Goal: Information Seeking & Learning: Find specific fact

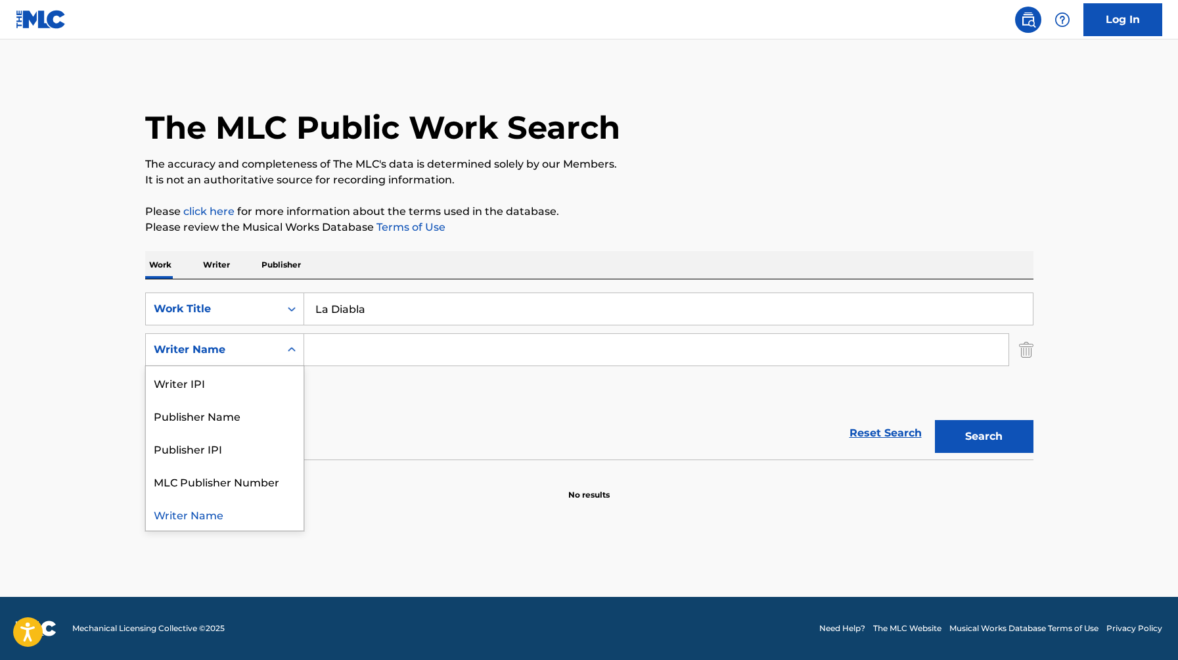
click at [235, 351] on div "Writer Name" at bounding box center [213, 350] width 118 height 16
click at [375, 347] on input "Search Form" at bounding box center [656, 350] width 704 height 32
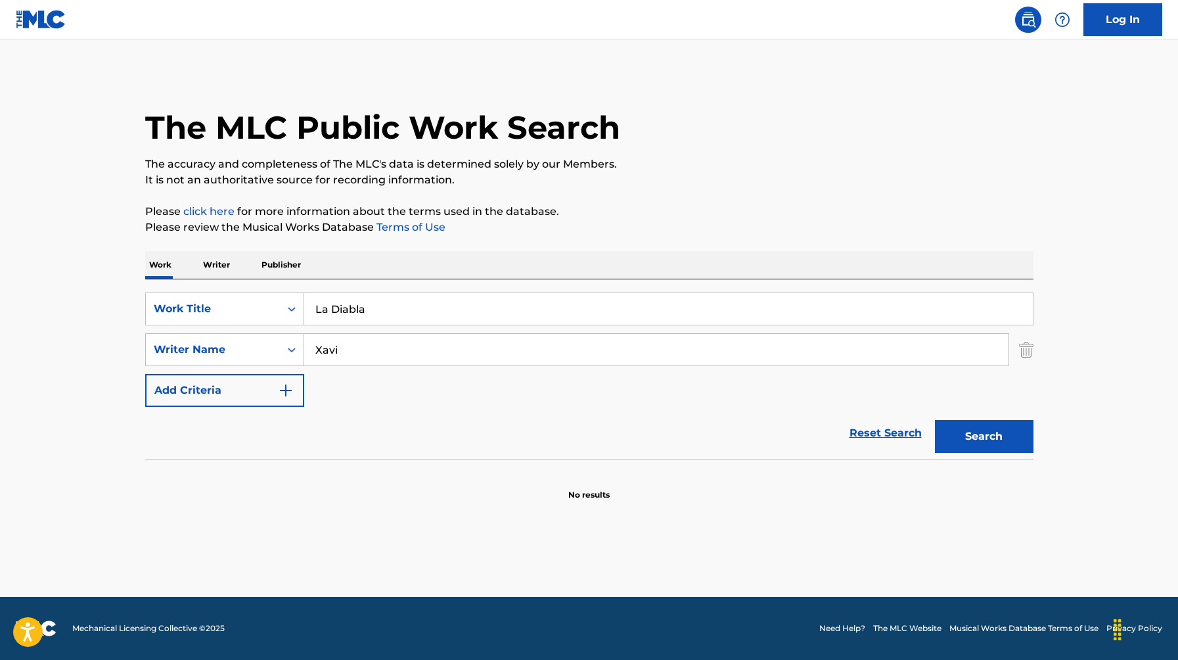
type input "Xavi"
click at [935, 420] on button "Search" at bounding box center [984, 436] width 99 height 33
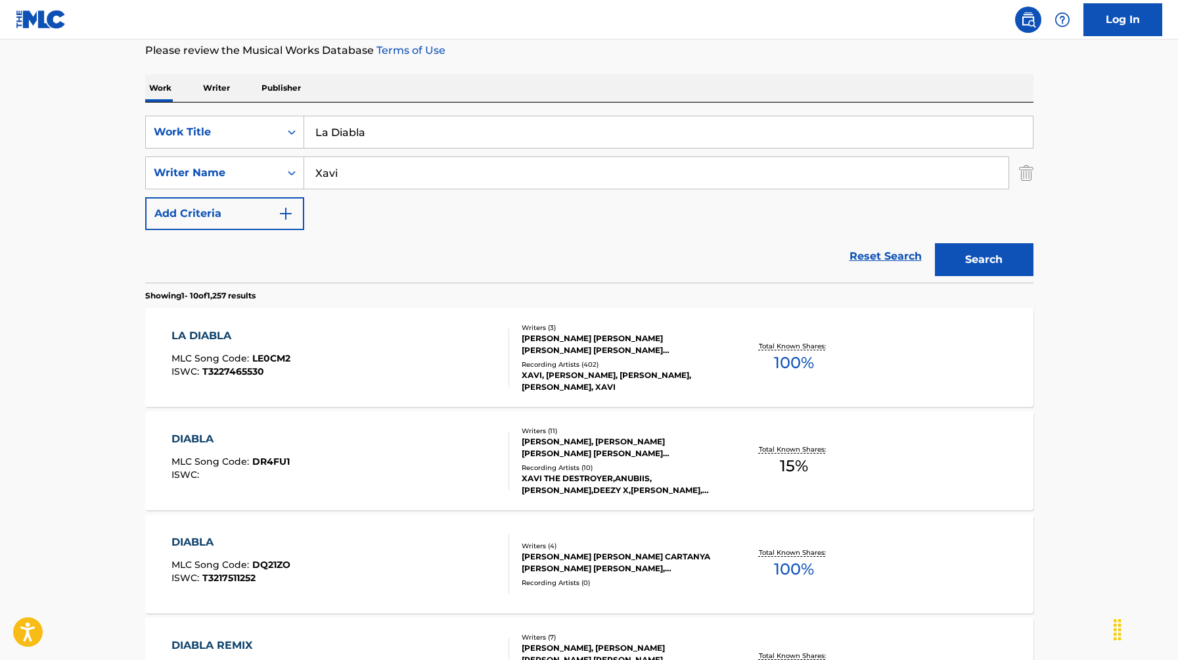
scroll to position [190, 0]
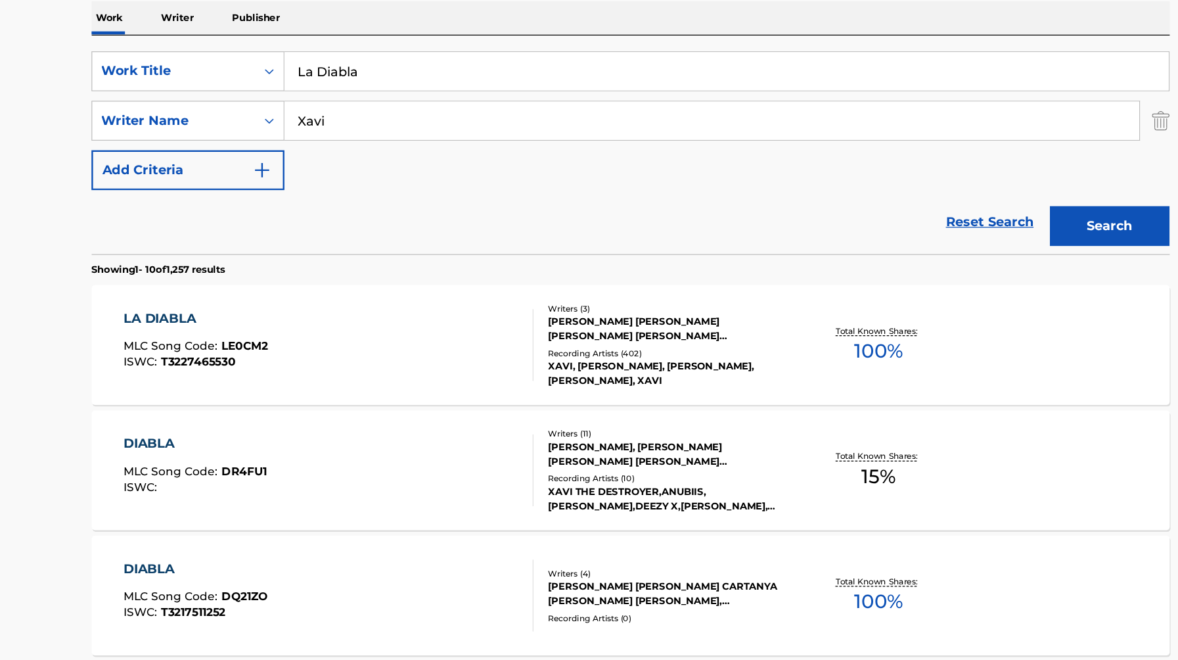
click at [395, 342] on div "LA DIABLA MLC Song Code : LE0CM2 ISWC : T3227465530" at bounding box center [340, 344] width 338 height 59
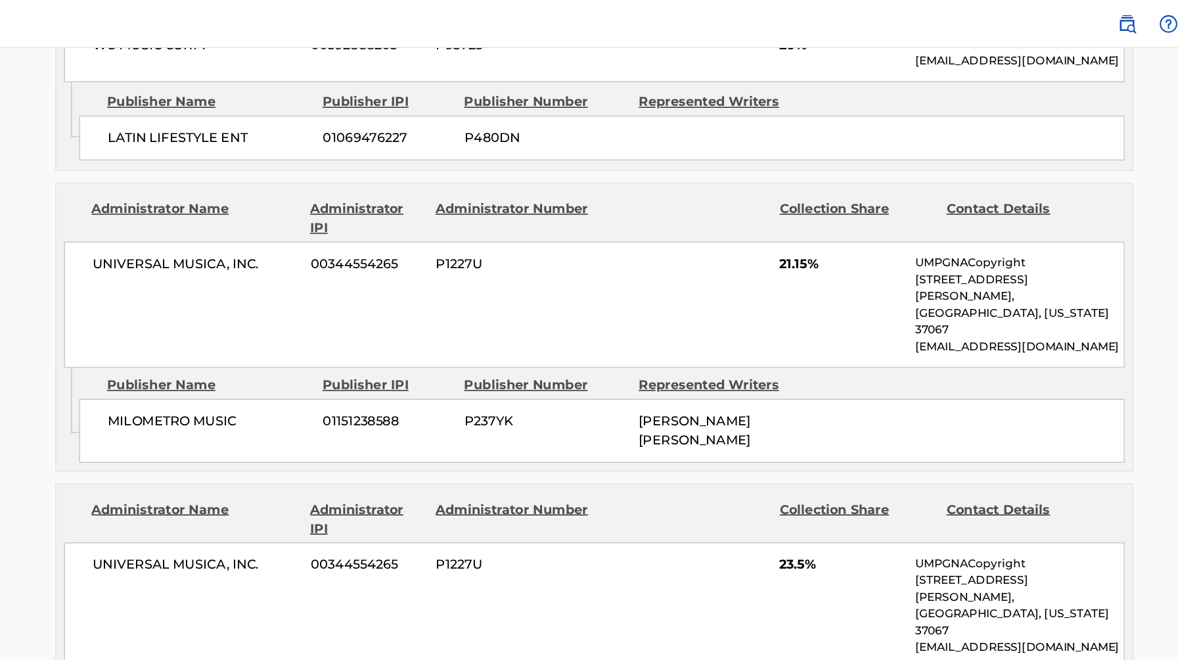
scroll to position [1548, 0]
drag, startPoint x: 626, startPoint y: 185, endPoint x: 735, endPoint y: 207, distance: 111.2
click at [736, 340] on div "[PERSON_NAME] [PERSON_NAME]" at bounding box center [693, 356] width 134 height 32
click at [734, 340] on div "[PERSON_NAME] [PERSON_NAME]" at bounding box center [693, 356] width 134 height 32
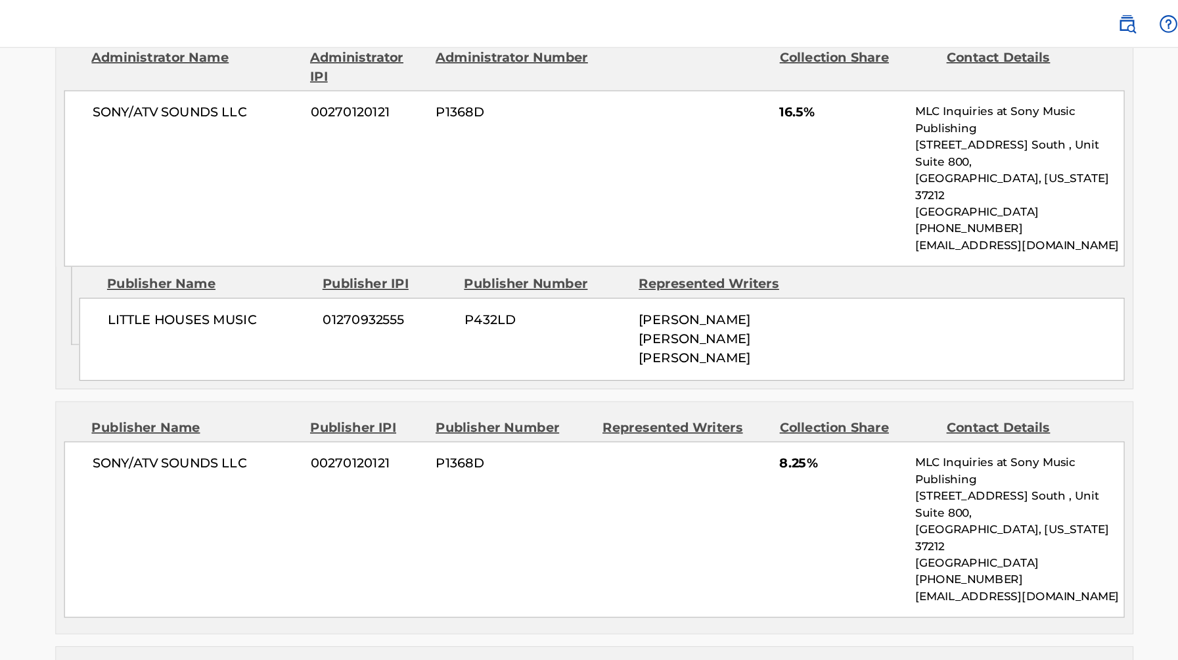
scroll to position [977, 0]
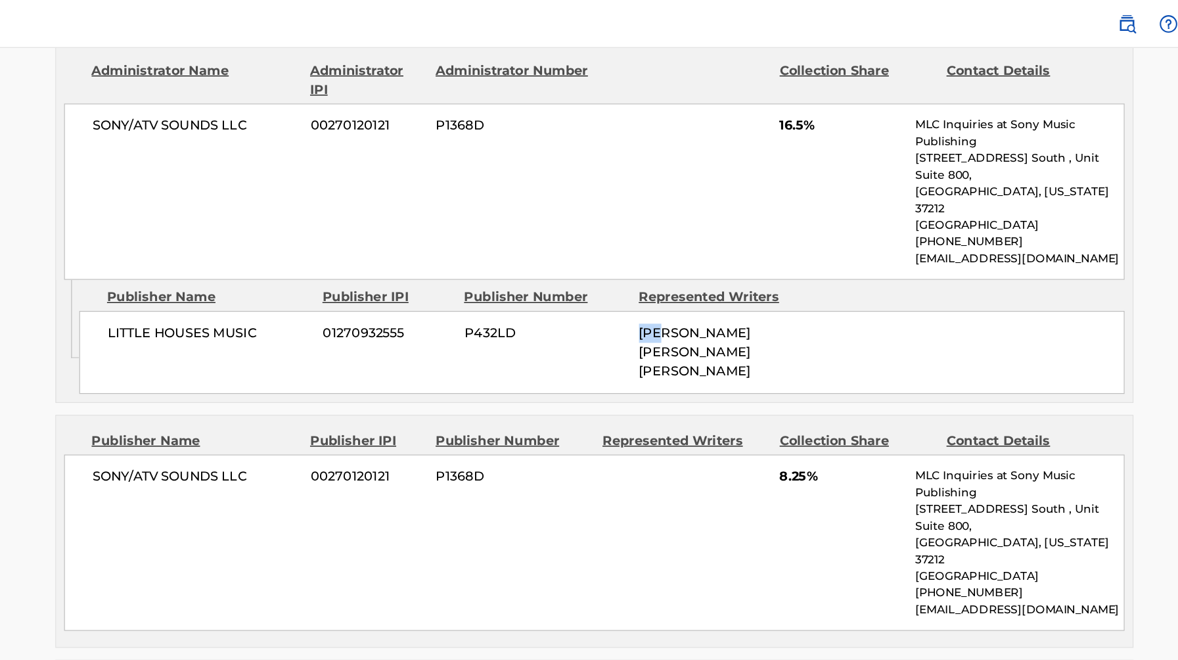
drag, startPoint x: 626, startPoint y: 185, endPoint x: 742, endPoint y: 185, distance: 116.3
click at [709, 268] on span "[PERSON_NAME] [PERSON_NAME] [PERSON_NAME]" at bounding box center [672, 290] width 92 height 44
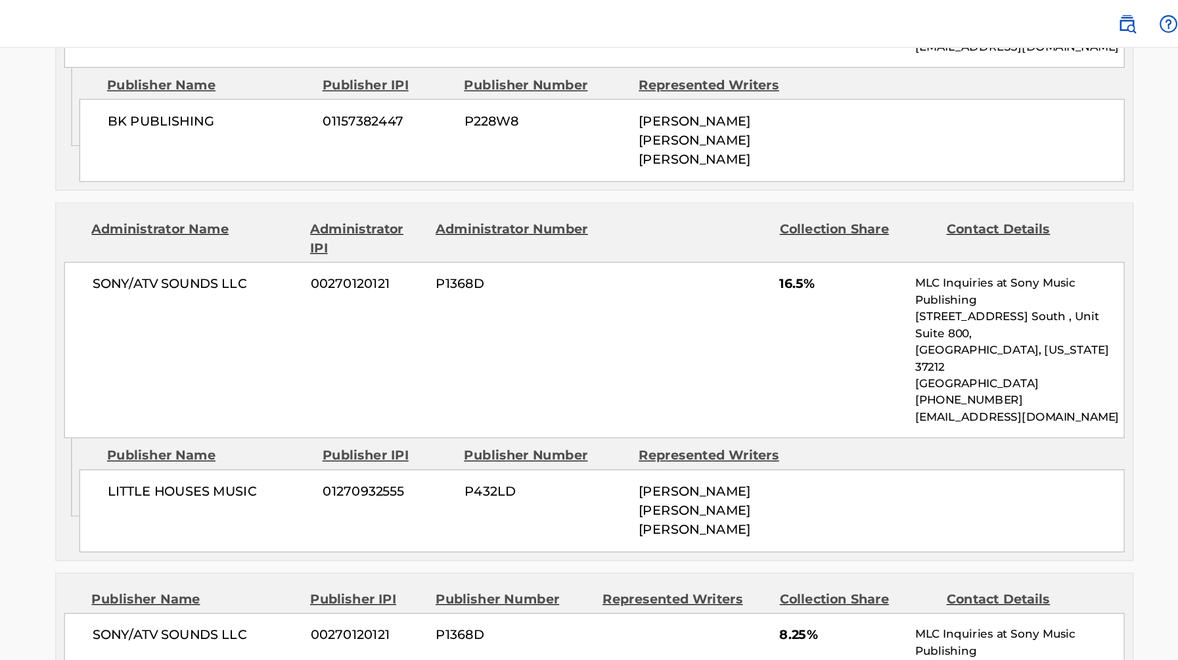
click at [679, 219] on div "SONY/ATV SOUNDS LLC 00270120121 P1368D 16.5% MLC Inquiries at Sony Music Publis…" at bounding box center [589, 287] width 874 height 145
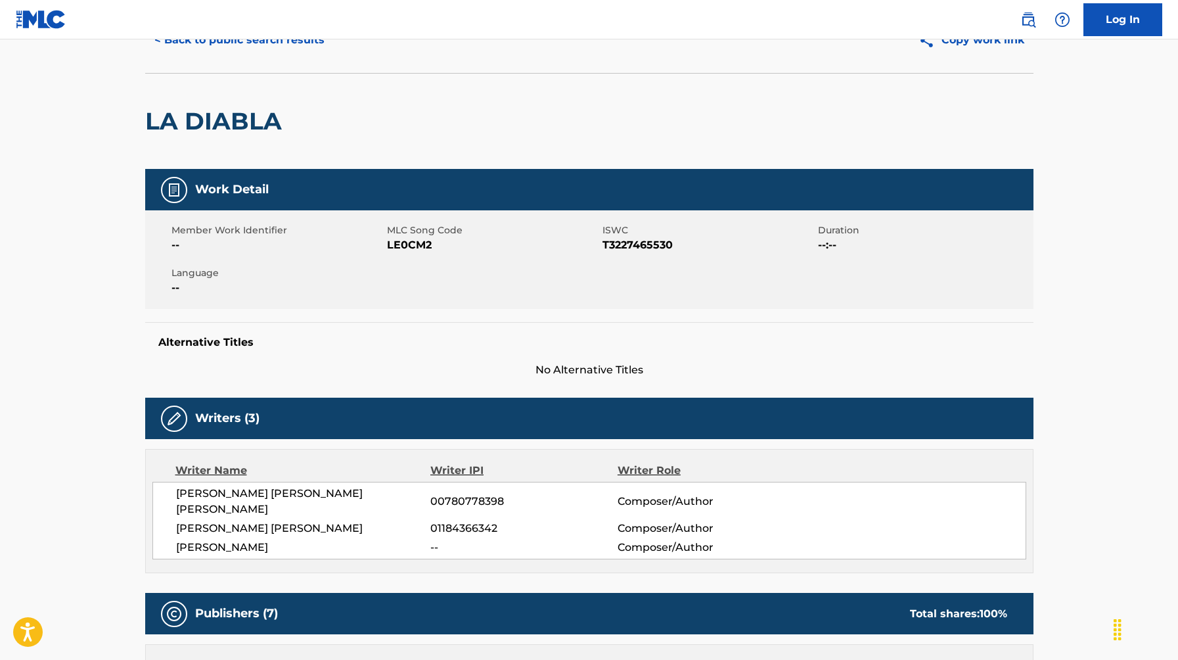
scroll to position [0, 0]
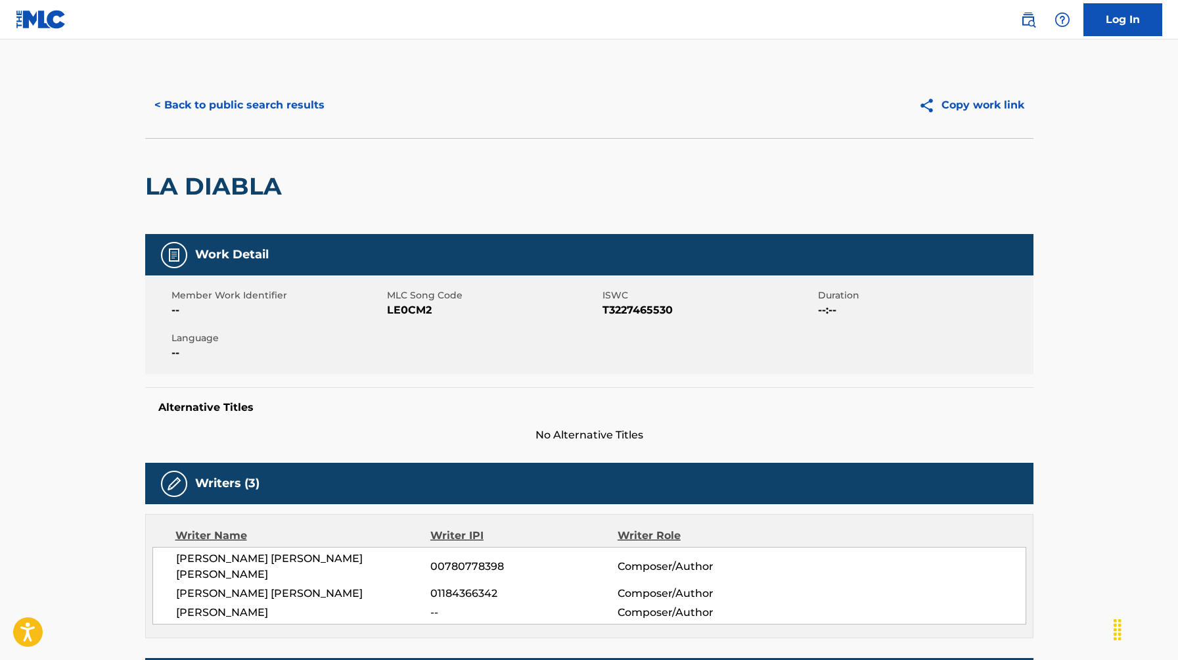
click at [212, 104] on button "< Back to public search results" at bounding box center [239, 105] width 189 height 33
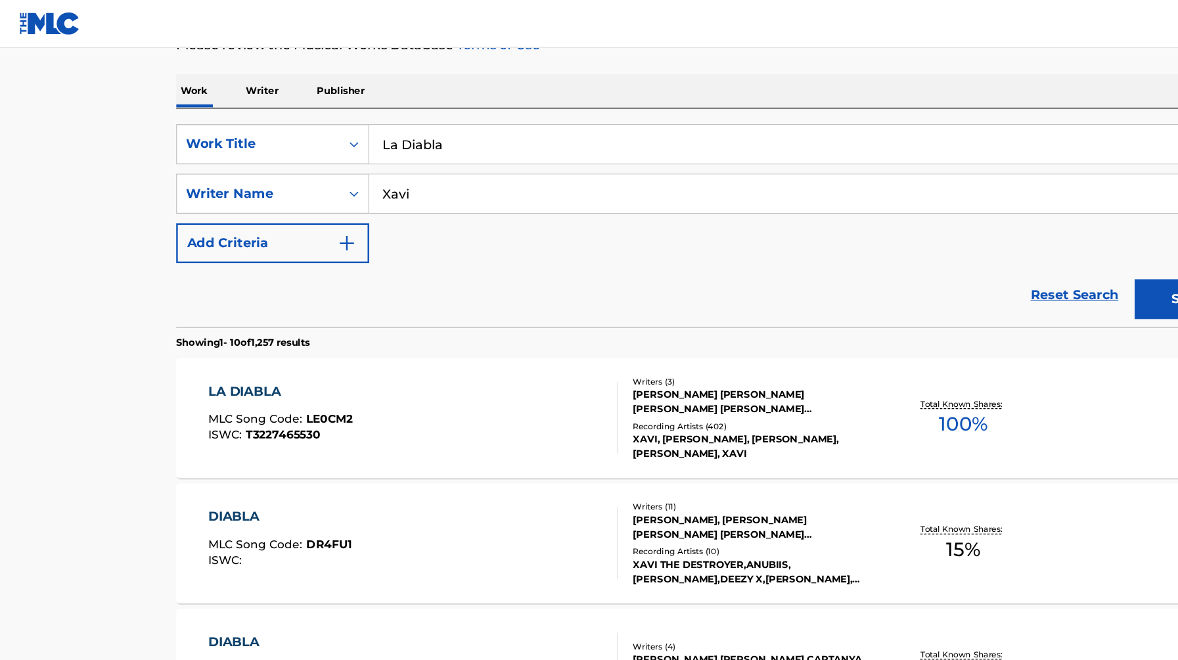
click at [393, 127] on input "La Diabla" at bounding box center [668, 119] width 728 height 32
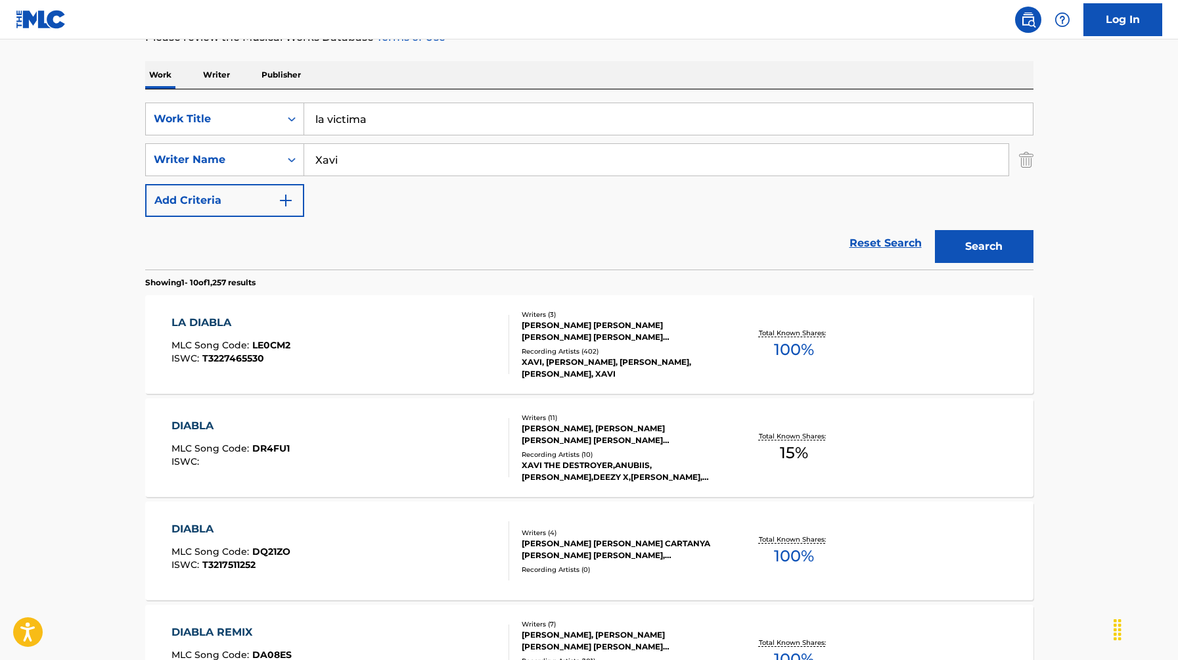
type input "la victima"
click at [998, 241] on button "Search" at bounding box center [984, 246] width 99 height 33
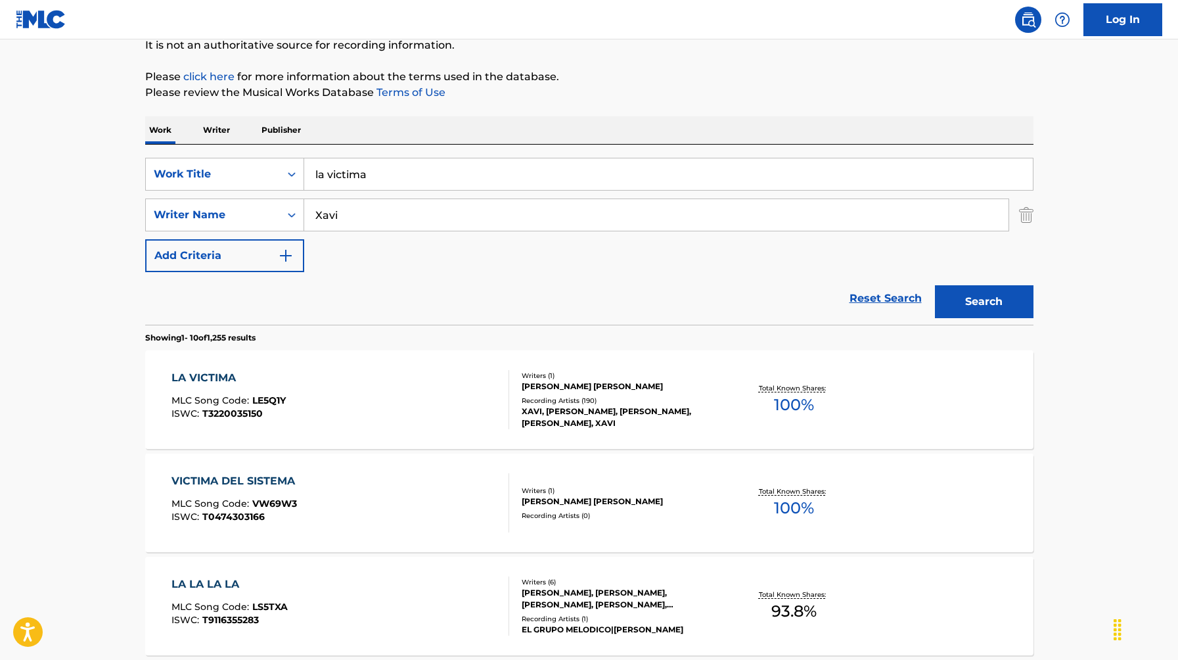
scroll to position [148, 0]
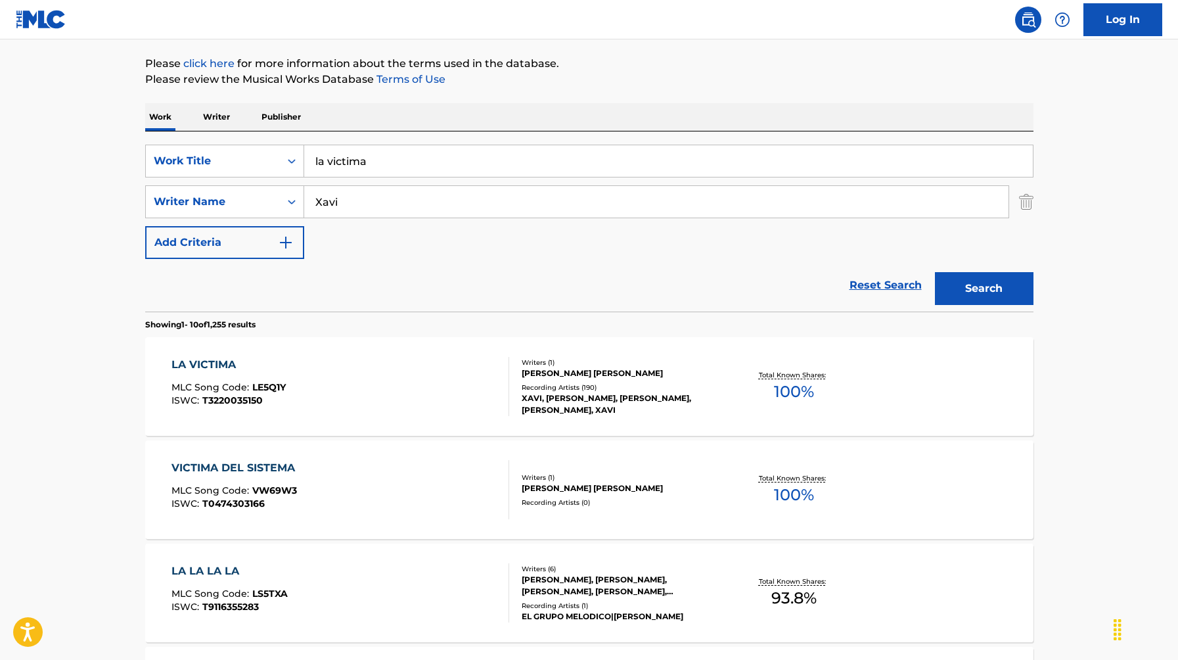
click at [577, 367] on div "Writers ( 1 )" at bounding box center [621, 362] width 198 height 10
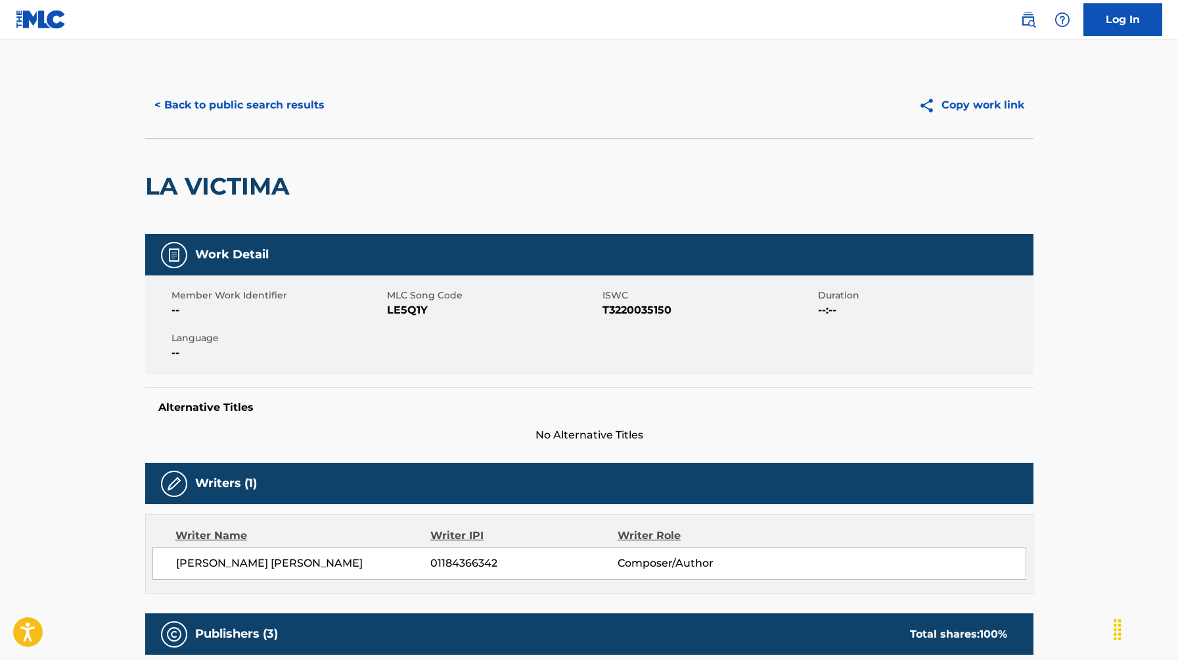
click at [56, 28] on img at bounding box center [41, 19] width 51 height 19
click at [244, 102] on button "< Back to public search results" at bounding box center [239, 105] width 189 height 33
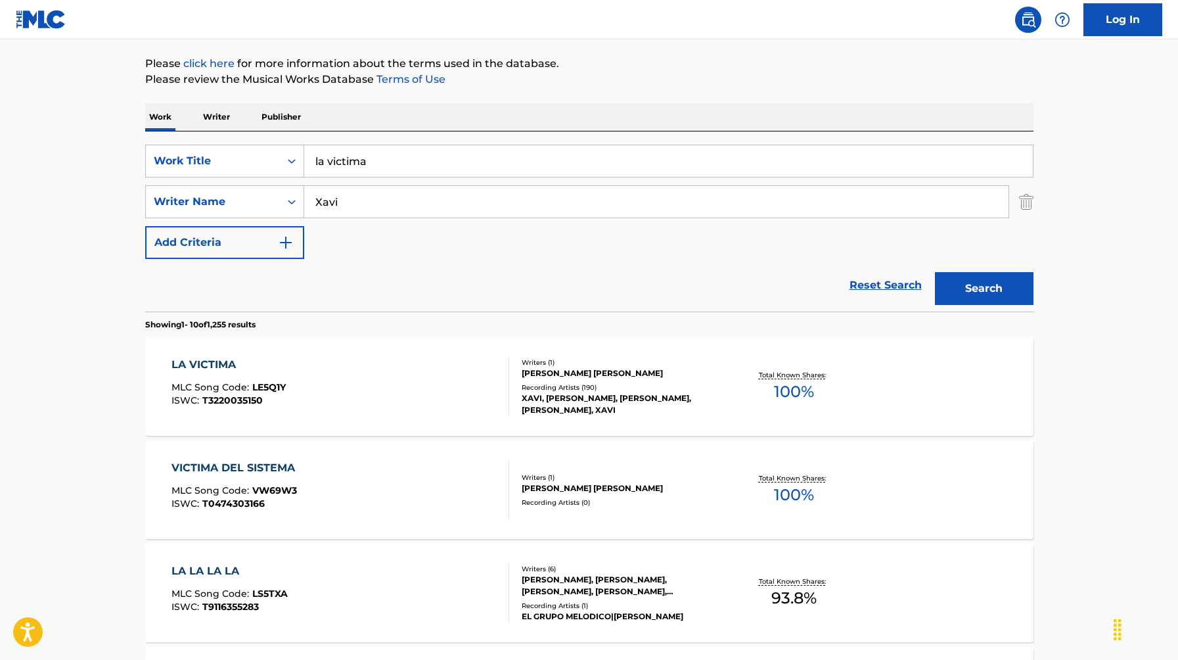
click at [414, 167] on input "la victima" at bounding box center [668, 161] width 728 height 32
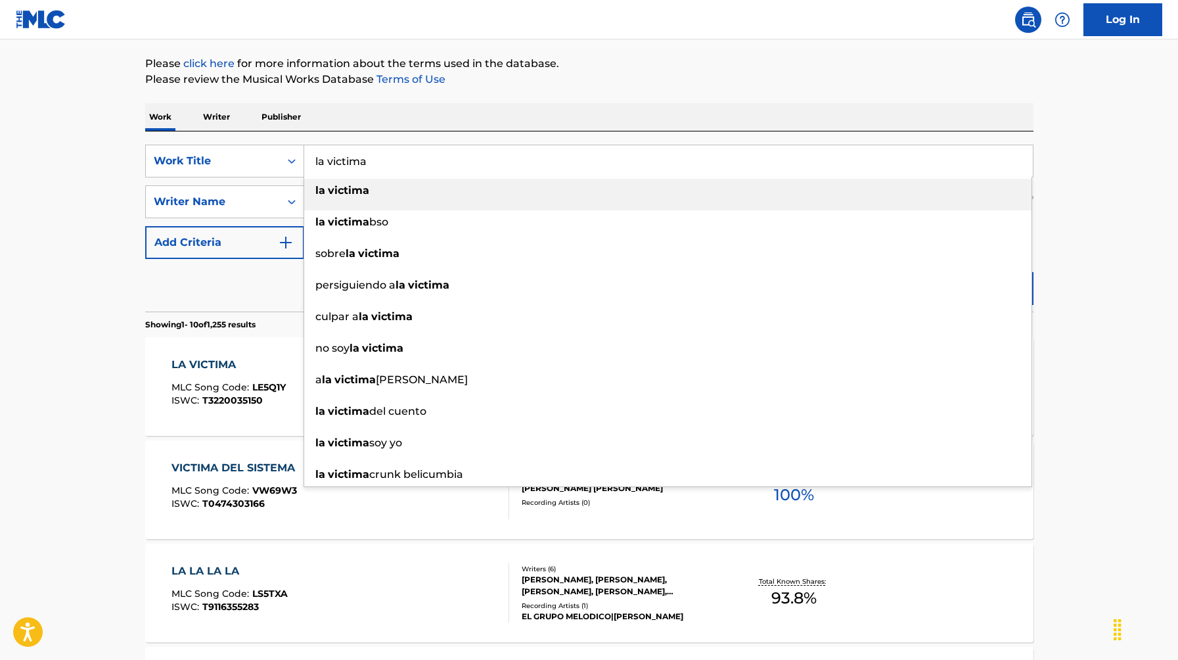
click at [414, 167] on input "la victima" at bounding box center [668, 161] width 728 height 32
type input "l"
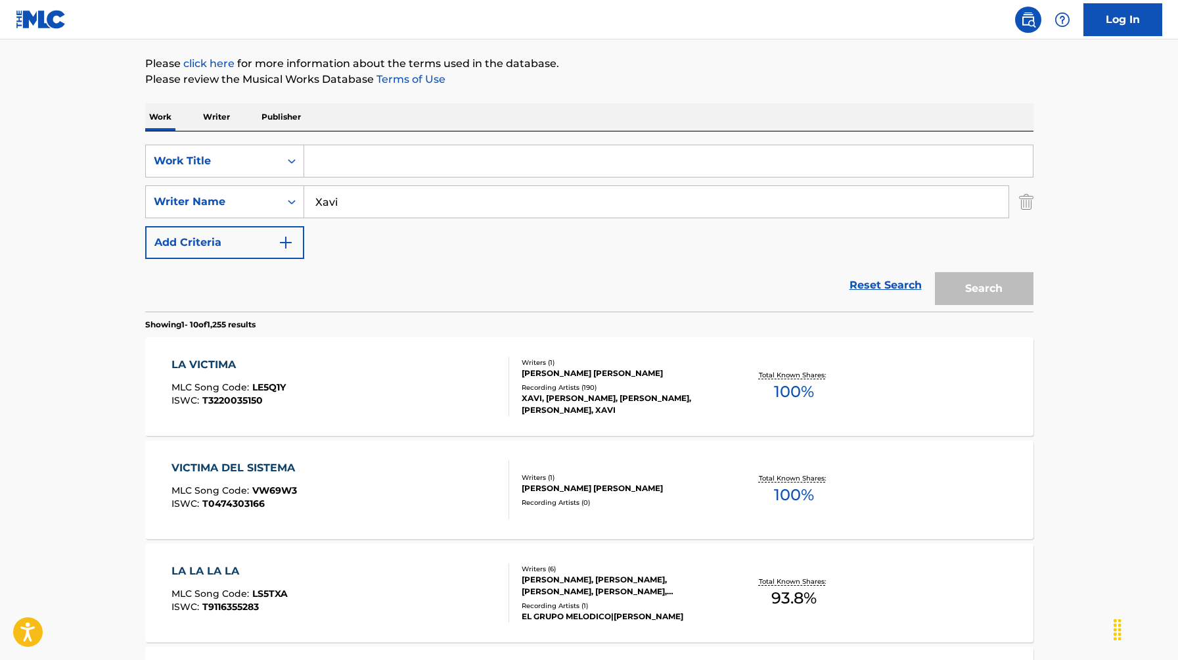
click at [399, 191] on input "Xavi" at bounding box center [656, 202] width 704 height 32
click at [1025, 197] on img "Search Form" at bounding box center [1026, 201] width 14 height 33
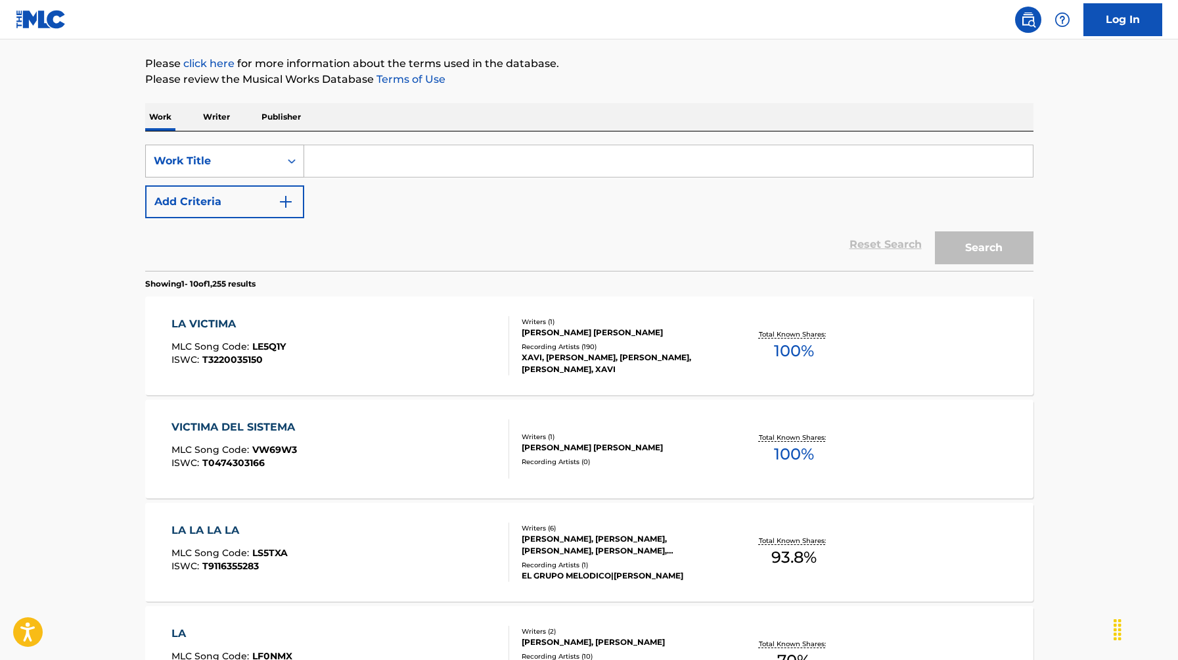
click at [295, 163] on icon "Search Form" at bounding box center [291, 160] width 13 height 13
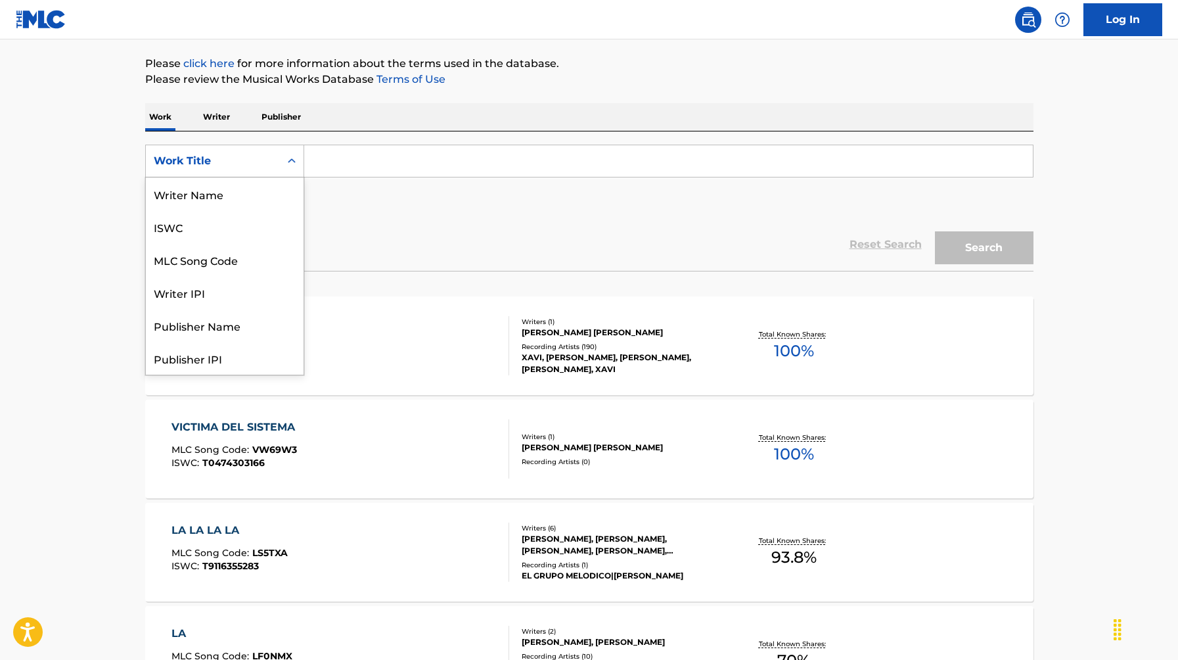
scroll to position [66, 0]
click at [231, 225] on div "Writer IPI" at bounding box center [225, 226] width 158 height 33
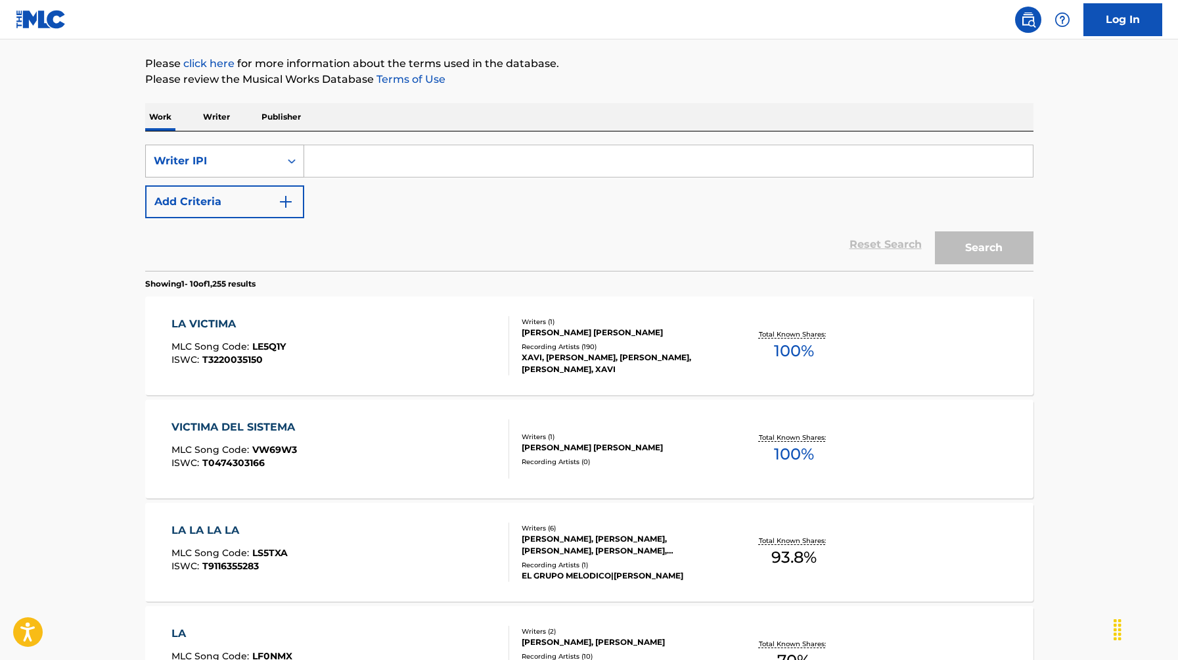
click at [261, 169] on div "Writer IPI" at bounding box center [213, 160] width 134 height 25
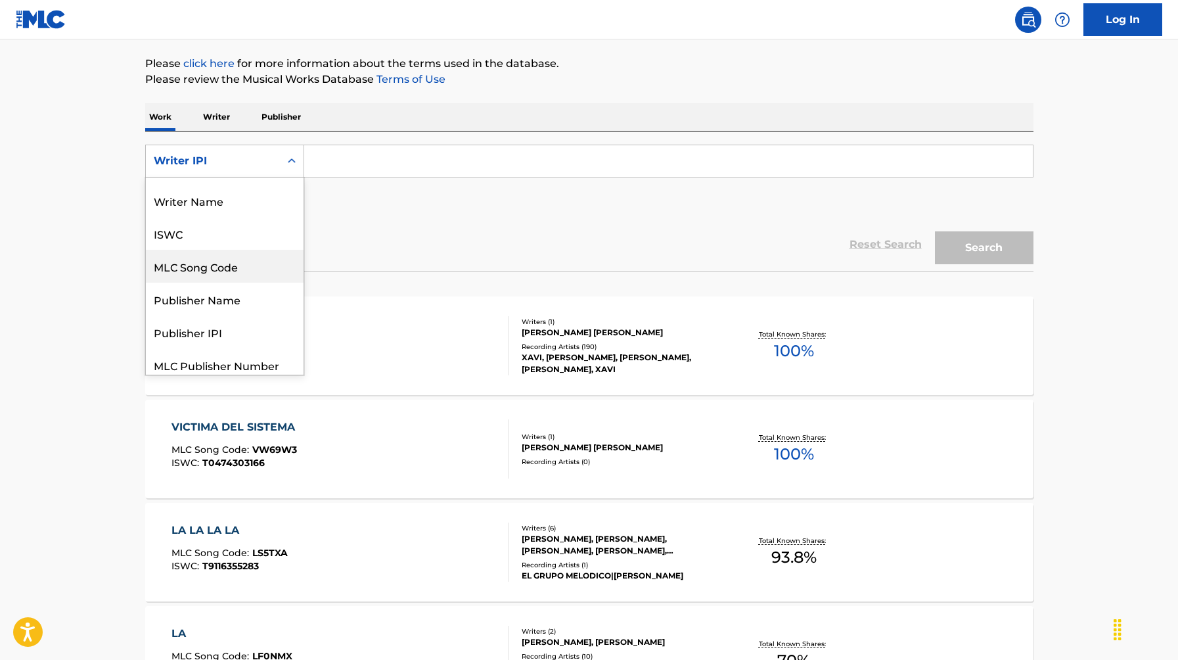
scroll to position [22, 0]
click at [213, 122] on p "Writer" at bounding box center [216, 117] width 35 height 28
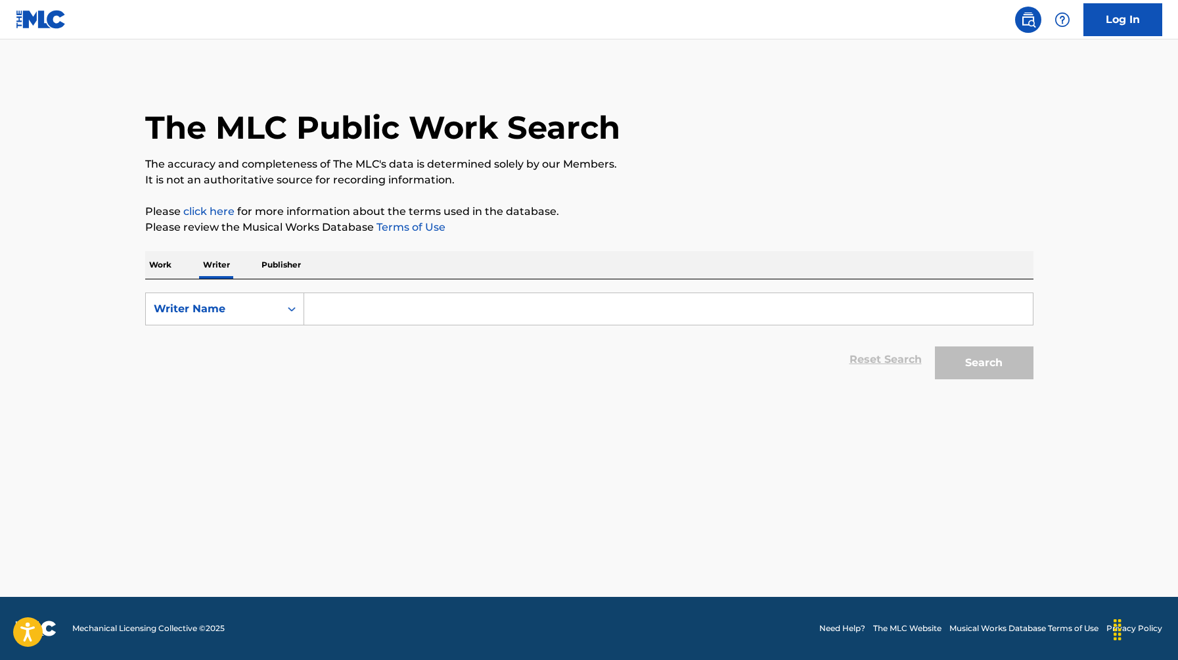
click at [346, 303] on input "Search Form" at bounding box center [668, 309] width 728 height 32
type input "[PERSON_NAME]"
click at [995, 376] on button "Search" at bounding box center [984, 362] width 99 height 33
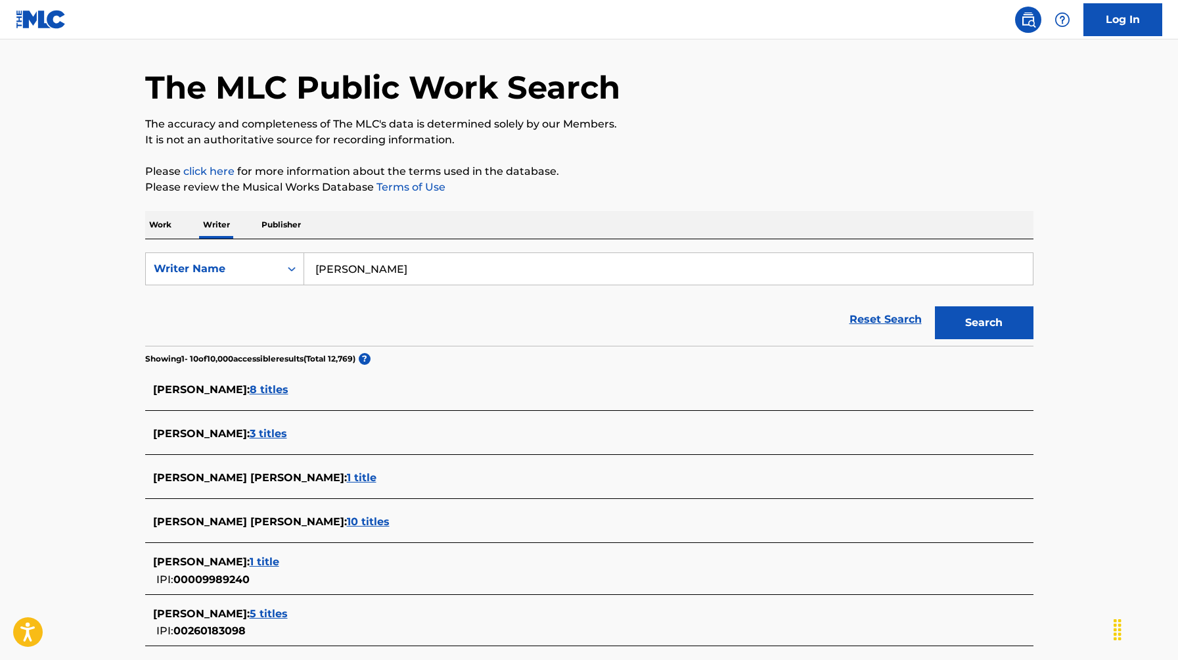
scroll to position [50, 0]
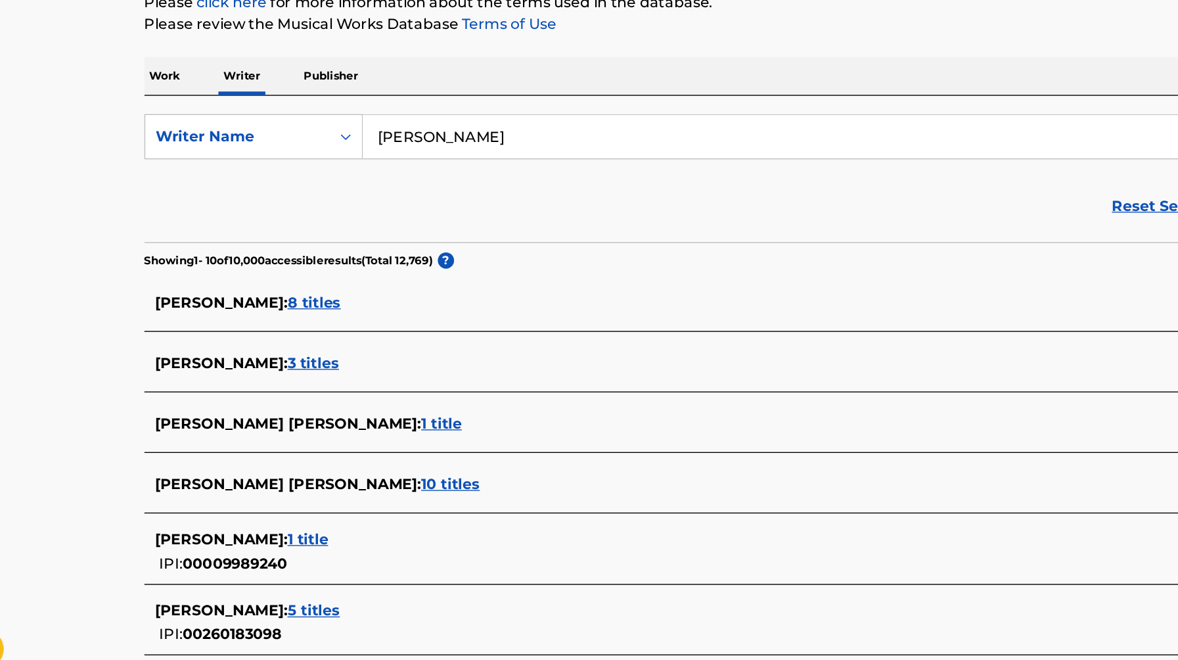
click at [288, 383] on span "8 titles" at bounding box center [269, 379] width 39 height 12
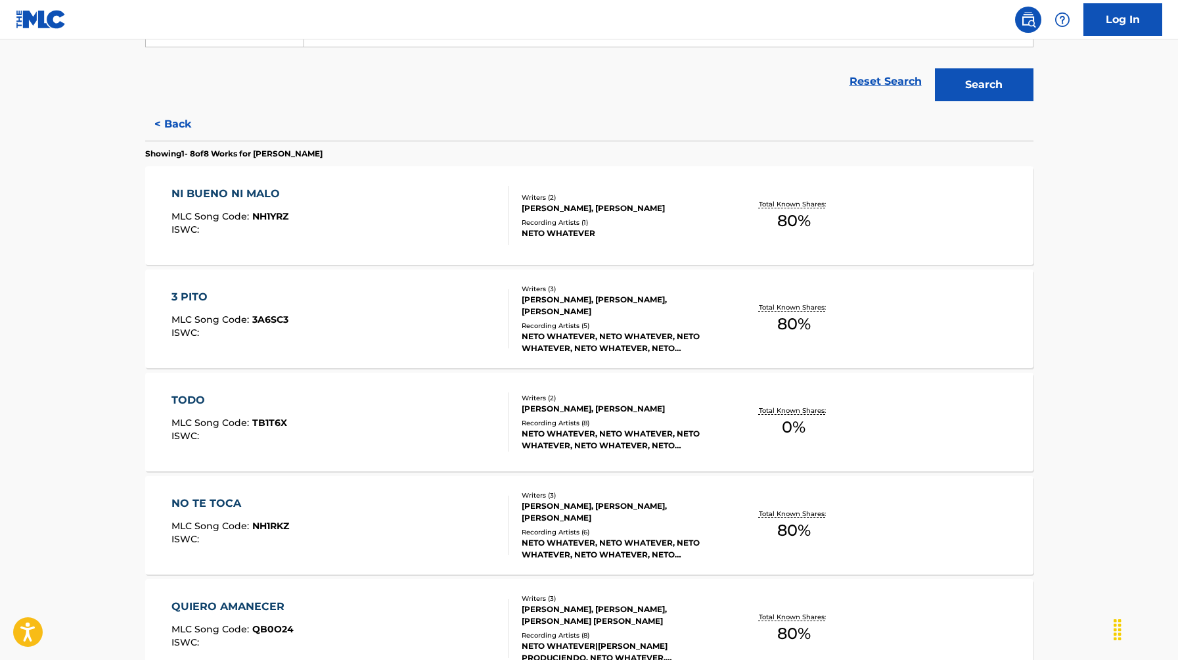
scroll to position [269, 0]
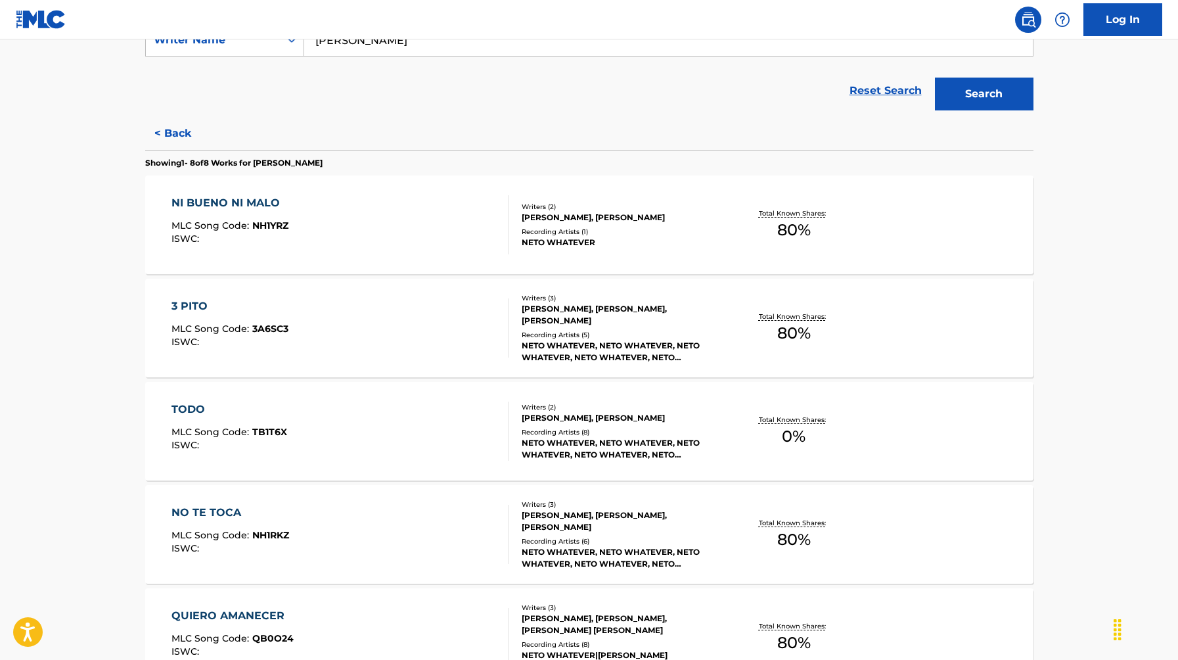
click at [238, 204] on div "NI BUENO NI MALO" at bounding box center [229, 203] width 117 height 16
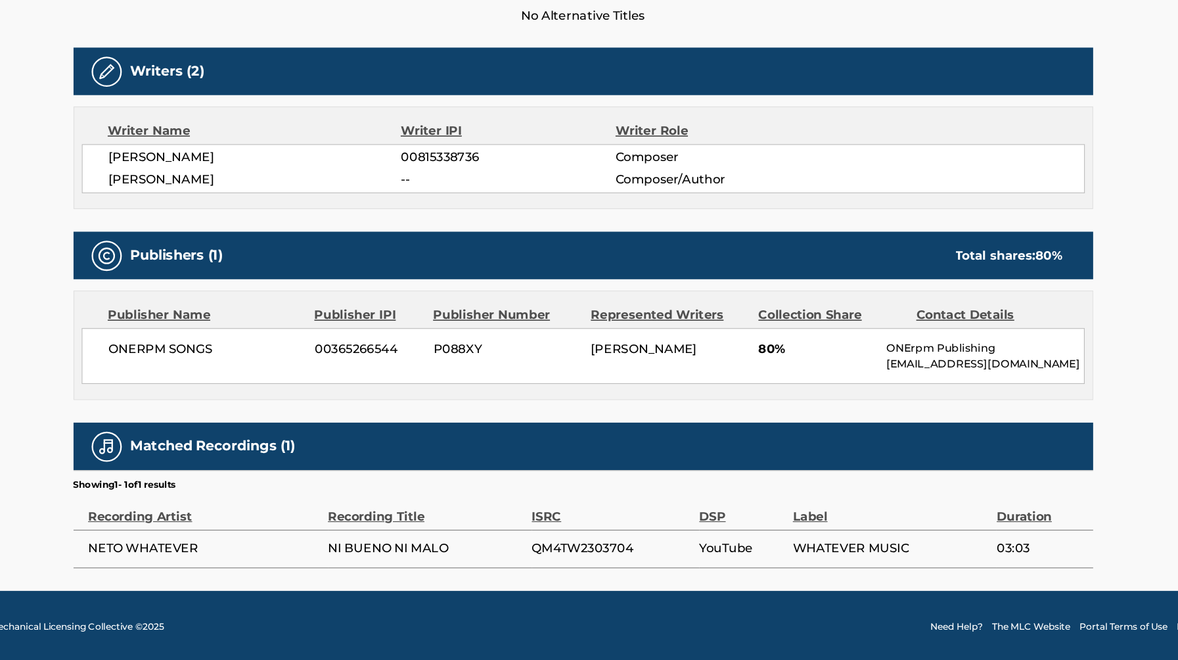
scroll to position [336, 0]
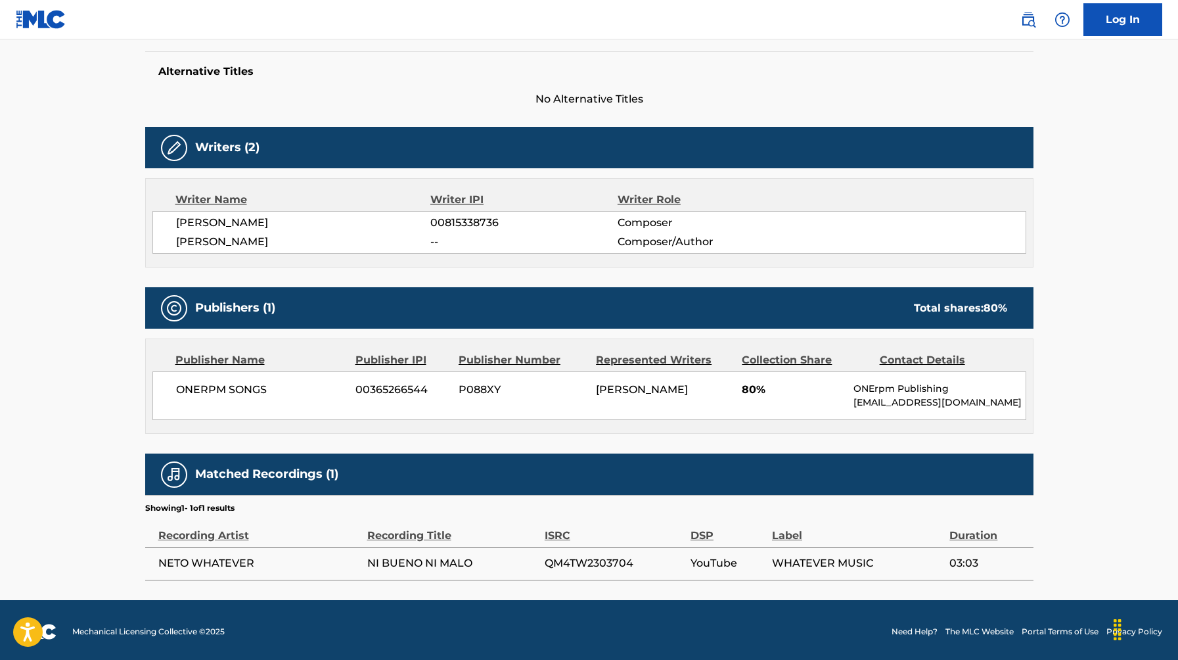
click at [271, 274] on div "Work Detail Member Work Identifier -- MLC Song Code NH1YRZ ISWC -- Duration 03:…" at bounding box center [589, 239] width 888 height 682
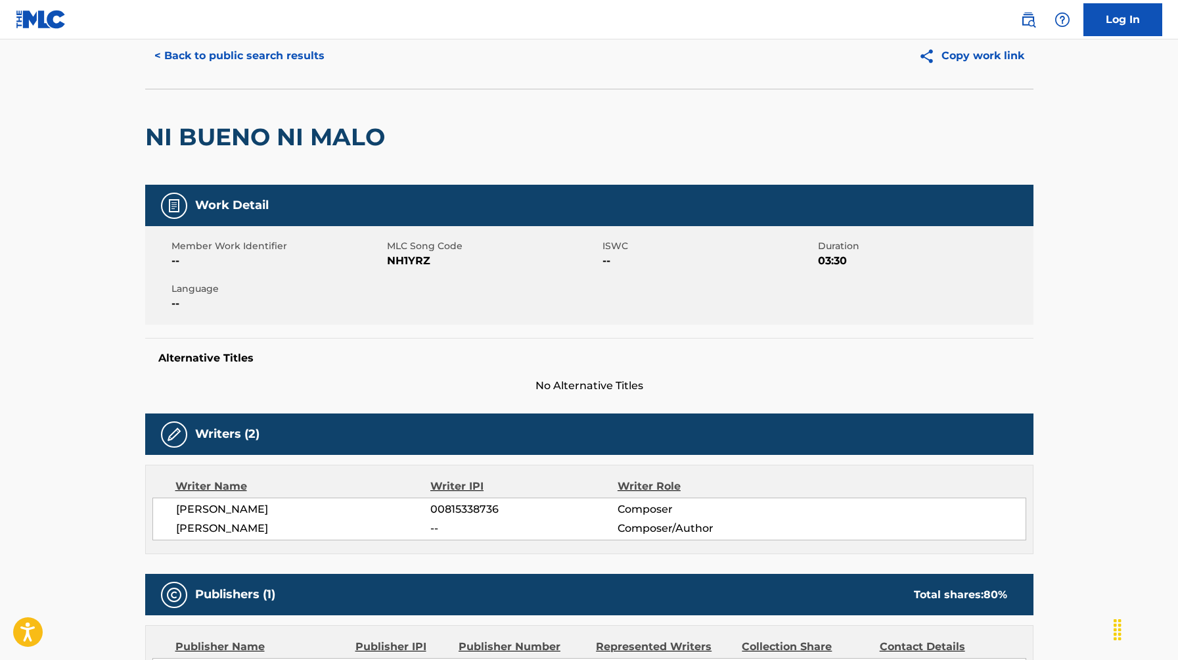
scroll to position [0, 0]
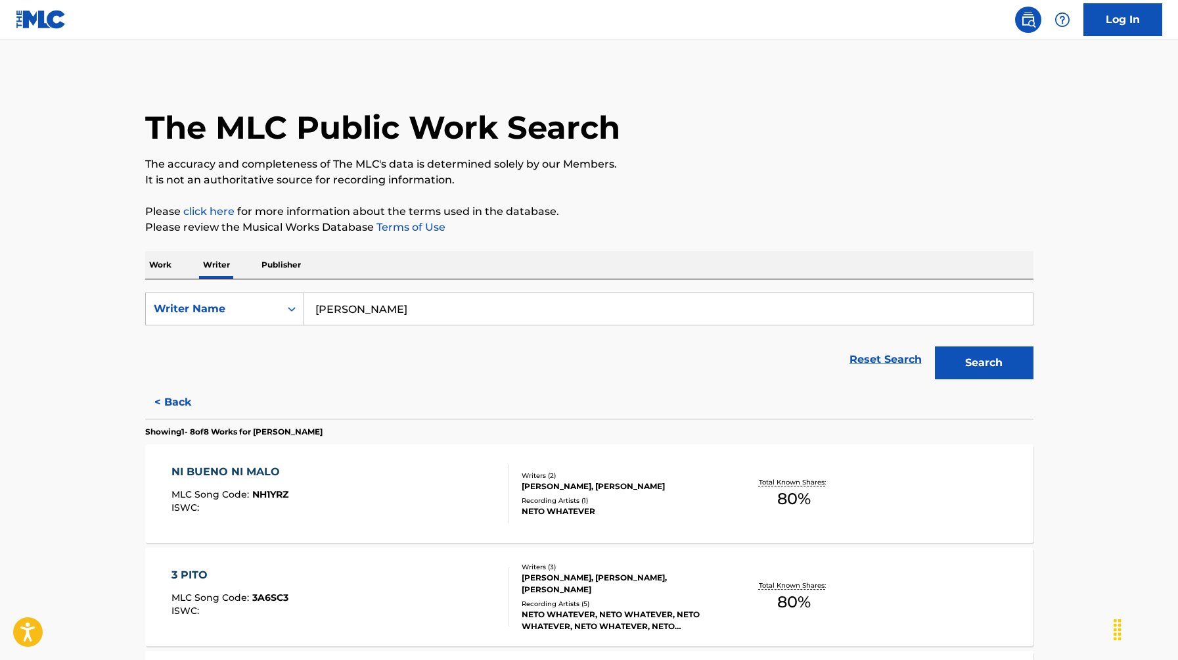
click at [459, 313] on input "[PERSON_NAME]" at bounding box center [668, 309] width 728 height 32
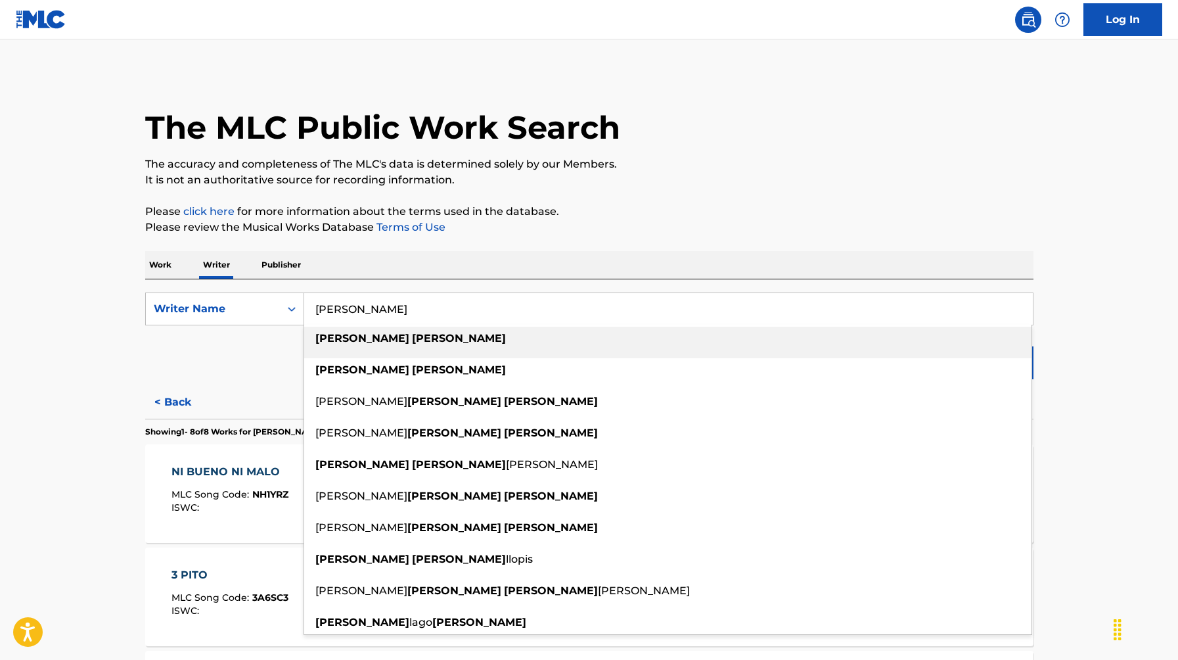
click at [459, 313] on input "[PERSON_NAME]" at bounding box center [668, 309] width 728 height 32
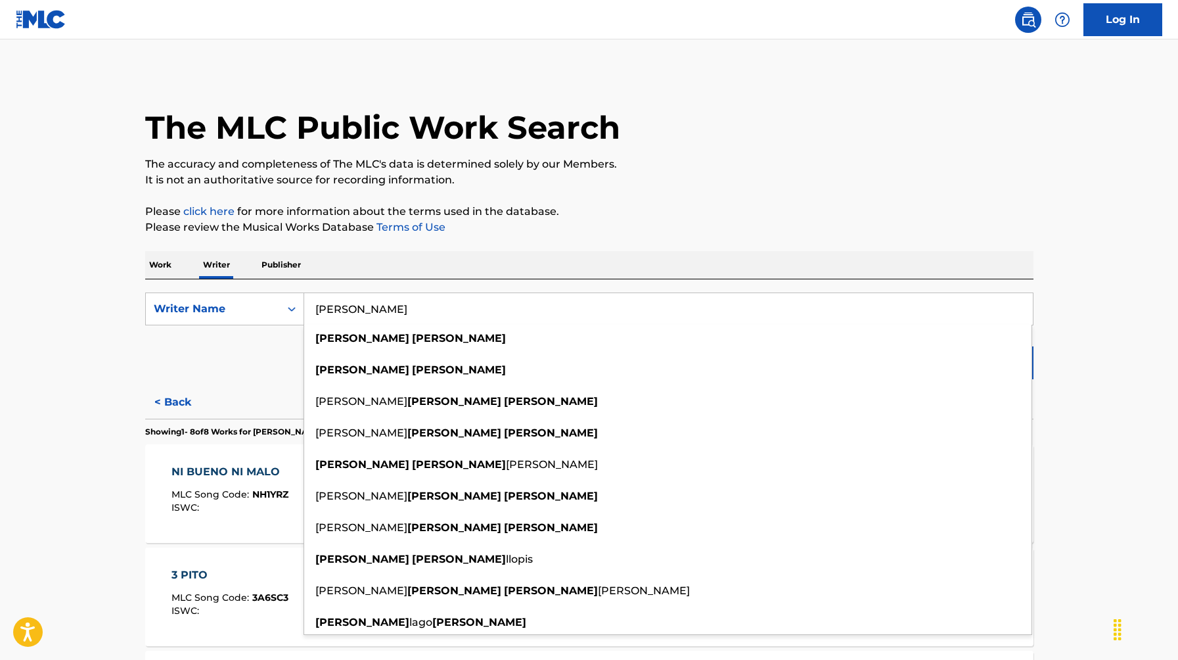
click at [183, 388] on button "< Back" at bounding box center [184, 402] width 79 height 33
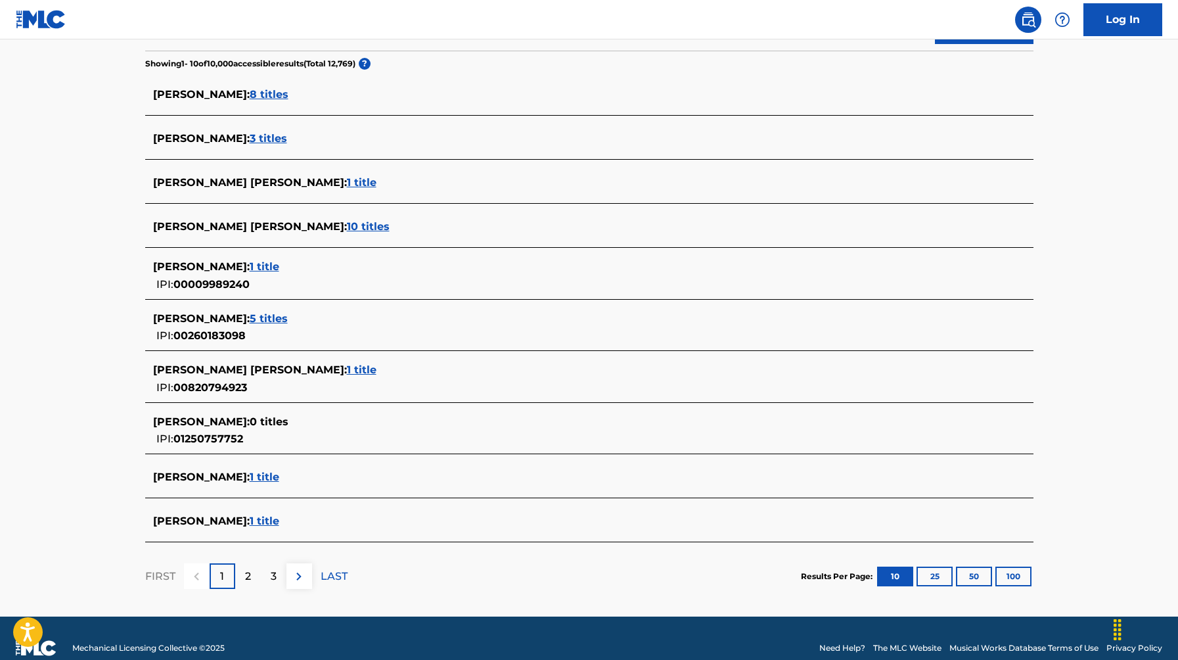
scroll to position [355, 0]
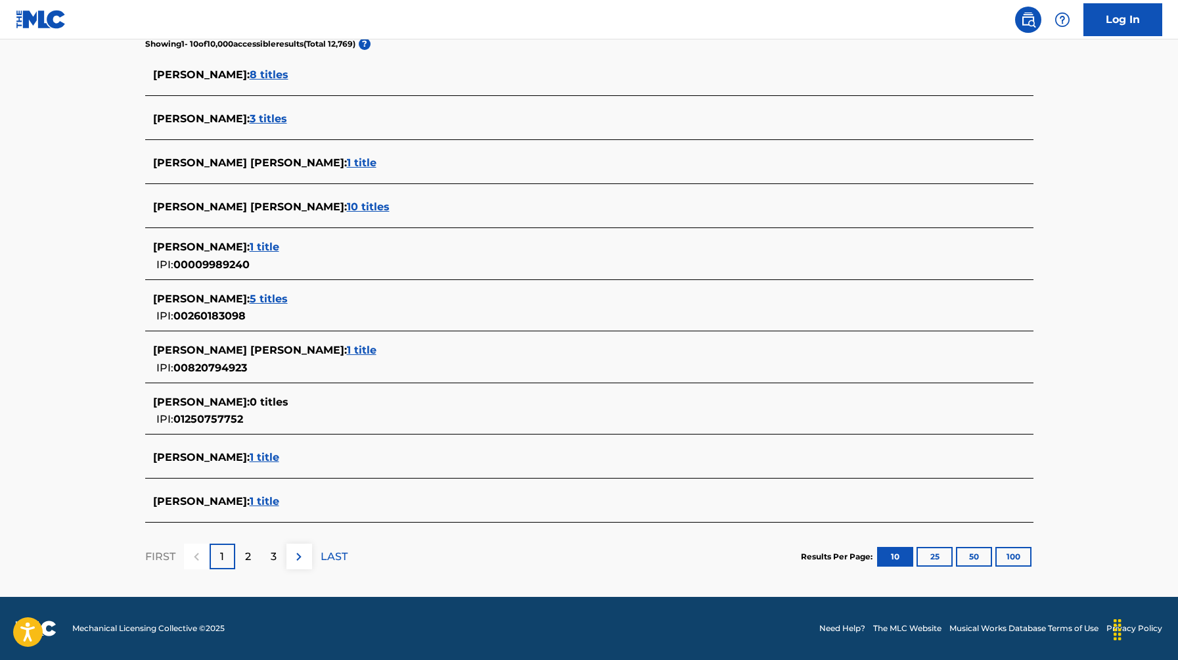
click at [253, 554] on div "2" at bounding box center [248, 556] width 26 height 26
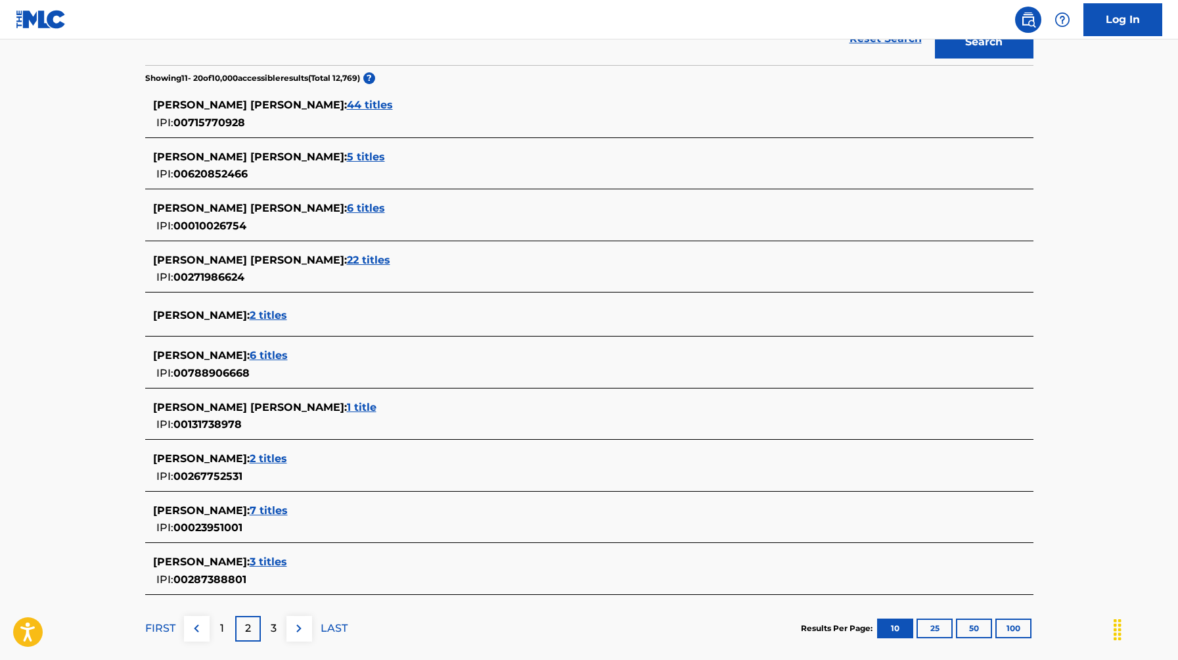
scroll to position [392, 0]
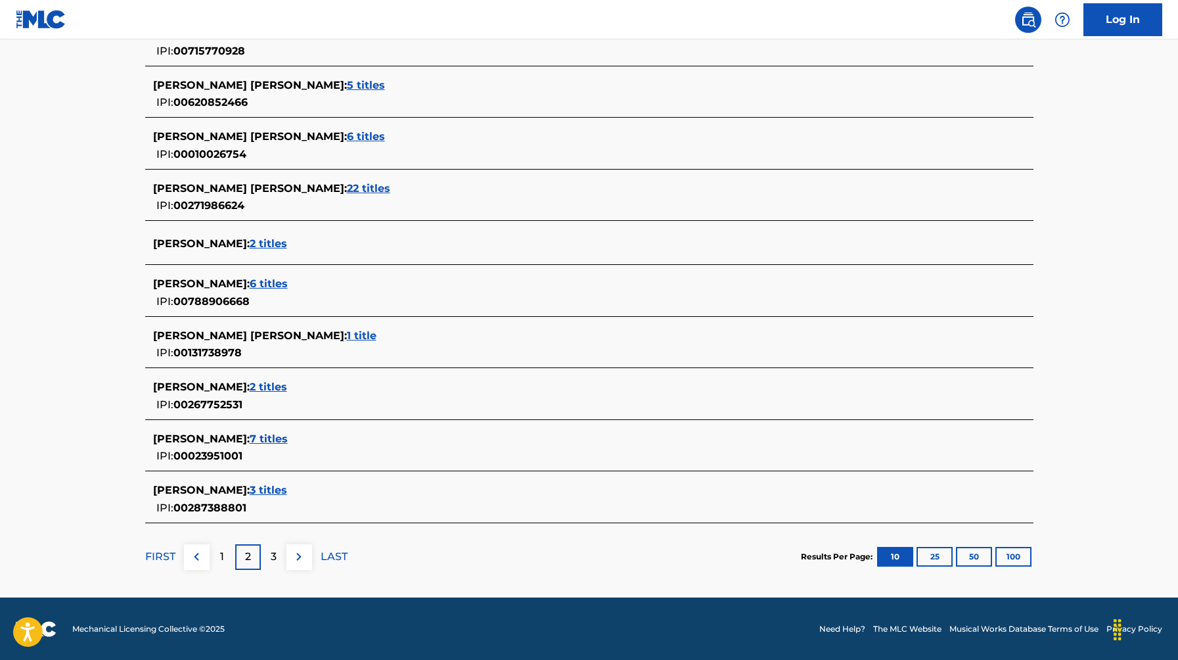
click at [223, 556] on p "1" at bounding box center [222, 556] width 4 height 16
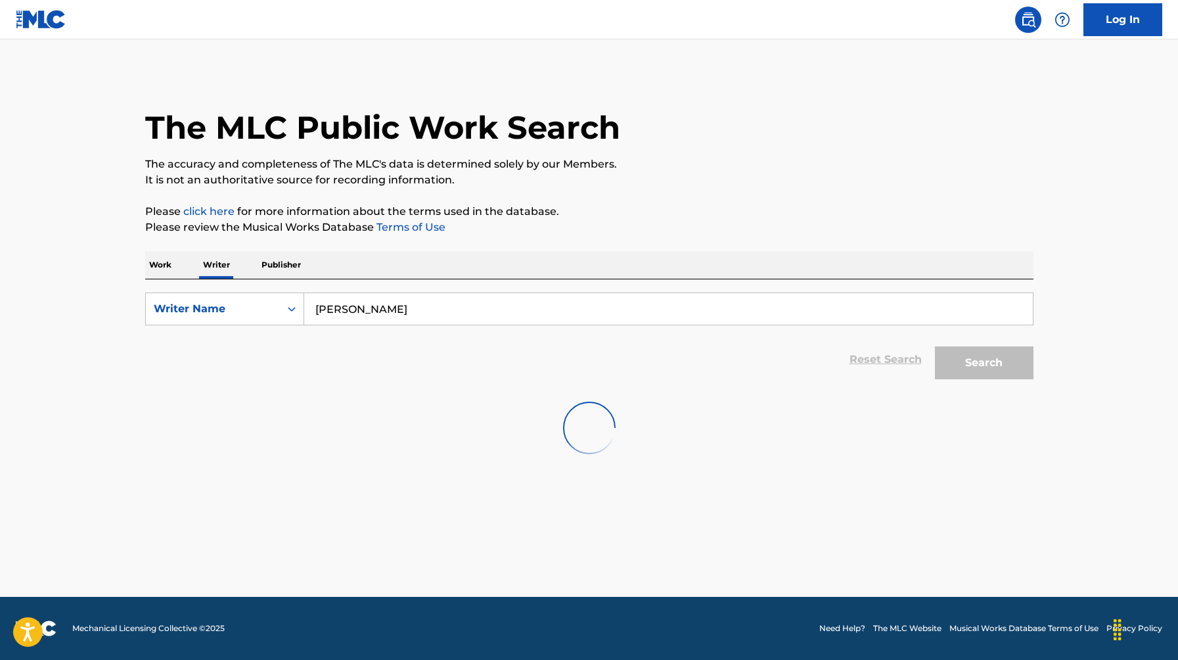
scroll to position [0, 0]
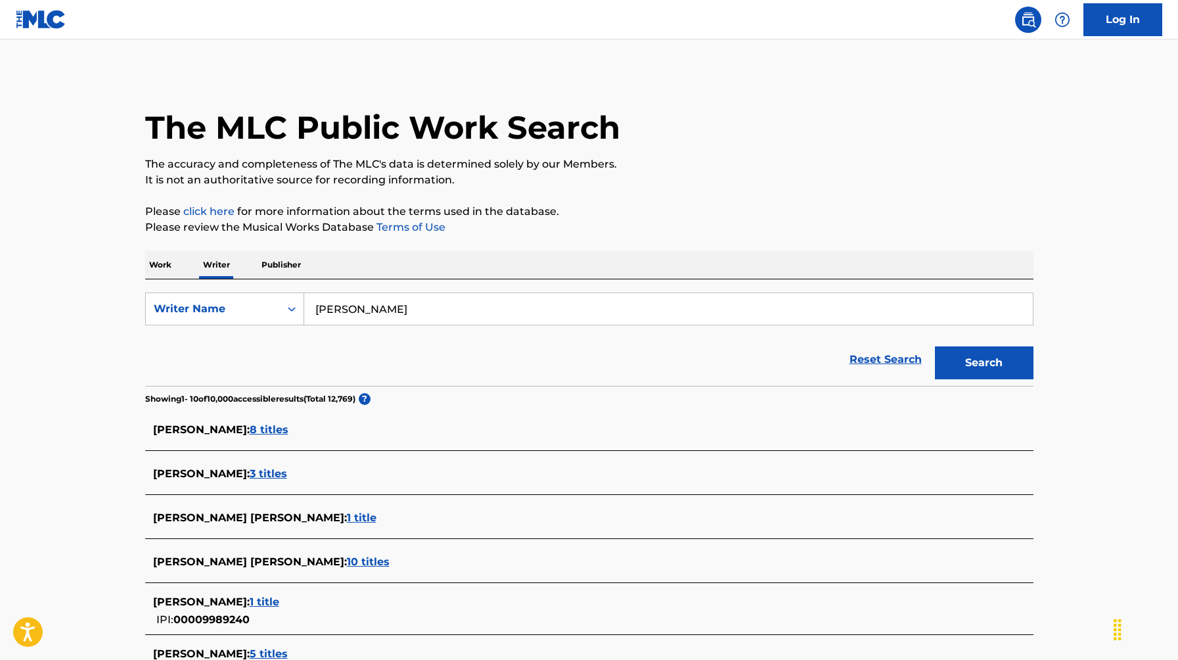
click at [181, 266] on div "Work Writer Publisher" at bounding box center [589, 265] width 888 height 28
click at [165, 263] on p "Work" at bounding box center [160, 265] width 30 height 28
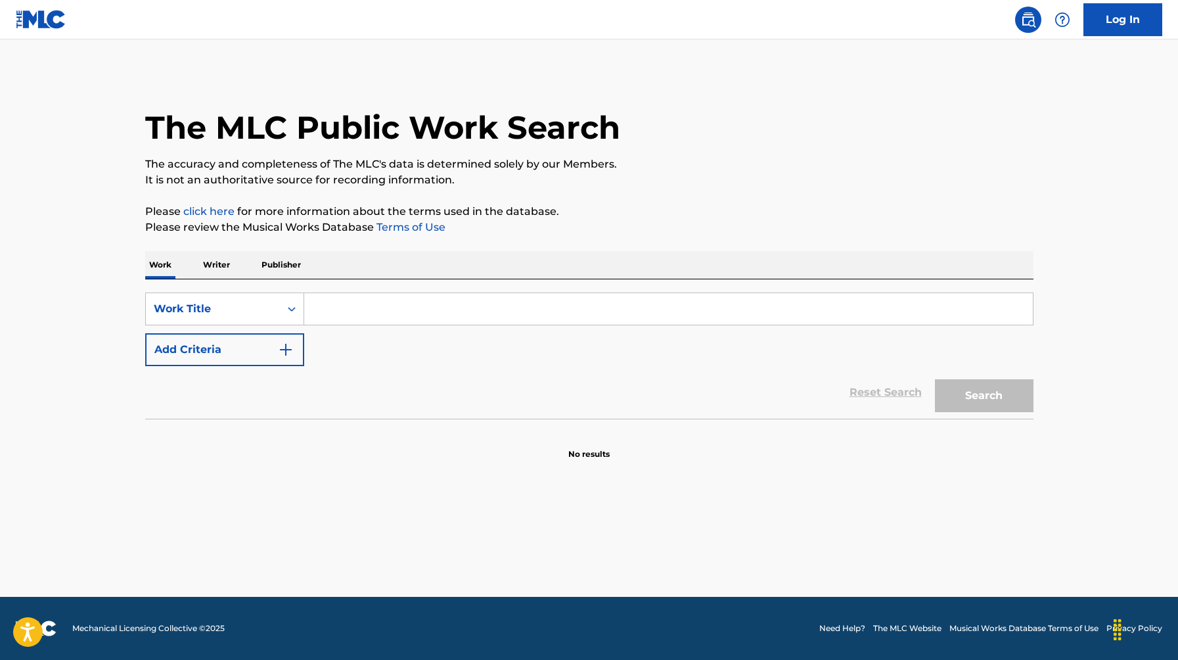
click at [395, 299] on input "Search Form" at bounding box center [668, 309] width 728 height 32
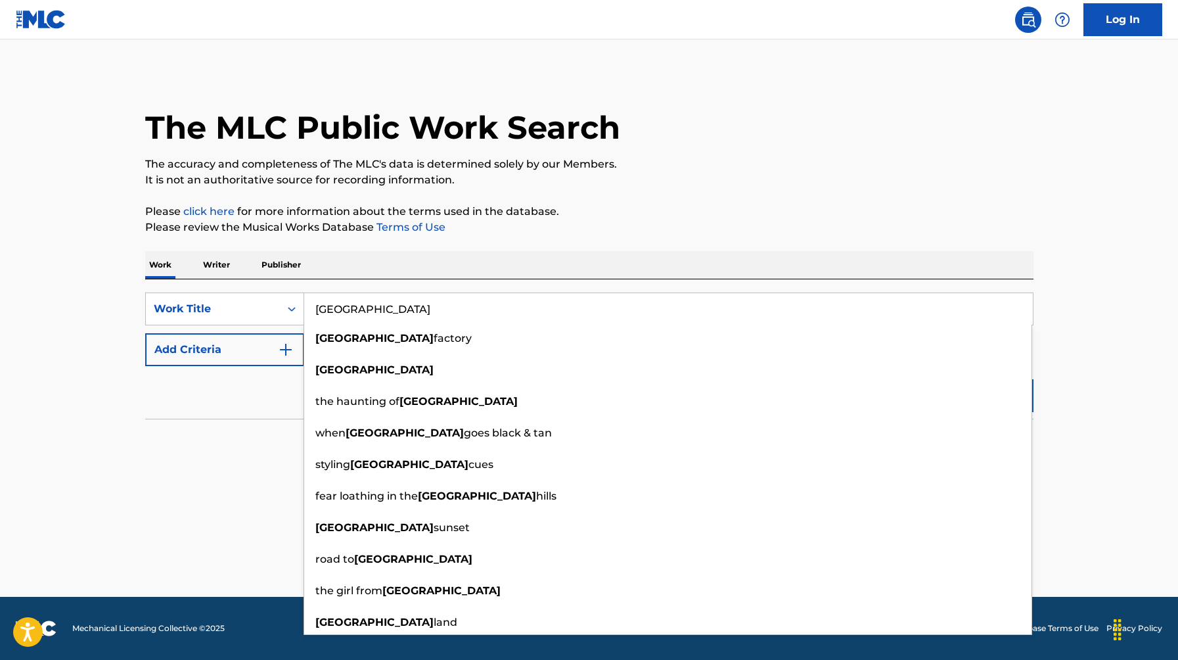
type input "[GEOGRAPHIC_DATA]"
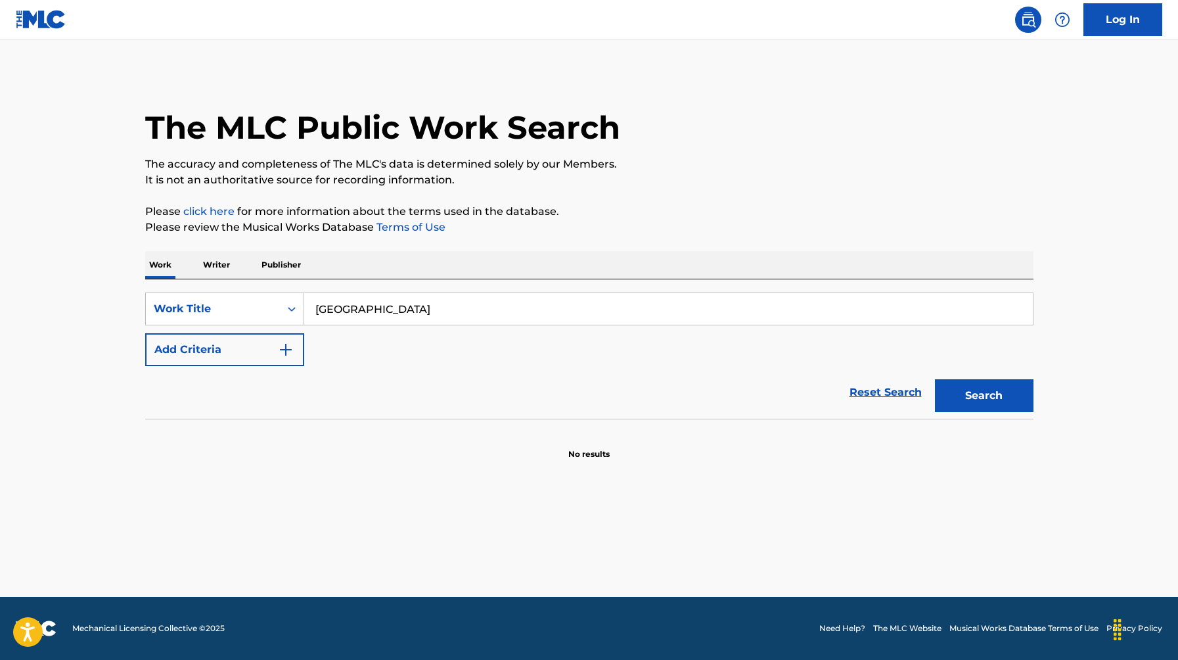
click at [204, 352] on button "Add Criteria" at bounding box center [224, 349] width 159 height 33
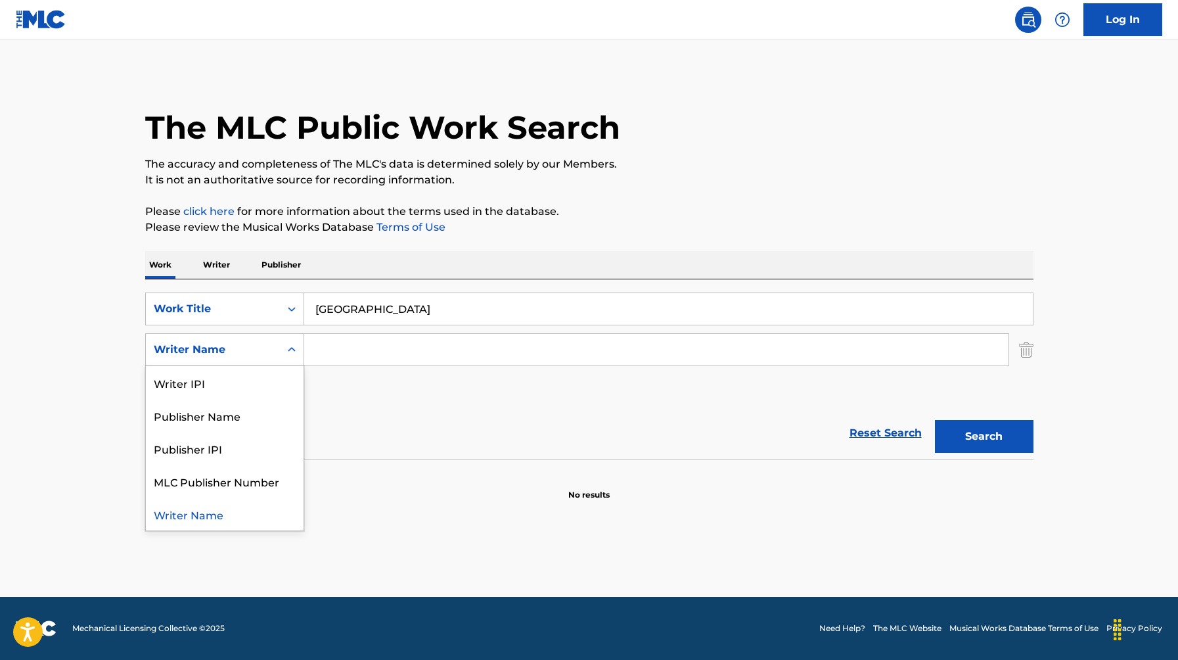
click at [236, 352] on div "Writer Name" at bounding box center [213, 350] width 118 height 16
click at [219, 506] on div "Writer Name" at bounding box center [225, 513] width 158 height 33
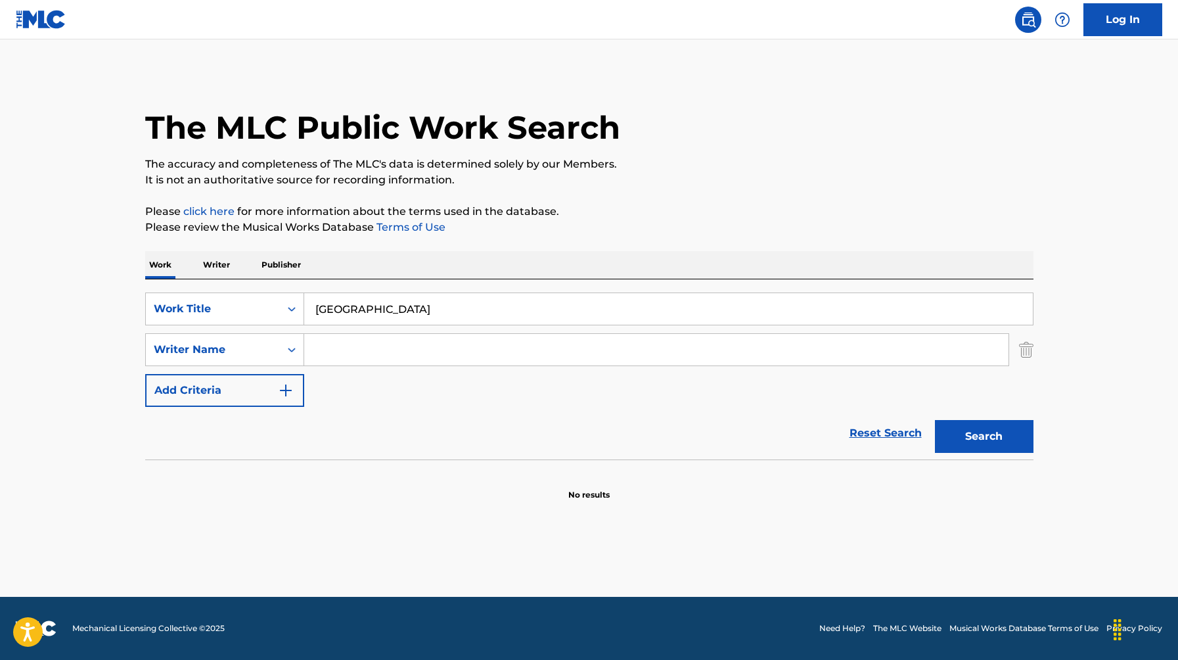
click at [993, 432] on button "Search" at bounding box center [984, 436] width 99 height 33
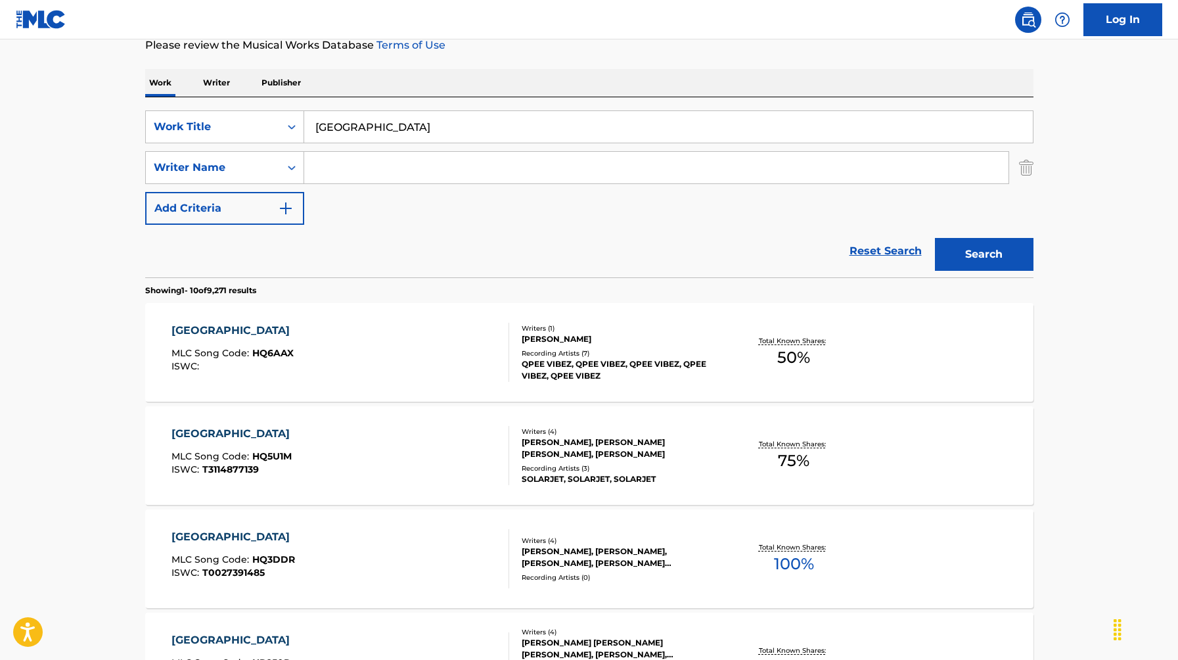
scroll to position [134, 0]
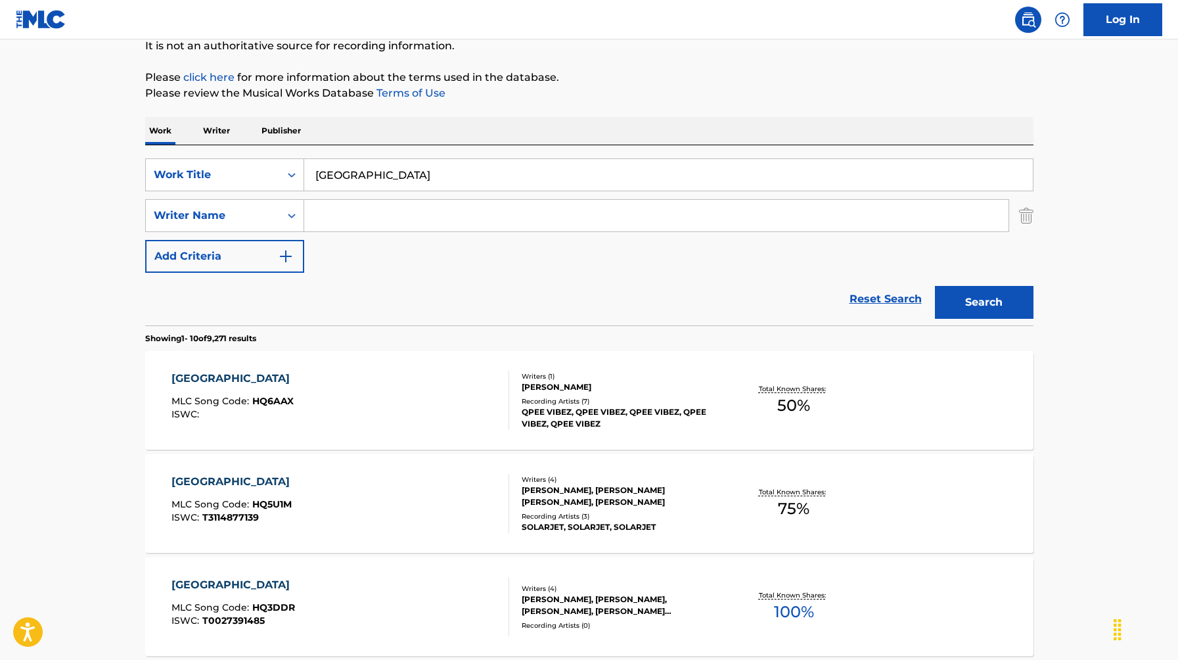
click at [420, 219] on input "Search Form" at bounding box center [656, 216] width 704 height 32
type input "Peso Pluma"
click at [935, 286] on button "Search" at bounding box center [984, 302] width 99 height 33
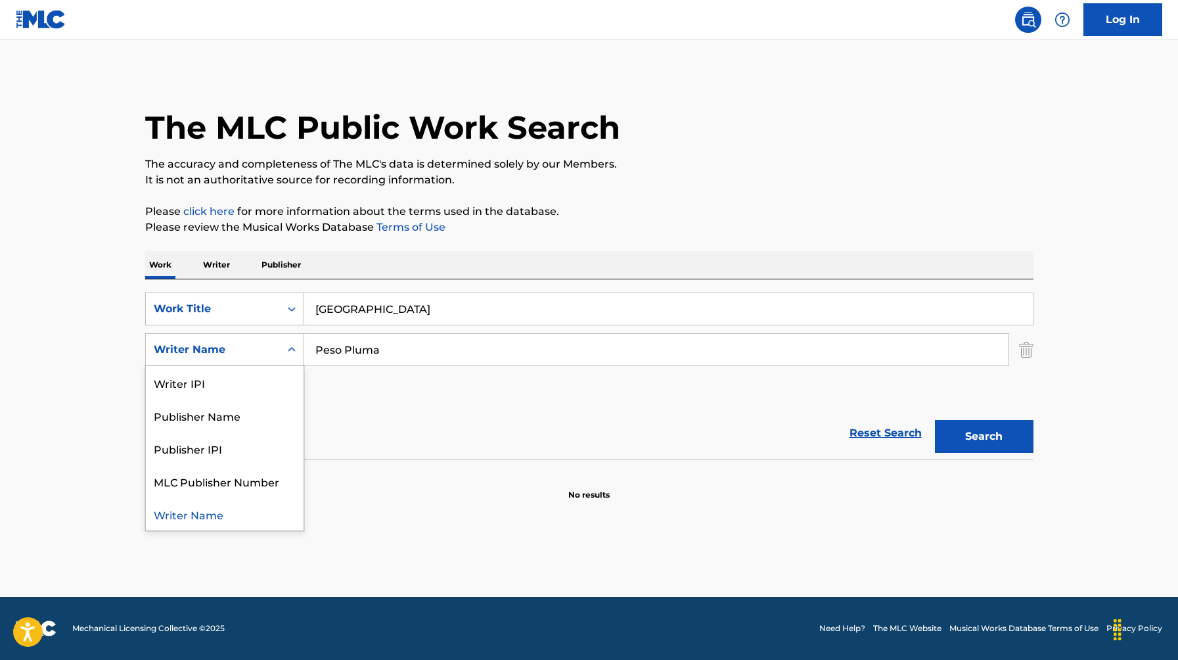
click at [233, 344] on div "Writer Name" at bounding box center [213, 350] width 118 height 16
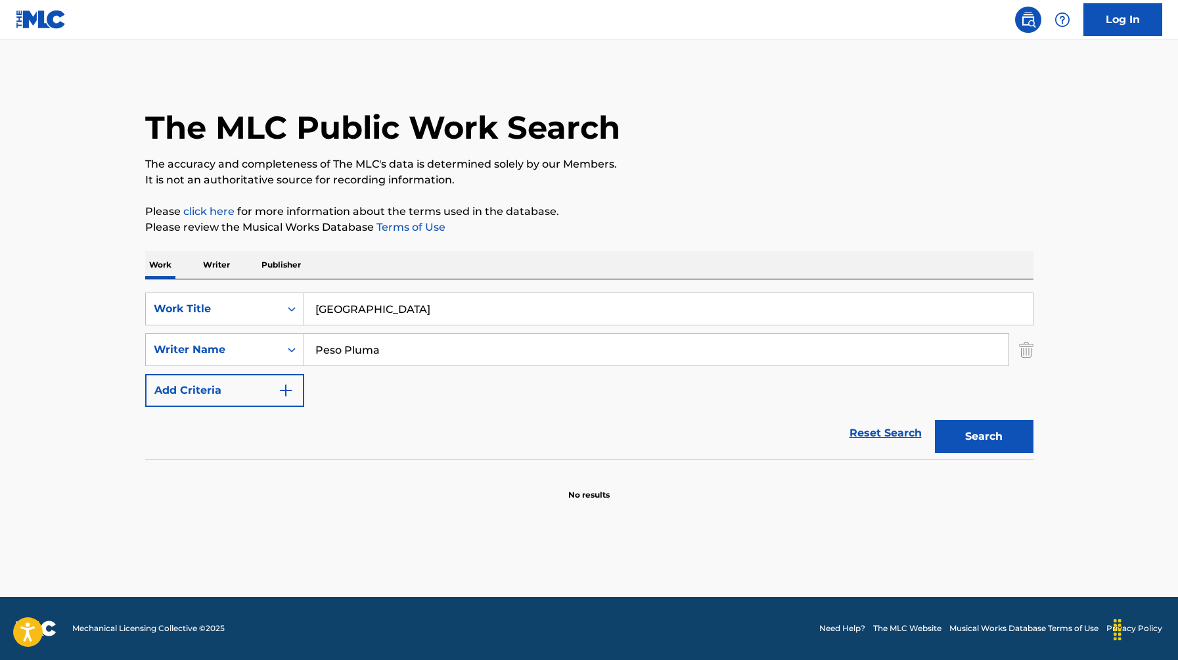
click at [382, 347] on input "Peso Pluma" at bounding box center [656, 350] width 704 height 32
click at [935, 420] on button "Search" at bounding box center [984, 436] width 99 height 33
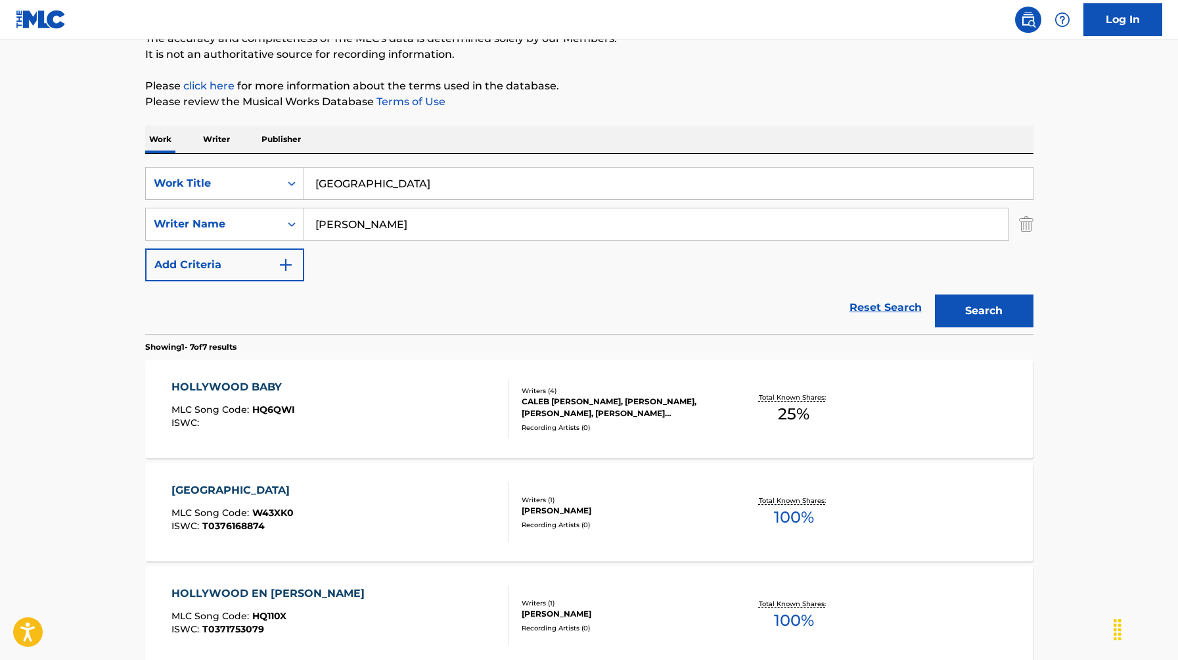
scroll to position [127, 0]
click at [935, 293] on button "Search" at bounding box center [984, 309] width 99 height 33
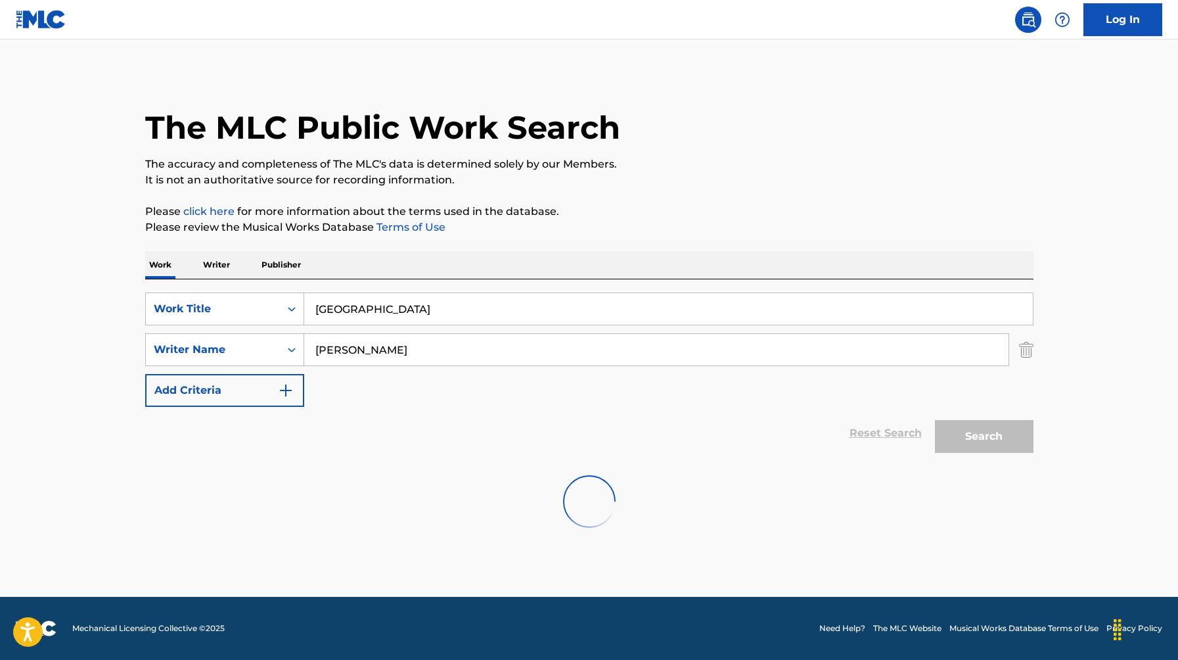
scroll to position [0, 0]
click at [477, 355] on input "[PERSON_NAME]" at bounding box center [656, 350] width 704 height 32
click at [935, 420] on button "Search" at bounding box center [984, 436] width 99 height 33
type input "[PERSON_NAME]"
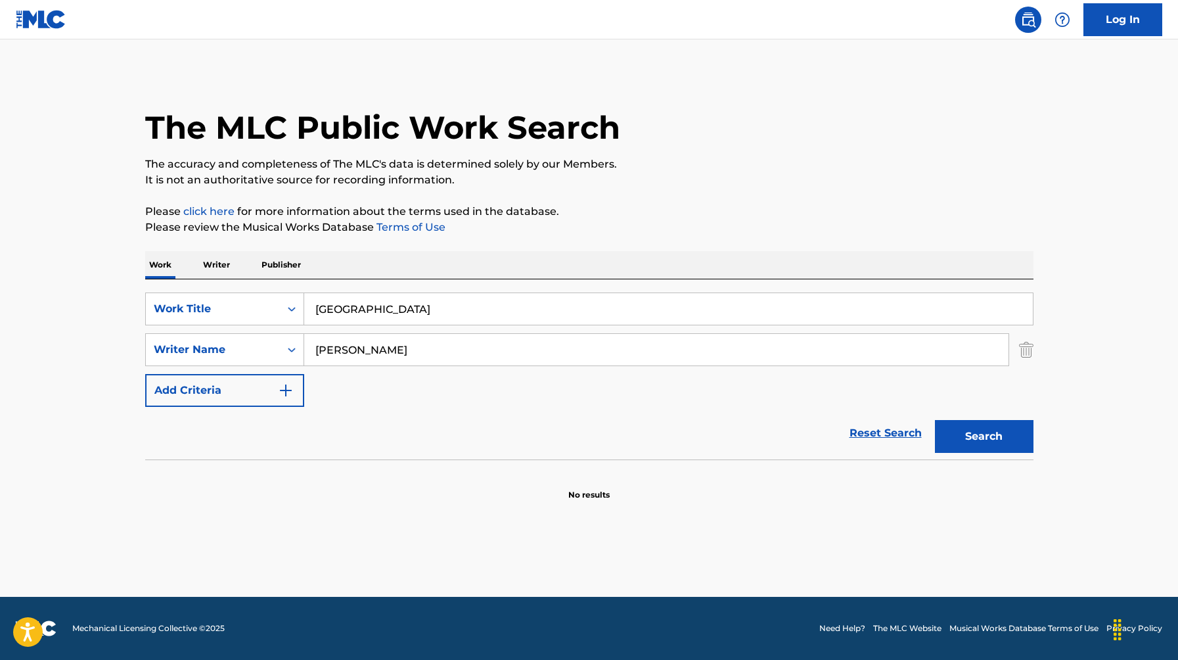
click at [935, 420] on button "Search" at bounding box center [984, 436] width 99 height 33
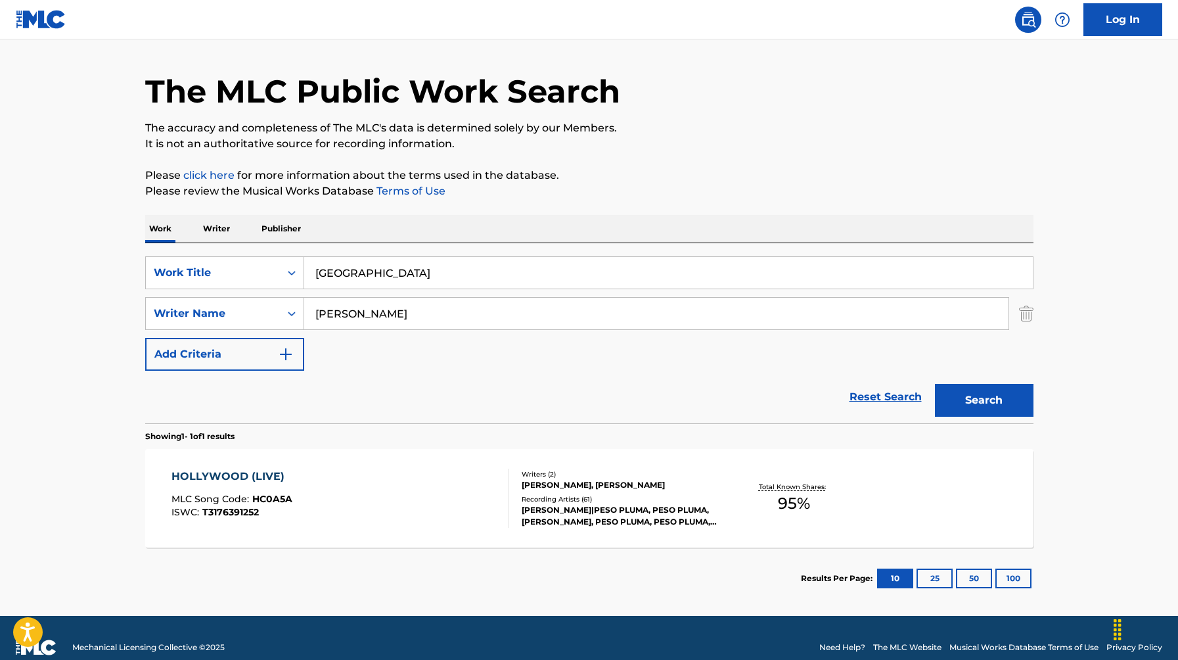
scroll to position [55, 0]
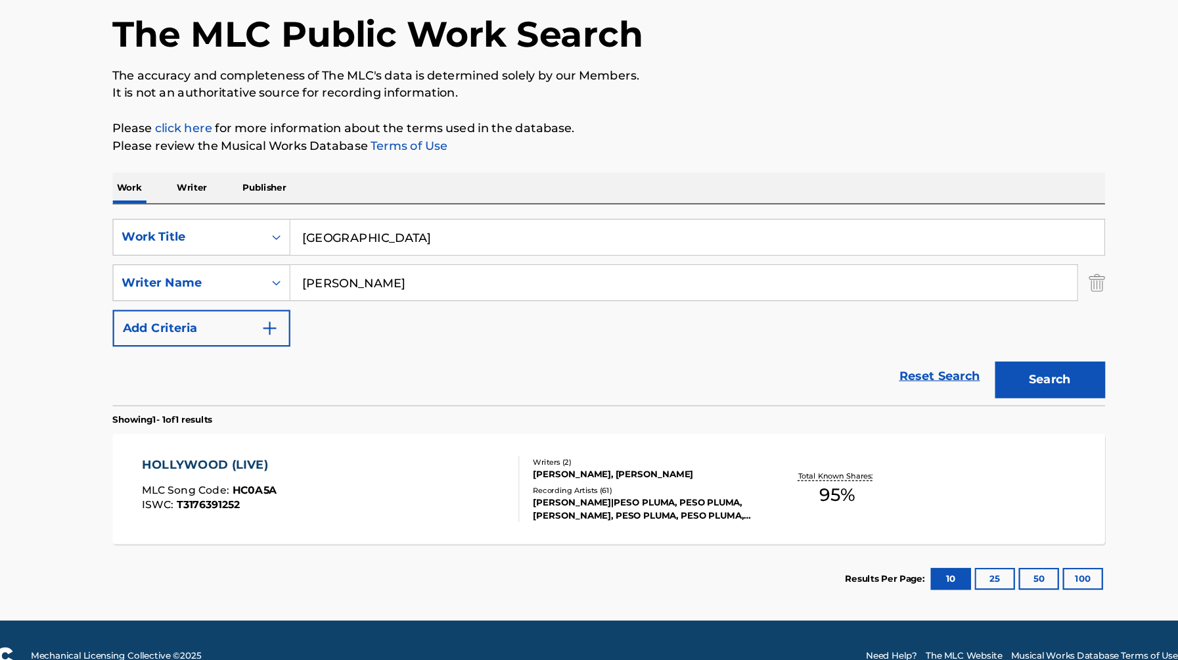
click at [240, 453] on div "HOLLYWOOD (LIVE)" at bounding box center [231, 457] width 121 height 16
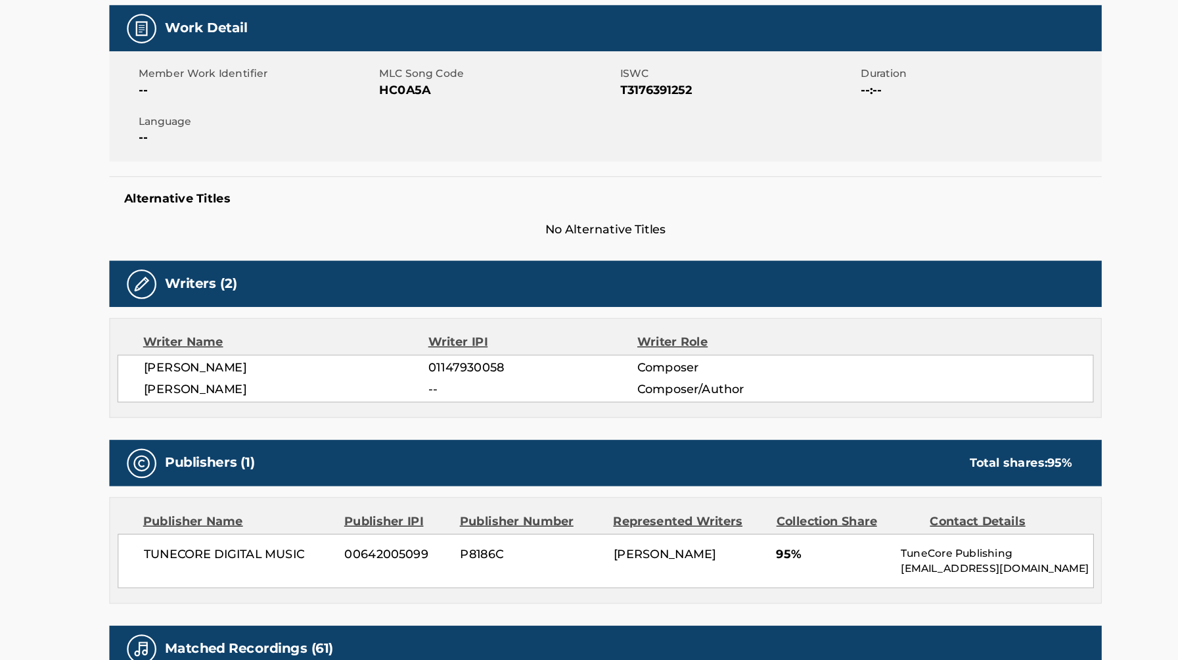
scroll to position [179, 0]
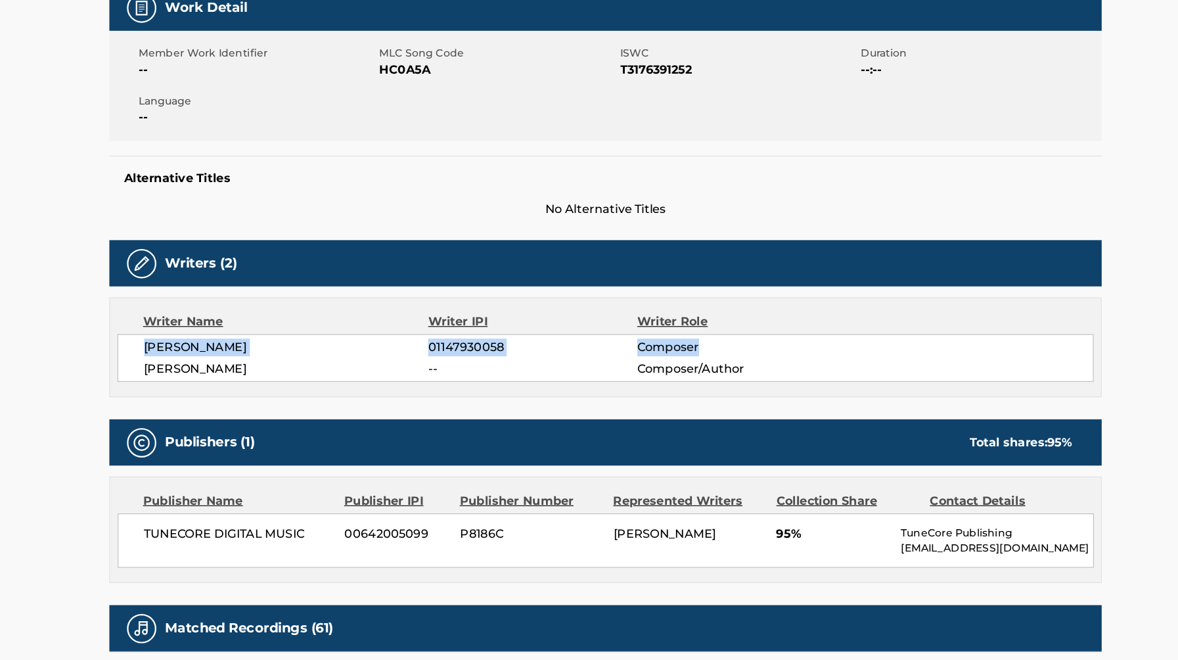
drag, startPoint x: 177, startPoint y: 380, endPoint x: 670, endPoint y: 388, distance: 492.7
click at [670, 388] on div "[PERSON_NAME] 01147930058 Composer [PERSON_NAME] -- Composer/Author" at bounding box center [589, 389] width 874 height 43
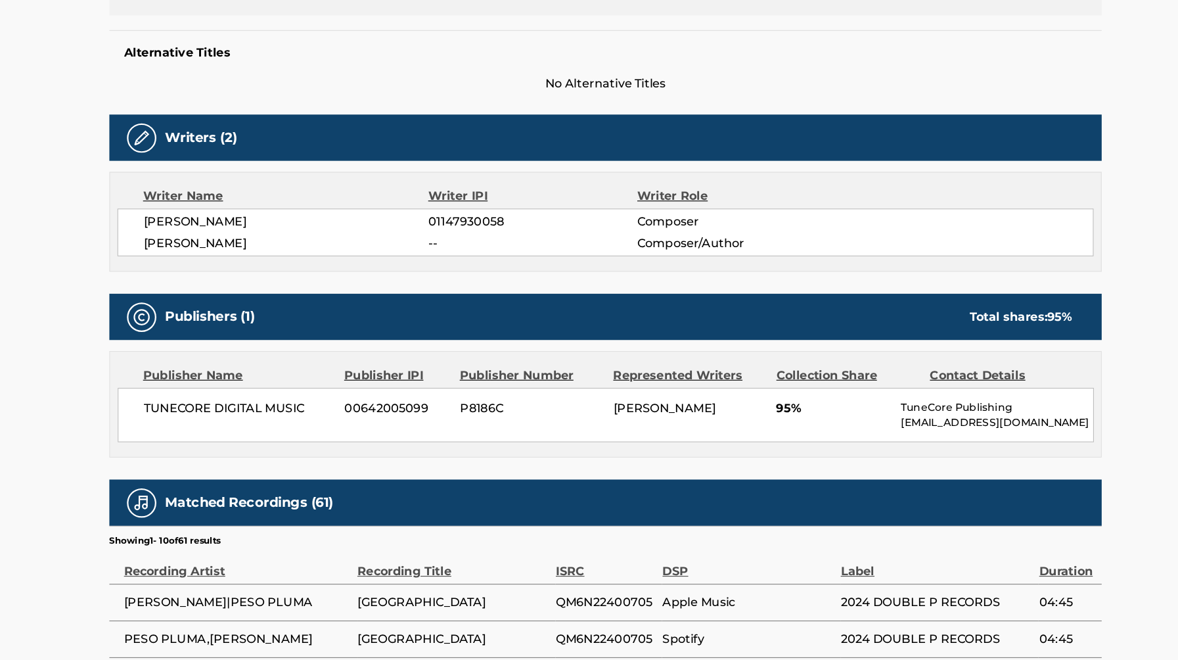
scroll to position [328, 0]
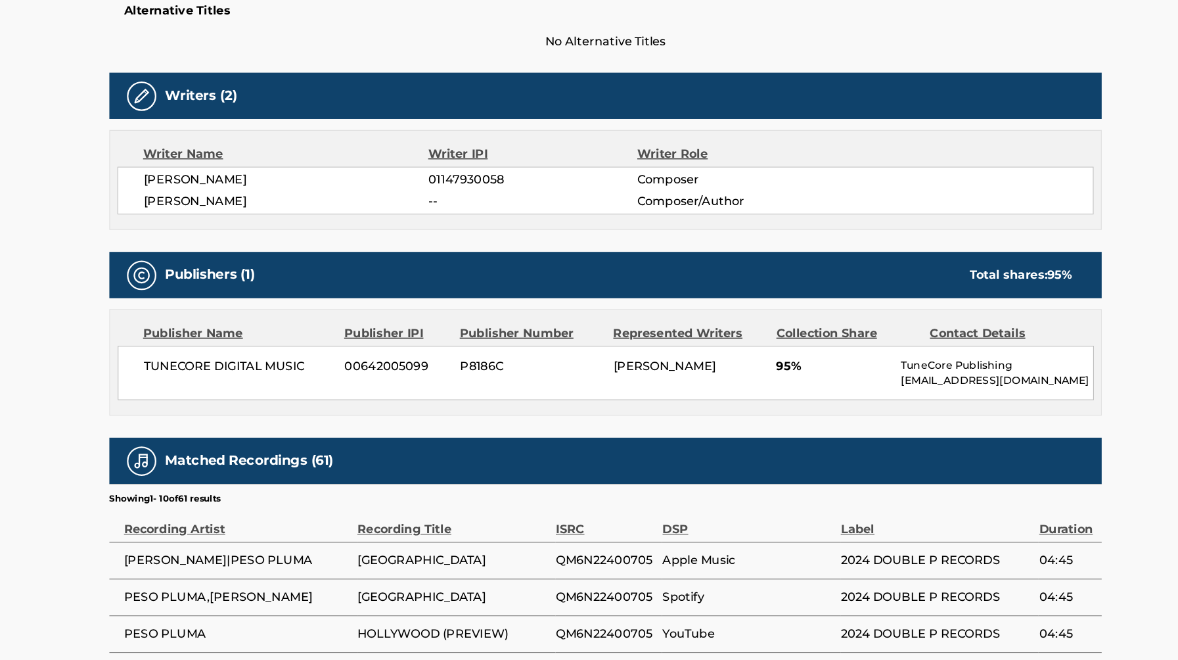
click at [664, 395] on span "[PERSON_NAME]" at bounding box center [642, 396] width 92 height 12
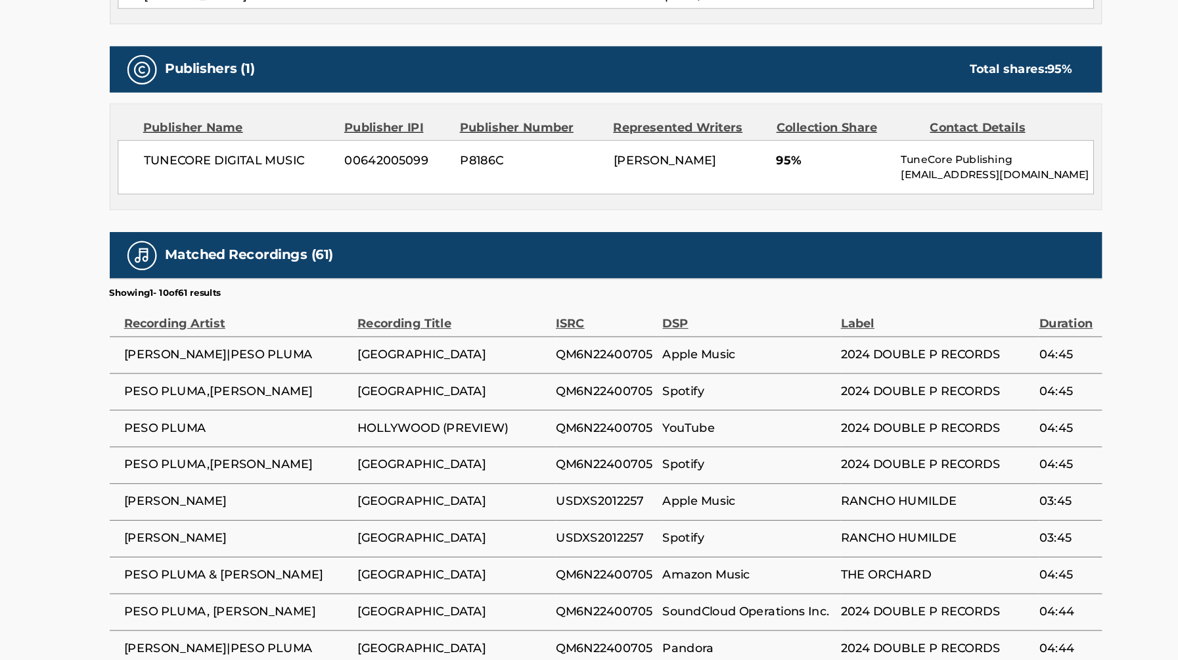
scroll to position [513, 0]
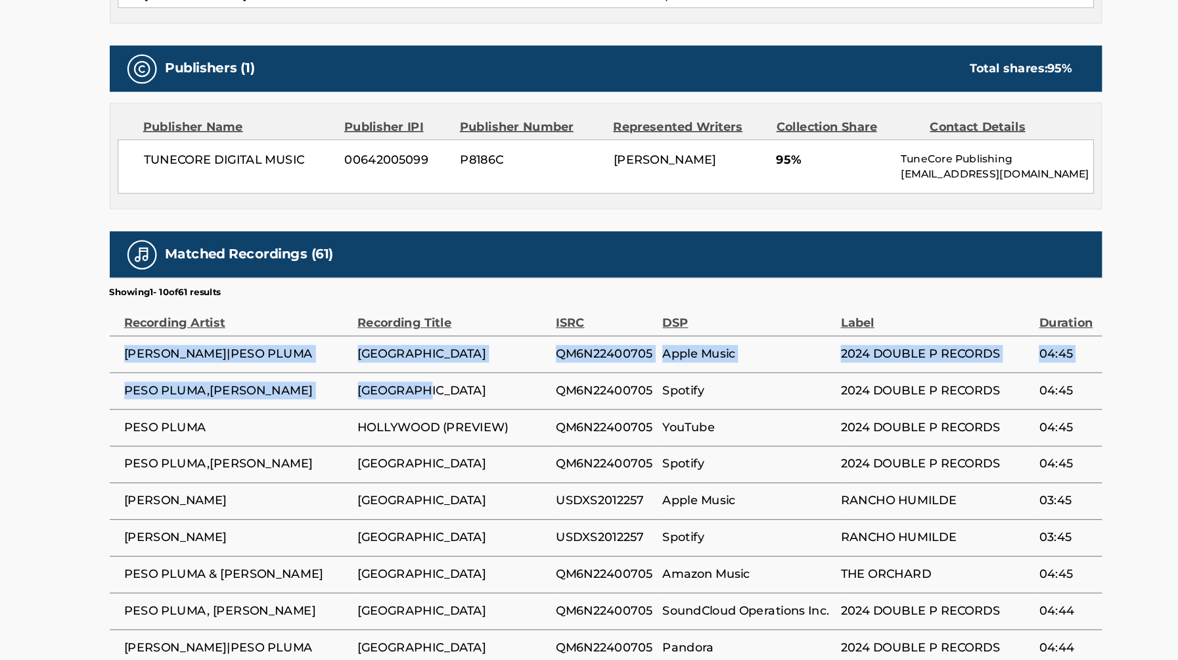
drag, startPoint x: 161, startPoint y: 385, endPoint x: 435, endPoint y: 418, distance: 275.9
click at [437, 417] on tbody "[PERSON_NAME]|PESO PLUMA HOLLYWOOD QM6N22400705 Apple Music 2024 DOUBLE P RECOR…" at bounding box center [589, 533] width 888 height 328
click at [435, 418] on span "[GEOGRAPHIC_DATA]" at bounding box center [452, 419] width 171 height 16
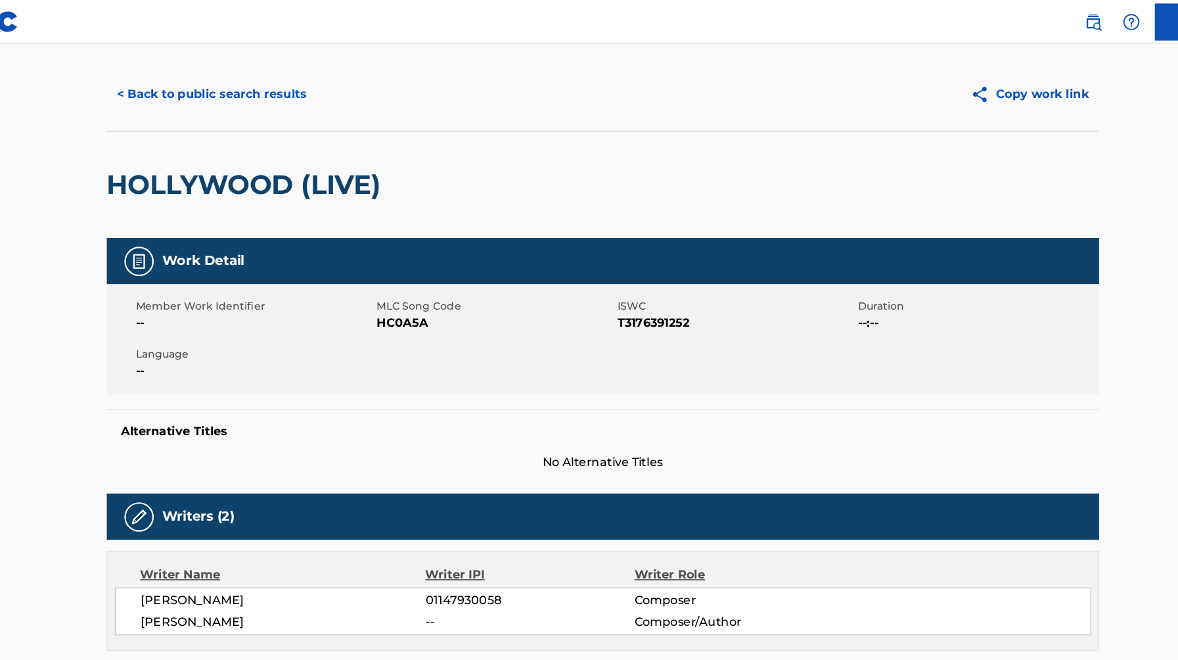
scroll to position [0, 0]
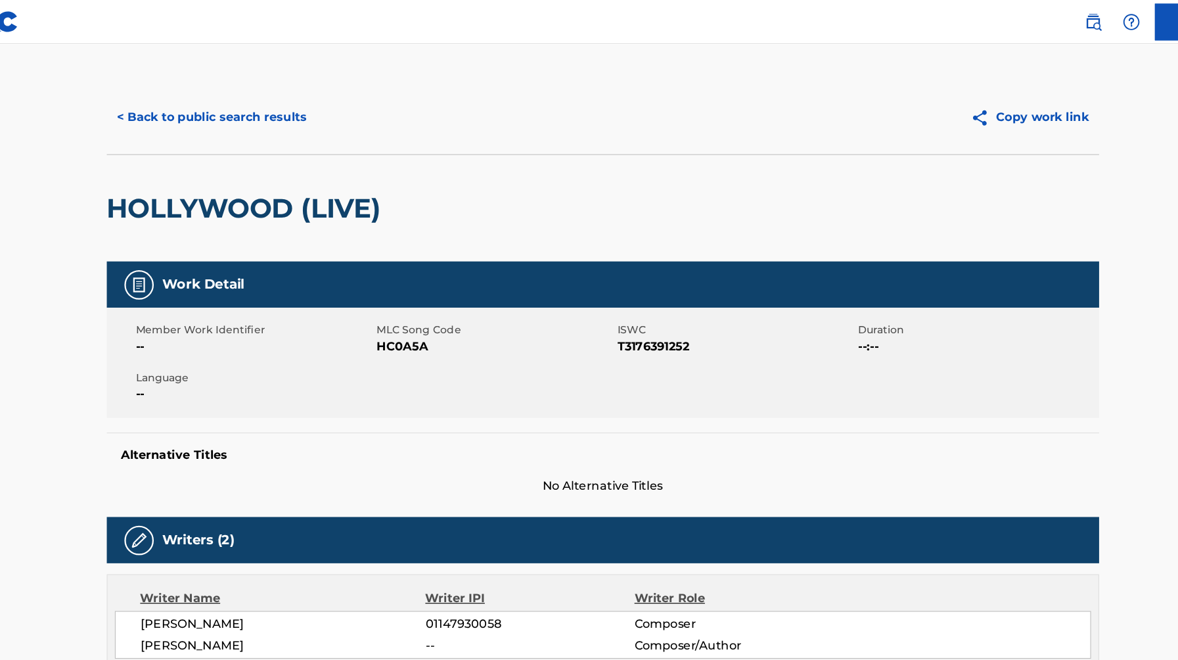
click at [234, 103] on button "< Back to public search results" at bounding box center [239, 105] width 189 height 33
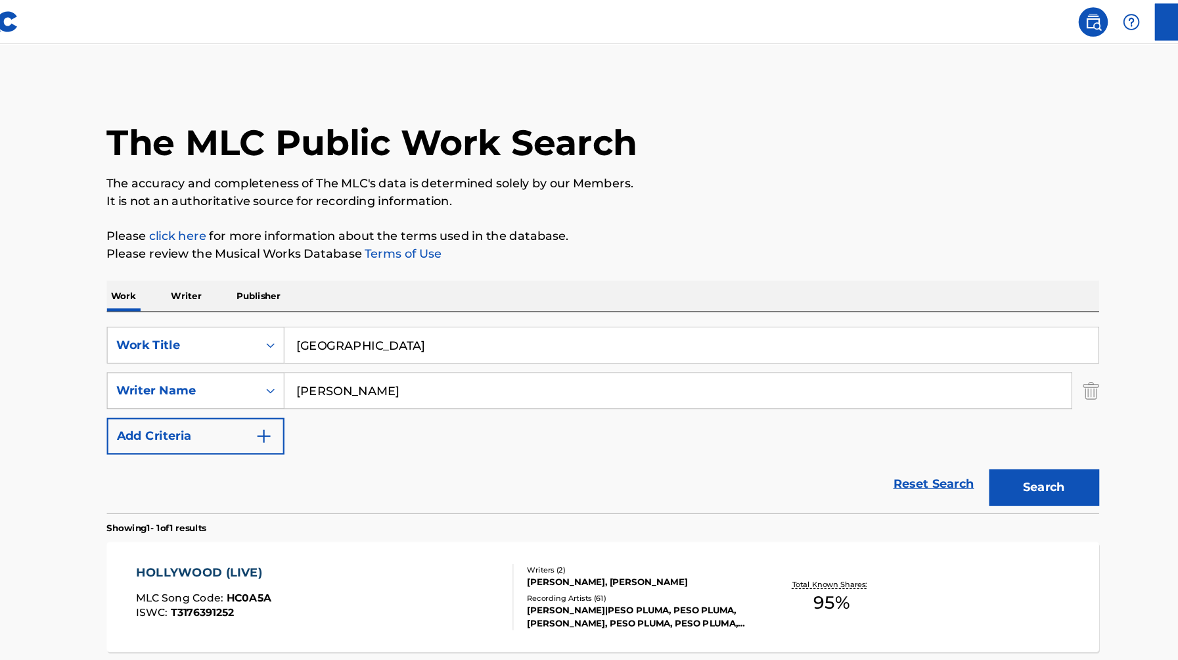
click at [367, 308] on input "[GEOGRAPHIC_DATA]" at bounding box center [668, 309] width 728 height 32
click at [218, 265] on p "Writer" at bounding box center [216, 265] width 35 height 28
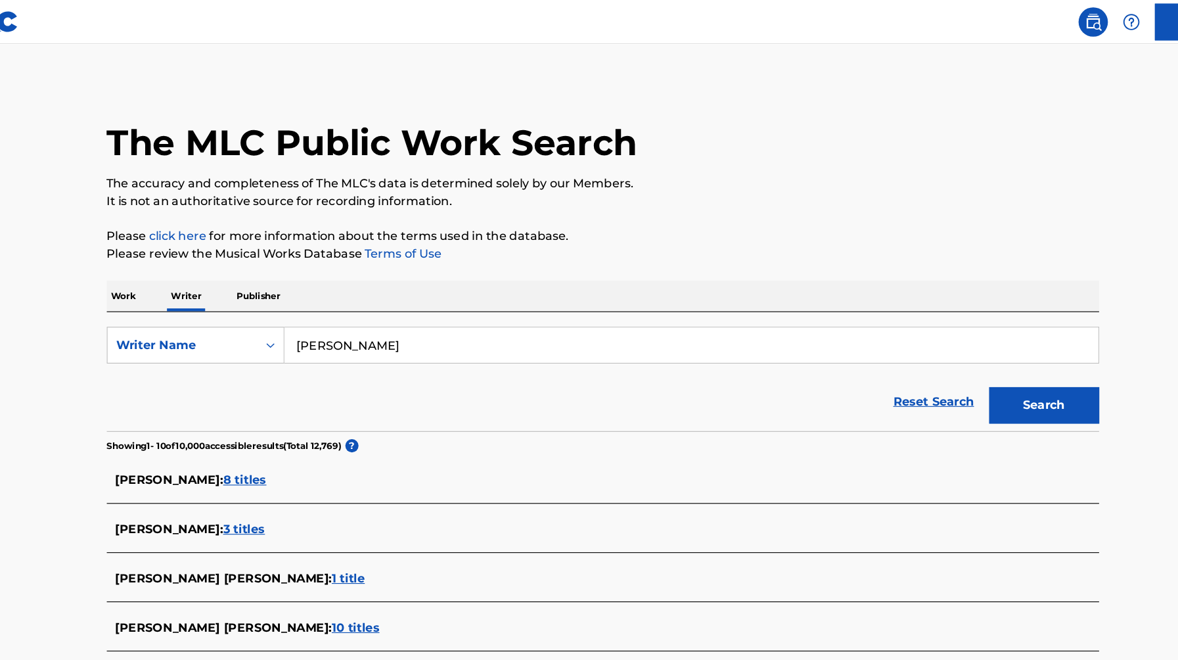
click at [380, 316] on input "[PERSON_NAME]" at bounding box center [668, 309] width 728 height 32
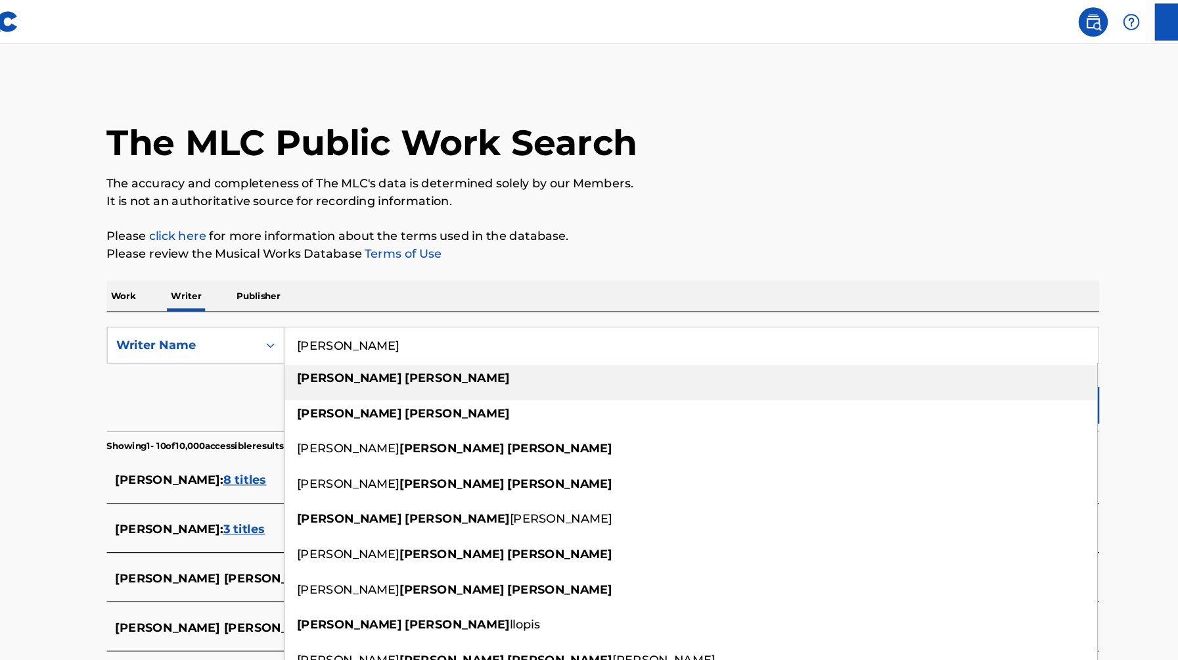
click at [380, 316] on input "[PERSON_NAME]" at bounding box center [668, 309] width 728 height 32
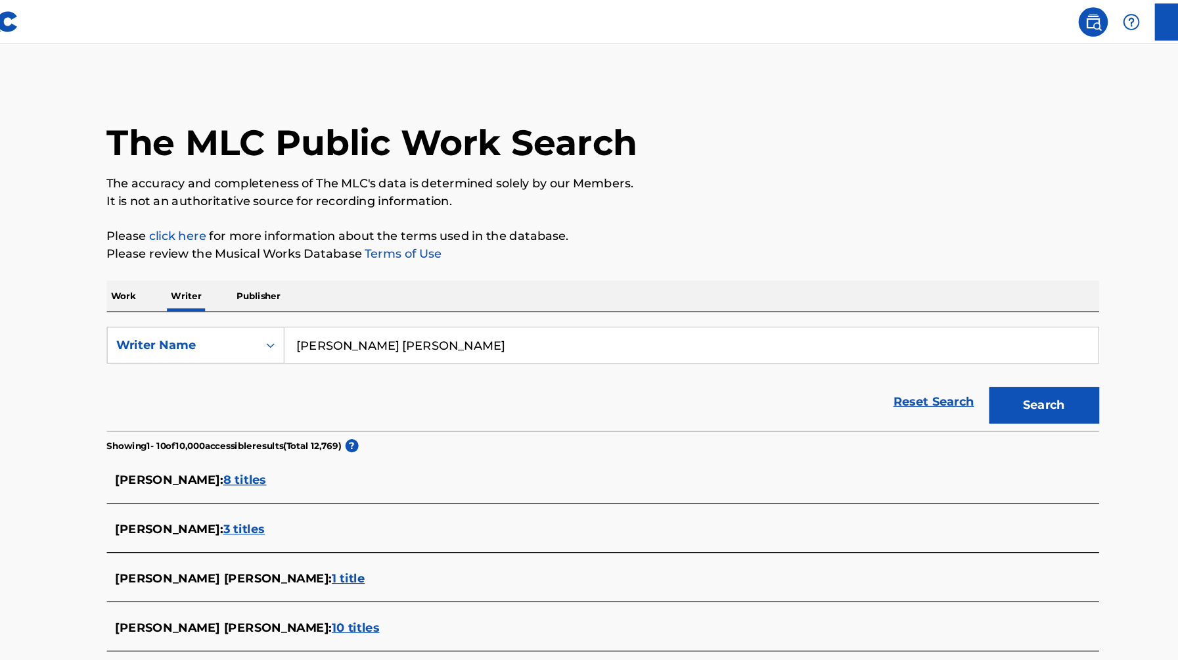
click at [935, 346] on button "Search" at bounding box center [984, 362] width 99 height 33
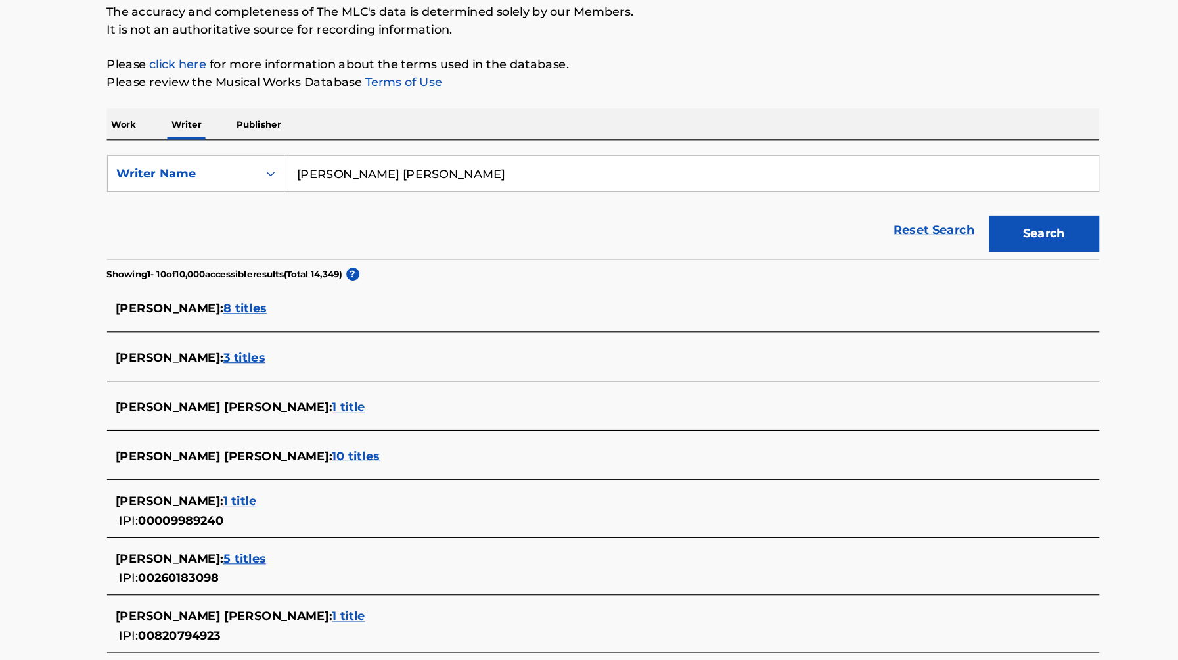
scroll to position [88, 0]
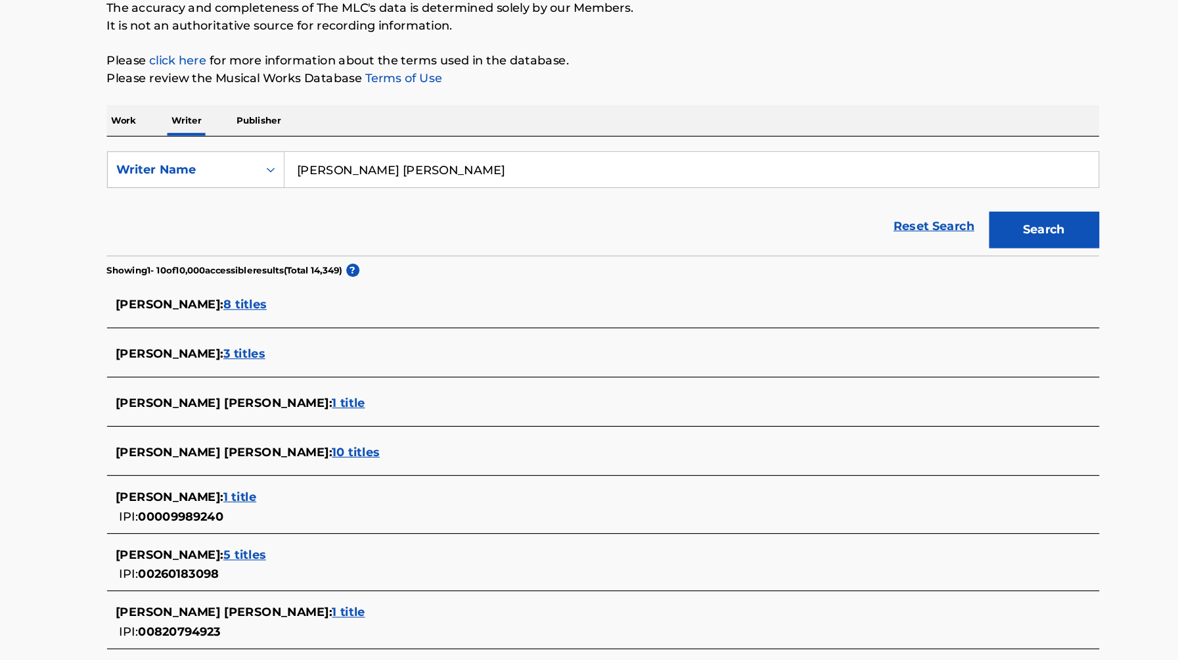
click at [288, 344] on span "8 titles" at bounding box center [269, 341] width 39 height 12
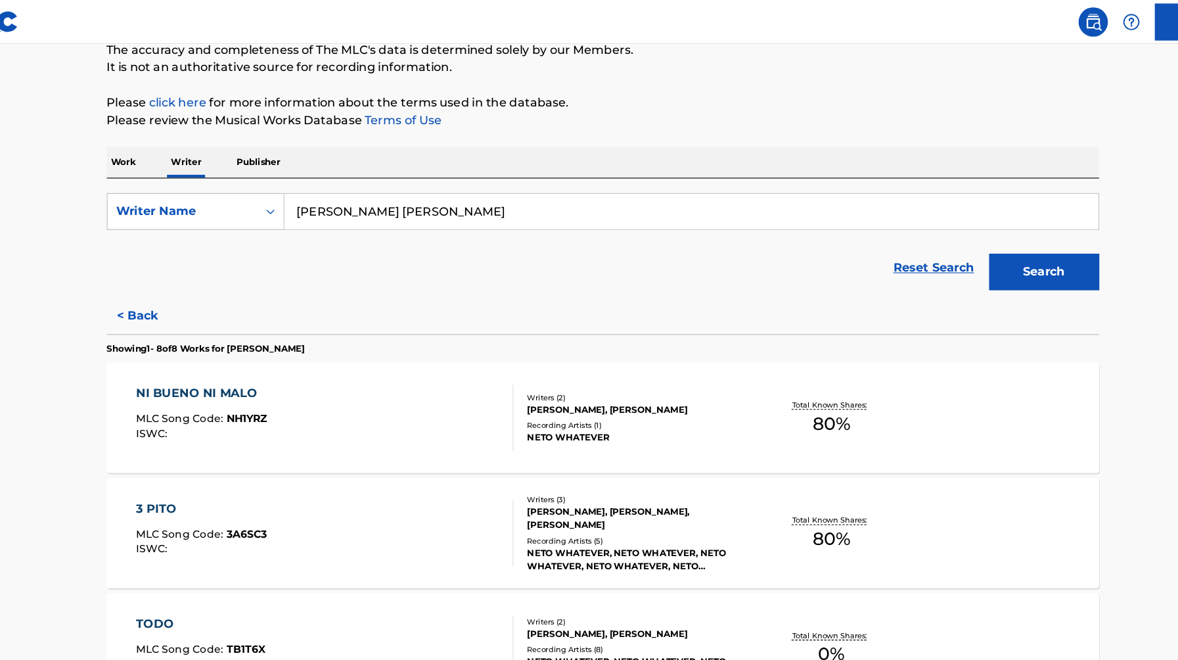
scroll to position [0, 0]
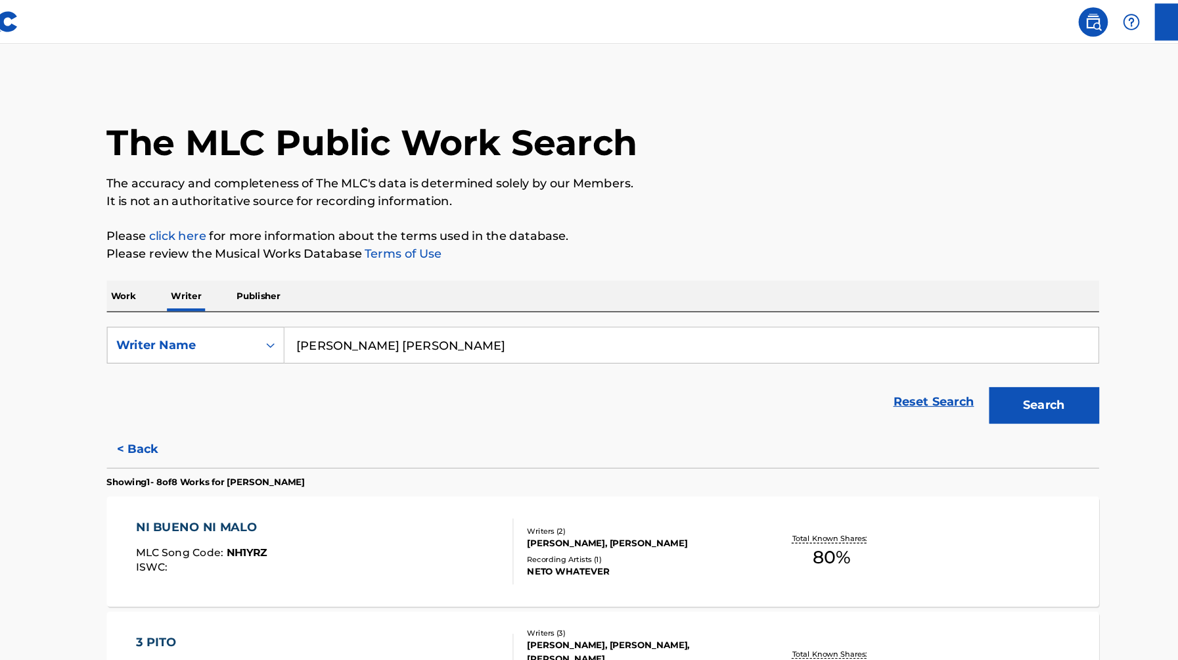
click at [342, 307] on input "[PERSON_NAME] [PERSON_NAME]" at bounding box center [668, 309] width 728 height 32
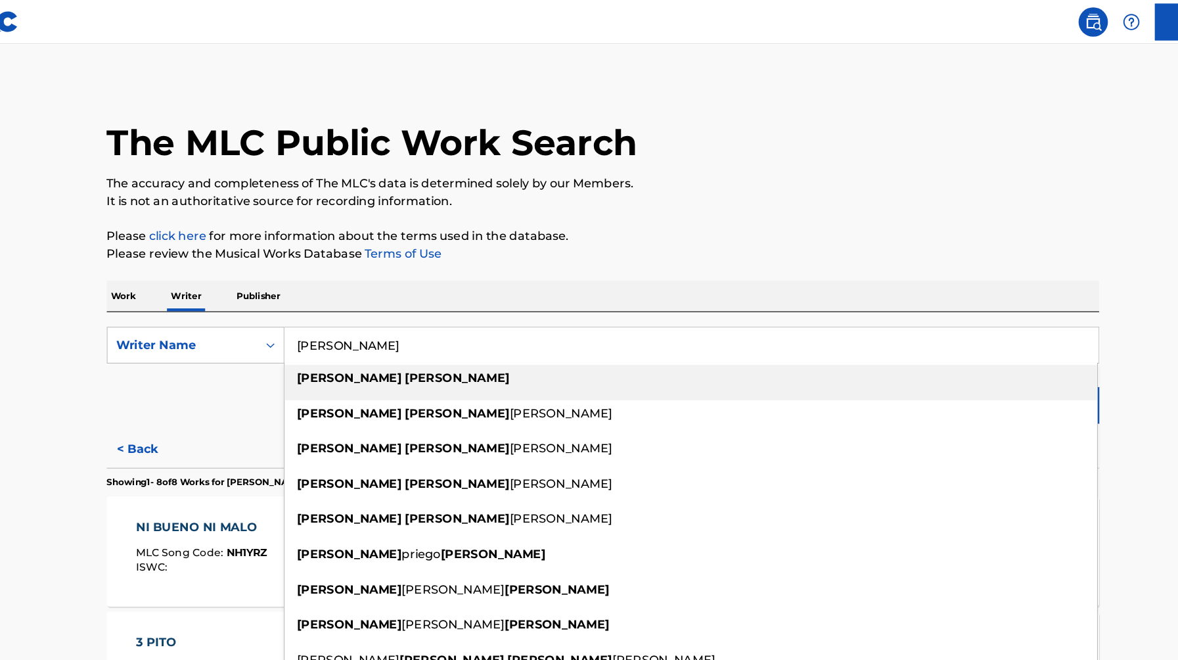
type input "[PERSON_NAME]"
click at [412, 338] on strong "[PERSON_NAME]" at bounding box center [459, 338] width 94 height 12
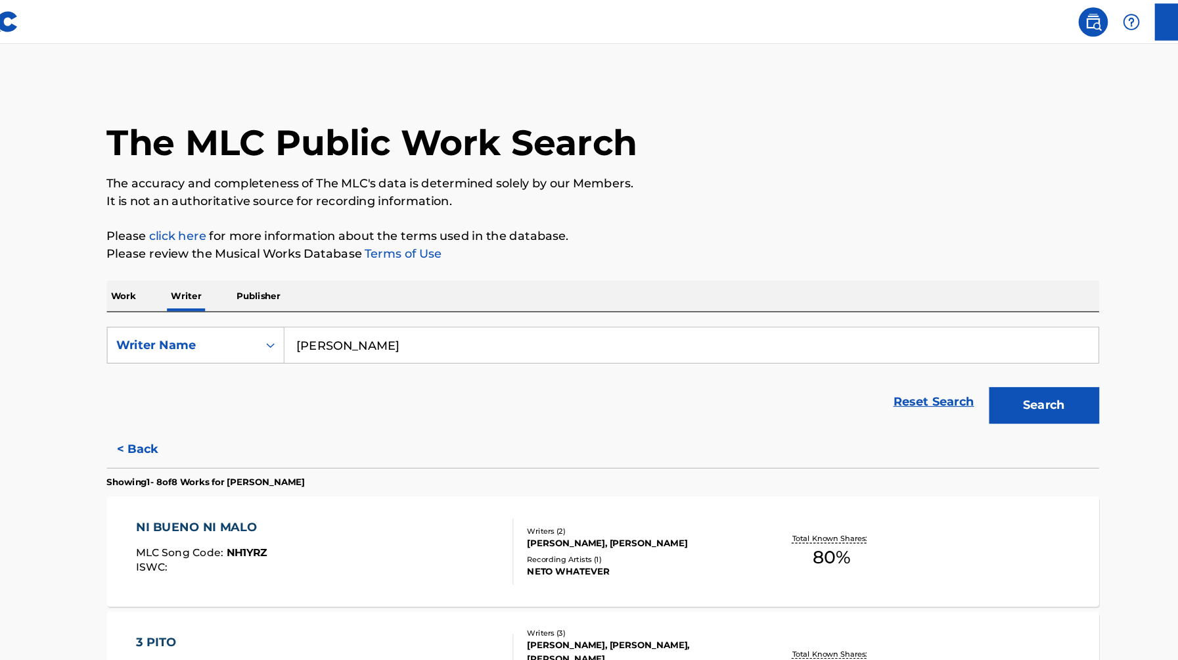
click at [1000, 357] on button "Search" at bounding box center [984, 362] width 99 height 33
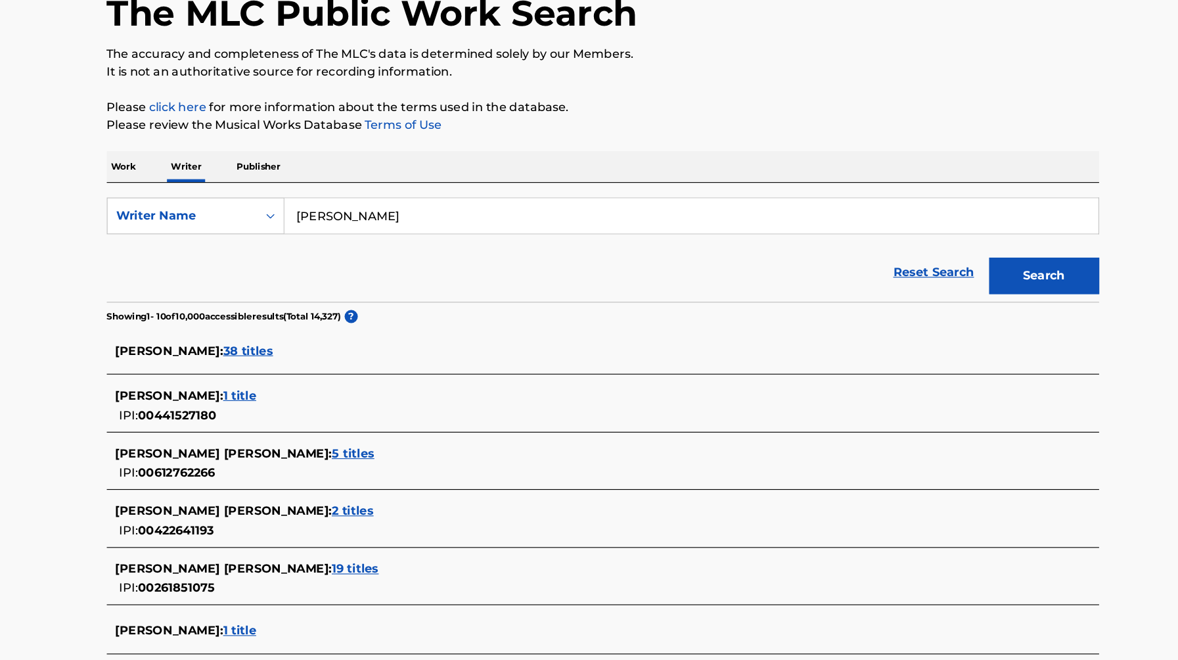
scroll to position [49, 0]
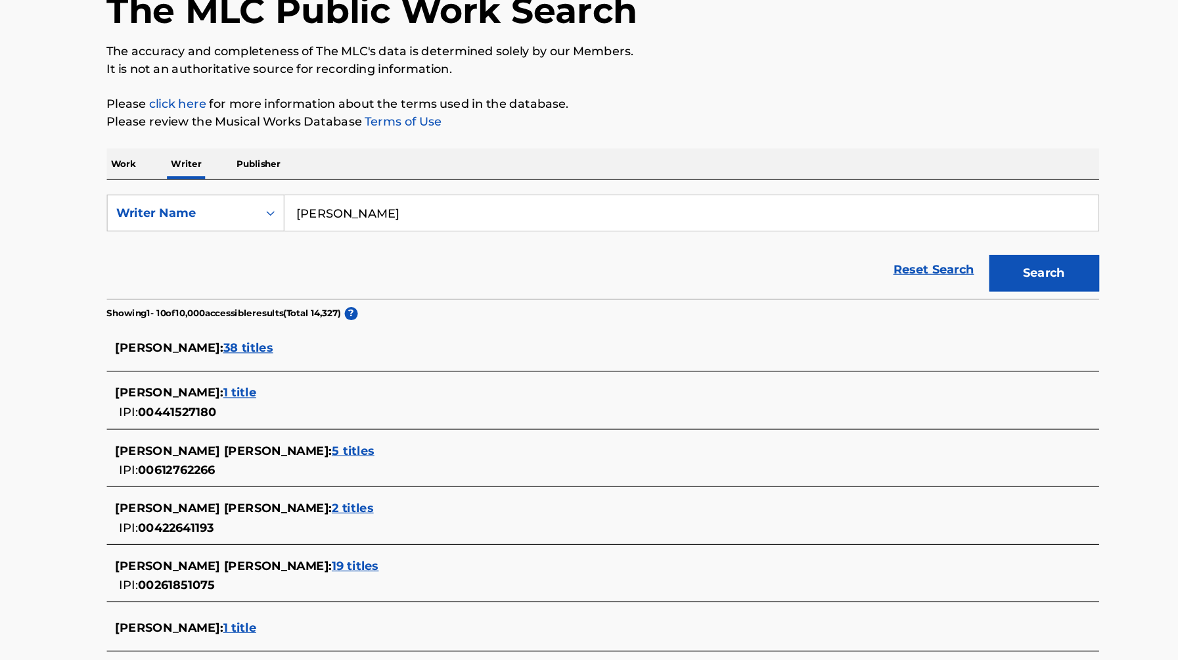
click at [268, 377] on span "38 titles" at bounding box center [272, 380] width 45 height 12
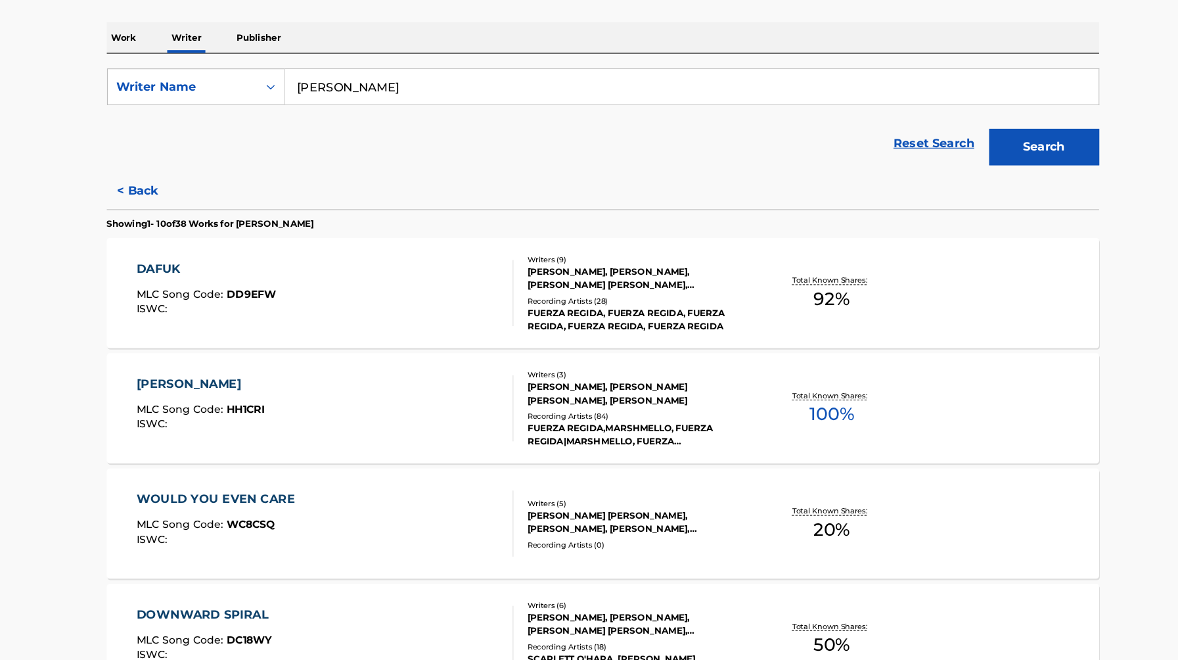
scroll to position [178, 0]
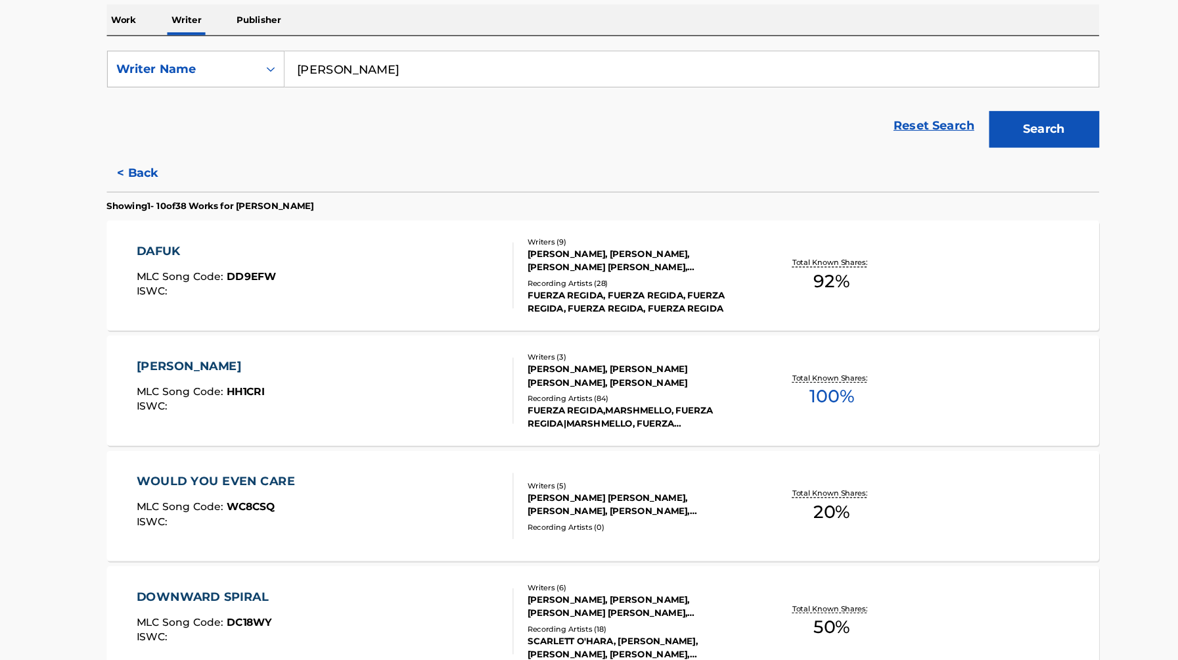
click at [584, 393] on div "[PERSON_NAME], [PERSON_NAME] [PERSON_NAME], [PERSON_NAME]" at bounding box center [621, 405] width 198 height 24
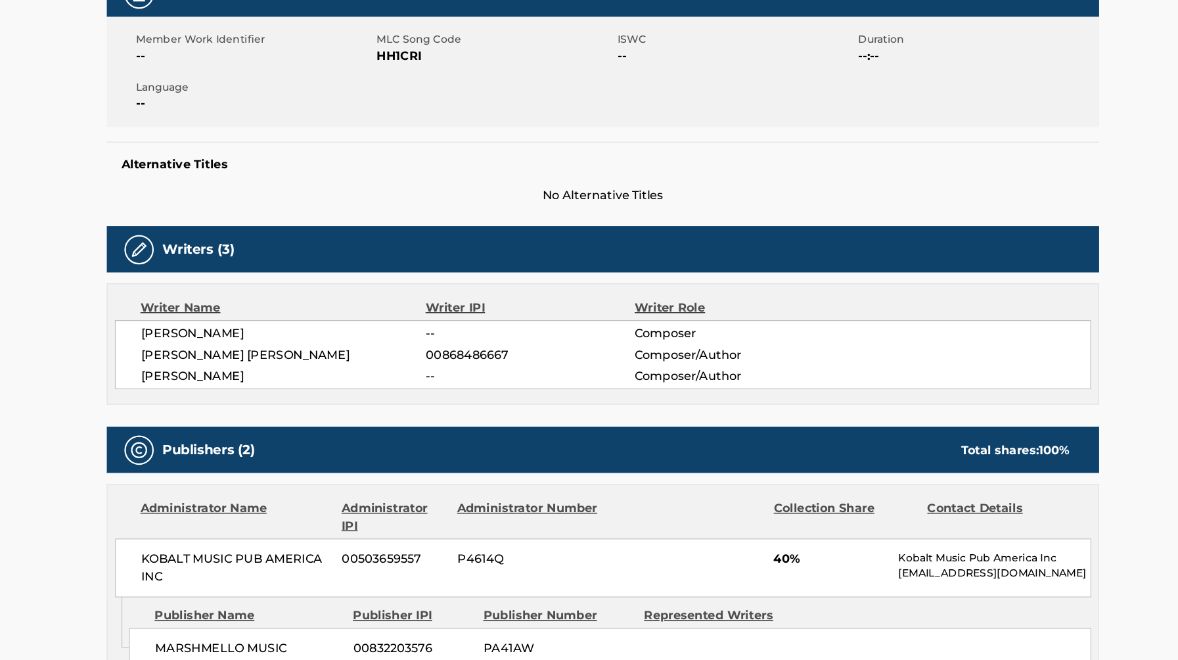
scroll to position [194, 0]
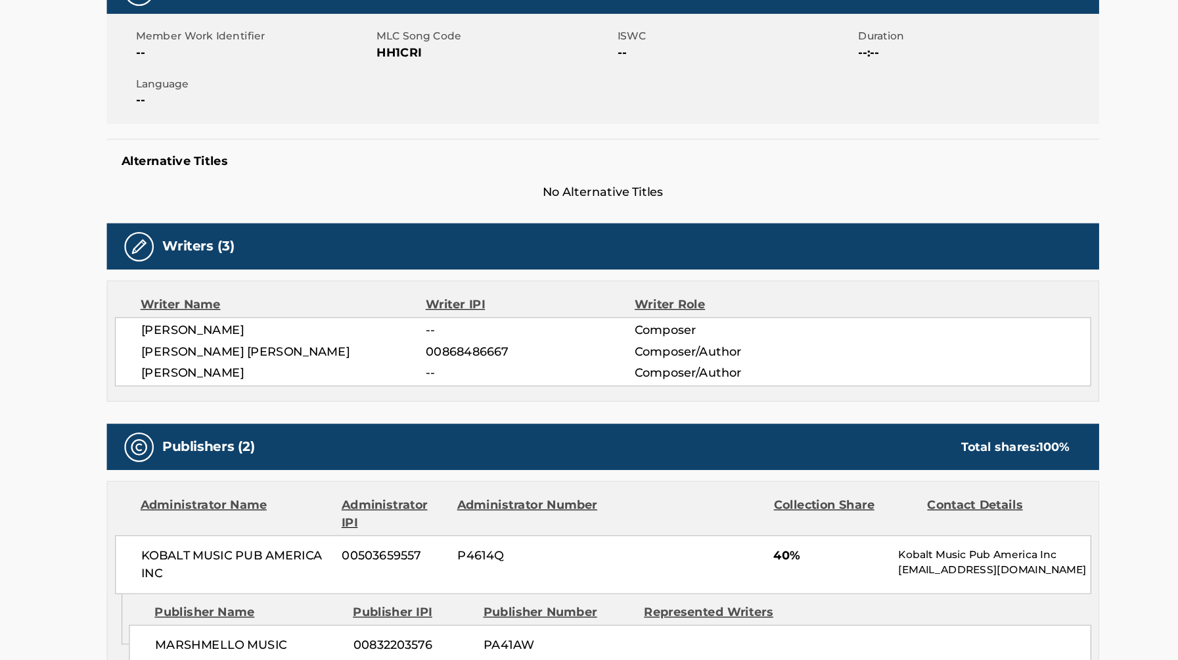
click at [212, 361] on span "[PERSON_NAME]" at bounding box center [303, 365] width 255 height 16
click at [317, 372] on div "[PERSON_NAME] -- Composer [PERSON_NAME] [PERSON_NAME] 00868486667 Composer/Auth…" at bounding box center [589, 384] width 874 height 62
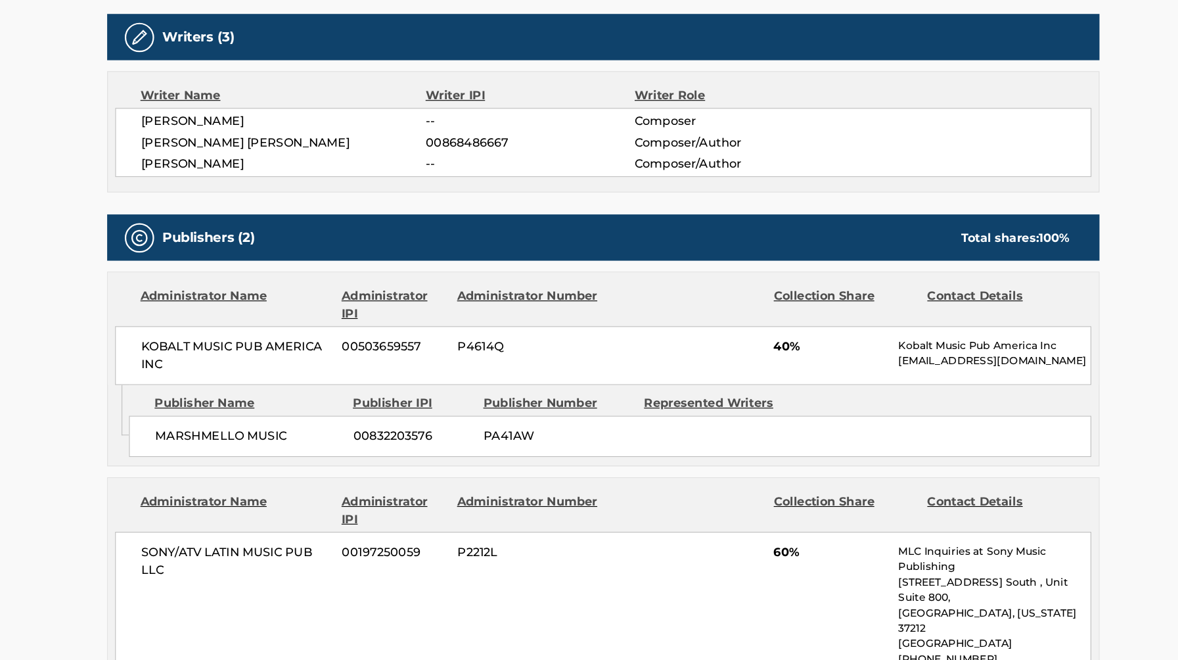
scroll to position [382, 0]
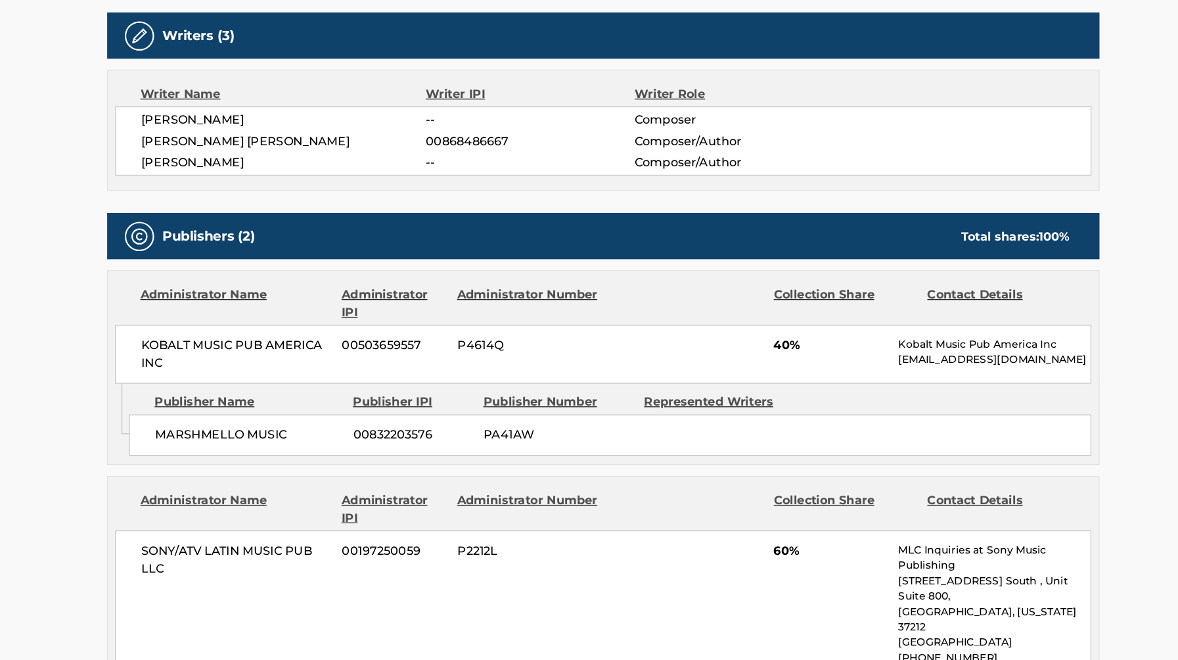
click at [227, 459] on span "MARSHMELLO MUSIC" at bounding box center [273, 458] width 168 height 16
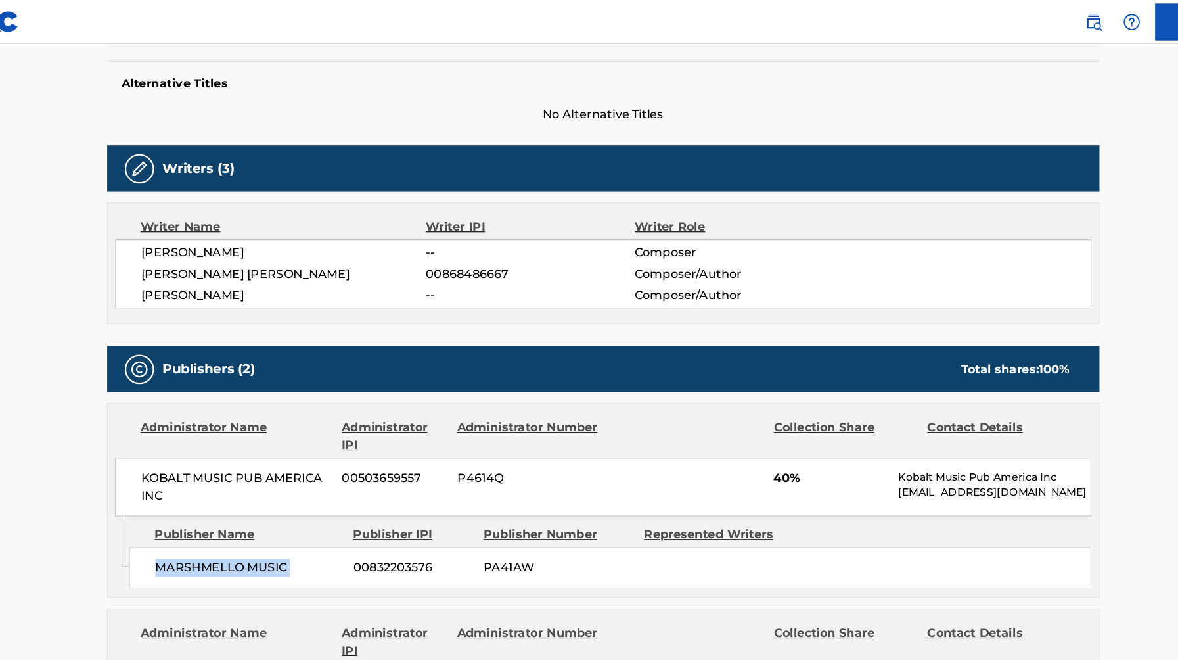
scroll to position [330, 0]
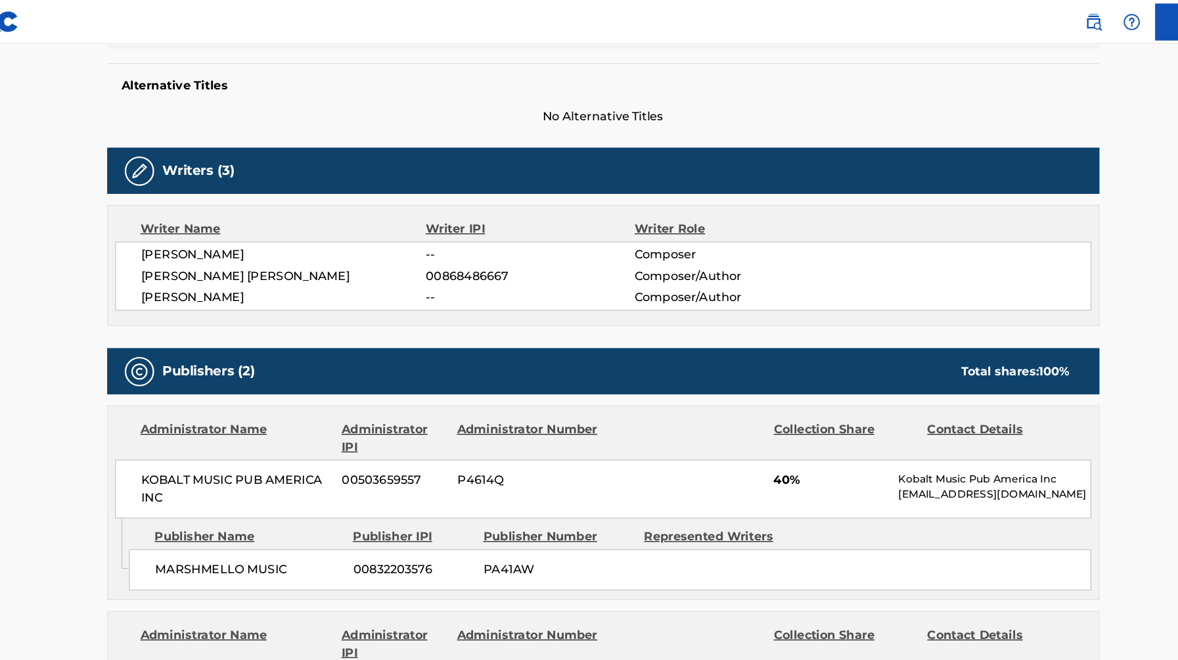
click at [232, 224] on span "[PERSON_NAME]" at bounding box center [303, 228] width 255 height 16
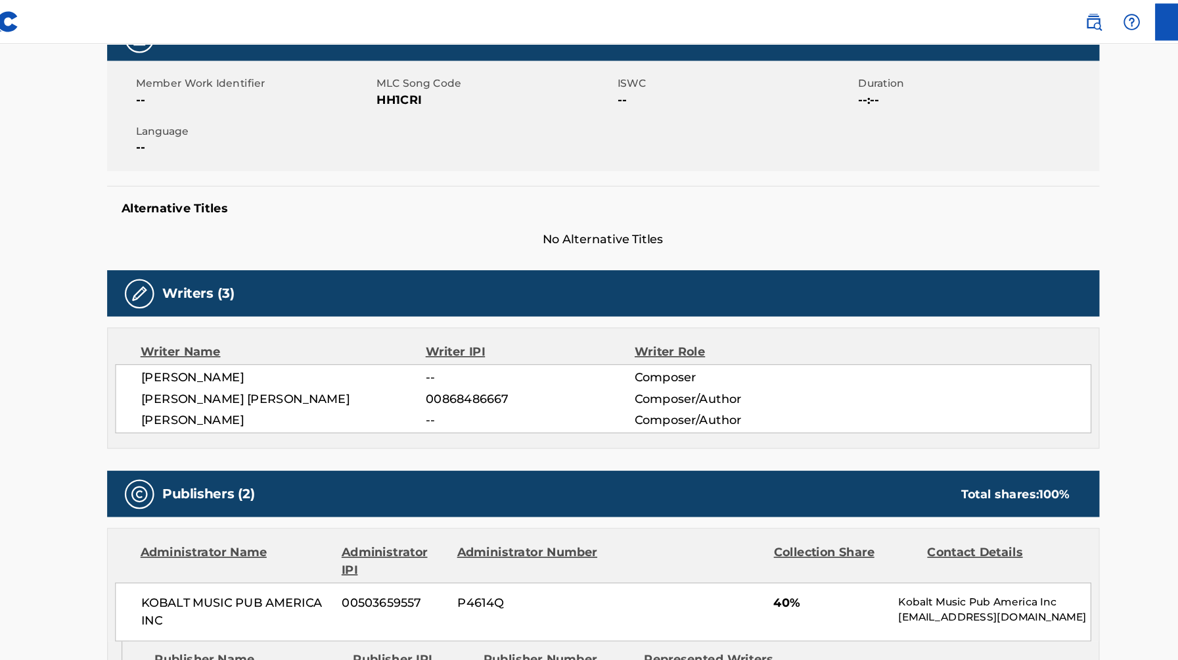
scroll to position [189, 0]
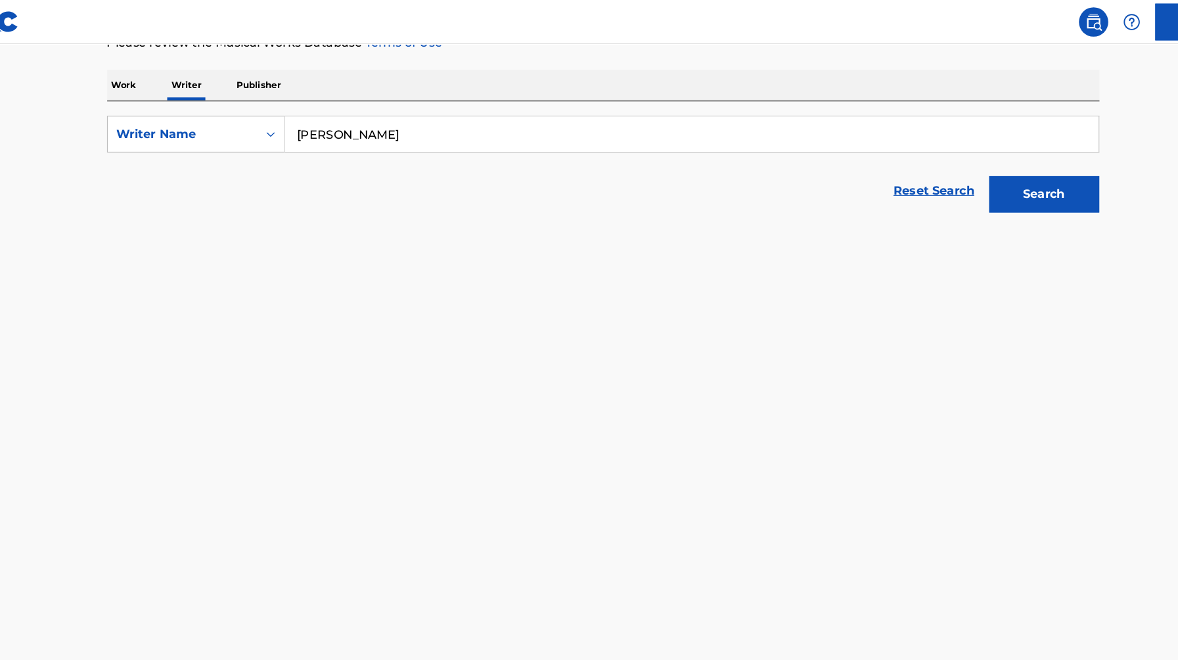
scroll to position [120, 0]
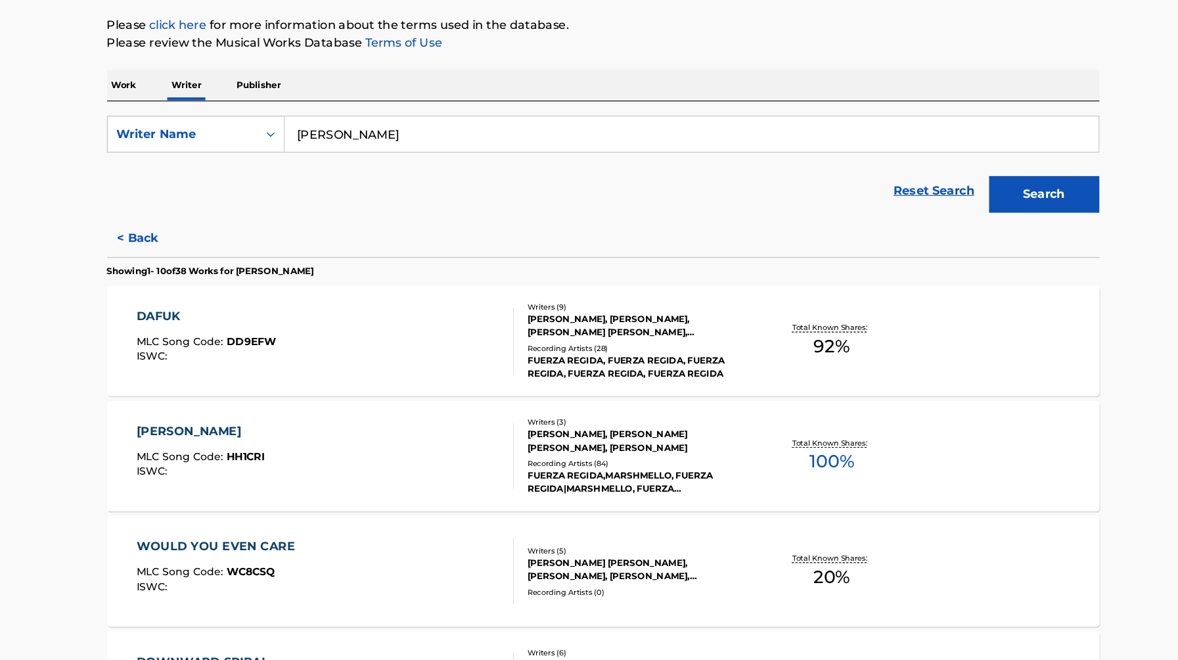
click at [195, 350] on div "DAFUK" at bounding box center [233, 352] width 125 height 16
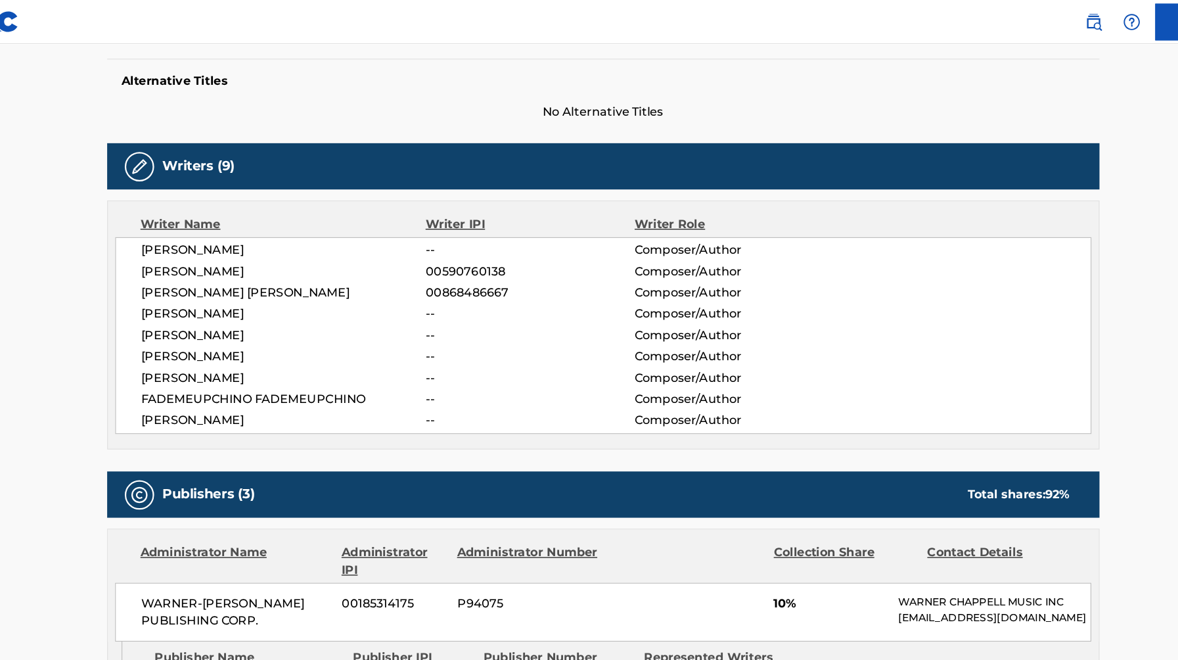
scroll to position [332, 0]
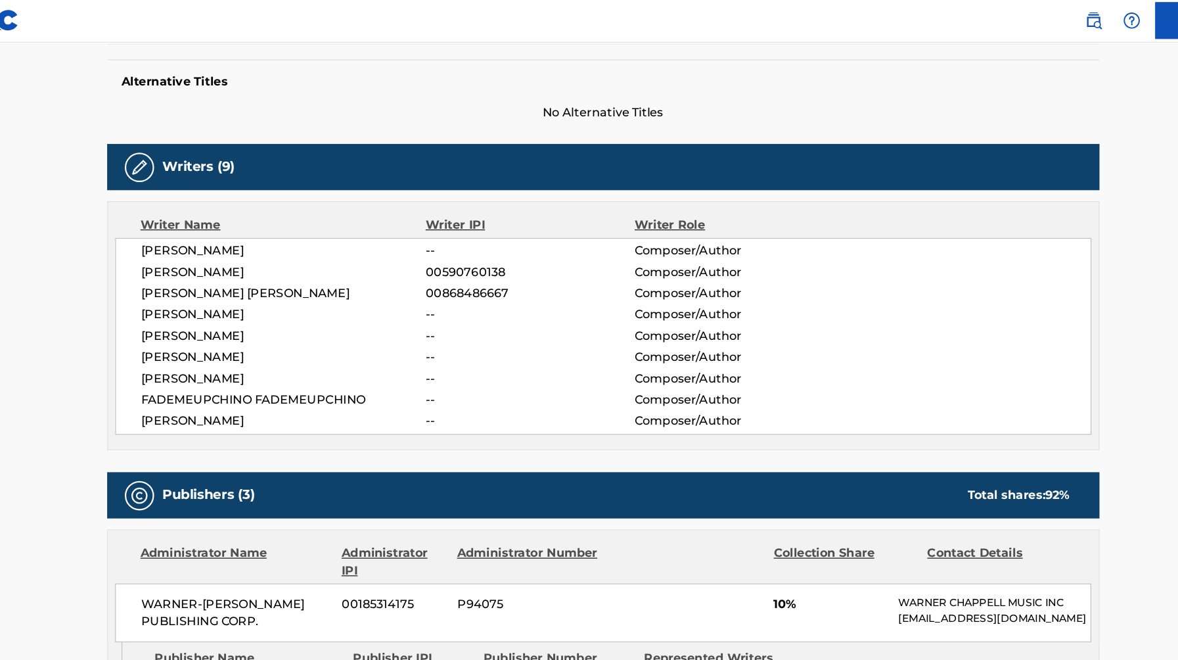
scroll to position [265, 0]
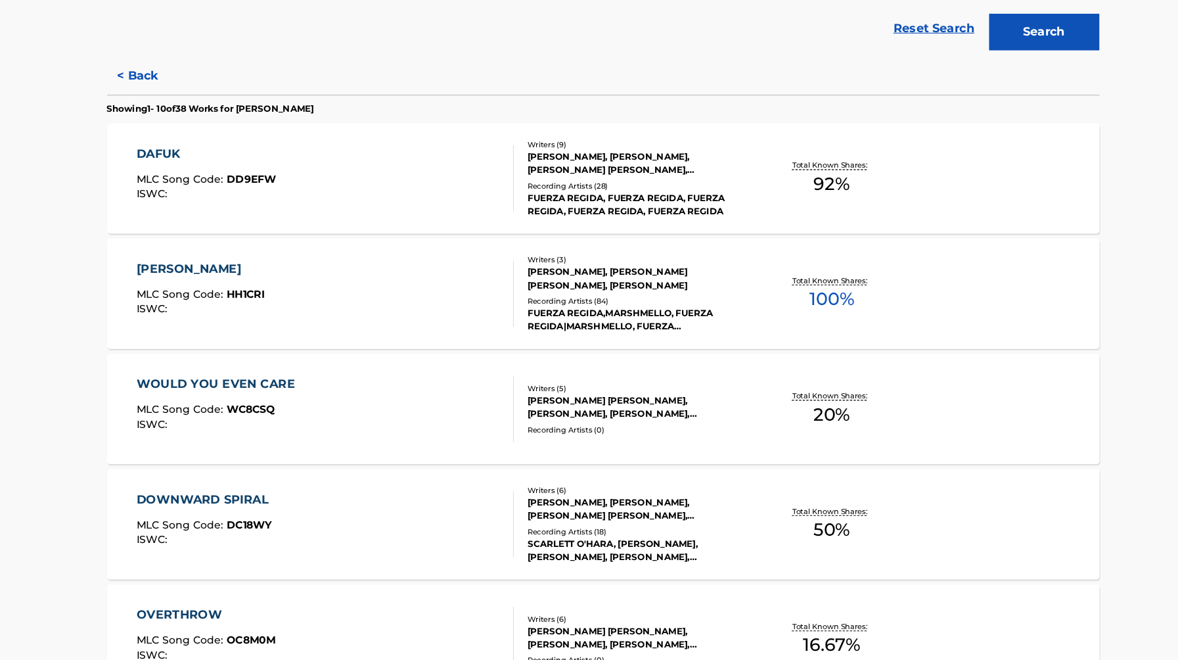
click at [250, 304] on div "[PERSON_NAME]" at bounding box center [228, 310] width 115 height 16
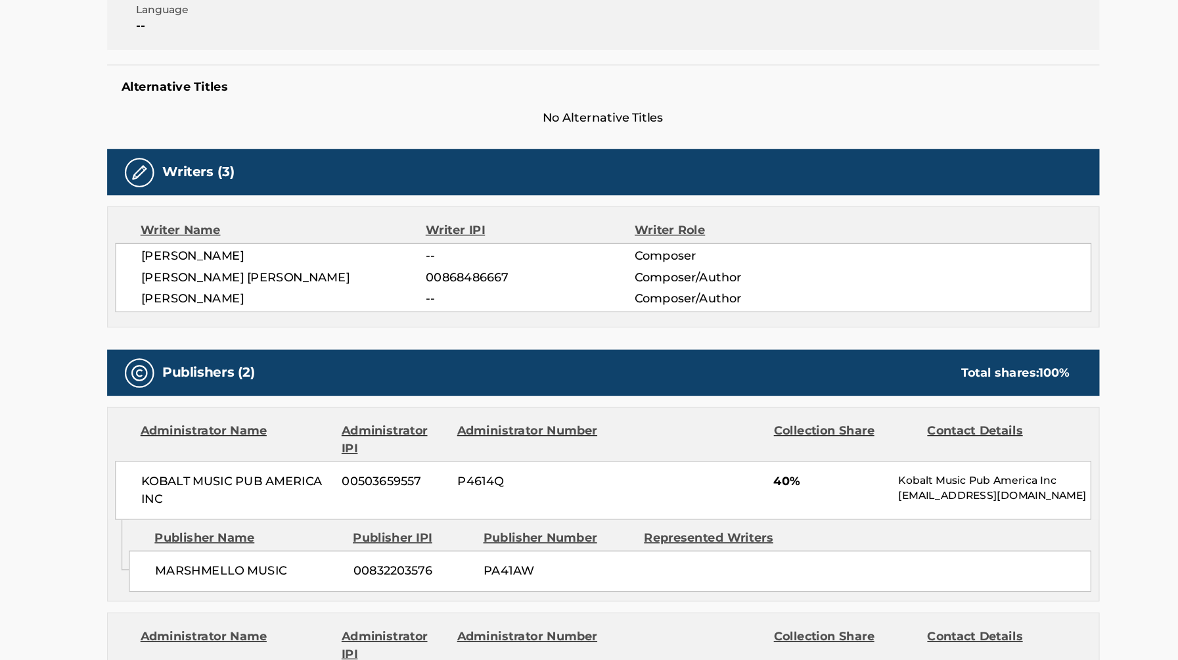
scroll to position [268, 0]
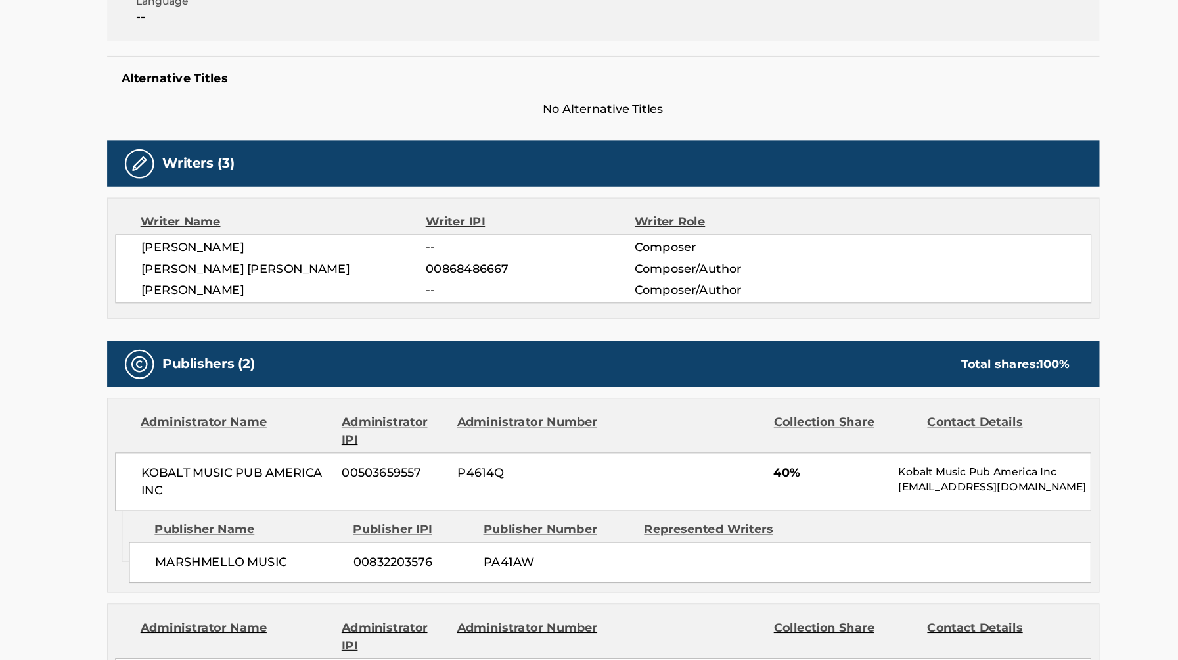
click at [250, 304] on span "[PERSON_NAME] [PERSON_NAME]" at bounding box center [303, 310] width 255 height 16
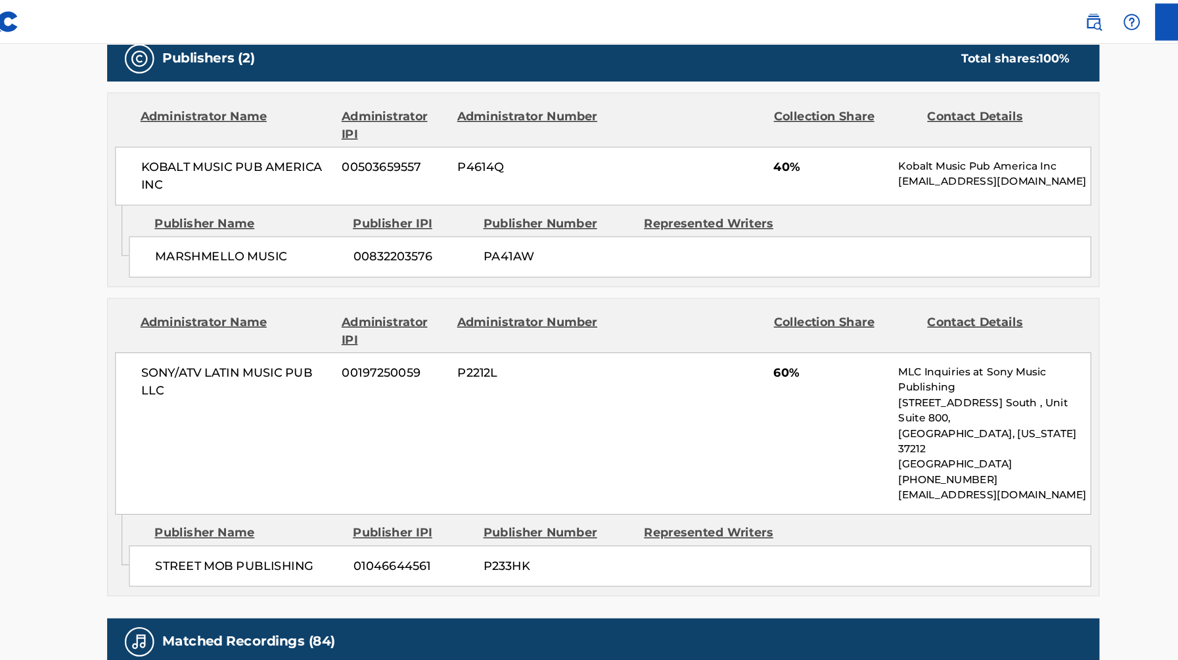
scroll to position [608, 0]
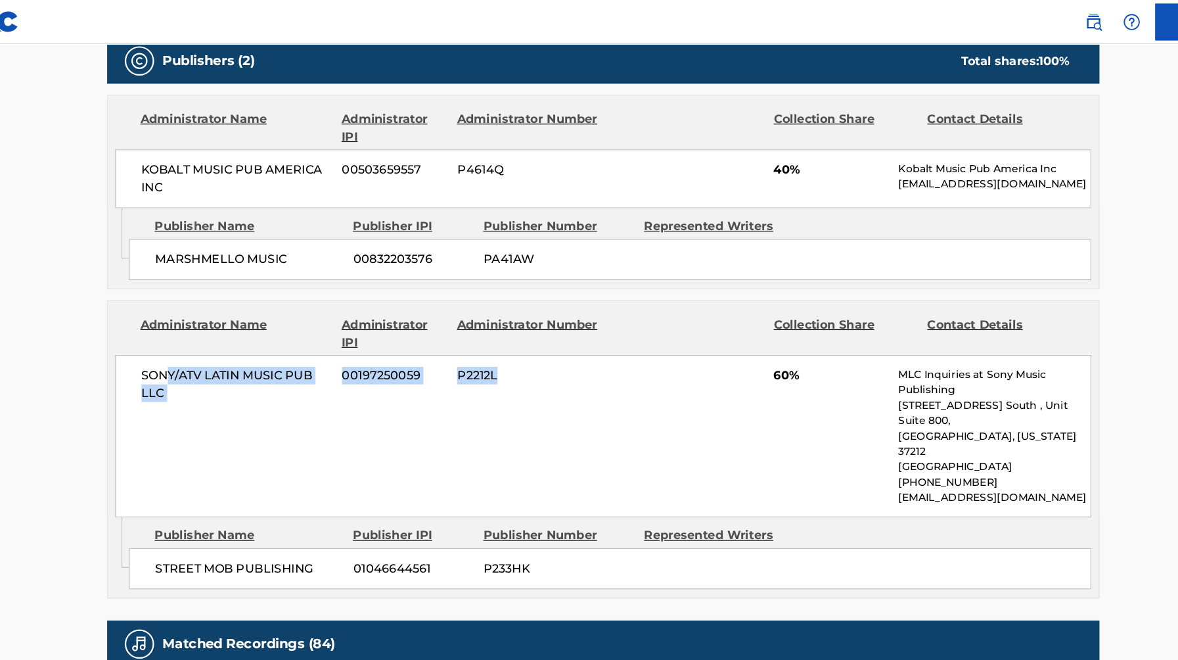
drag, startPoint x: 195, startPoint y: 330, endPoint x: 554, endPoint y: 345, distance: 359.0
click at [554, 345] on div "SONY/ATV LATIN MUSIC PUB LLC 00197250059 P2212L 60% MLC Inquiries at Sony Music…" at bounding box center [589, 389] width 874 height 145
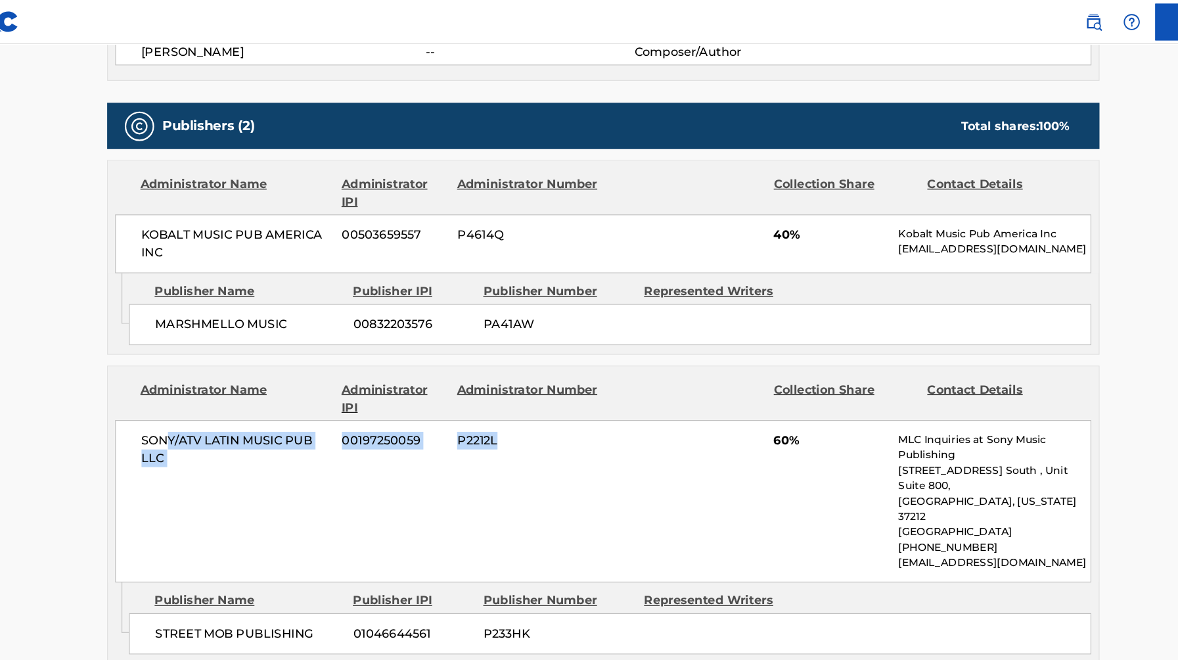
scroll to position [546, 0]
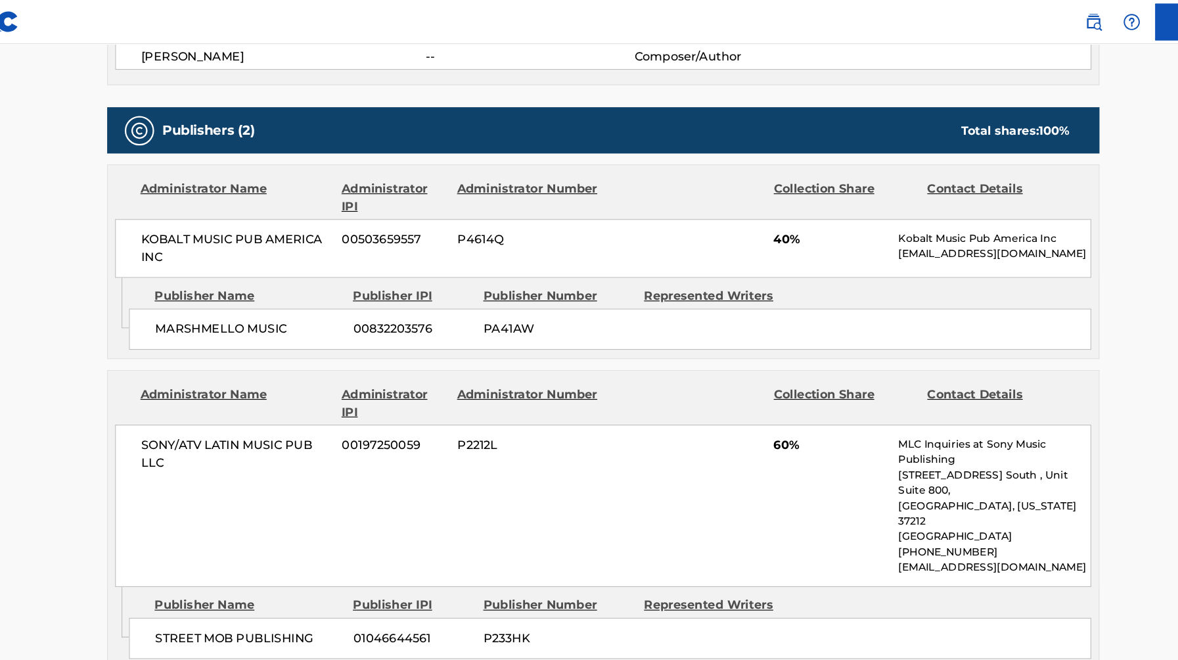
click at [280, 290] on span "MARSHMELLO MUSIC" at bounding box center [273, 294] width 168 height 16
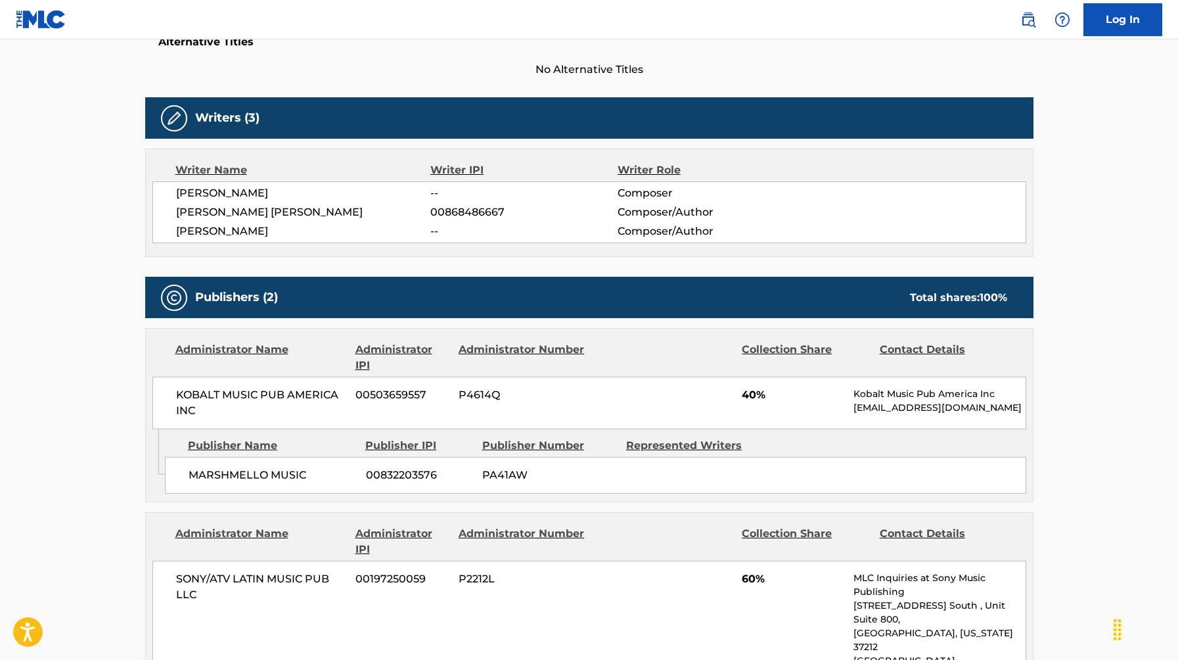
scroll to position [0, 0]
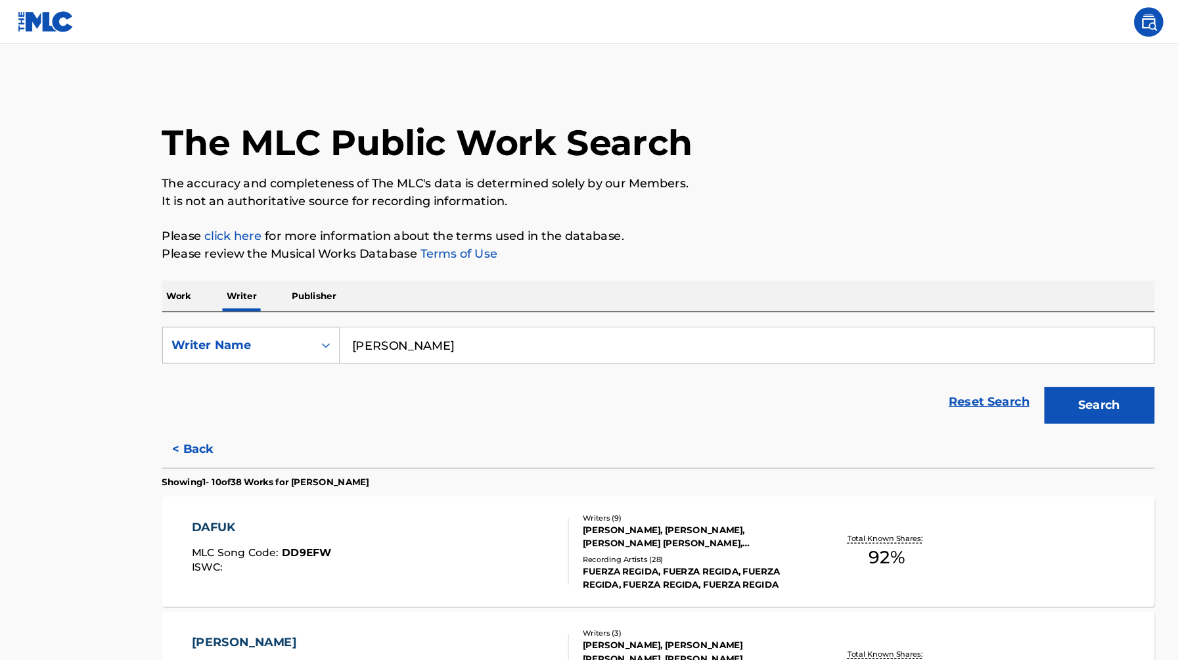
click at [379, 307] on input "[PERSON_NAME]" at bounding box center [668, 309] width 728 height 32
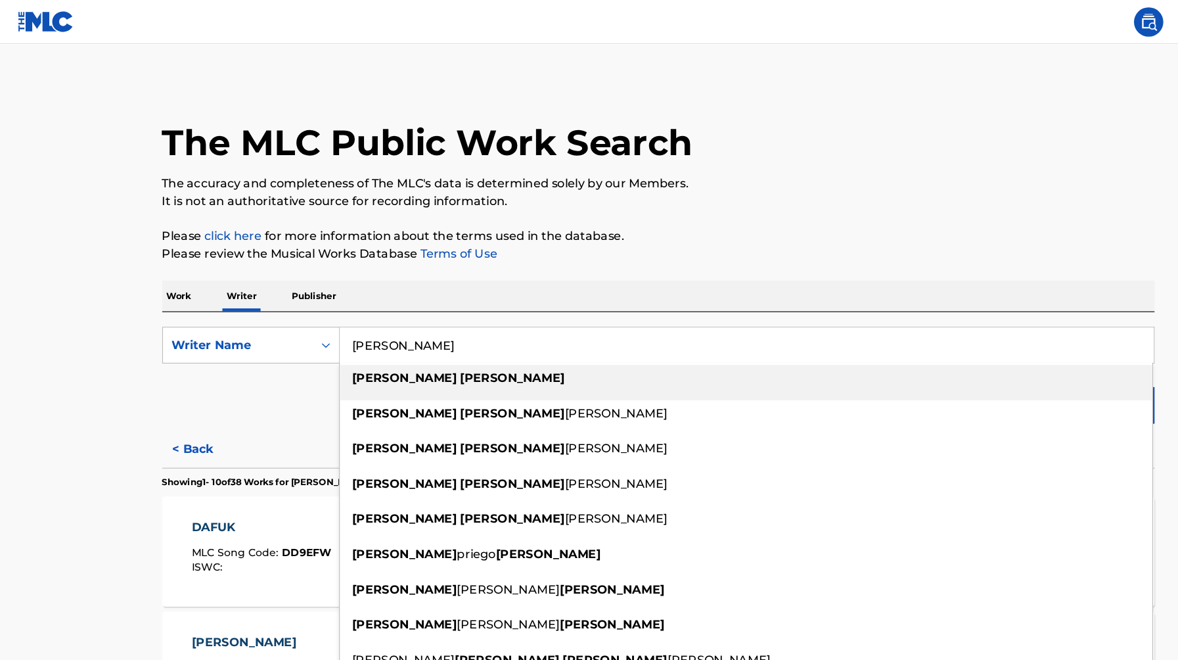
click at [379, 307] on input "[PERSON_NAME]" at bounding box center [668, 309] width 728 height 32
paste input "[PERSON_NAME] Image: [PERSON_NAME], Getty Images for [PERSON_NAME] Whisky"
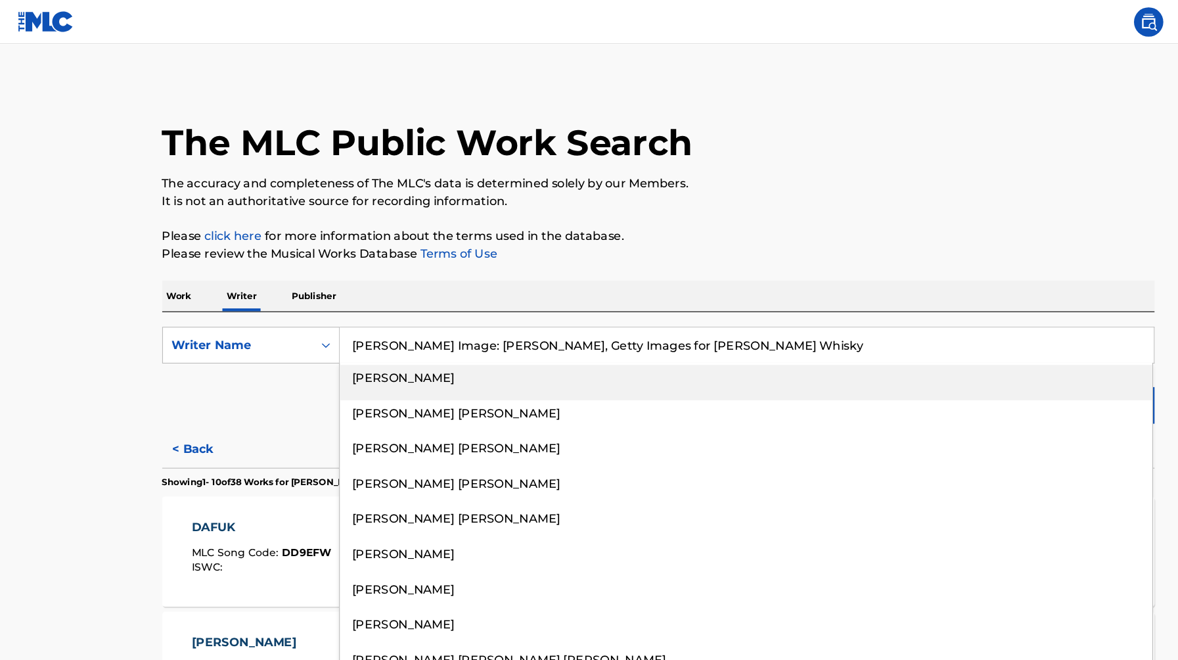
click at [935, 346] on button "Search" at bounding box center [984, 362] width 99 height 33
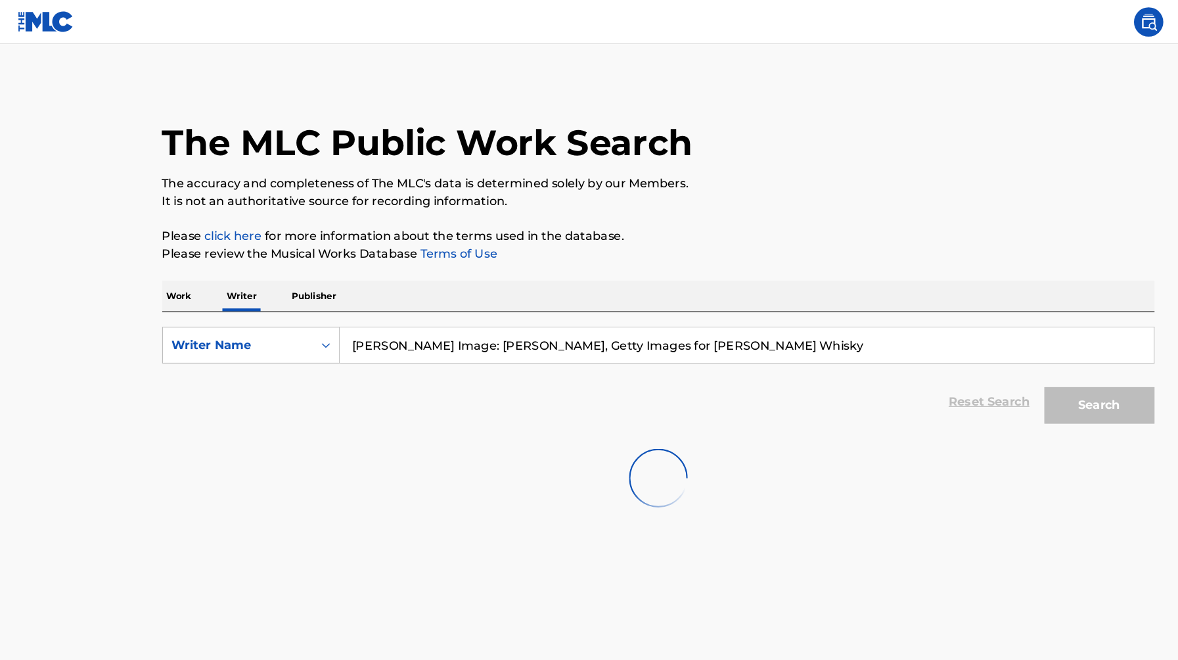
click at [707, 306] on input "[PERSON_NAME] Image: [PERSON_NAME], Getty Images for [PERSON_NAME] Whisky" at bounding box center [668, 309] width 728 height 32
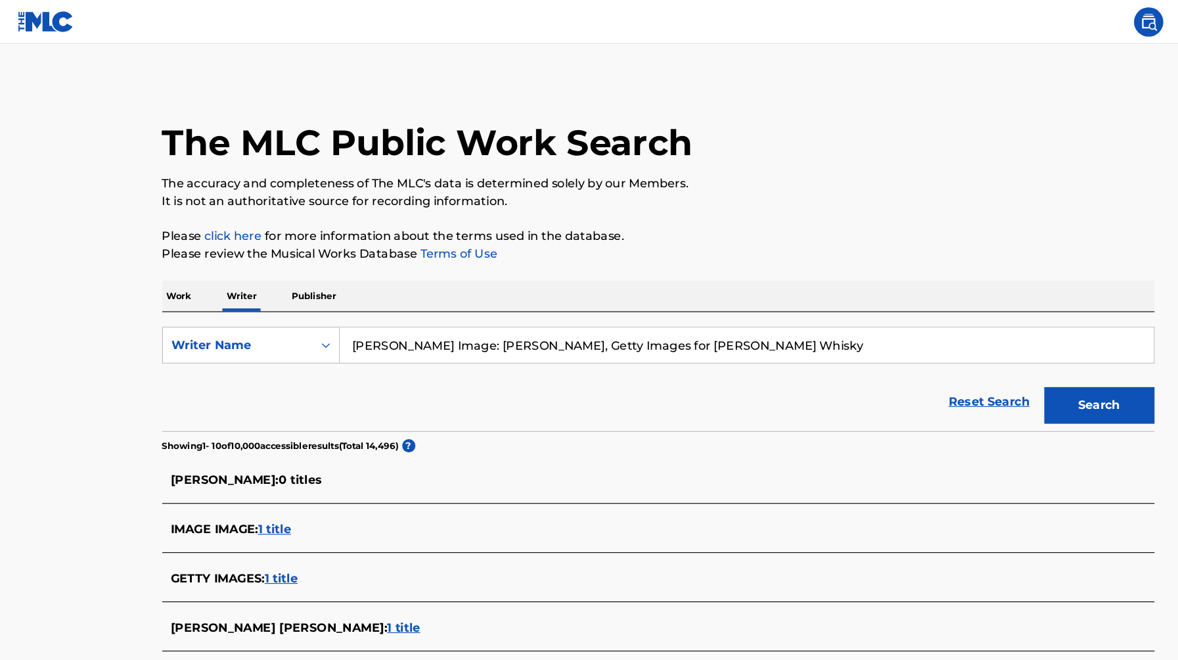
drag, startPoint x: 789, startPoint y: 302, endPoint x: 455, endPoint y: 305, distance: 333.7
click at [455, 305] on input "[PERSON_NAME] Image: [PERSON_NAME], Getty Images for [PERSON_NAME] Whisky" at bounding box center [668, 309] width 728 height 32
type input "[PERSON_NAME]"
click at [935, 346] on button "Search" at bounding box center [984, 362] width 99 height 33
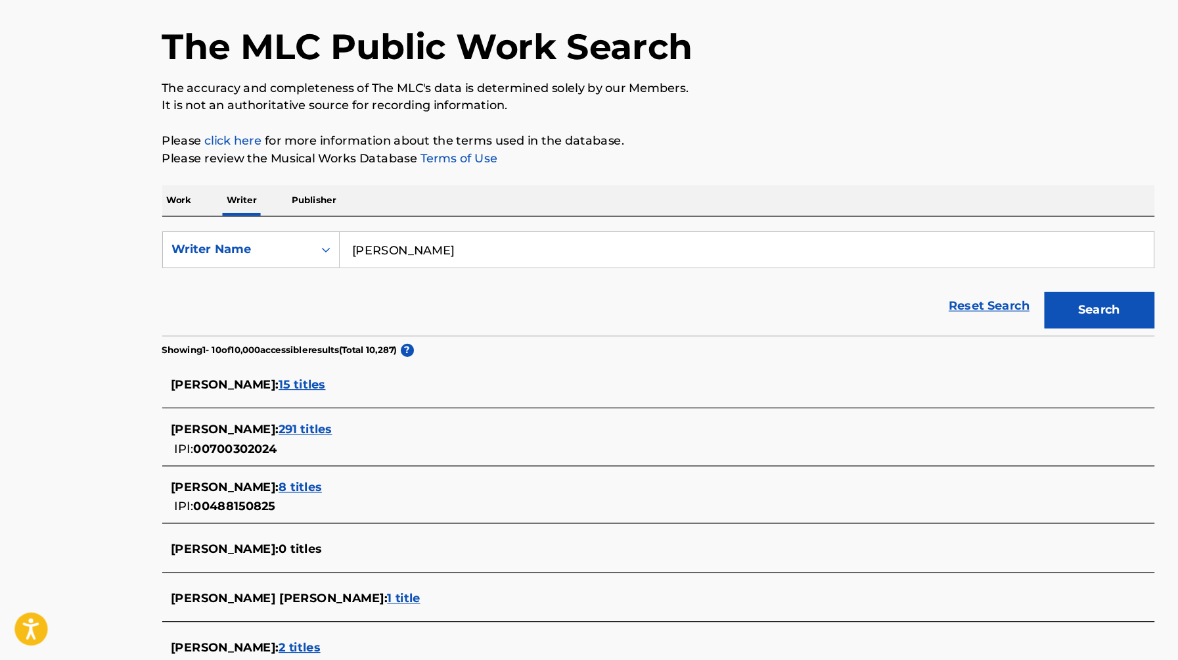
scroll to position [16, 0]
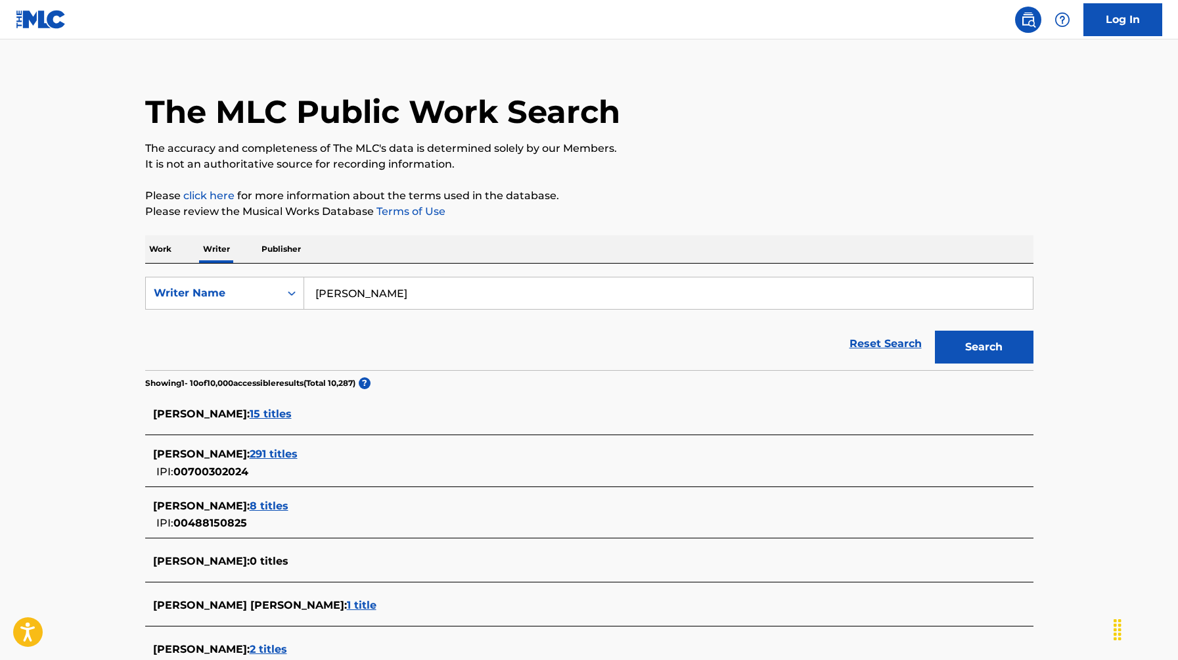
click at [298, 456] on span "291 titles" at bounding box center [274, 453] width 48 height 12
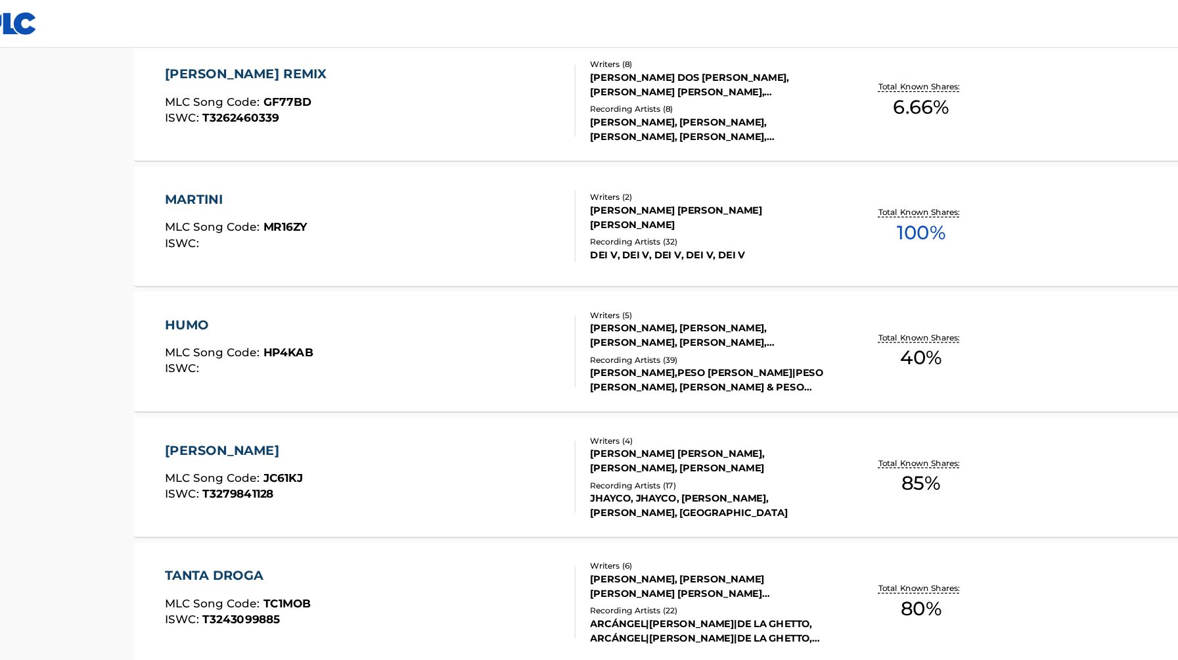
scroll to position [384, 0]
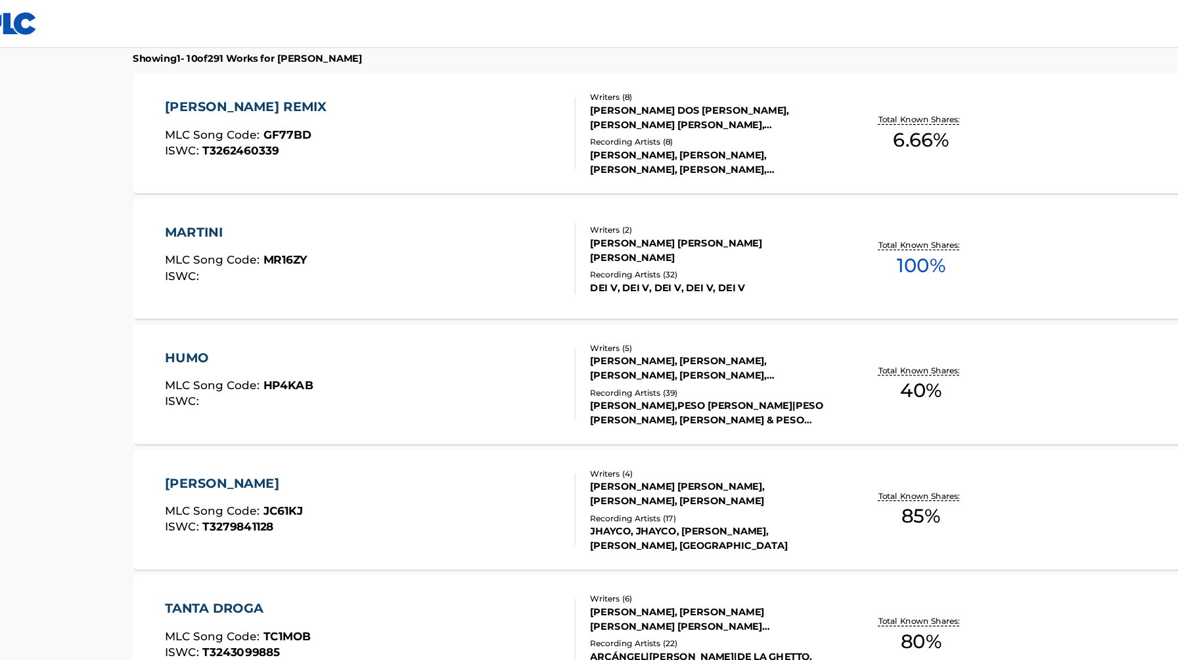
click at [194, 187] on div "MARTINI" at bounding box center [229, 191] width 117 height 16
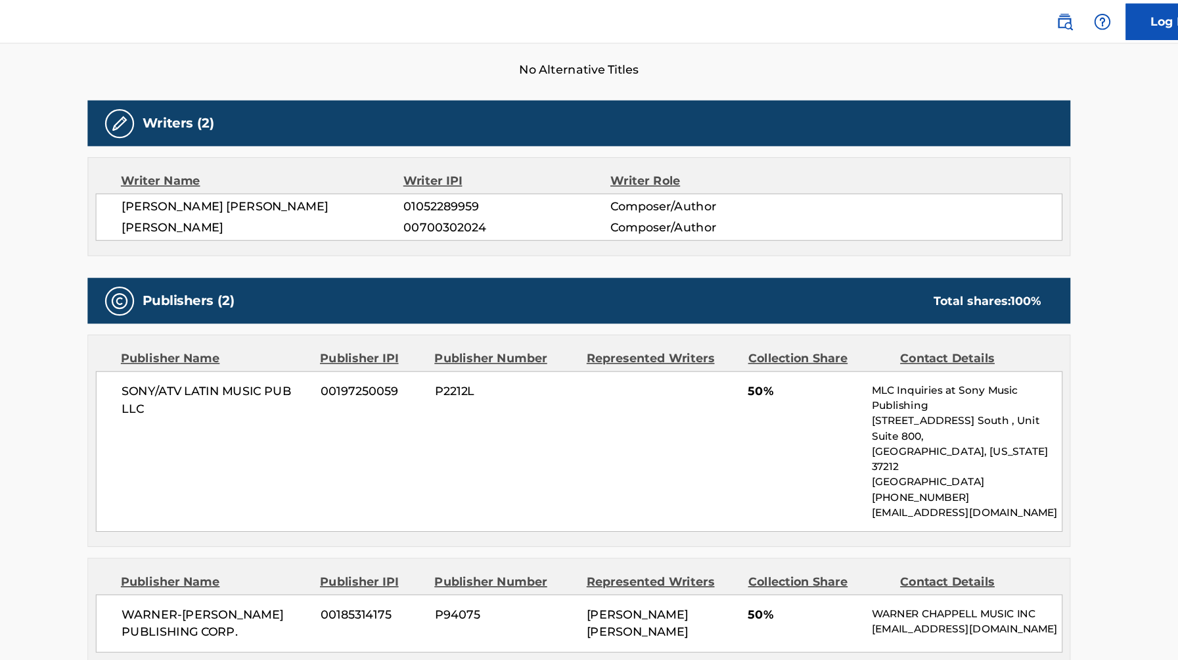
scroll to position [360, 0]
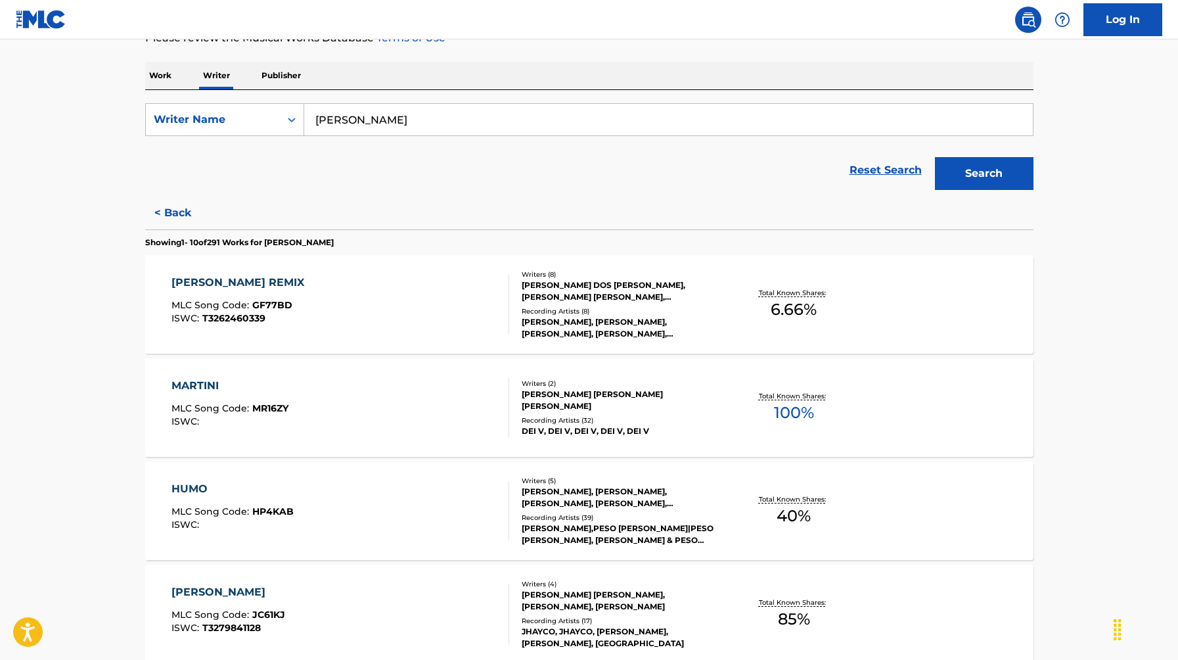
scroll to position [194, 0]
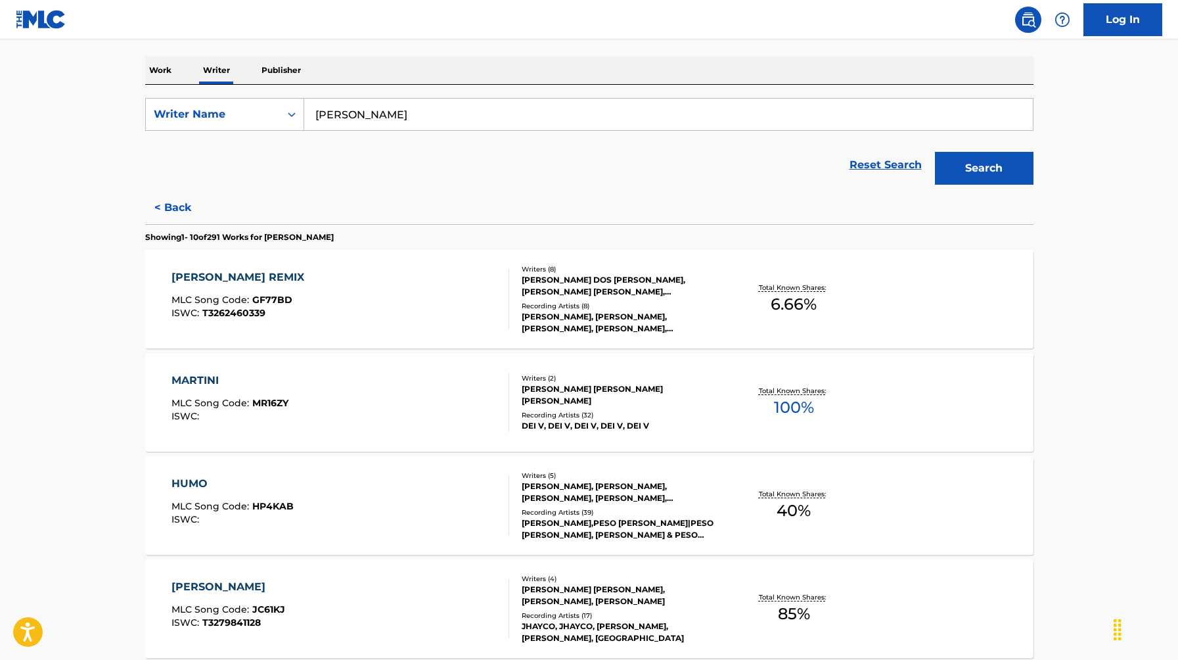
click at [211, 376] on div "MARTINI" at bounding box center [229, 380] width 117 height 16
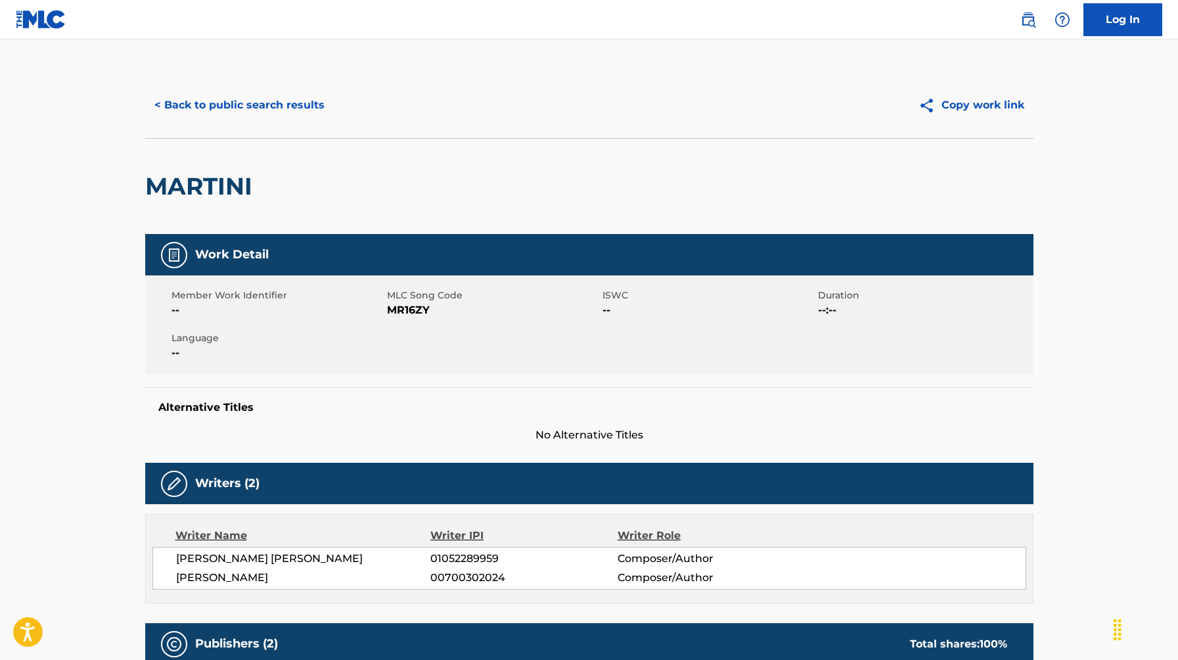
click at [43, 18] on img at bounding box center [41, 19] width 51 height 19
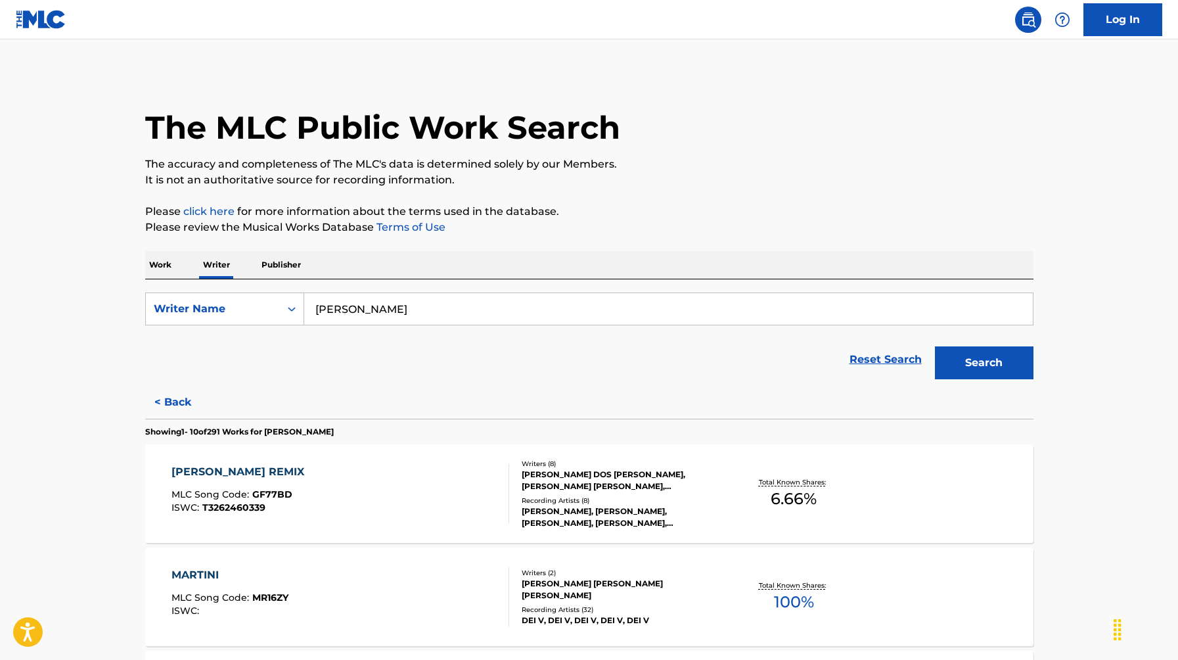
click at [386, 306] on input "[PERSON_NAME]" at bounding box center [668, 309] width 728 height 32
paste input "[PERSON_NAME]"
type input "[PERSON_NAME]"
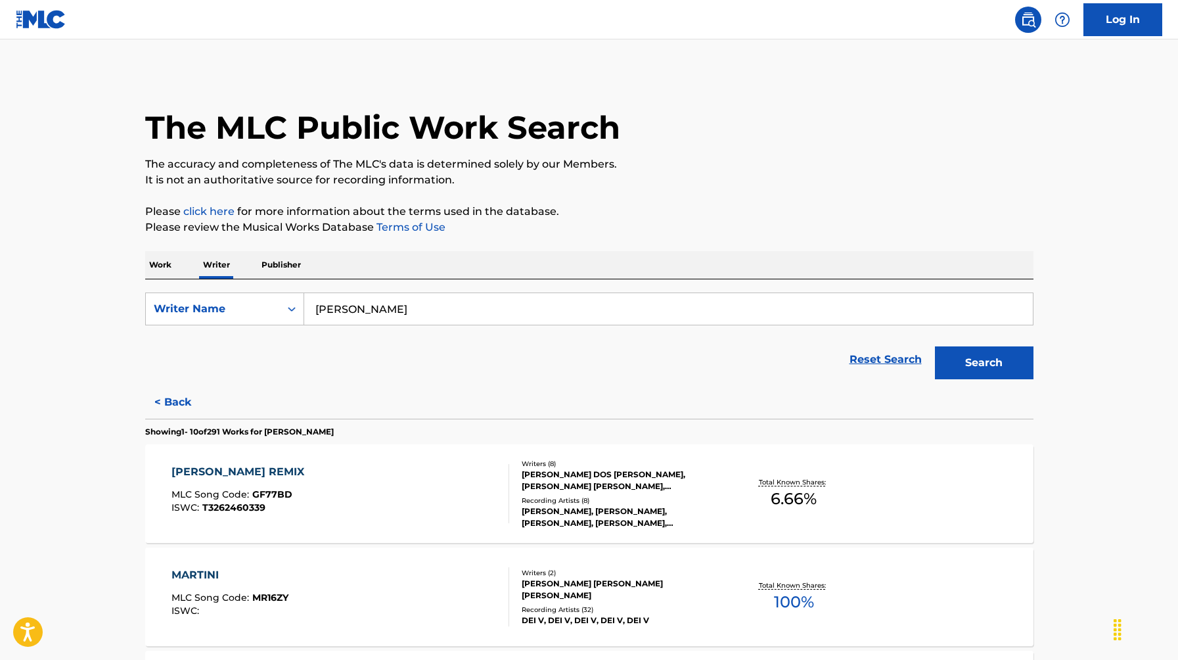
click at [988, 348] on button "Search" at bounding box center [984, 362] width 99 height 33
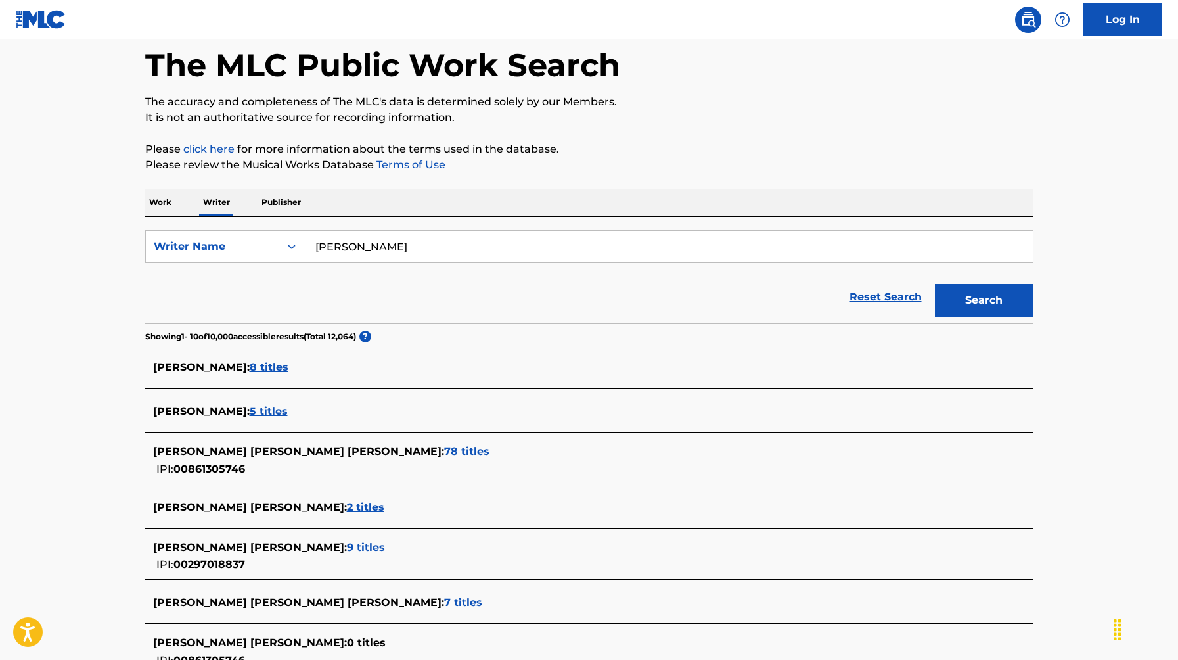
scroll to position [65, 0]
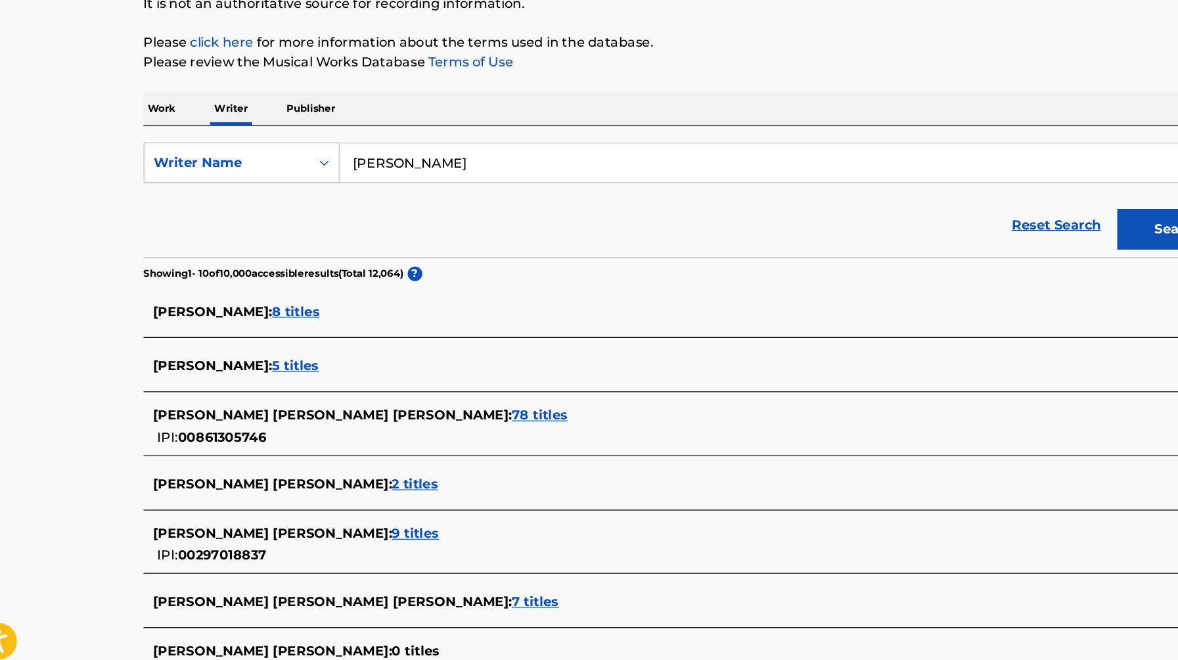
click at [444, 446] on span "78 titles" at bounding box center [466, 448] width 45 height 12
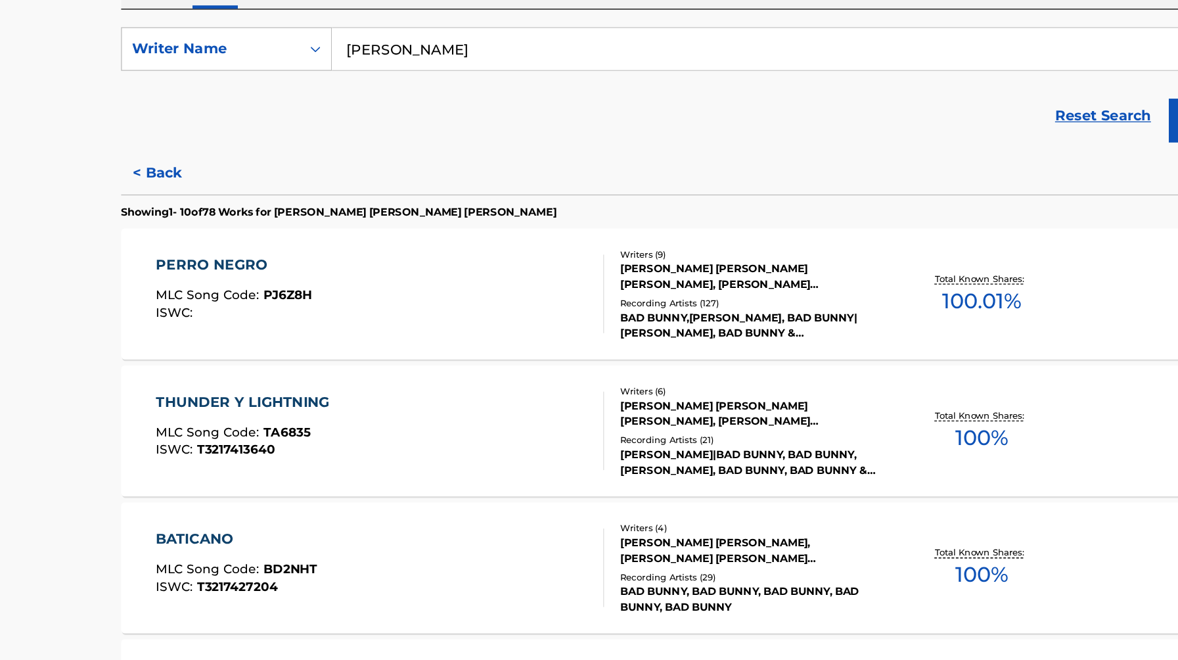
scroll to position [118, 0]
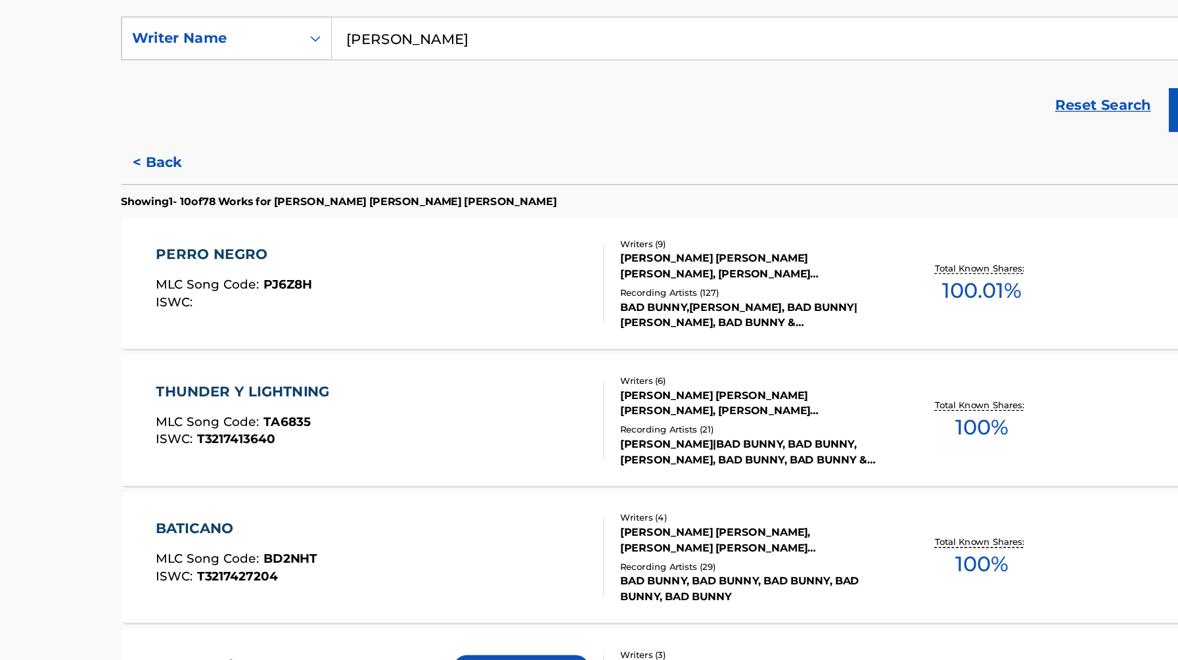
click at [233, 359] on div "PERRO NEGRO" at bounding box center [230, 354] width 118 height 16
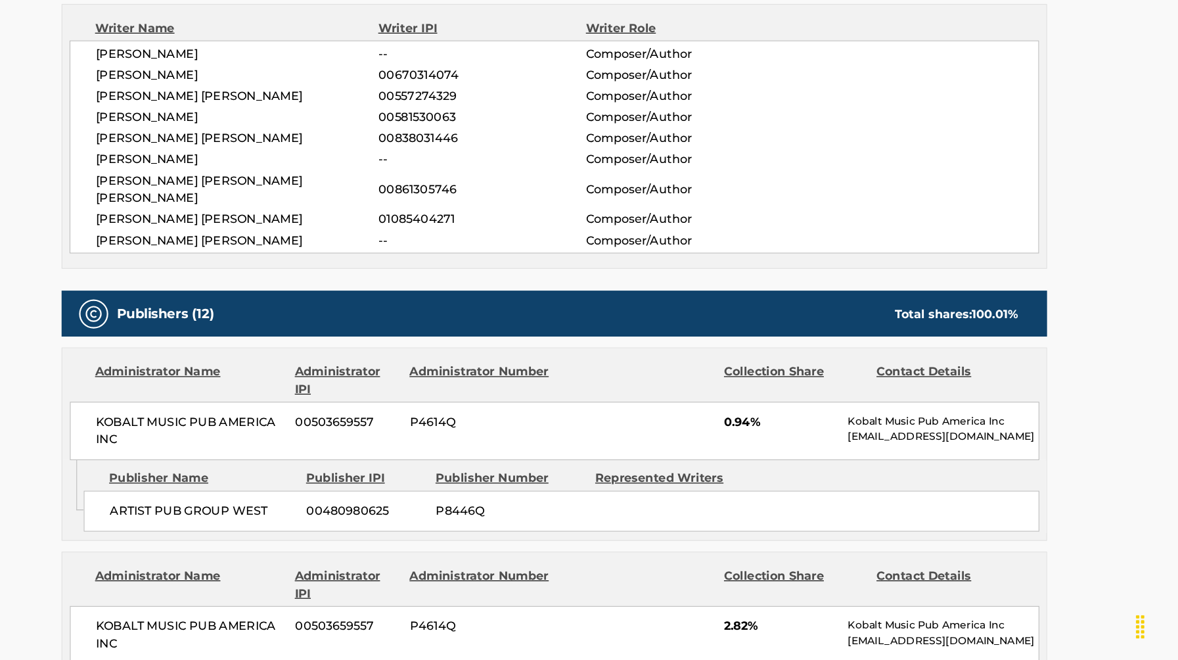
scroll to position [456, 0]
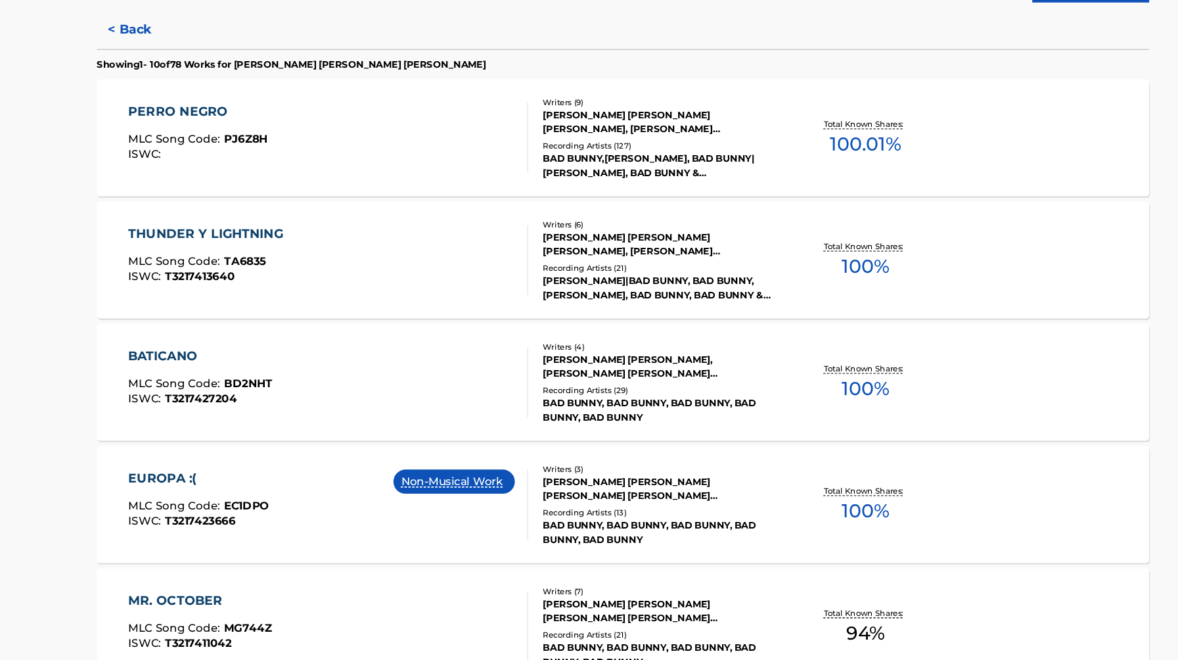
scroll to position [275, 0]
click at [223, 297] on div "THUNDER Y LIGHTNING" at bounding box center [239, 300] width 137 height 16
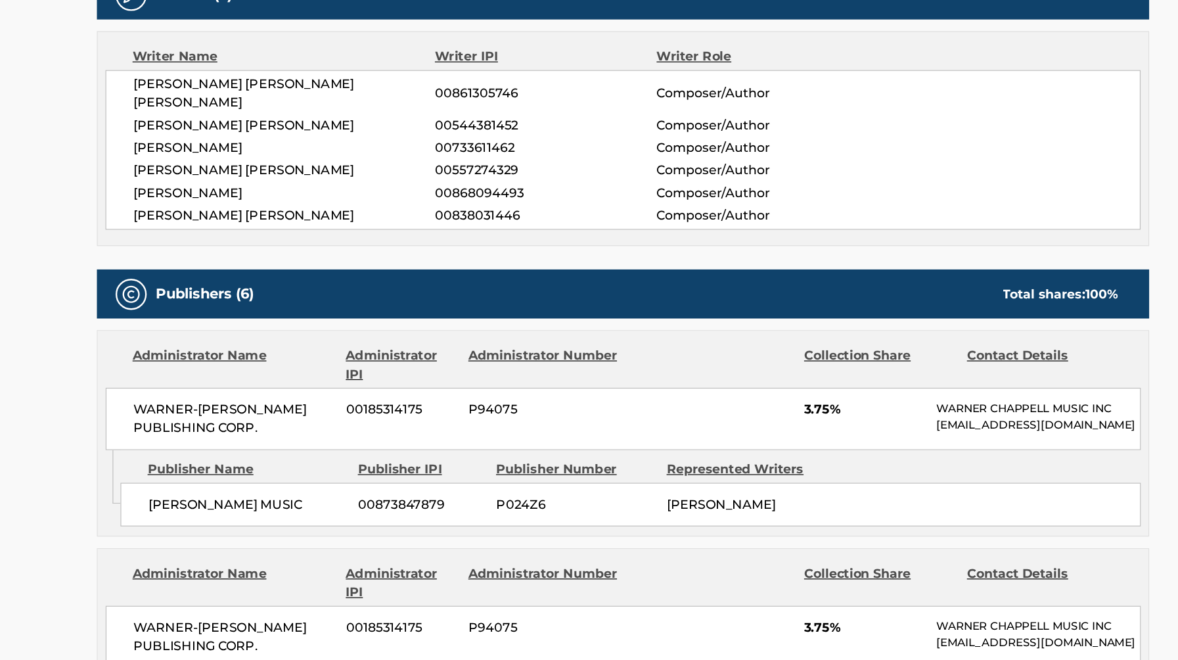
scroll to position [388, 0]
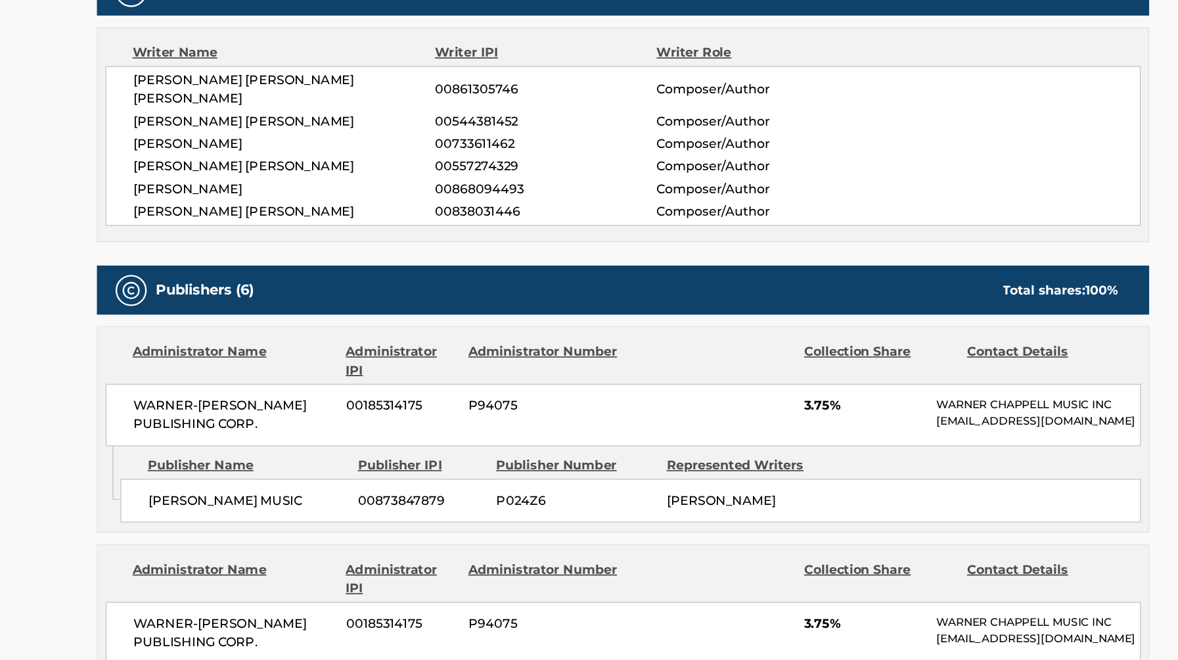
drag, startPoint x: 637, startPoint y: 508, endPoint x: 782, endPoint y: 508, distance: 145.2
click at [782, 508] on div "[PERSON_NAME] MUSIC 00873847879 P024Z6 [PERSON_NAME]" at bounding box center [595, 524] width 861 height 37
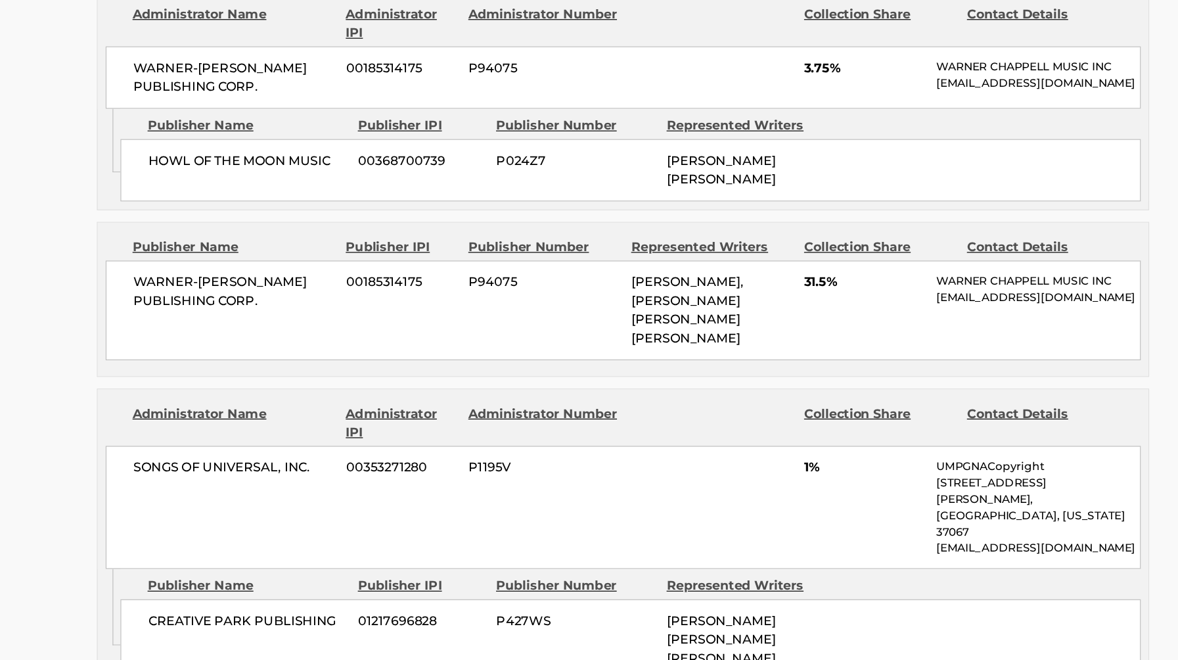
scroll to position [857, 0]
drag, startPoint x: 624, startPoint y: 579, endPoint x: 747, endPoint y: 596, distance: 124.1
click at [748, 608] on div "CREATIVE PARK PUBLISHING 01217696828 P427WS [PERSON_NAME] [PERSON_NAME] [PERSON…" at bounding box center [595, 642] width 861 height 68
click at [658, 497] on div "SONGS OF UNIVERSAL, INC. 00353271280 P1195V 1% UMPGNACopyright [STREET_ADDRESS]…" at bounding box center [589, 530] width 874 height 104
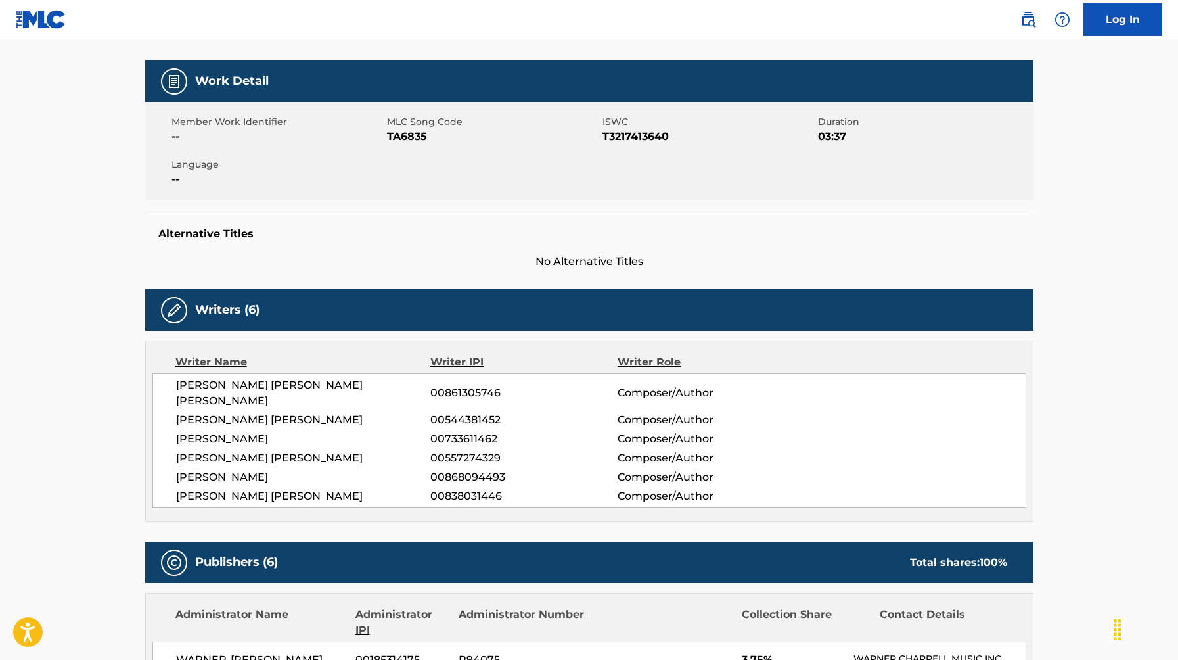
scroll to position [0, 0]
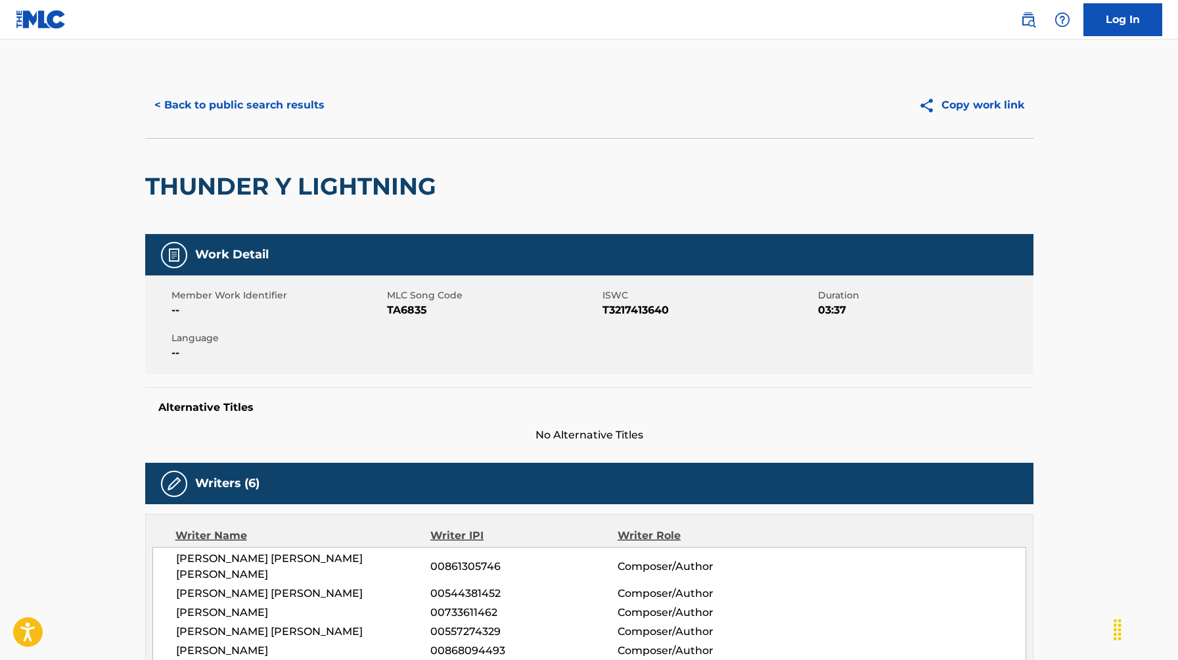
click at [179, 108] on button "< Back to public search results" at bounding box center [239, 105] width 189 height 33
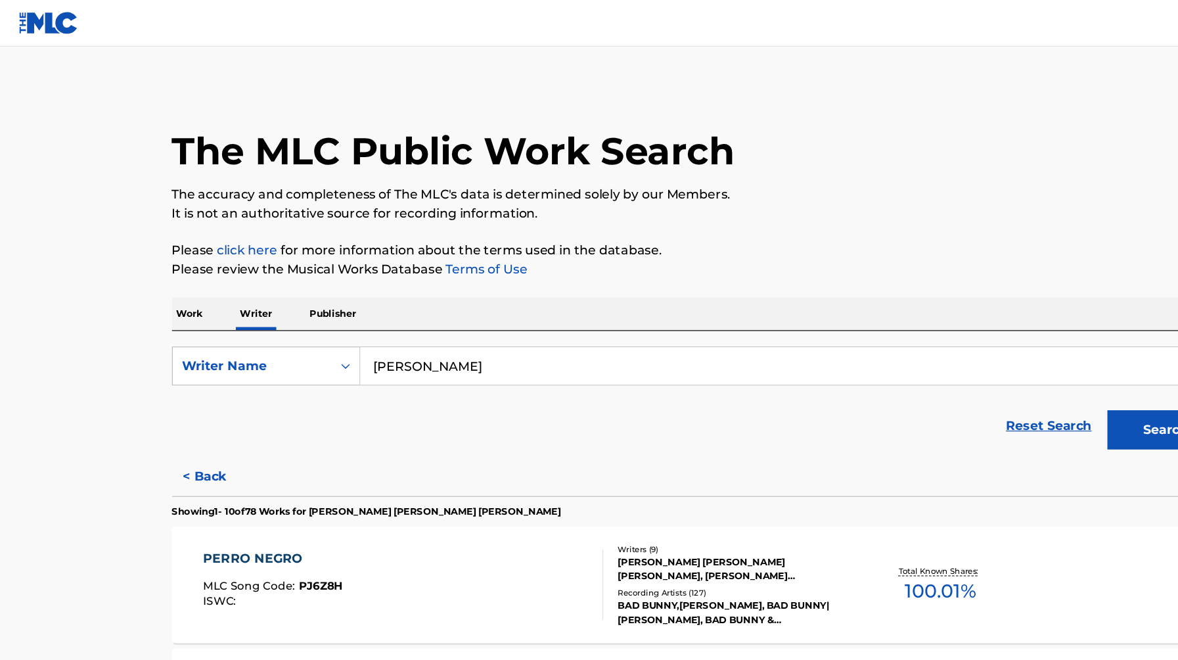
click at [349, 309] on input "[PERSON_NAME]" at bounding box center [668, 309] width 728 height 32
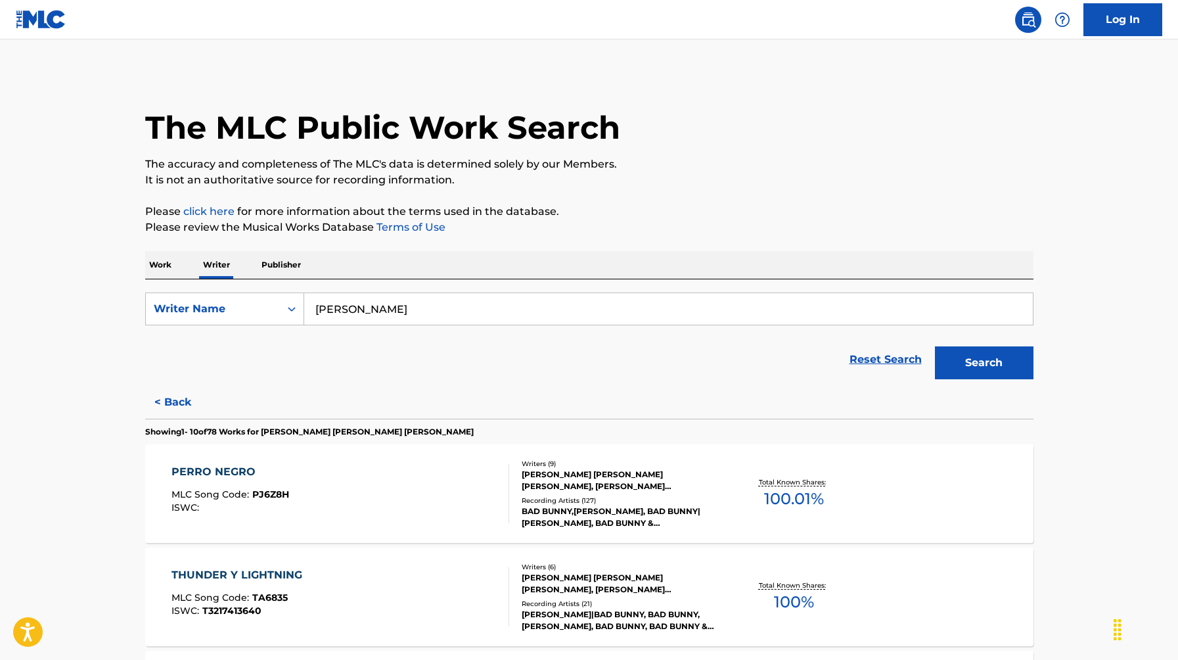
type input "[PERSON_NAME]"
click at [1014, 366] on button "Search" at bounding box center [984, 362] width 99 height 33
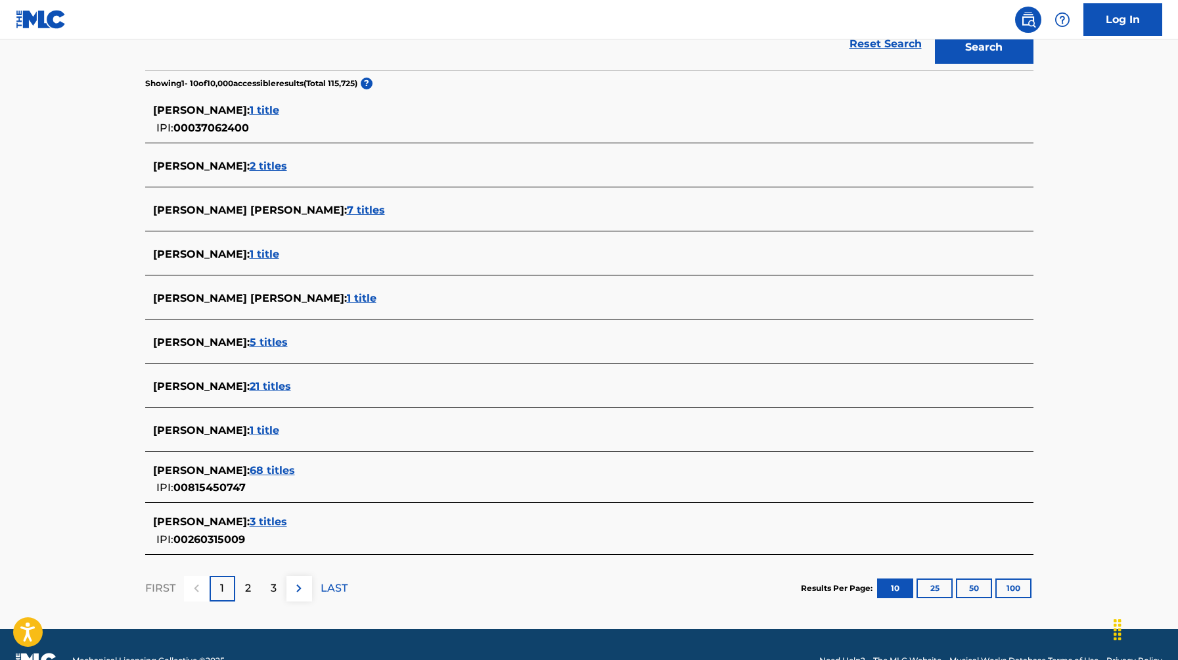
scroll to position [347, 0]
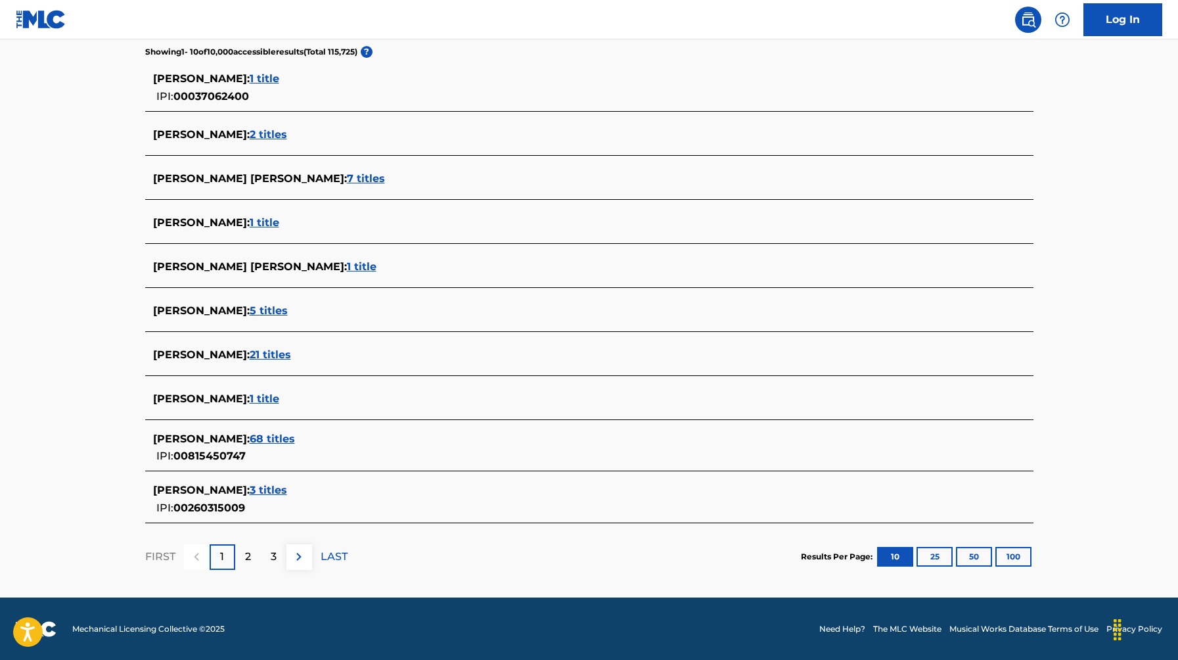
click at [250, 439] on span "68 titles" at bounding box center [272, 438] width 45 height 12
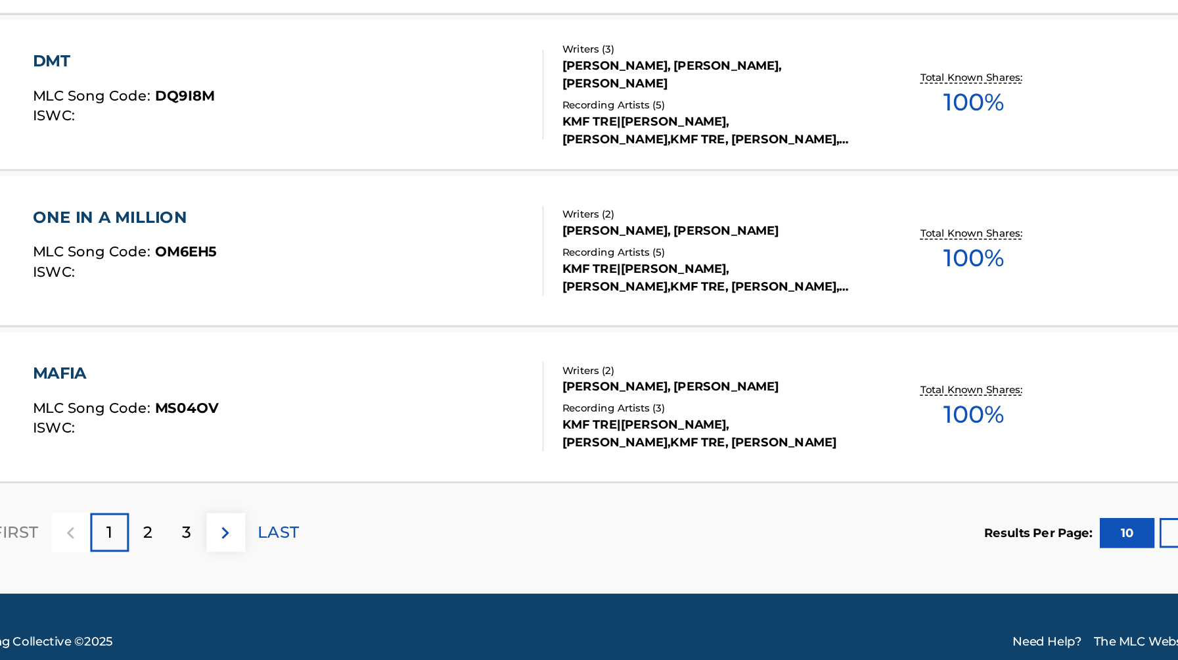
scroll to position [949, 0]
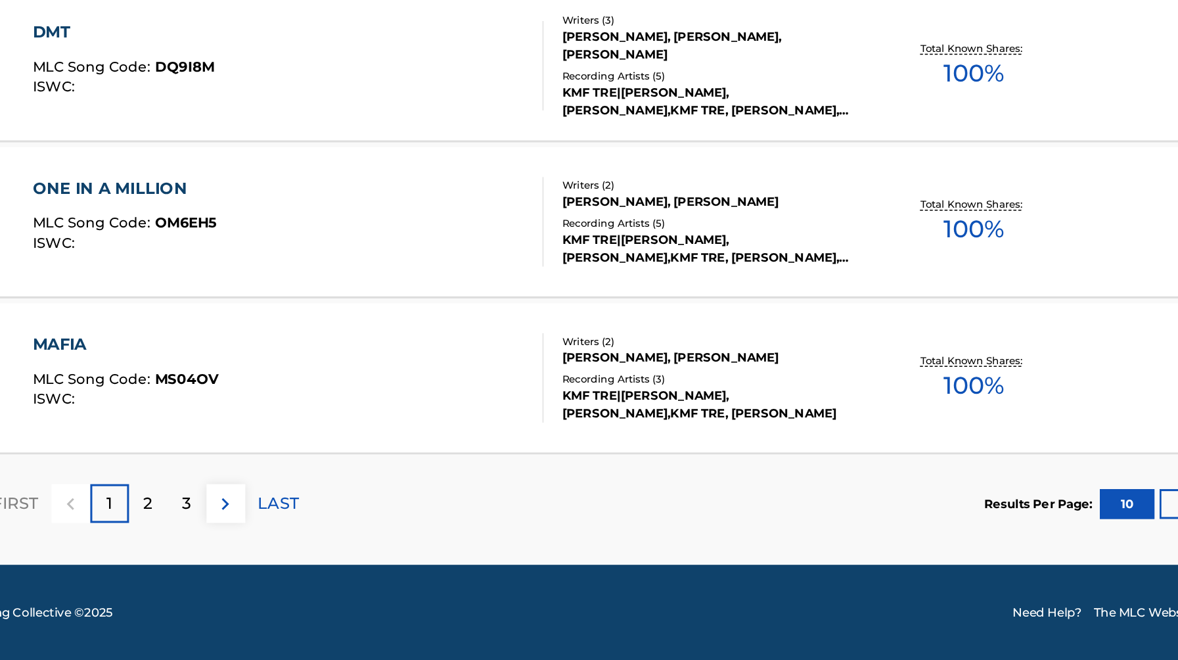
click at [238, 557] on div "2" at bounding box center [248, 556] width 26 height 26
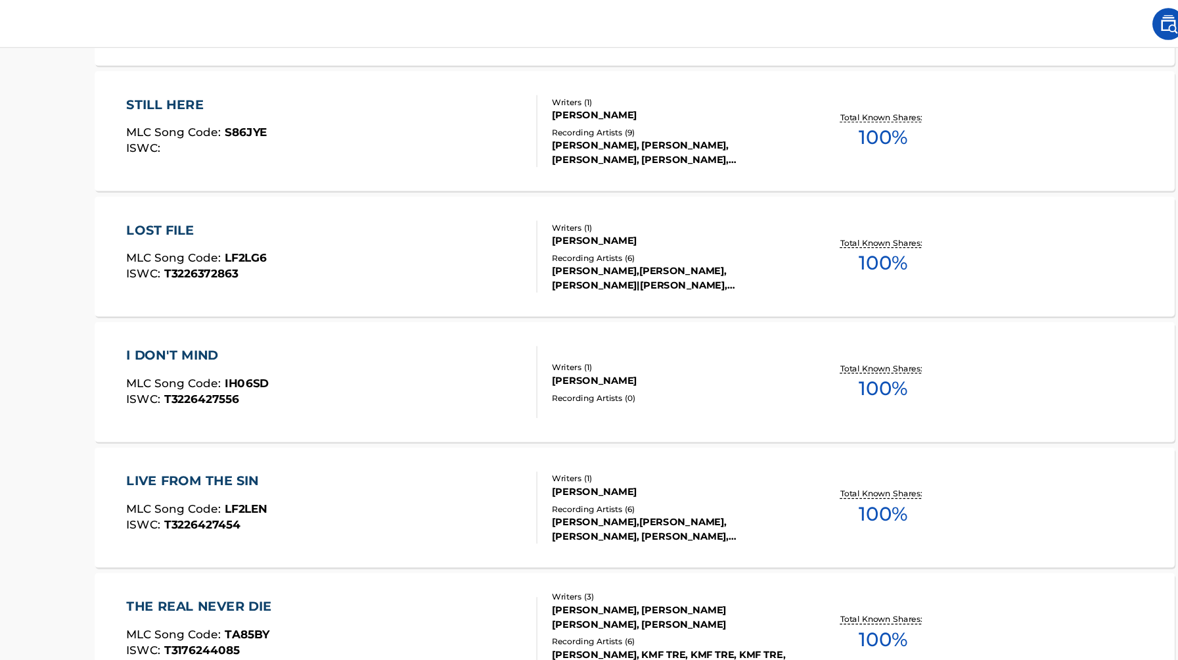
scroll to position [891, 0]
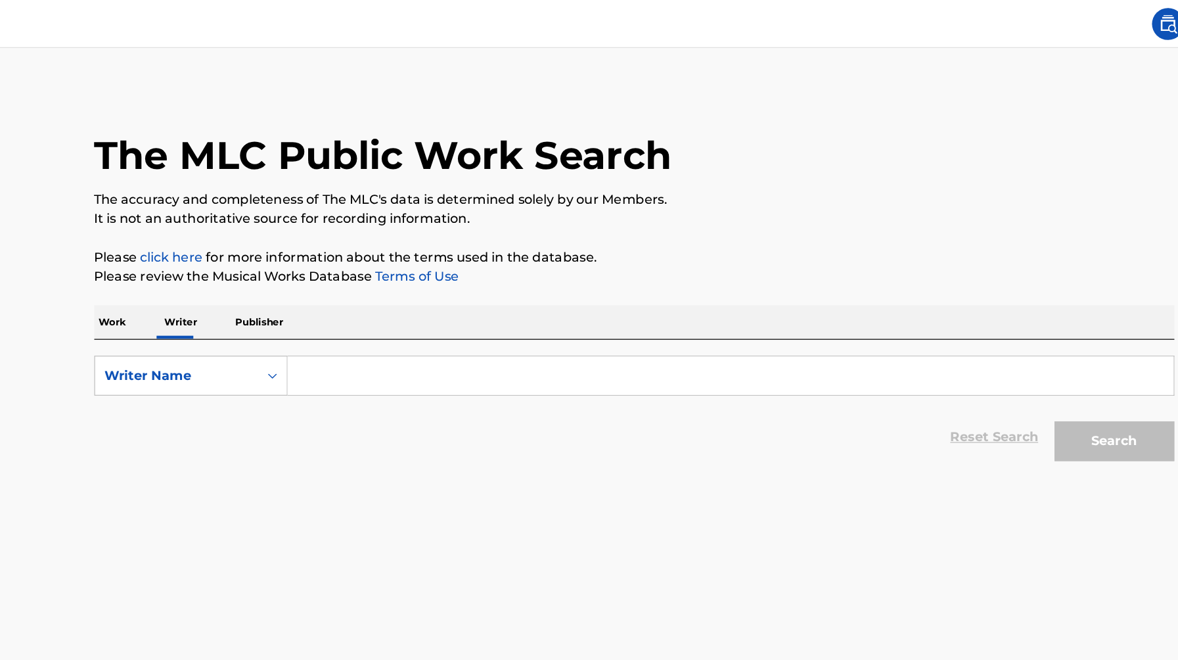
click at [349, 311] on input "Search Form" at bounding box center [668, 309] width 728 height 32
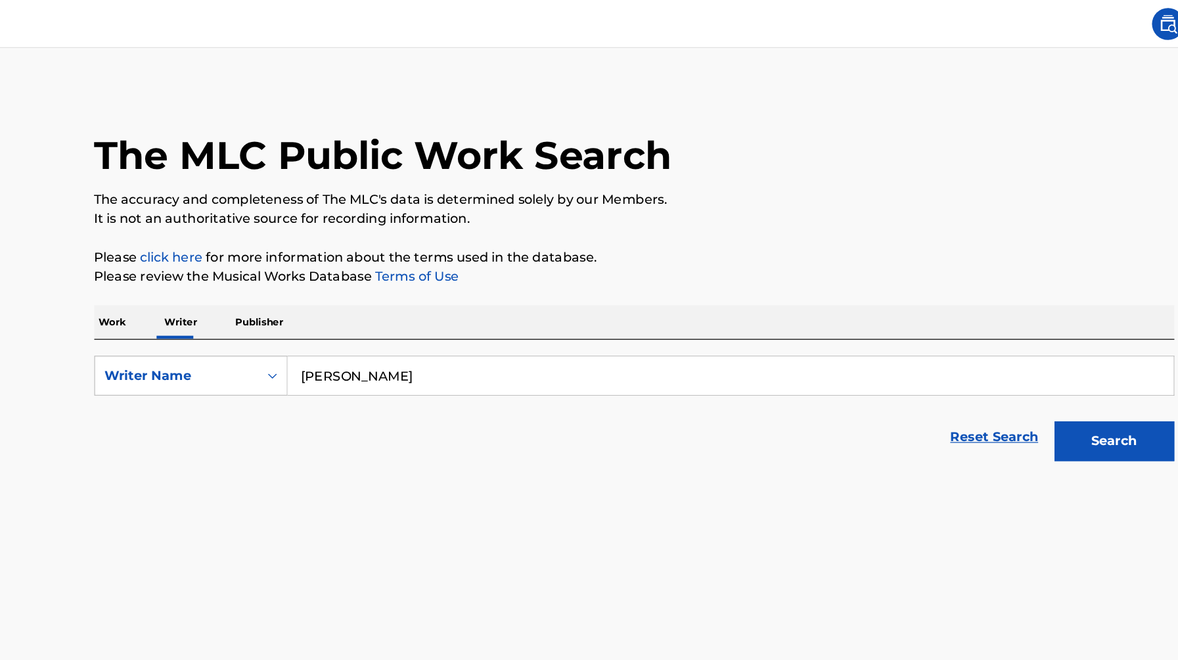
click at [1025, 369] on button "Search" at bounding box center [984, 362] width 99 height 33
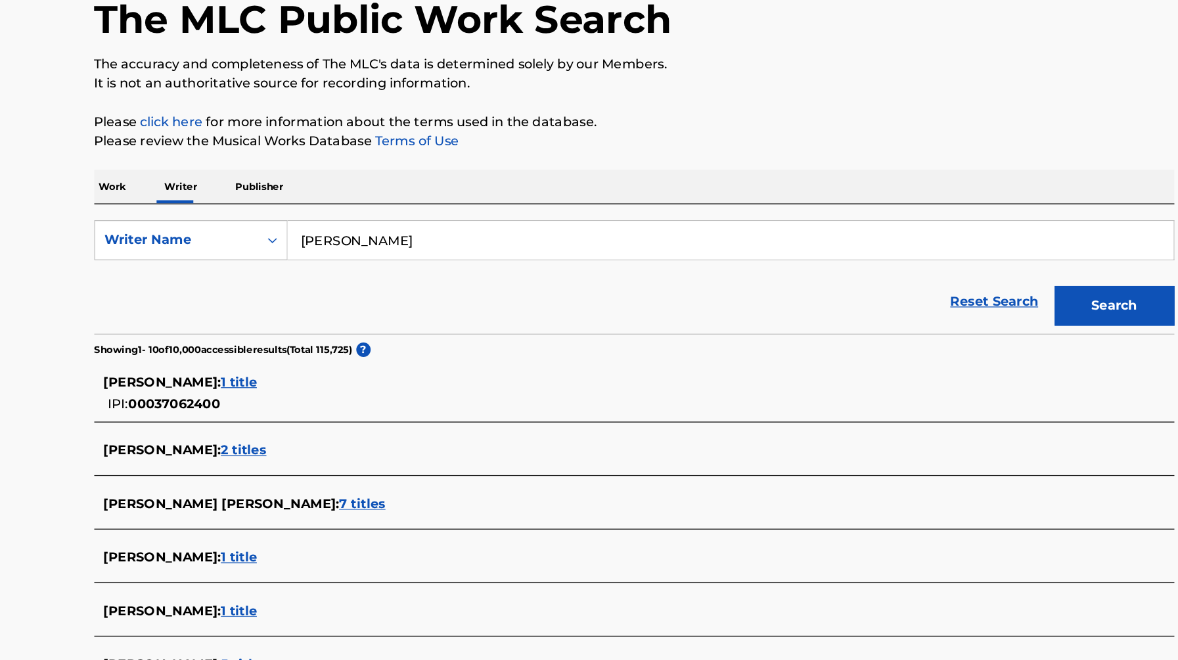
click at [279, 424] on span "1 title" at bounding box center [265, 425] width 30 height 12
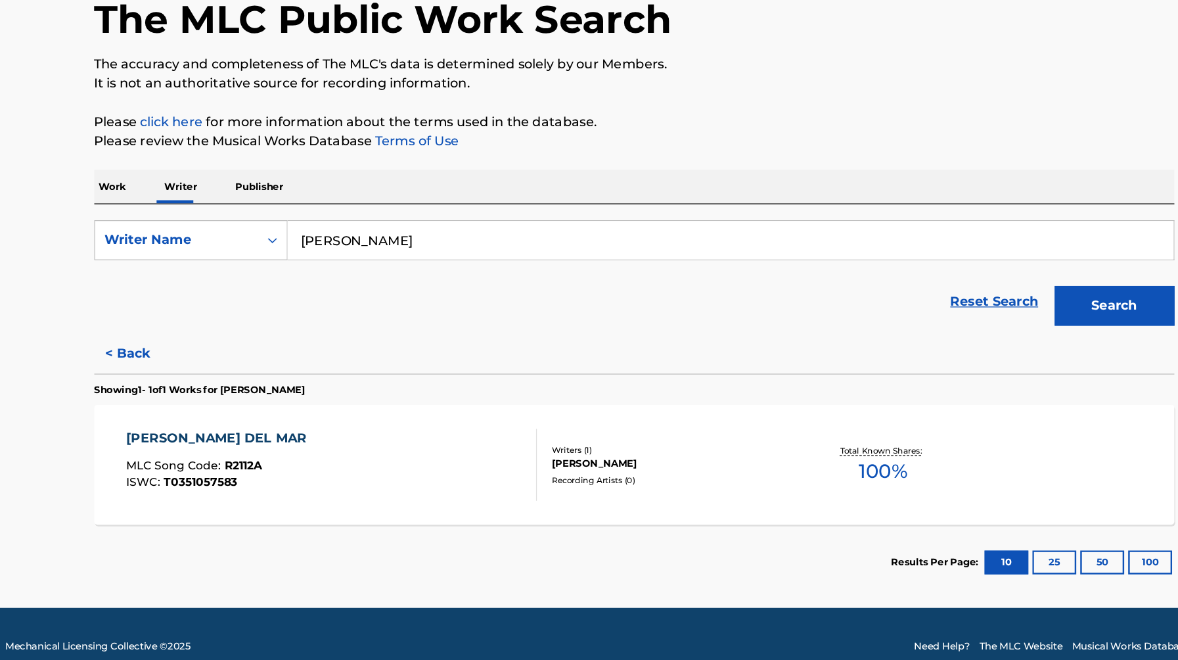
click at [183, 395] on button "< Back" at bounding box center [184, 402] width 79 height 33
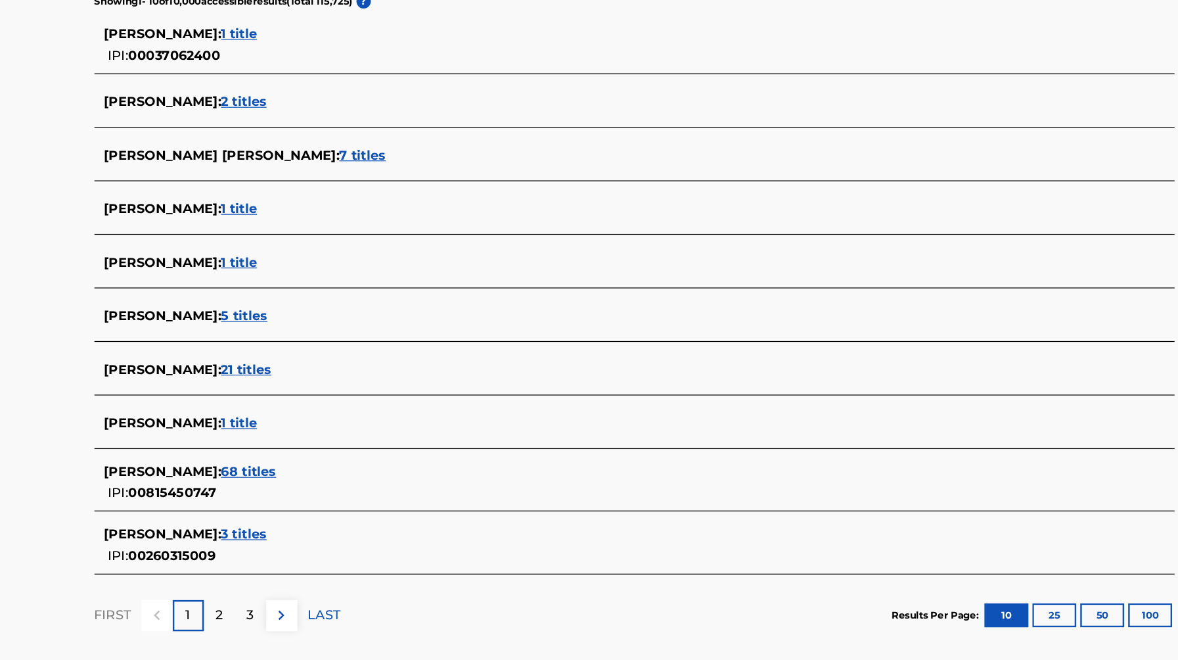
scroll to position [289, 0]
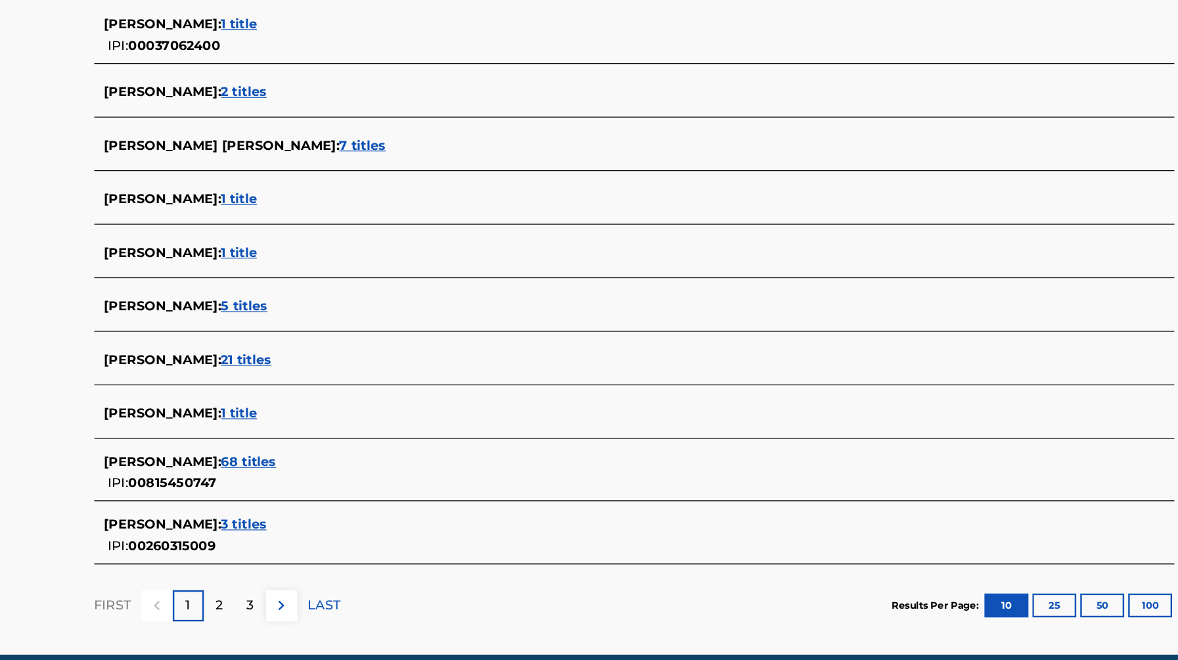
click at [258, 495] on span "68 titles" at bounding box center [272, 496] width 45 height 12
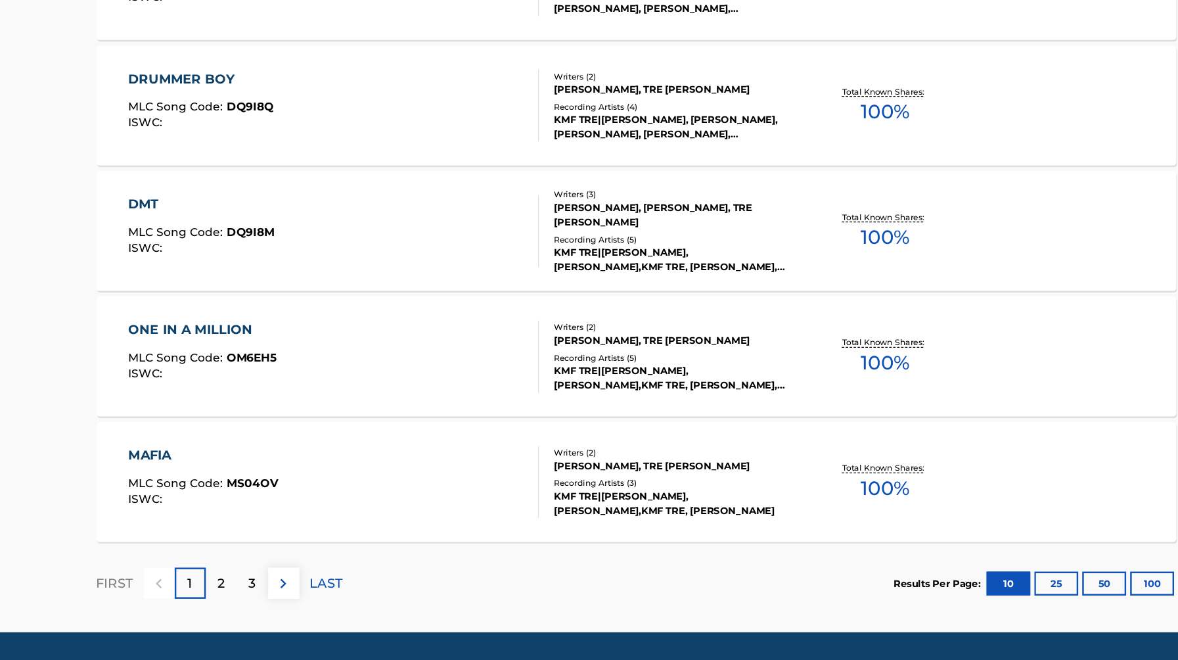
scroll to position [909, 0]
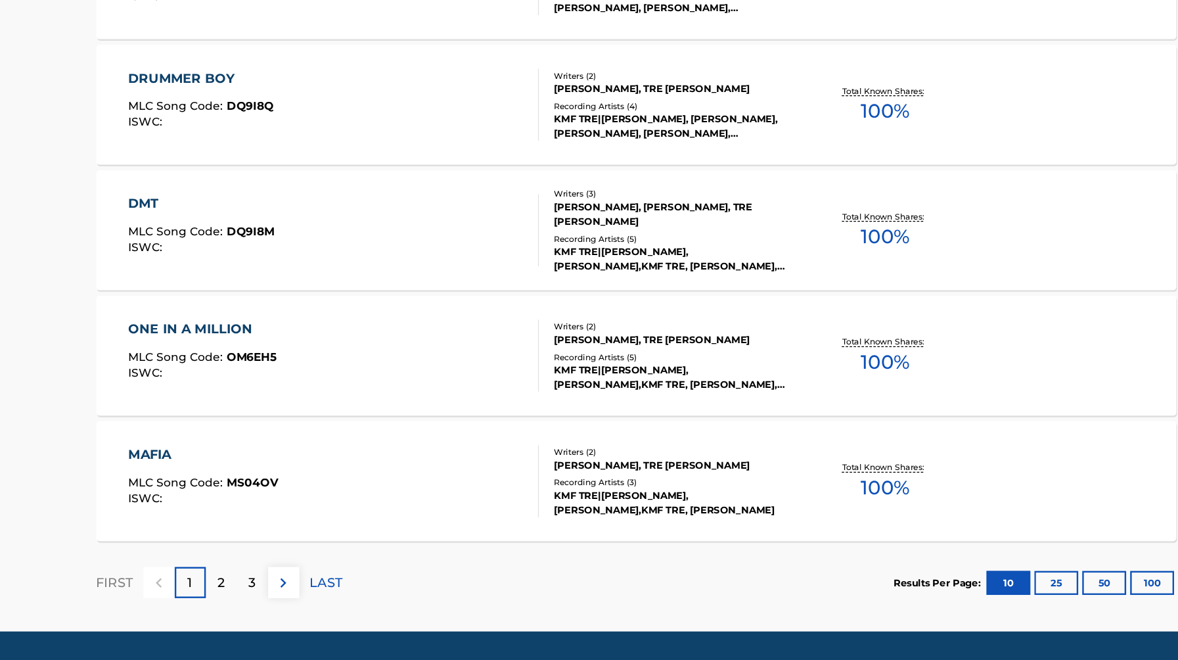
click at [273, 604] on div "3" at bounding box center [274, 596] width 26 height 26
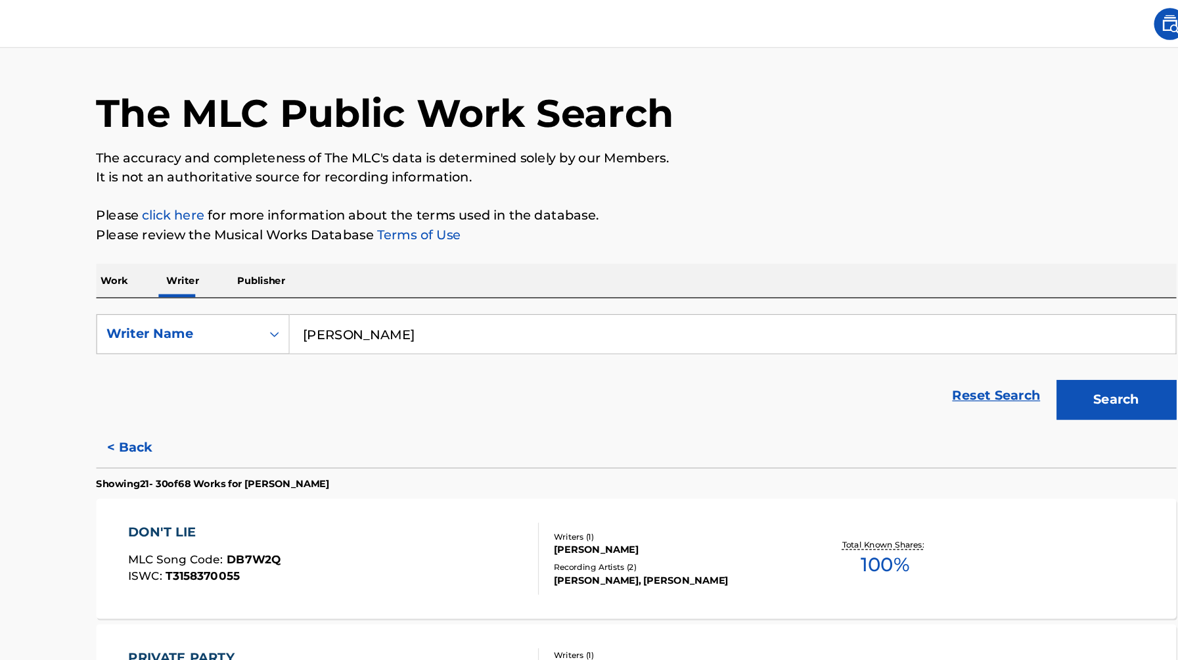
scroll to position [0, 0]
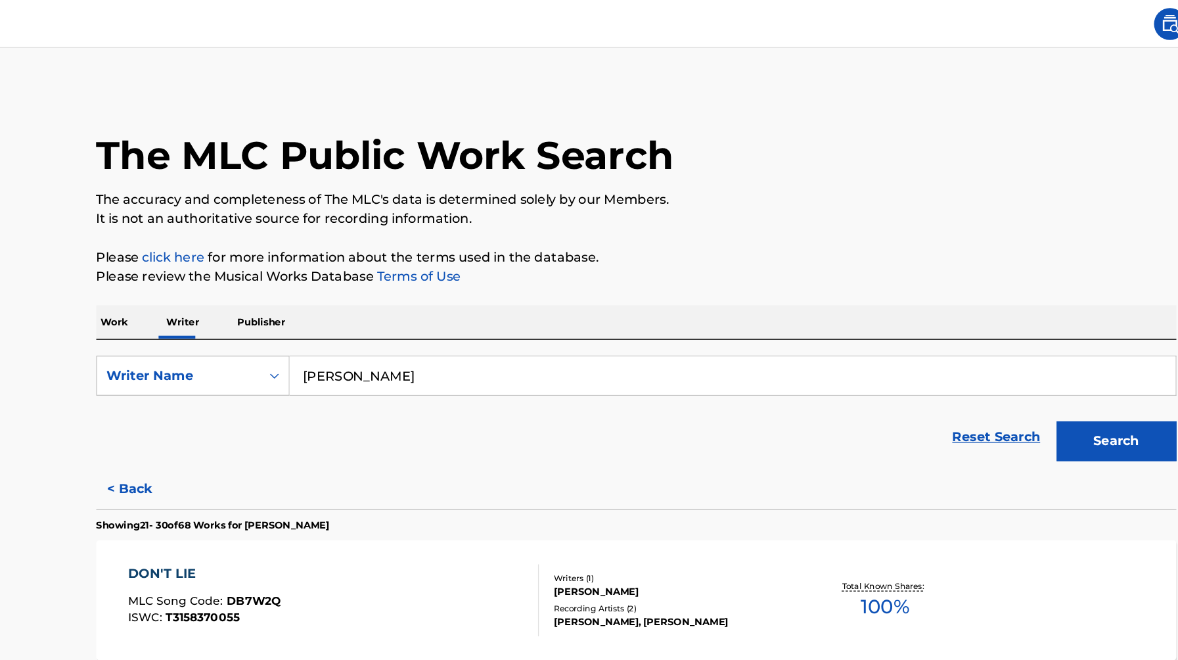
click at [177, 400] on button "< Back" at bounding box center [184, 402] width 79 height 33
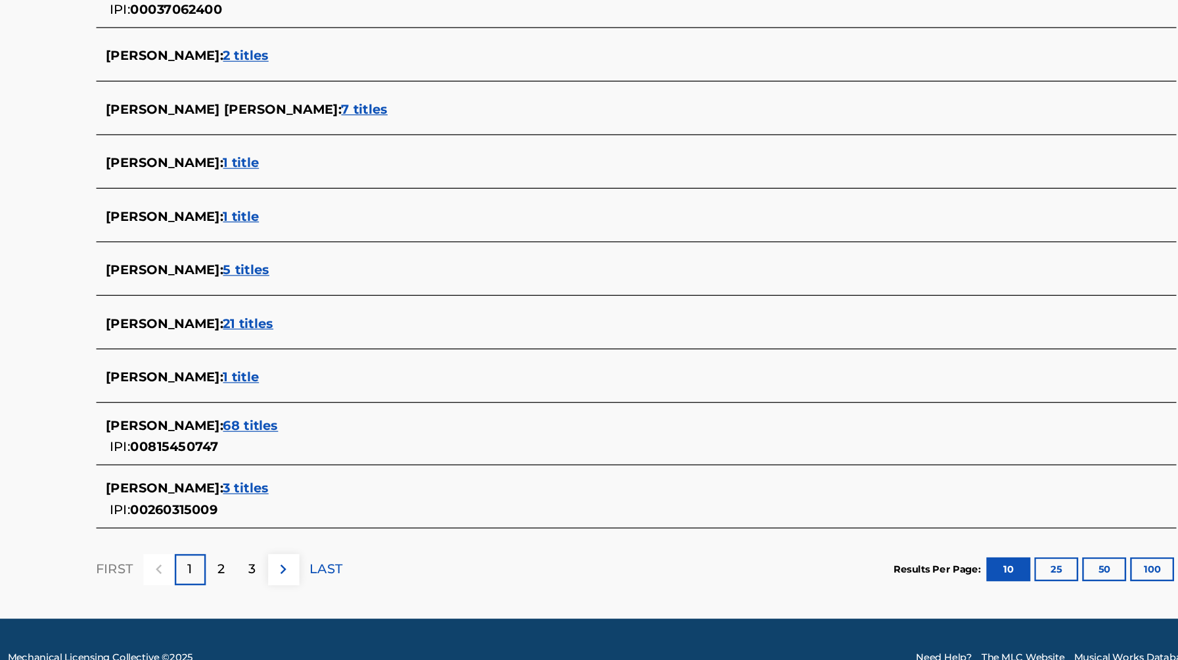
scroll to position [320, 0]
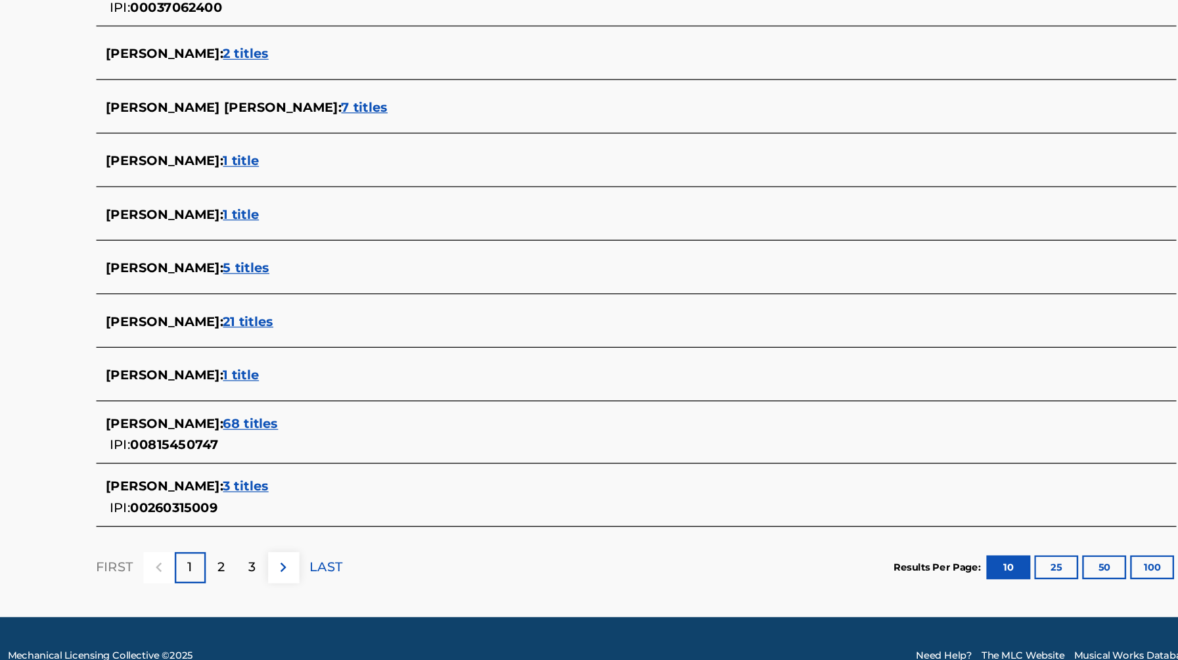
click at [250, 514] on span "3 titles" at bounding box center [268, 516] width 37 height 12
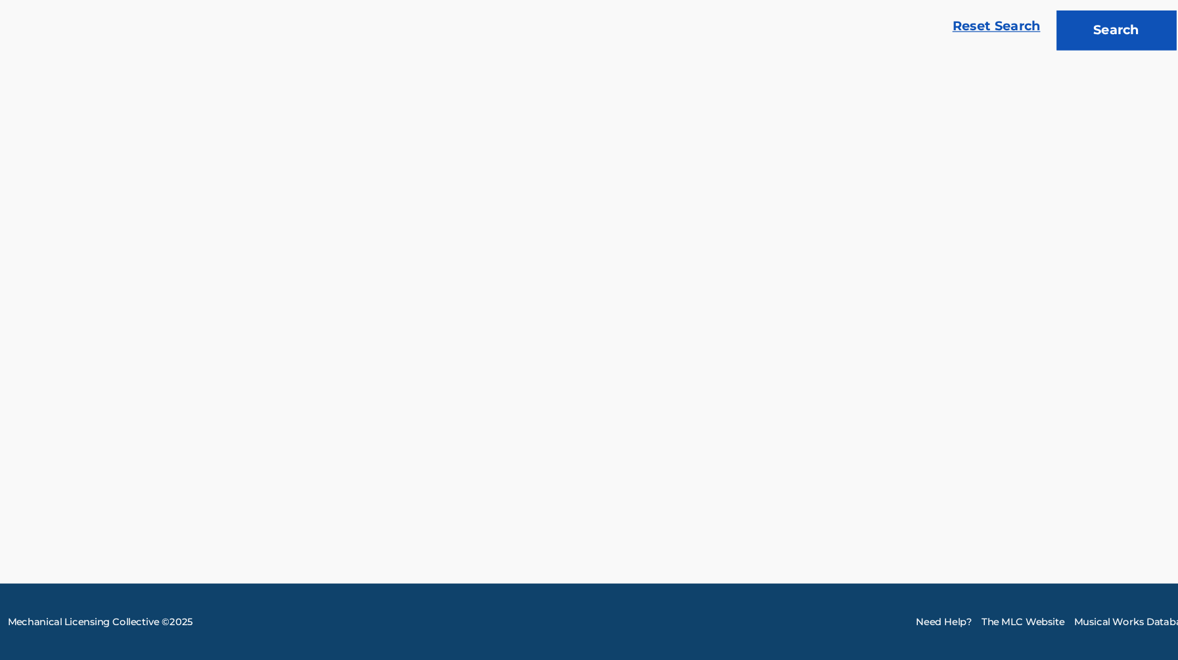
scroll to position [221, 0]
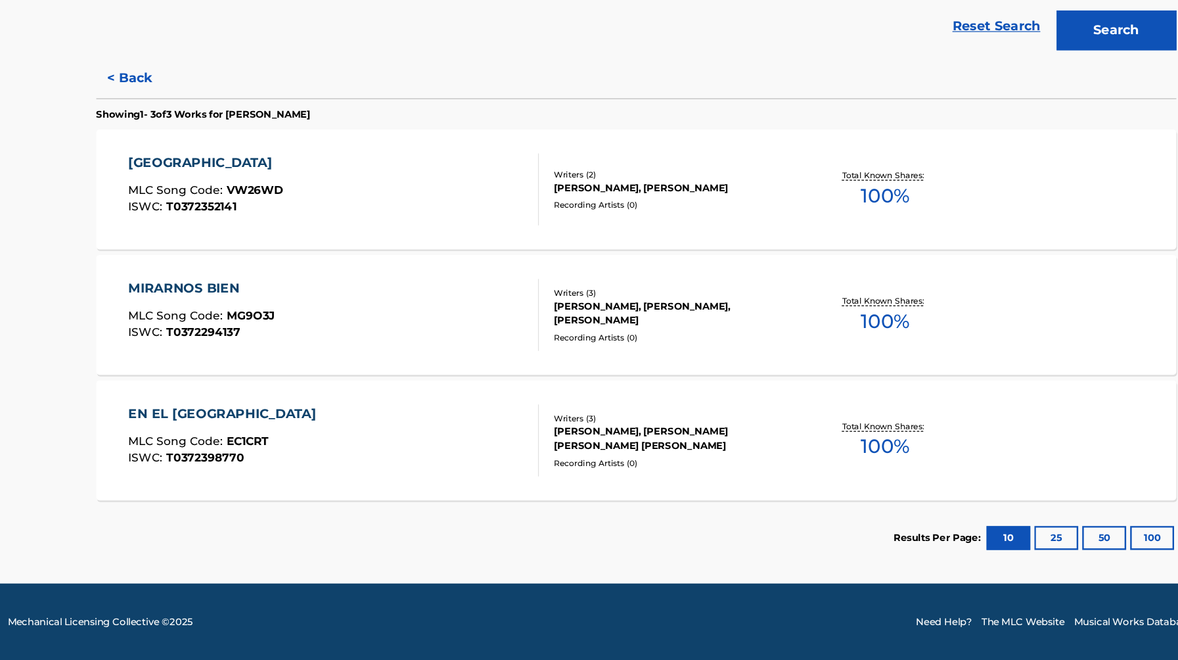
click at [179, 181] on button "< Back" at bounding box center [184, 181] width 79 height 33
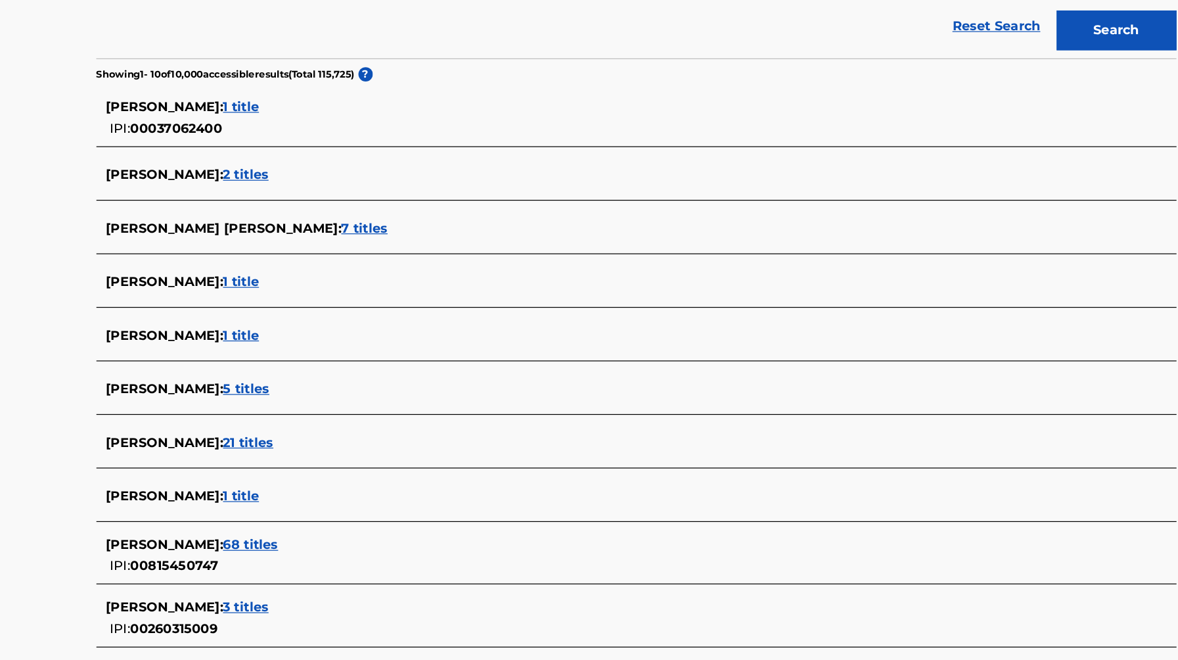
scroll to position [347, 0]
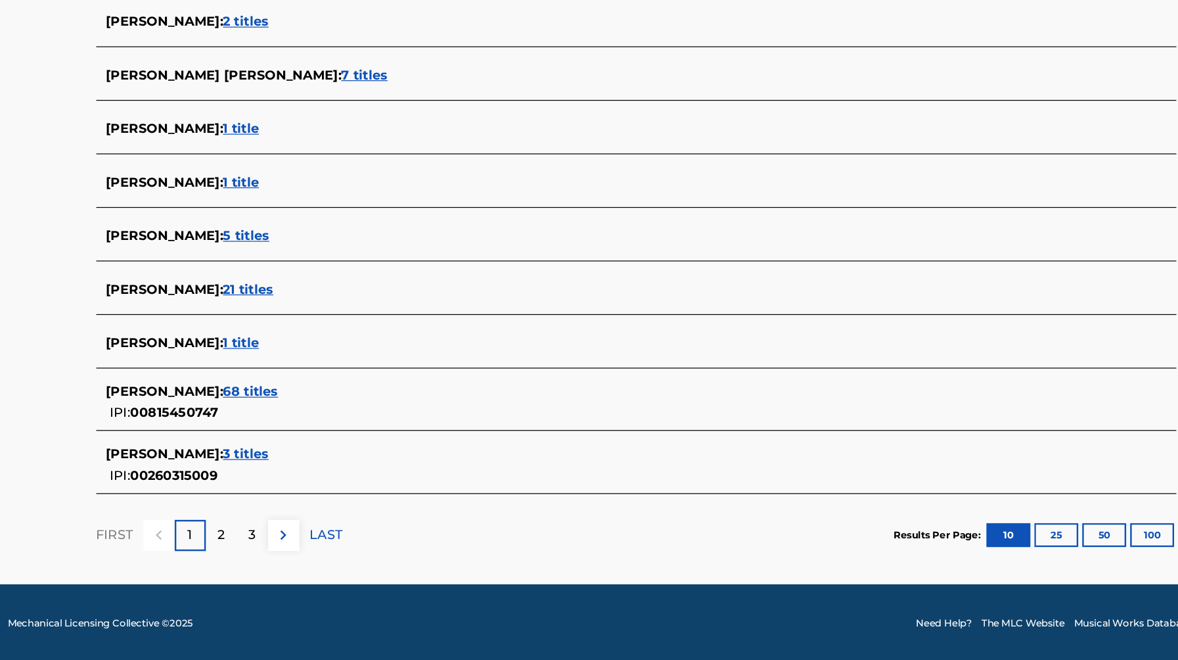
click at [252, 554] on div "2" at bounding box center [248, 557] width 26 height 26
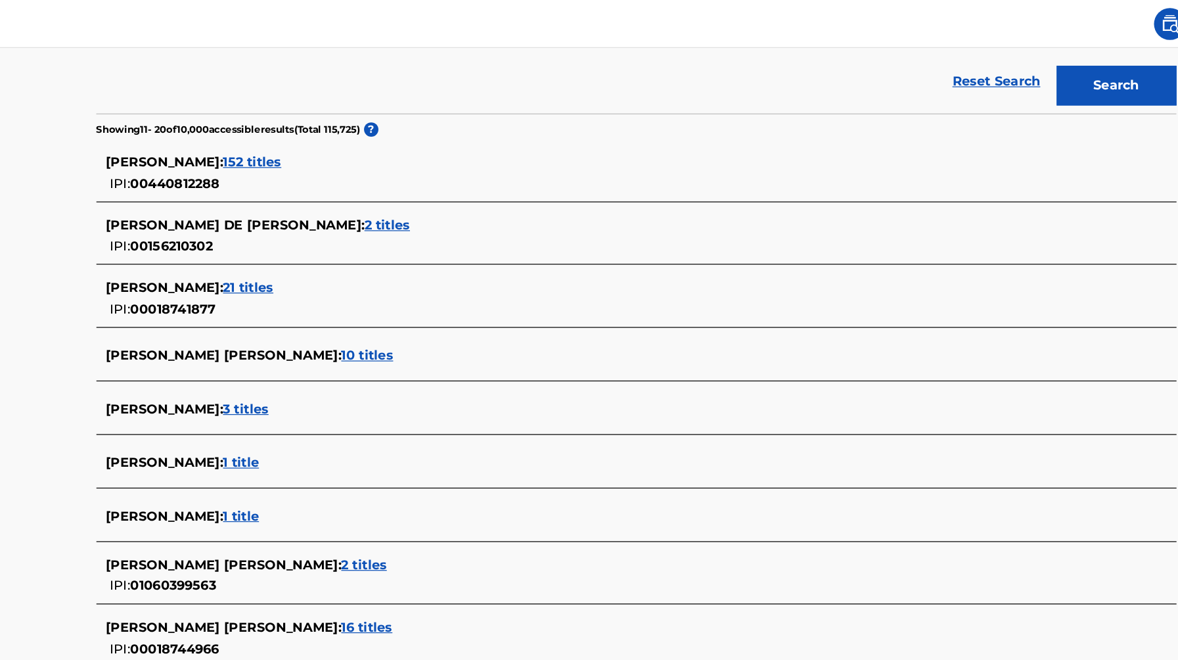
scroll to position [292, 0]
click at [254, 130] on span "152 titles" at bounding box center [274, 133] width 48 height 12
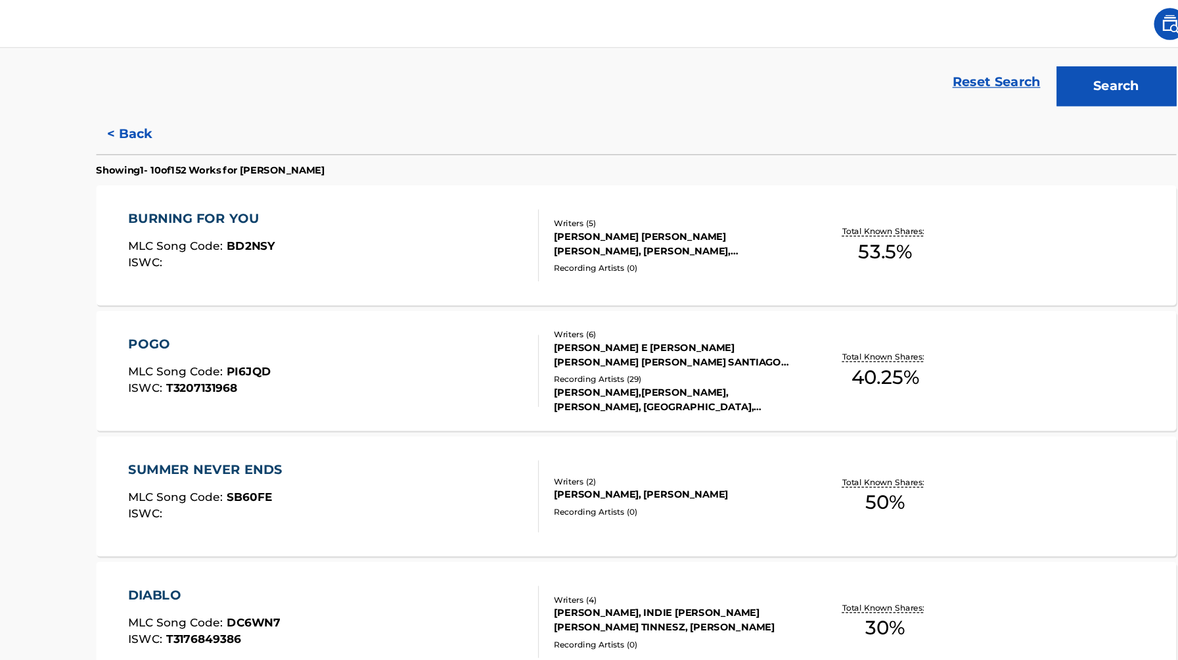
click at [178, 132] on section "Showing 1 - 10 of 152 Works for JOSE E LUNA" at bounding box center [589, 136] width 888 height 19
click at [178, 108] on button "< Back" at bounding box center [184, 110] width 79 height 33
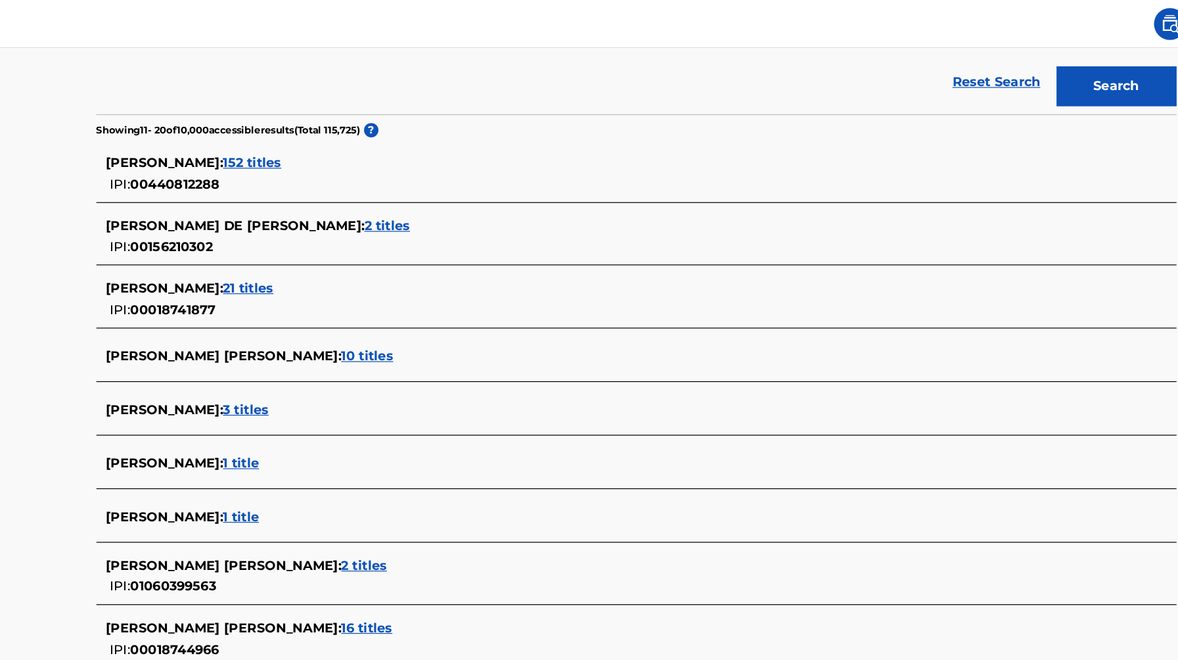
click at [233, 223] on div "JOSE RAMON LUNA : 21 titles IPI: 00018741877" at bounding box center [589, 246] width 888 height 47
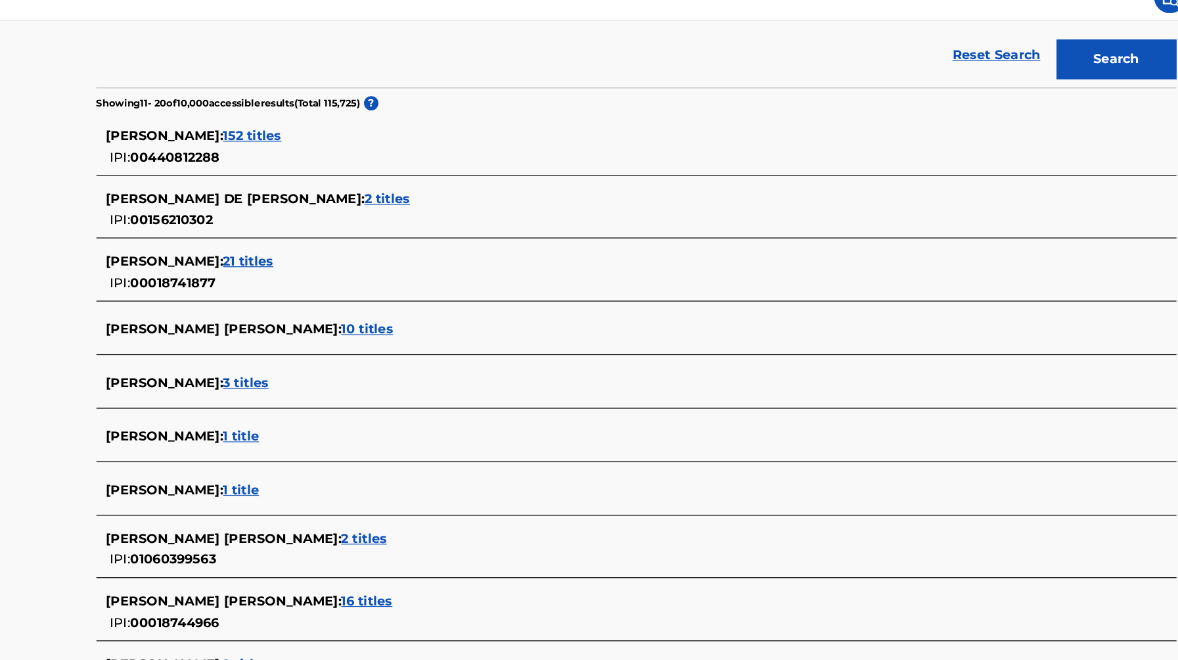
click at [291, 229] on div "JOSE RAMON LUNA : 21 titles IPI: 00018741877" at bounding box center [589, 246] width 888 height 47
click at [290, 235] on span "21 titles" at bounding box center [270, 237] width 41 height 12
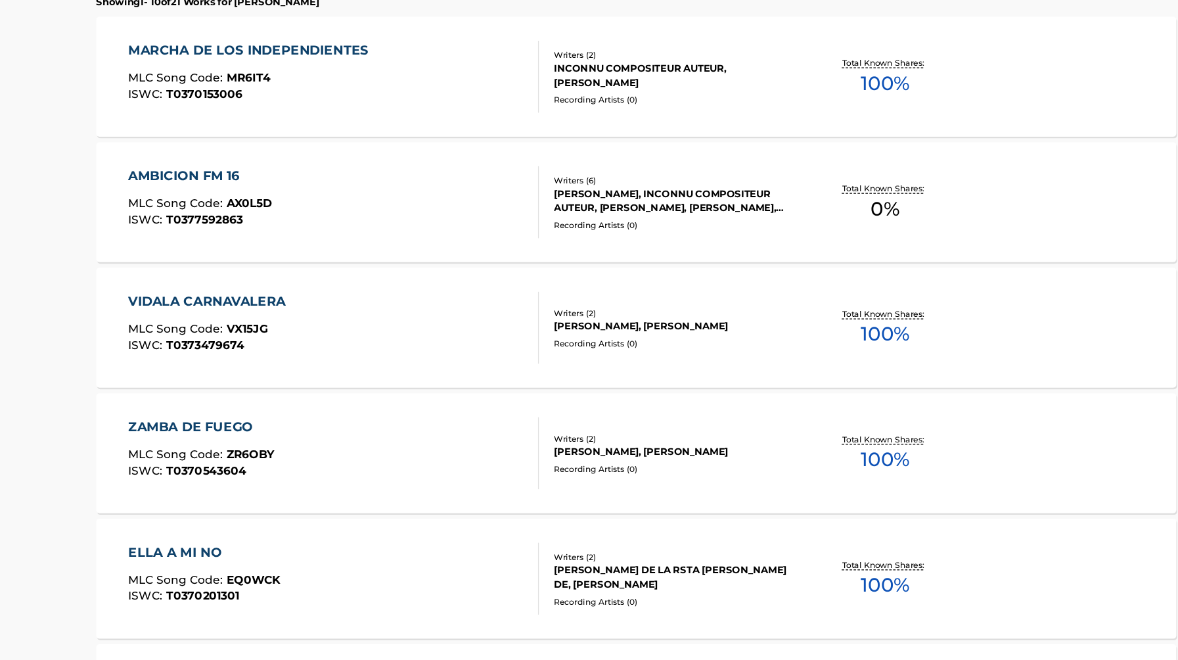
scroll to position [317, 0]
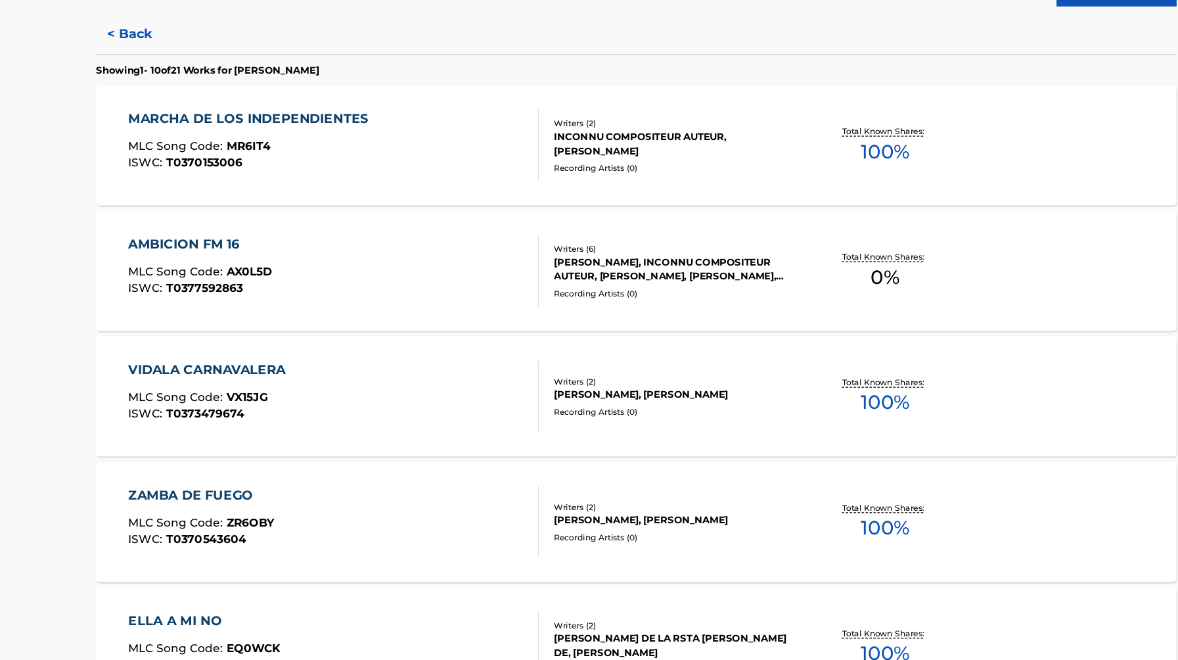
click at [176, 88] on button "< Back" at bounding box center [184, 85] width 79 height 33
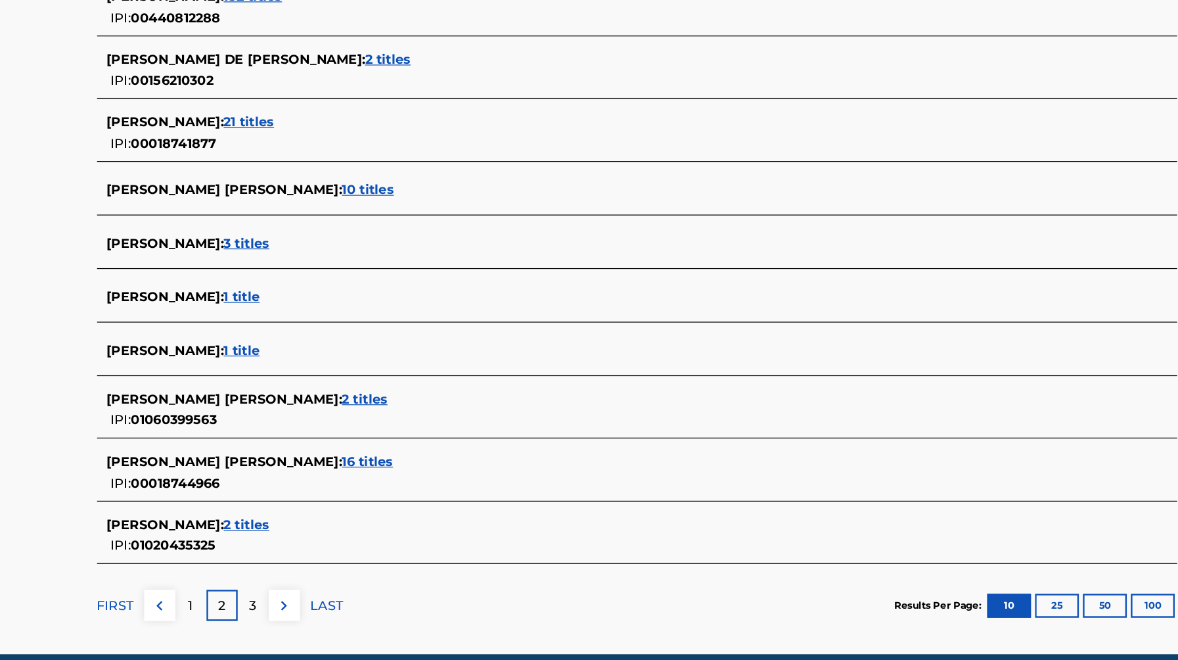
click at [359, 437] on span "2 titles" at bounding box center [365, 440] width 37 height 12
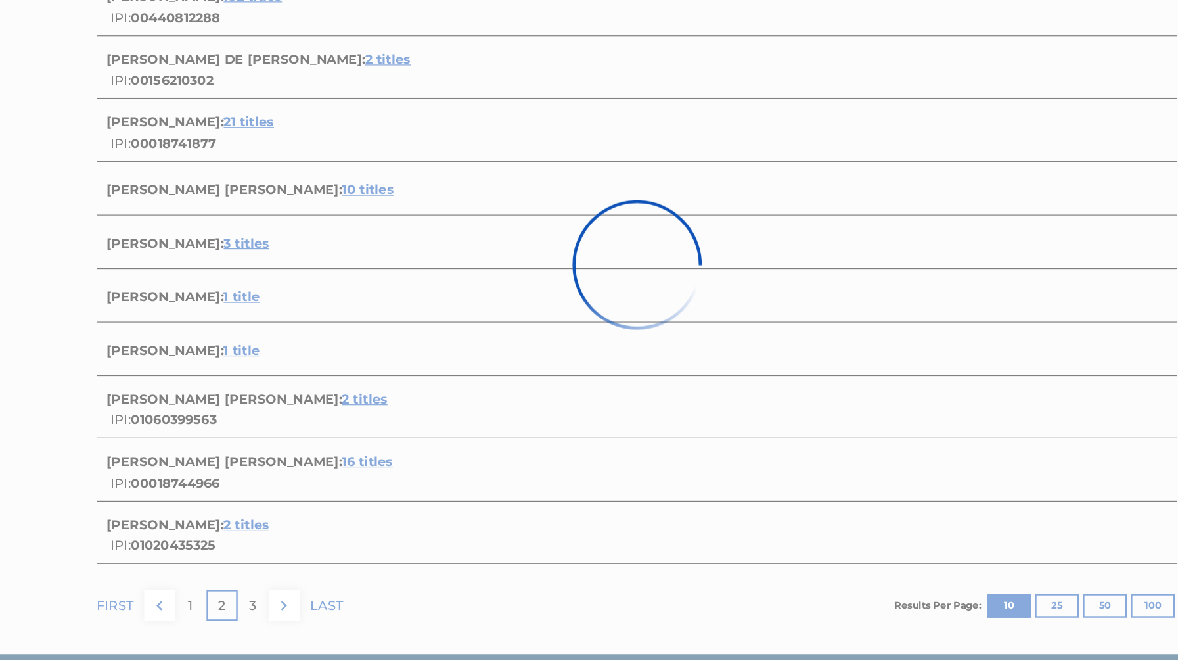
scroll to position [118, 0]
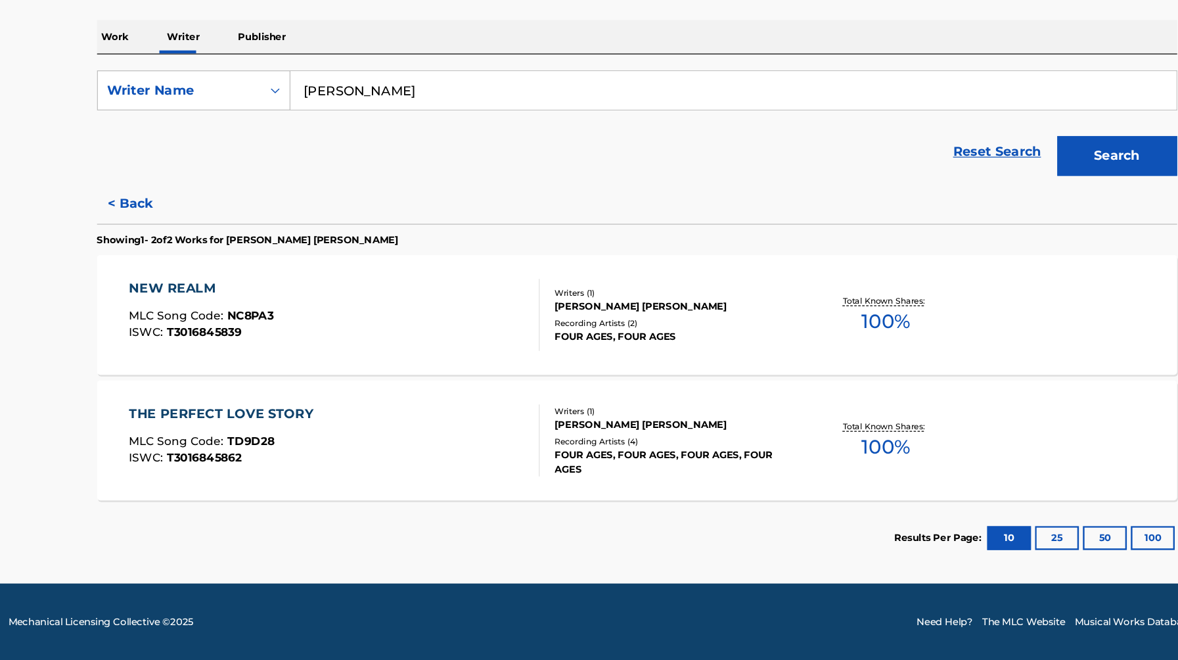
click at [170, 286] on button "< Back" at bounding box center [184, 284] width 79 height 33
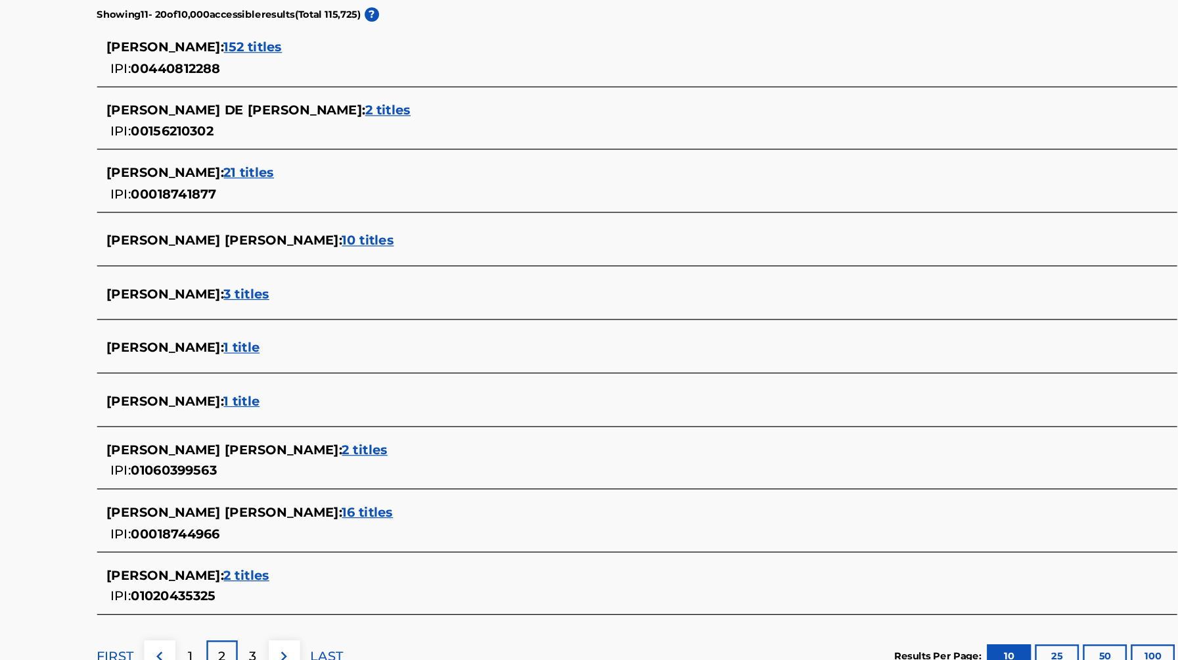
scroll to position [370, 0]
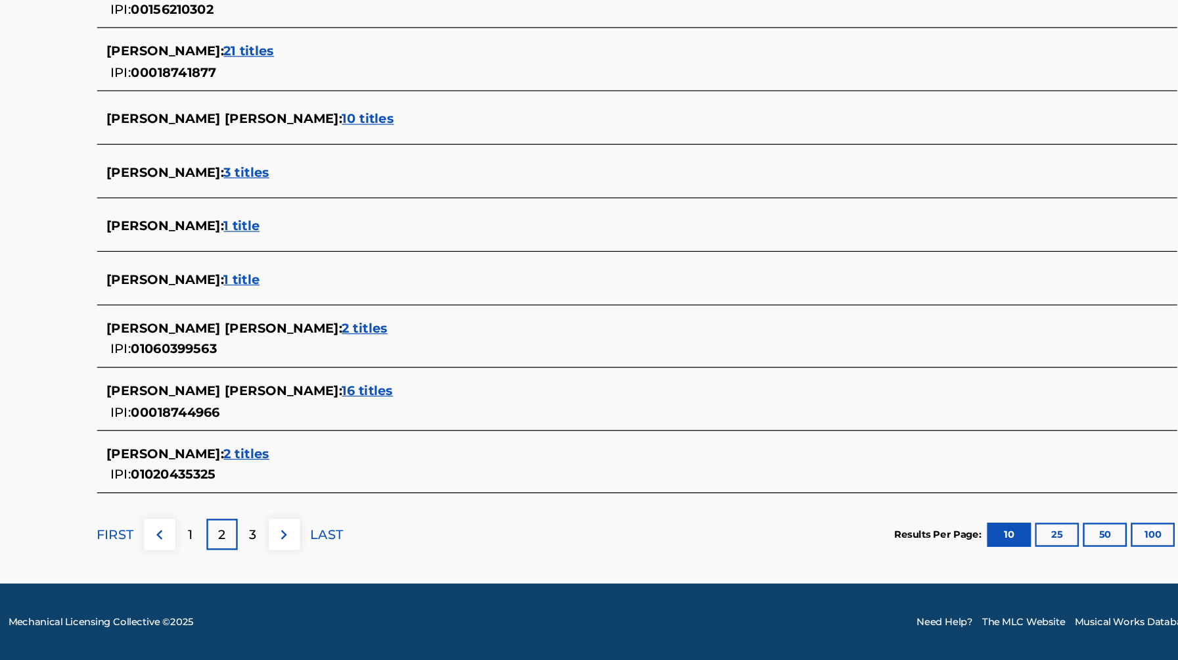
click at [364, 441] on span "16 titles" at bounding box center [368, 438] width 42 height 12
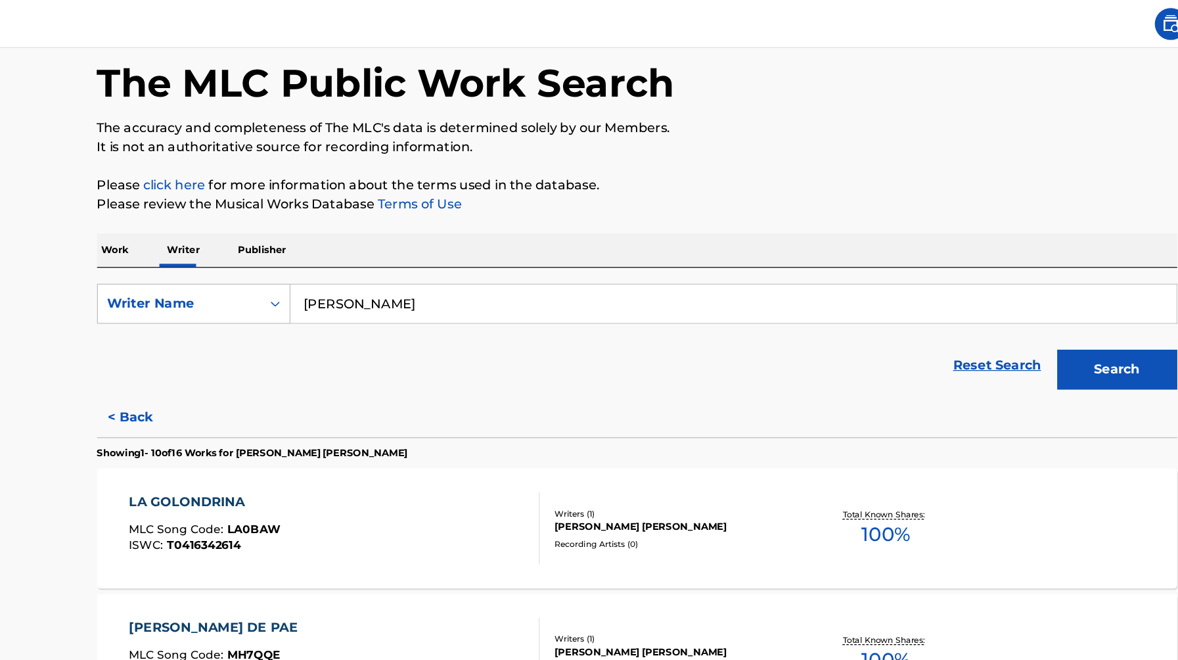
scroll to position [51, 0]
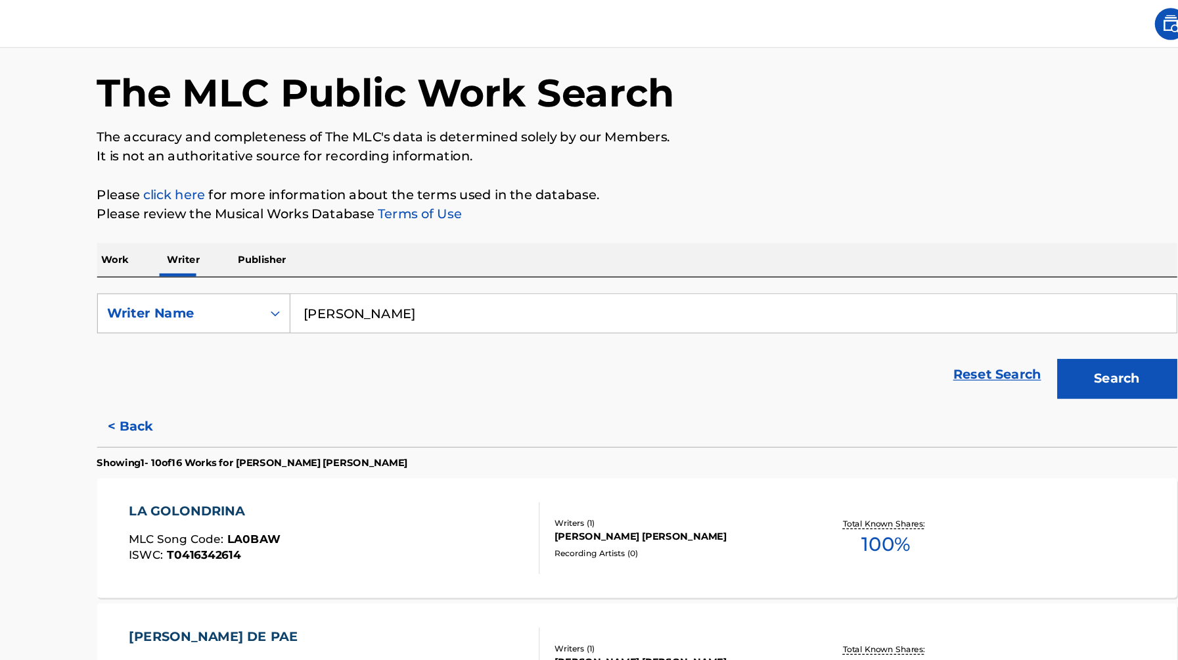
click at [185, 339] on button "< Back" at bounding box center [184, 350] width 79 height 33
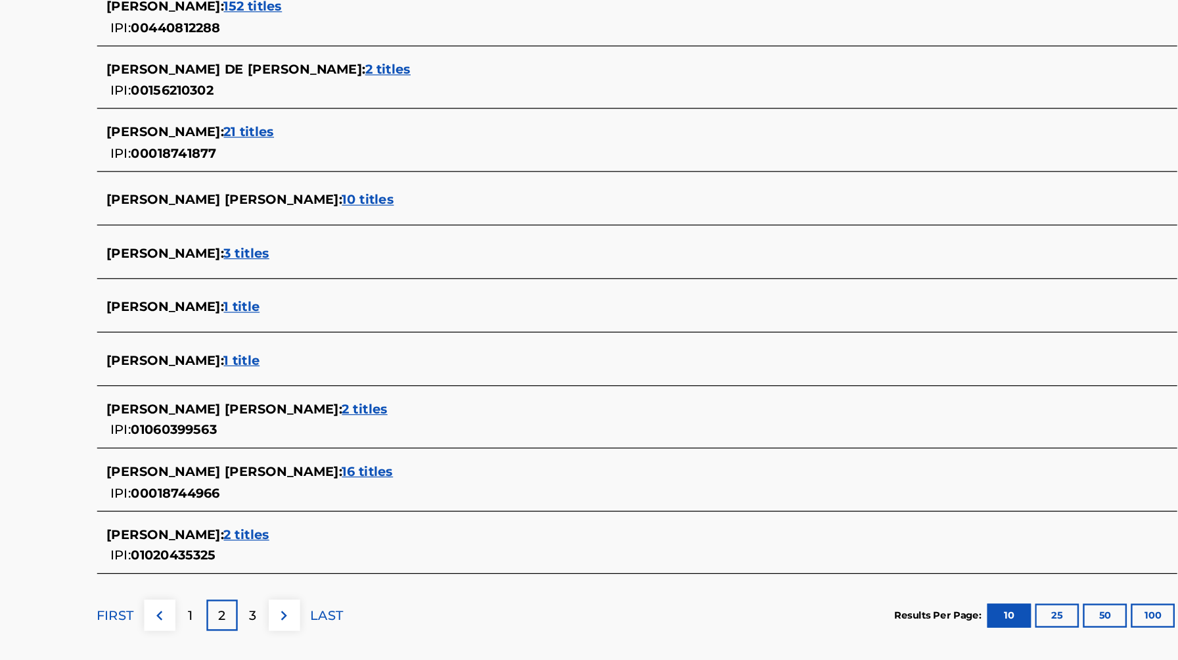
scroll to position [303, 0]
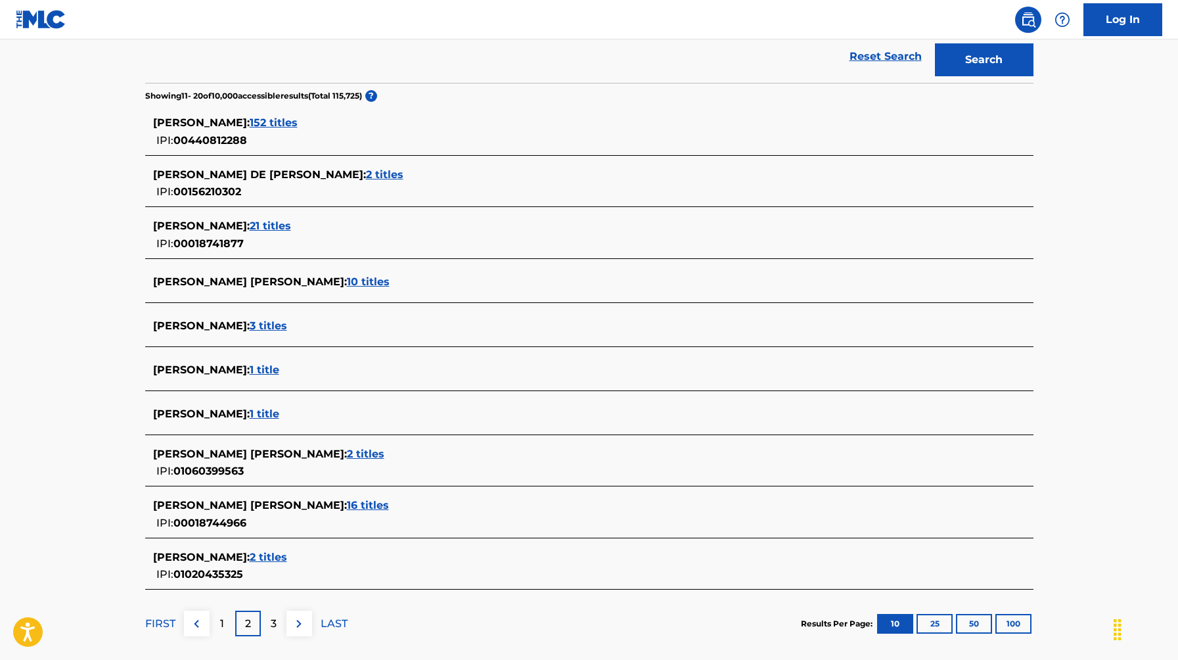
click at [200, 612] on button at bounding box center [197, 623] width 26 height 26
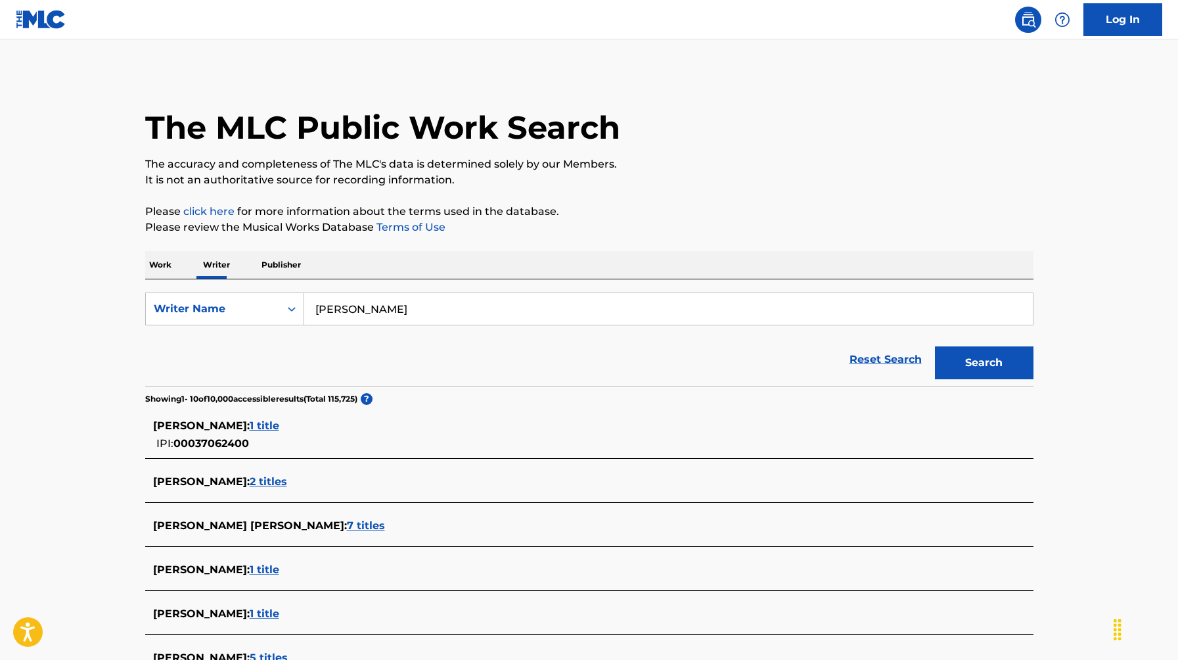
click at [366, 300] on input "[PERSON_NAME]" at bounding box center [668, 309] width 728 height 32
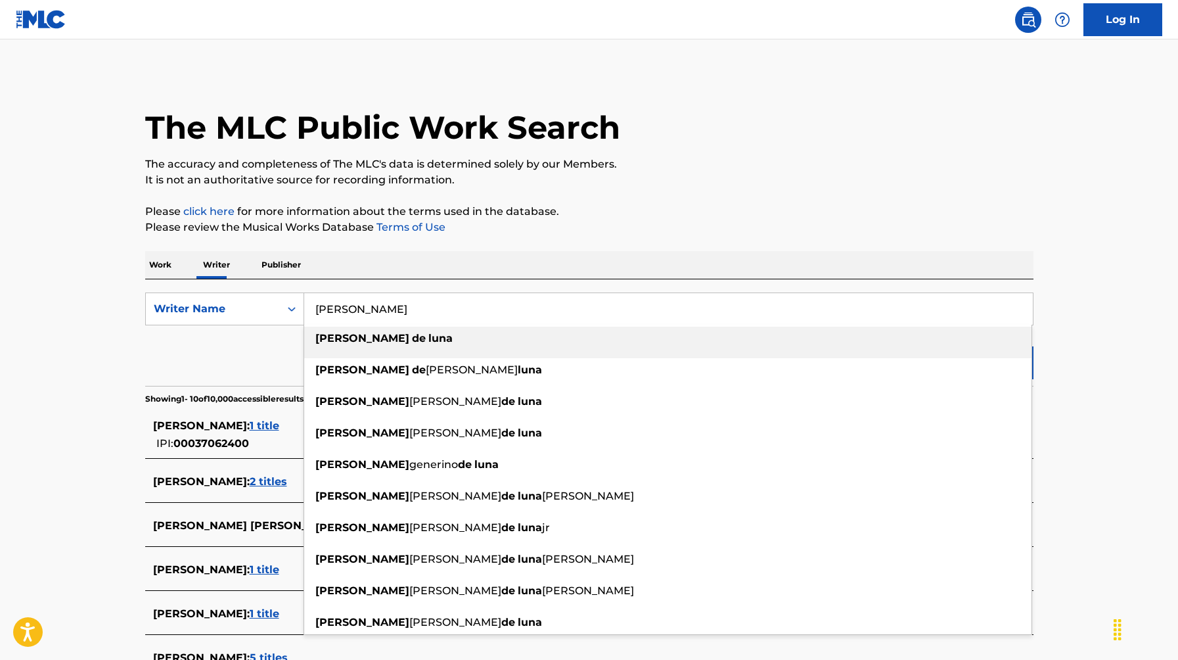
paste input "Marco Borrero"
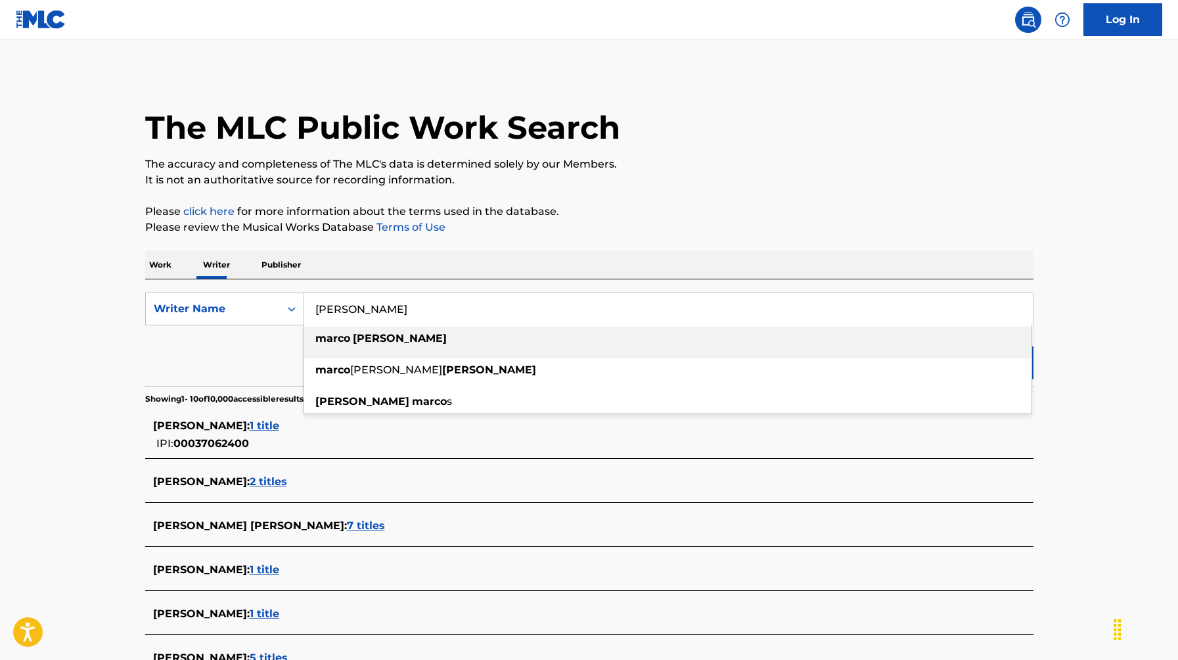
click at [667, 330] on div "marco borrero" at bounding box center [667, 338] width 727 height 24
type input "marco borrero"
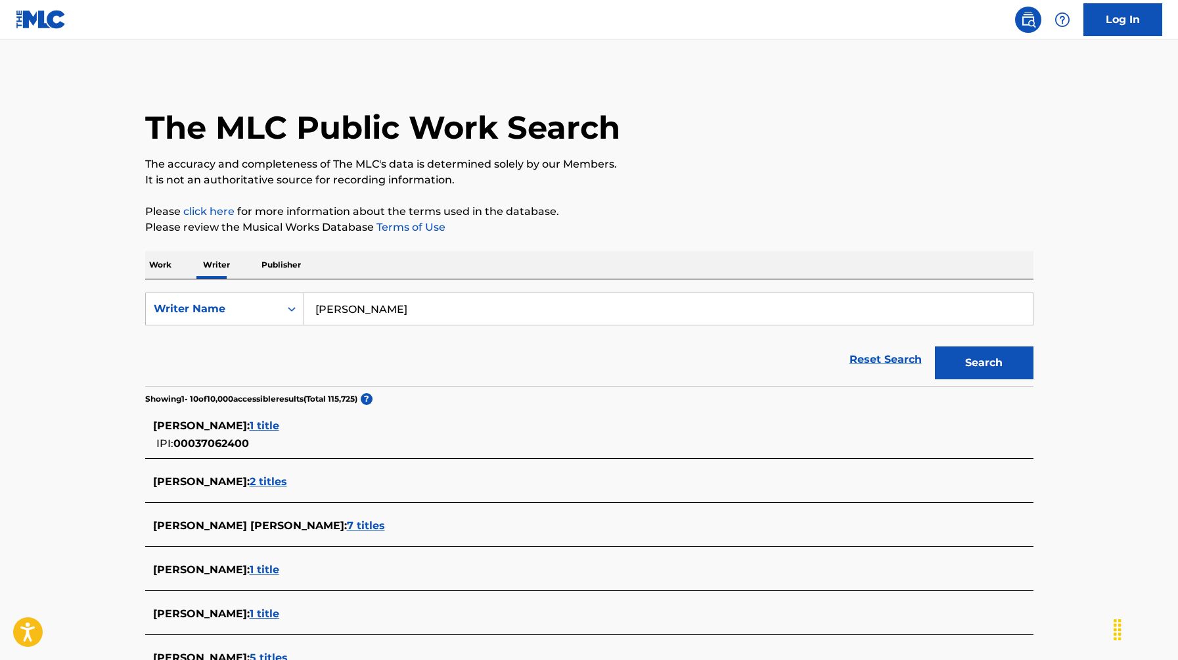
click at [962, 367] on button "Search" at bounding box center [984, 362] width 99 height 33
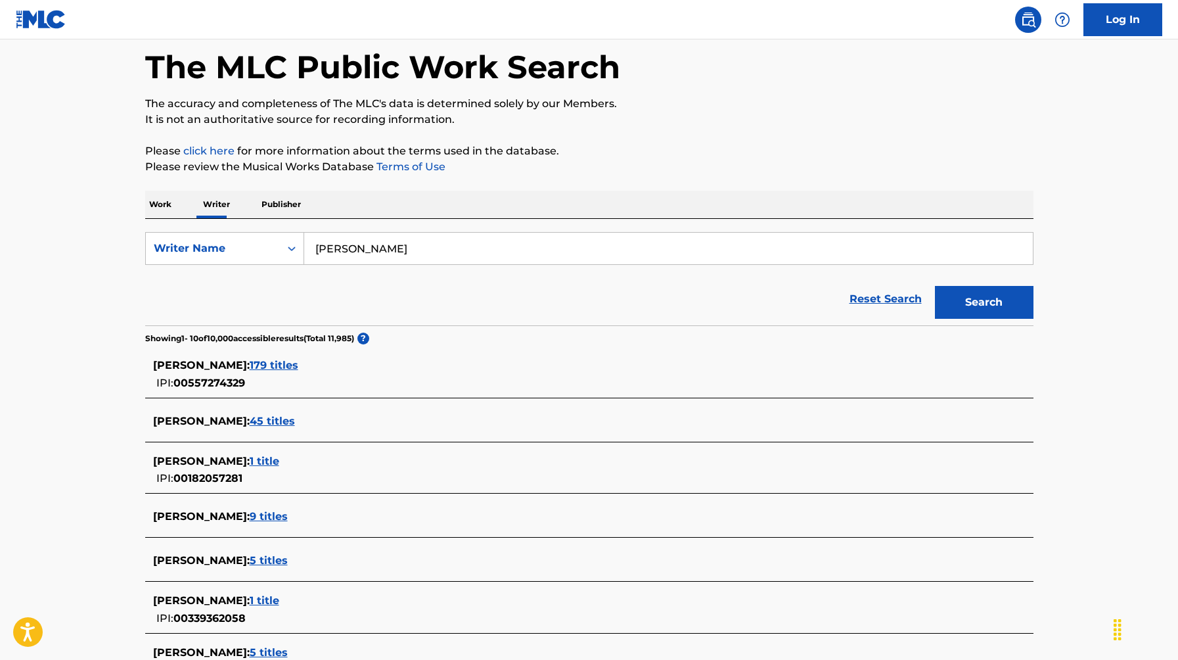
scroll to position [64, 0]
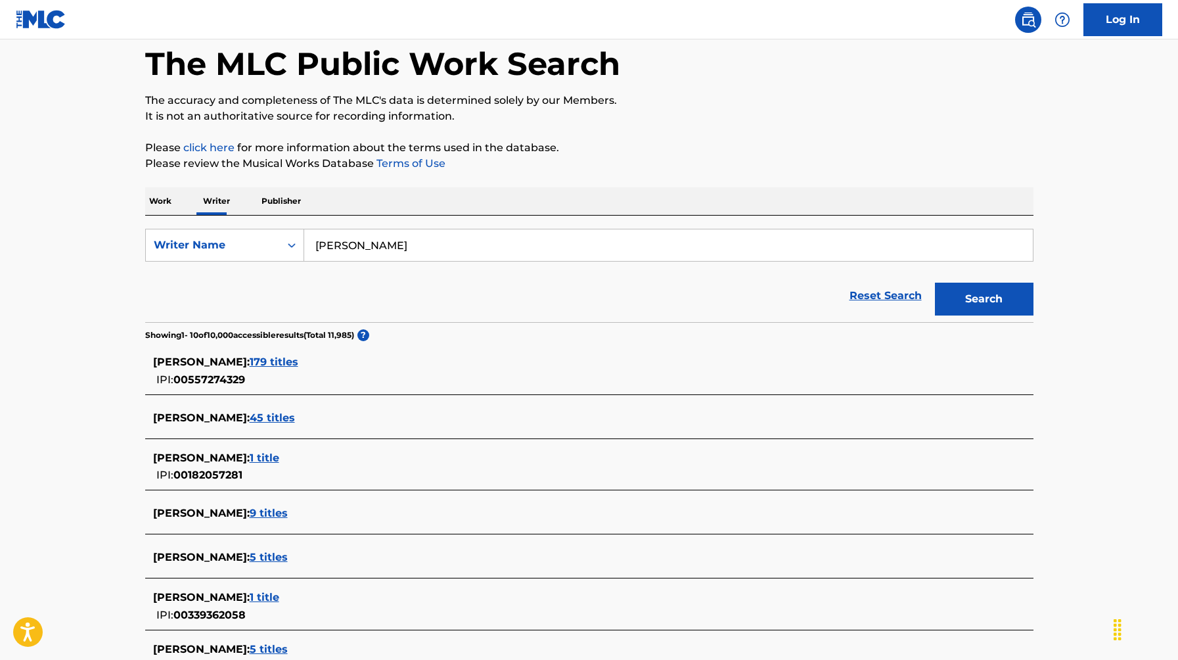
click at [298, 357] on span "179 titles" at bounding box center [274, 361] width 49 height 12
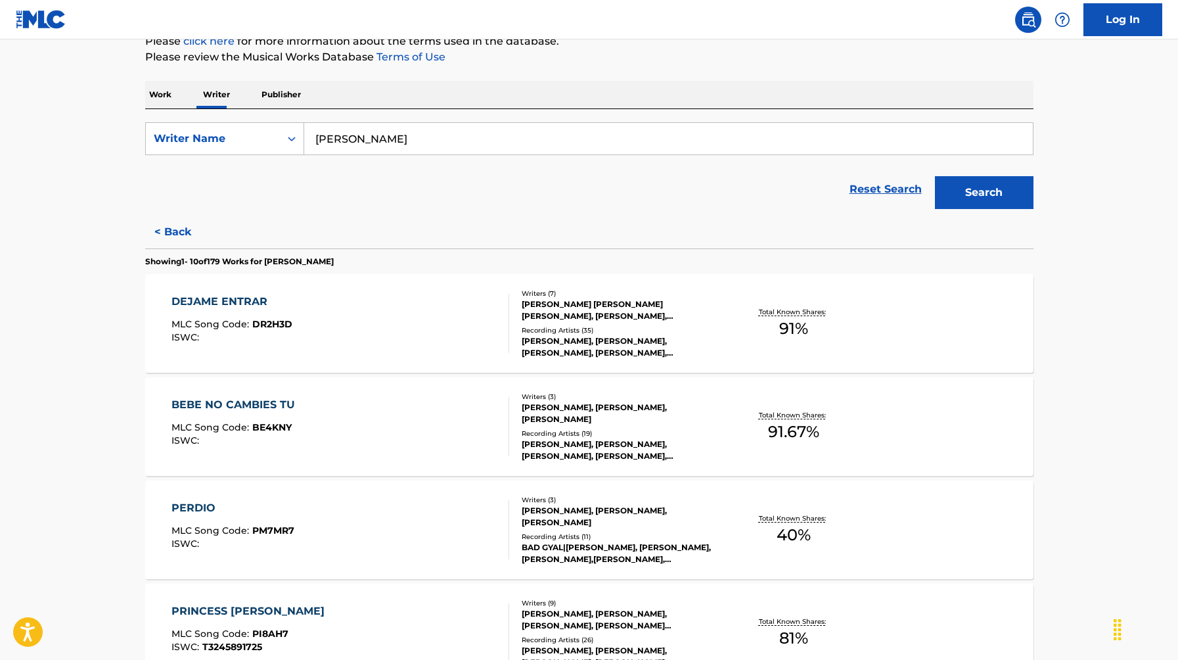
scroll to position [171, 0]
click at [567, 303] on div "MARTIN HARDIE COOGAN, MARCO DANIEL BORRERO, NINO KARLO SEGARRA, TYLER SPRY, RAU…" at bounding box center [621, 310] width 198 height 24
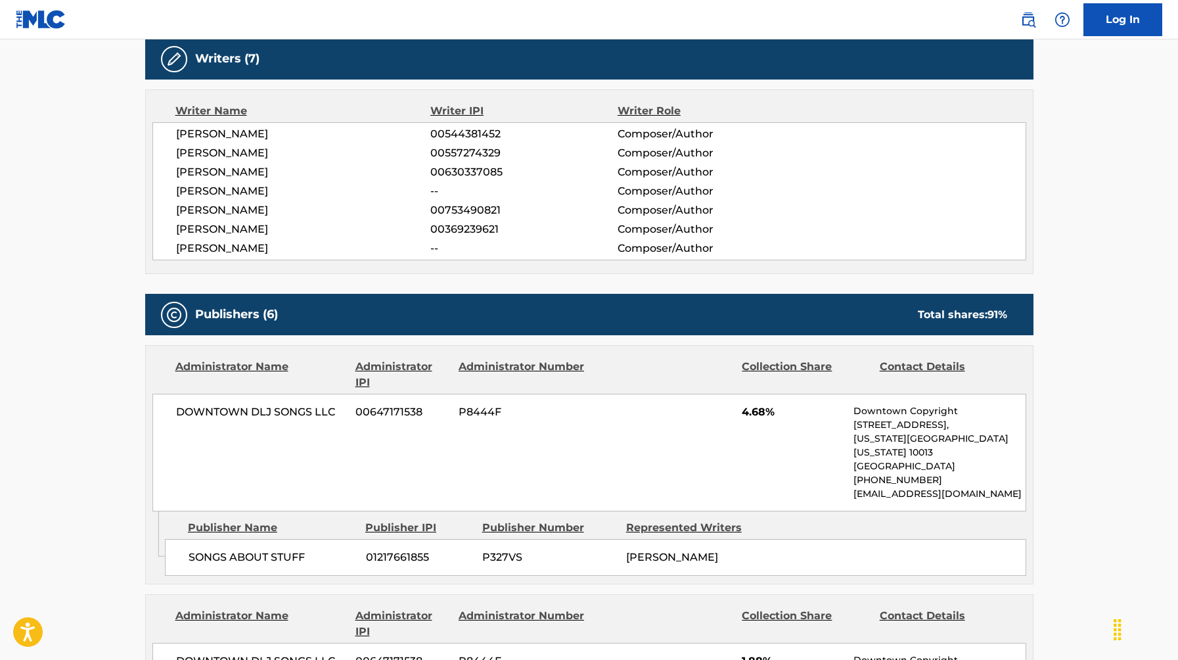
scroll to position [422, 0]
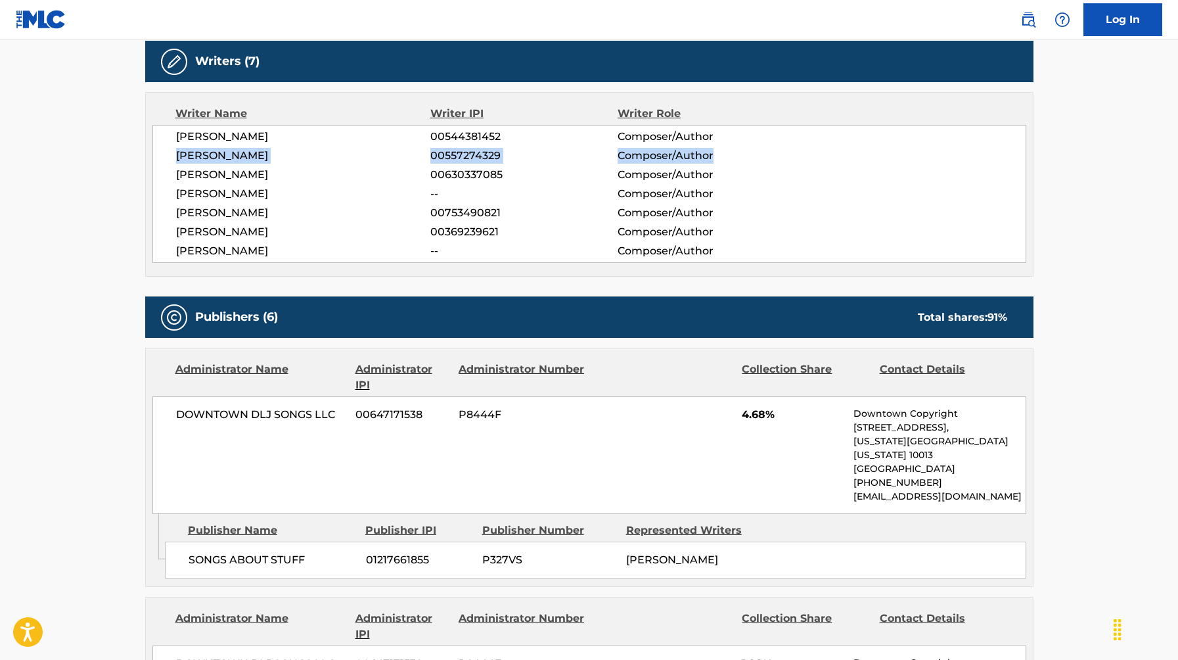
drag, startPoint x: 729, startPoint y: 152, endPoint x: 153, endPoint y: 153, distance: 576.1
click at [152, 153] on div "MARTIN HARDIE COOGAN 00544381452 Composer/Author MARCO DANIEL BORRERO 005572743…" at bounding box center [589, 194] width 874 height 138
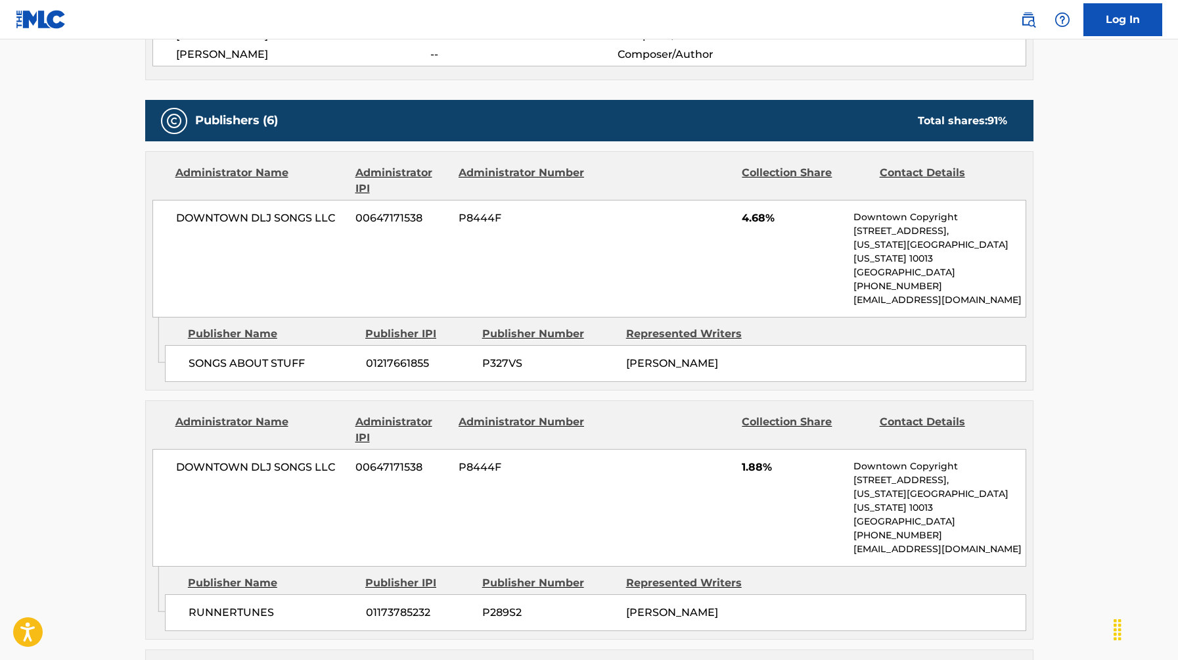
click at [403, 244] on div "DOWNTOWN DLJ SONGS LLC 00647171538 P8444F 4.68% Downtown Copyright 155 6th Ave,…" at bounding box center [589, 259] width 874 height 118
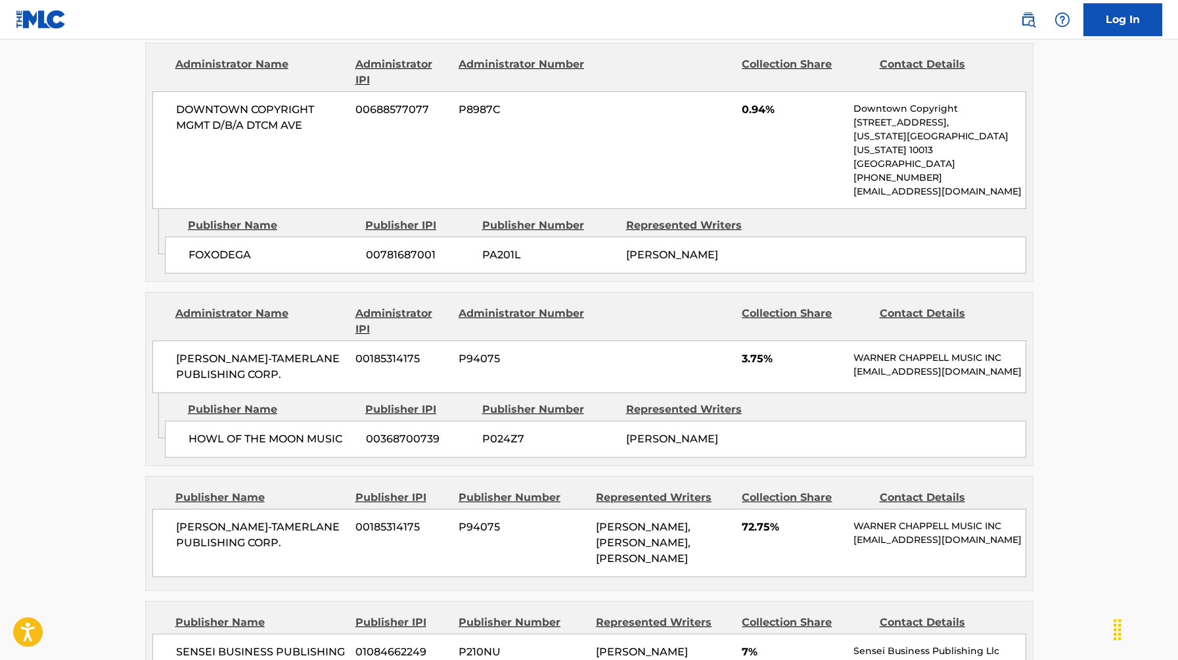
scroll to position [1238, 0]
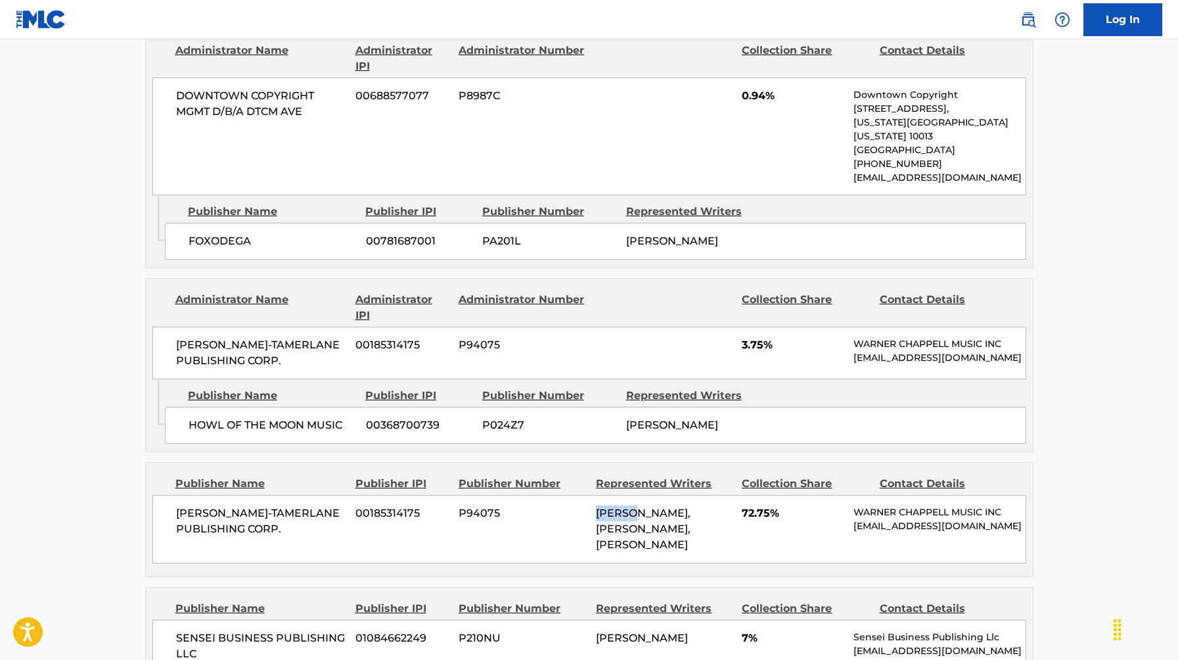
drag, startPoint x: 596, startPoint y: 475, endPoint x: 635, endPoint y: 480, distance: 39.8
click at [635, 506] on span "RAUL ALEJANDRO OCASIO, MARTIN HARDIE COOGAN, MARCO DANIEL BORRERO" at bounding box center [643, 528] width 95 height 44
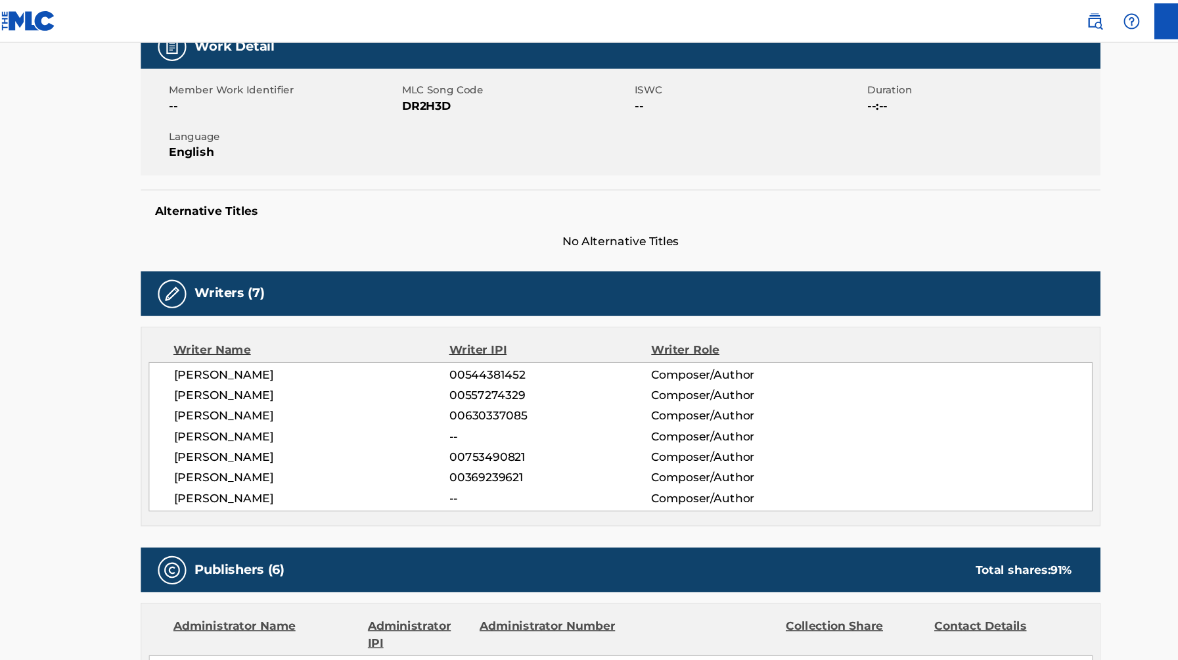
scroll to position [0, 0]
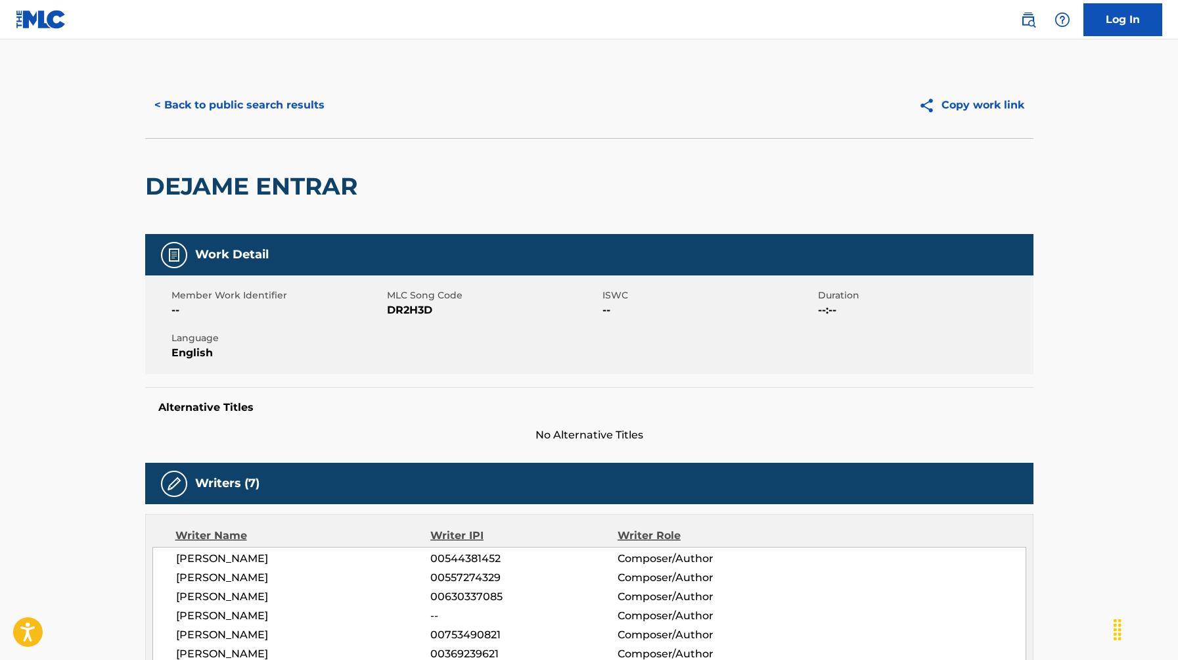
click at [215, 102] on button "< Back to public search results" at bounding box center [239, 105] width 189 height 33
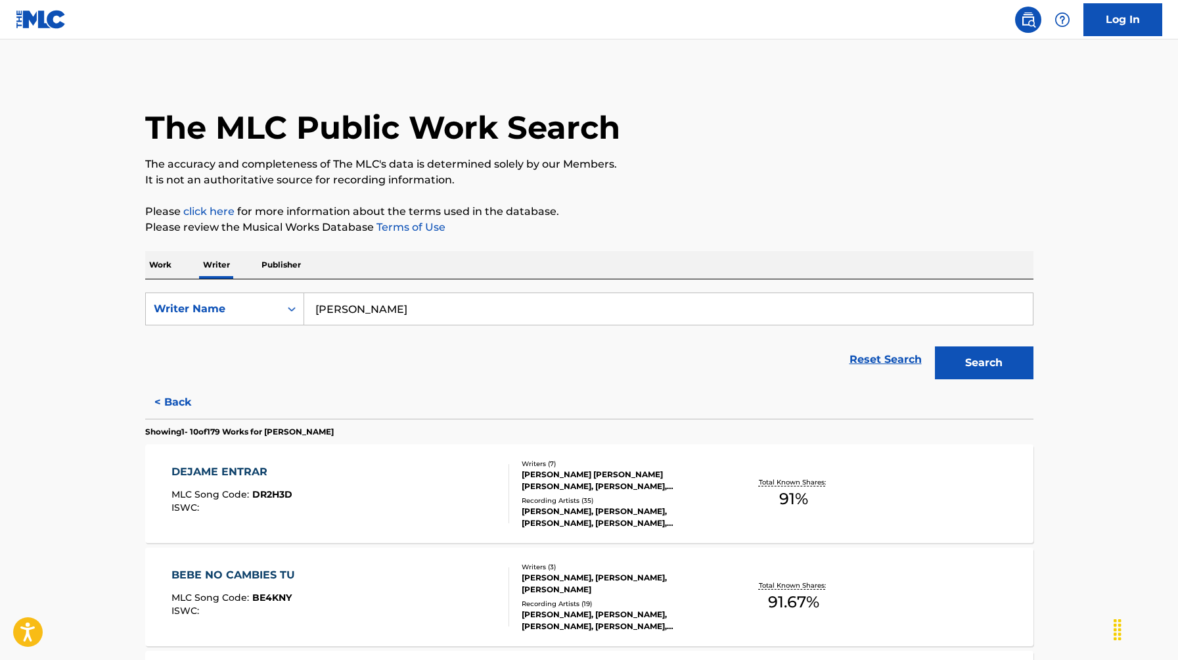
click at [384, 321] on input "marco borrero" at bounding box center [668, 309] width 728 height 32
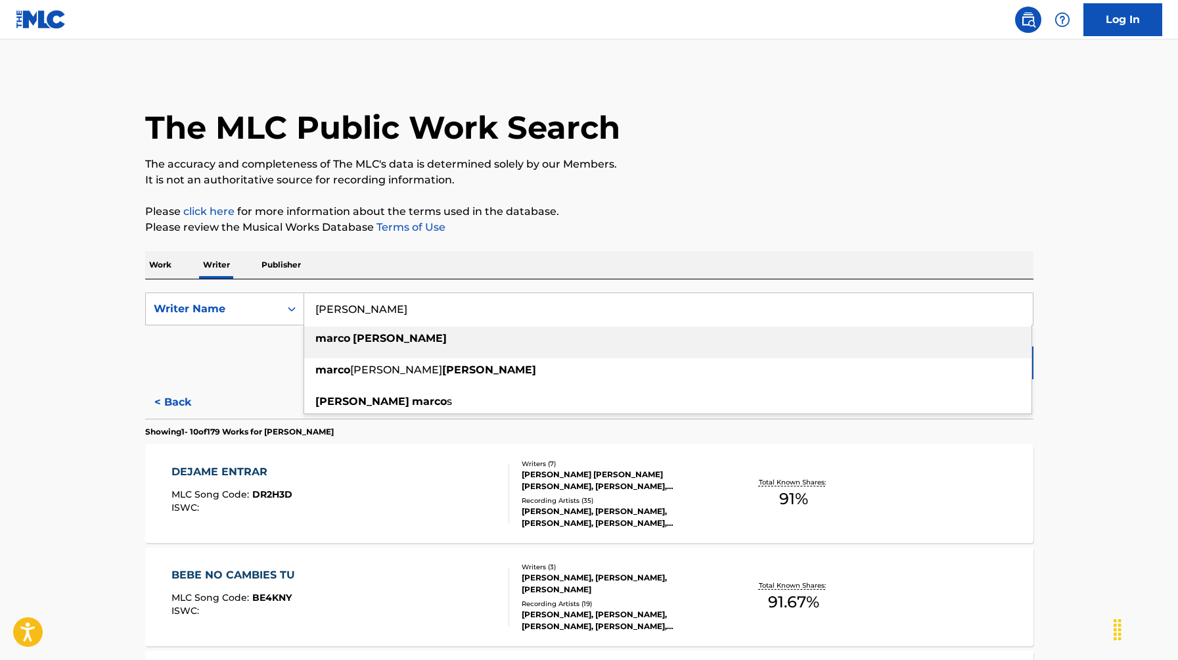
click at [384, 321] on input "marco borrero" at bounding box center [668, 309] width 728 height 32
paste input "Jesús Roberto Laija García"
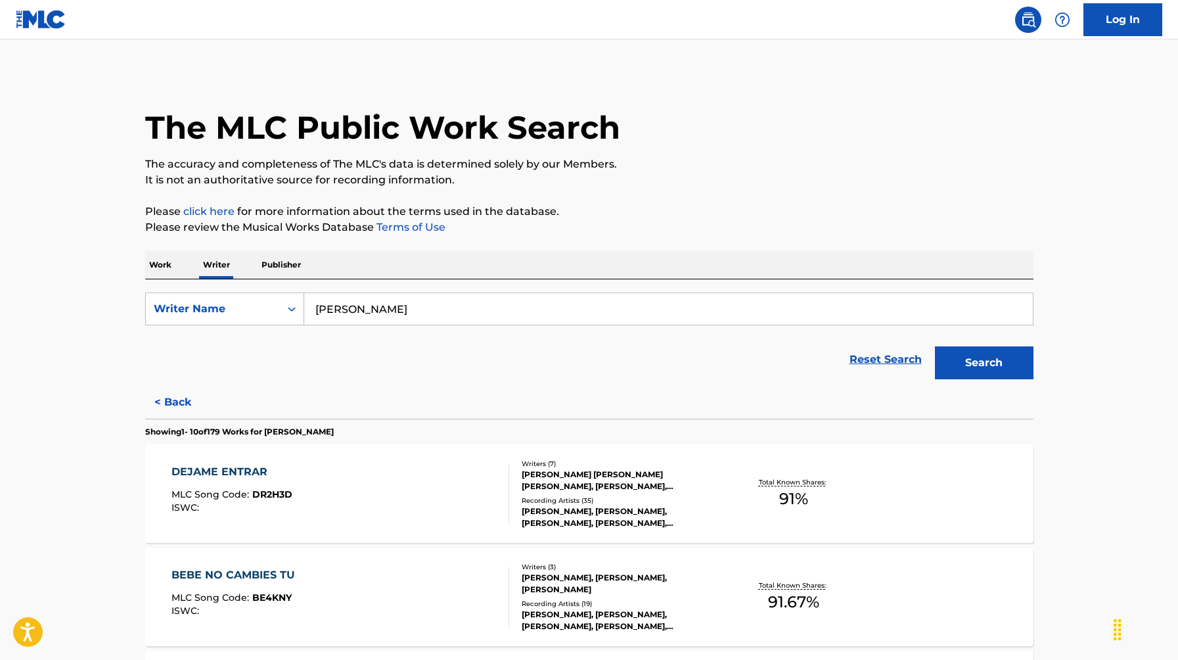
type input "Jesús Roberto Laija García"
click at [935, 346] on button "Search" at bounding box center [984, 362] width 99 height 33
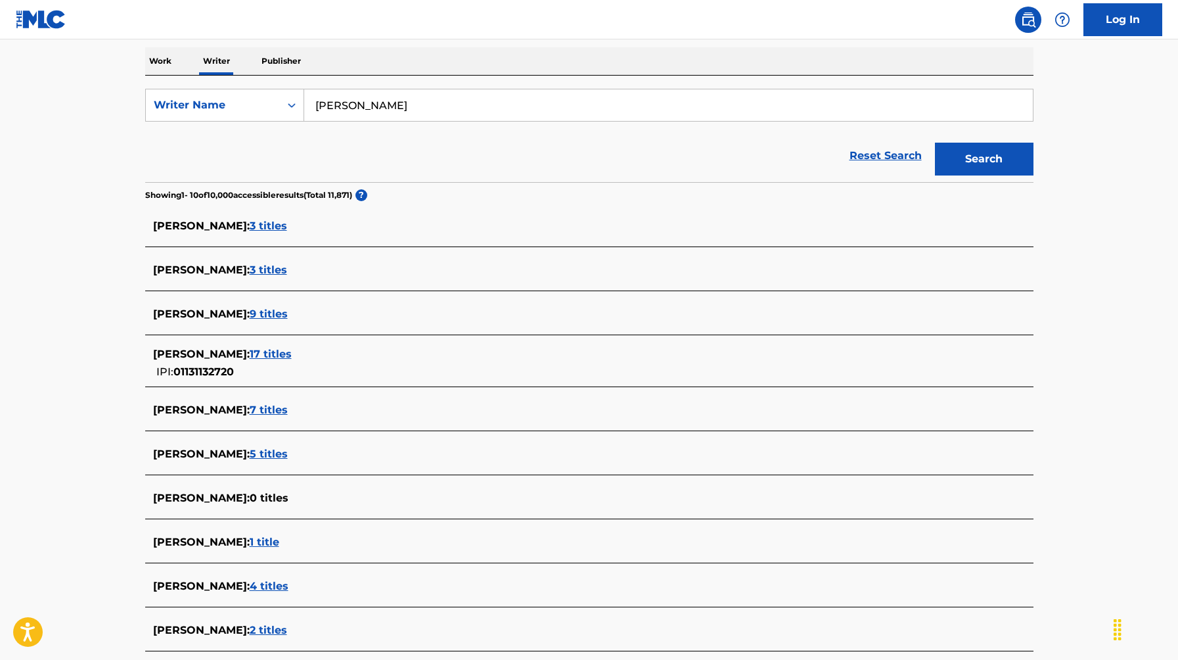
scroll to position [206, 0]
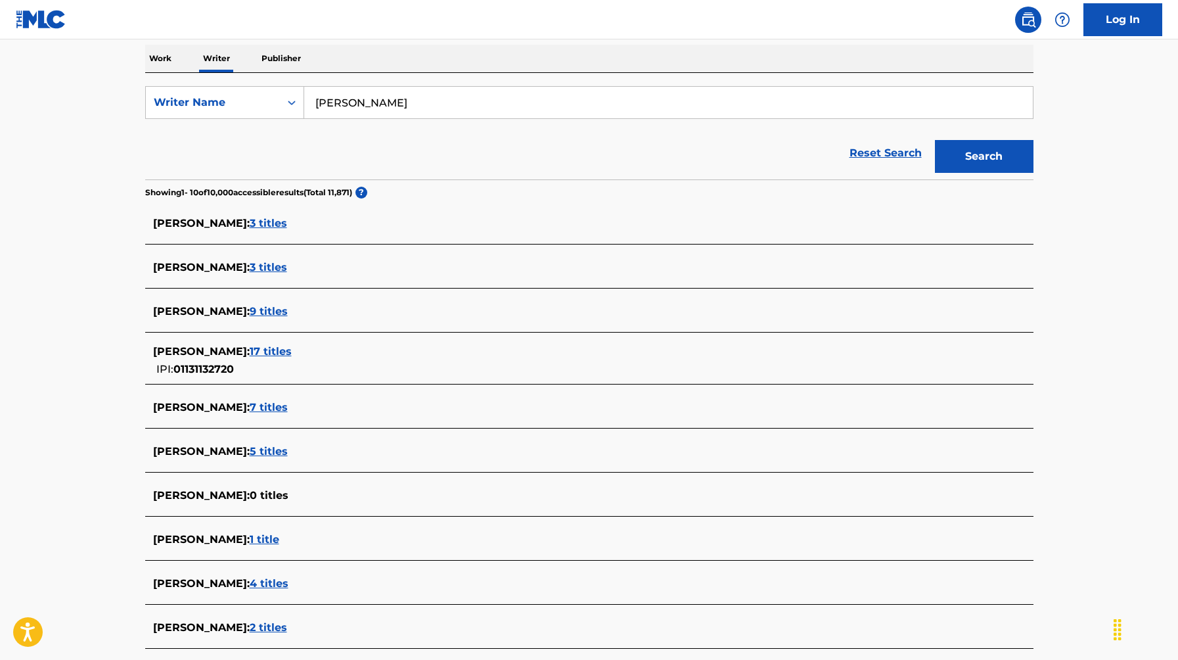
click at [292, 351] on span "17 titles" at bounding box center [271, 351] width 42 height 12
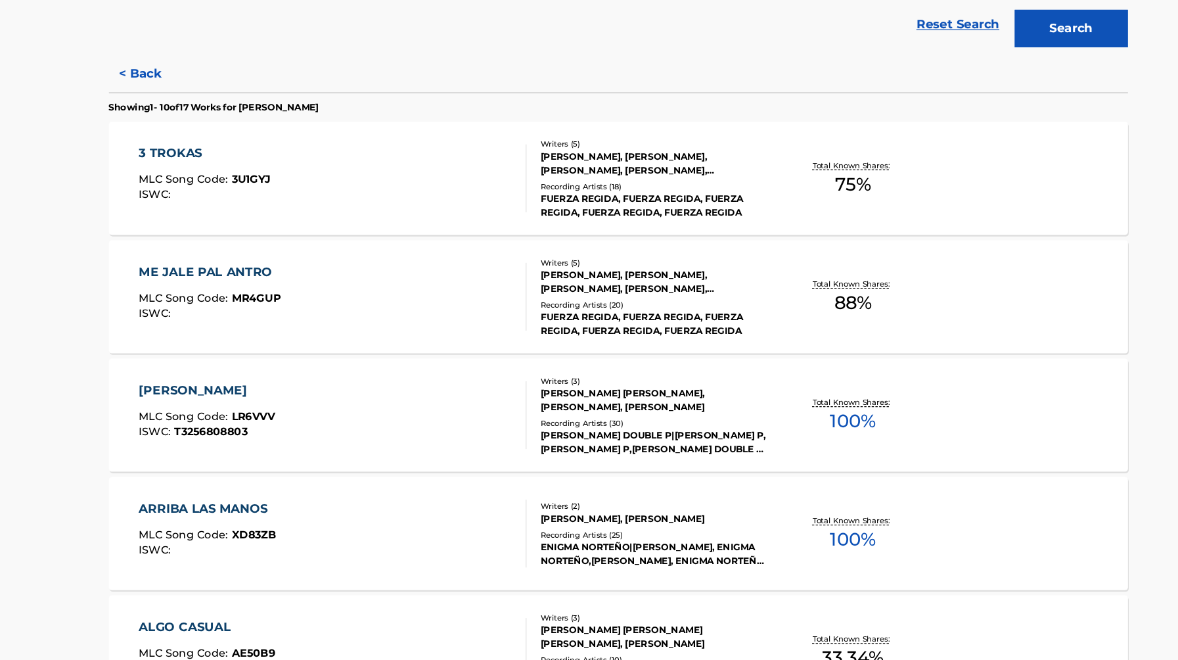
scroll to position [296, 0]
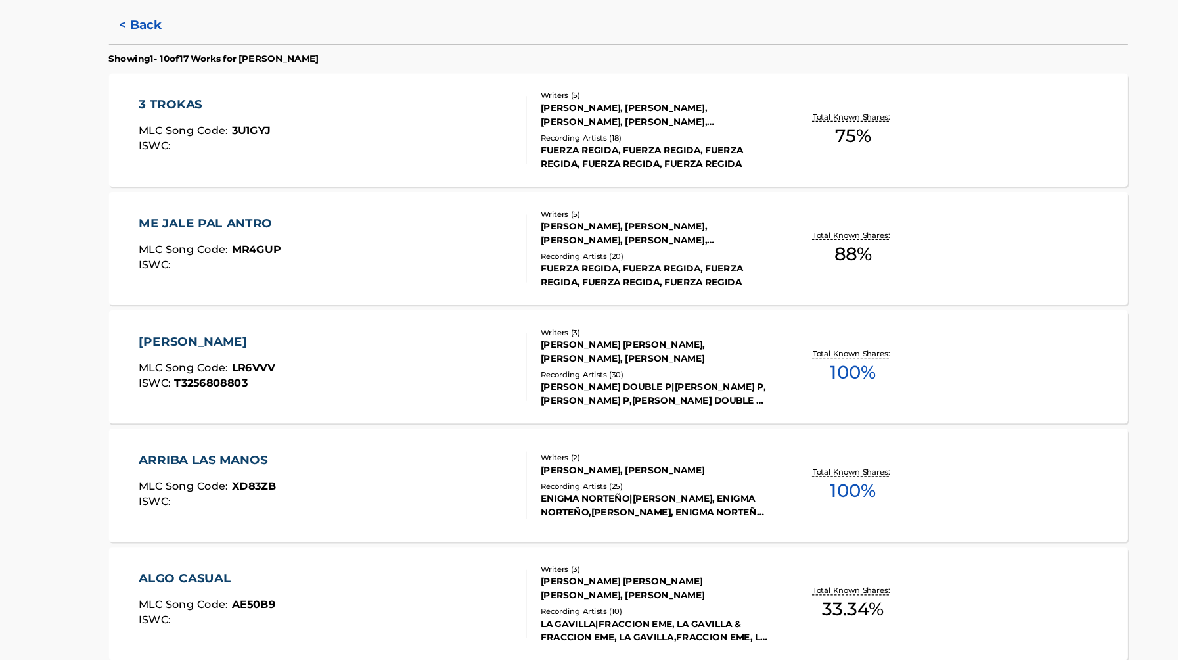
click at [189, 377] on div "LINDA" at bounding box center [230, 382] width 118 height 16
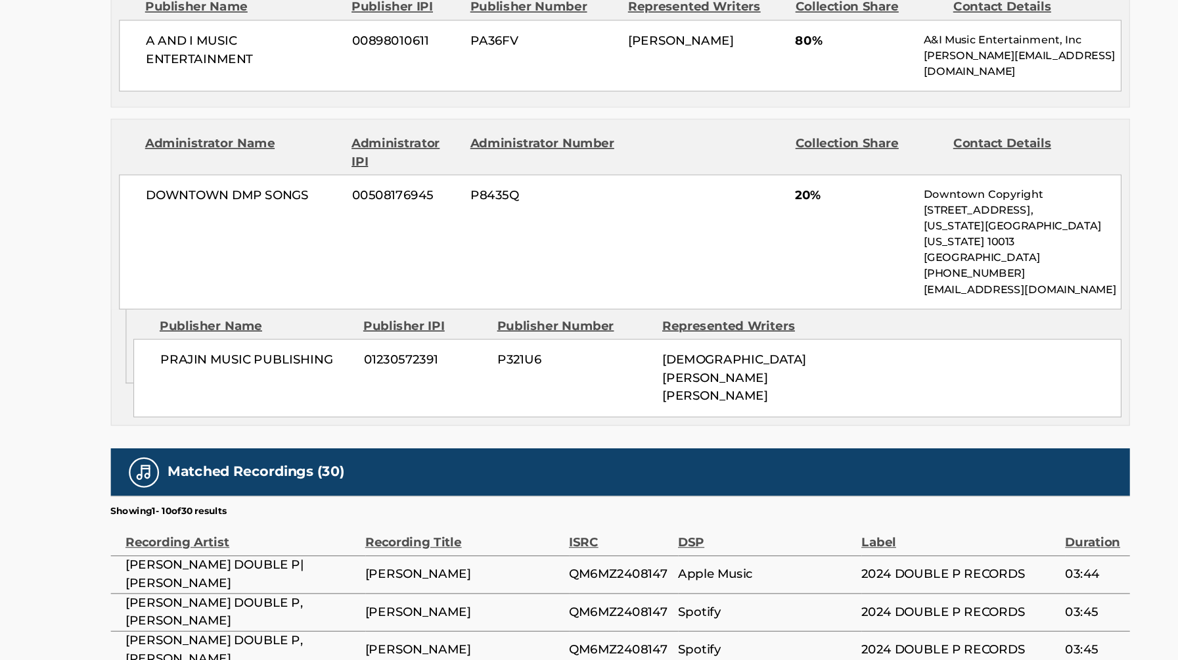
scroll to position [643, 0]
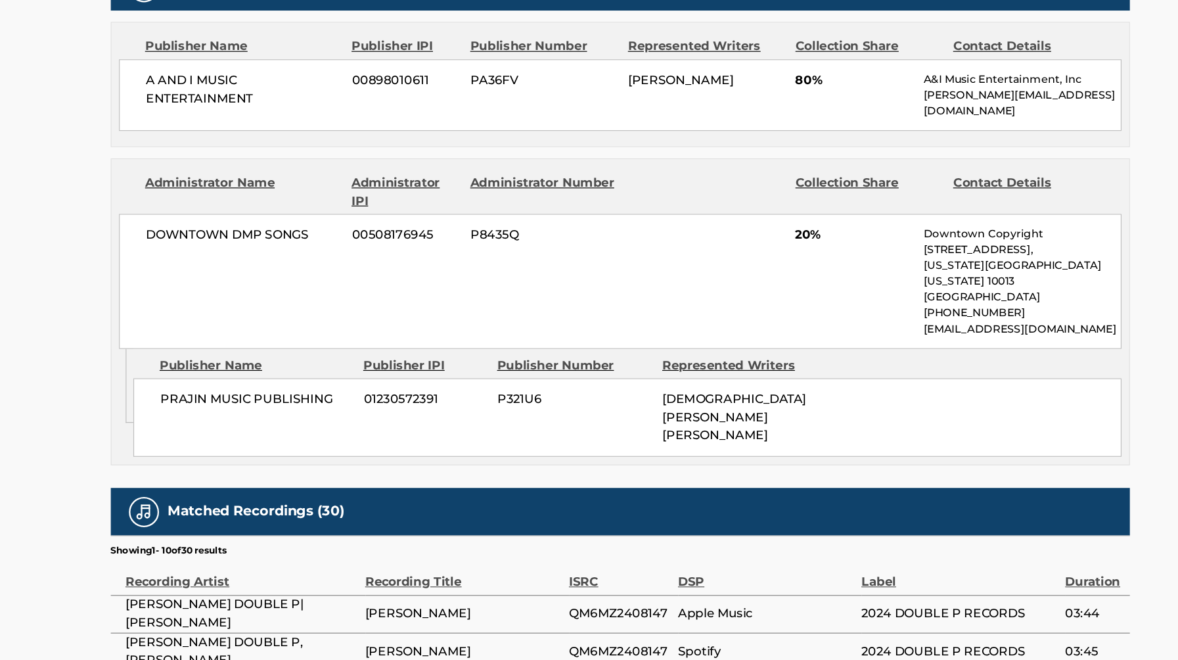
click at [673, 388] on span "JESUS ROBERTO LAIJIA GARCIA" at bounding box center [688, 410] width 125 height 44
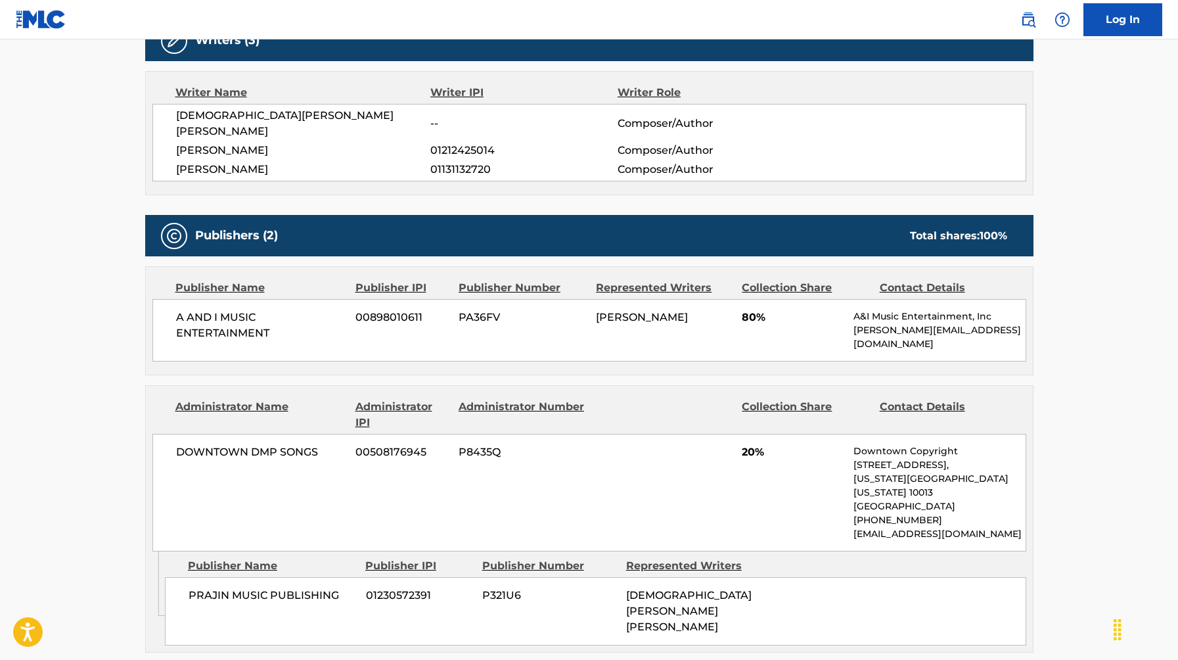
scroll to position [0, 0]
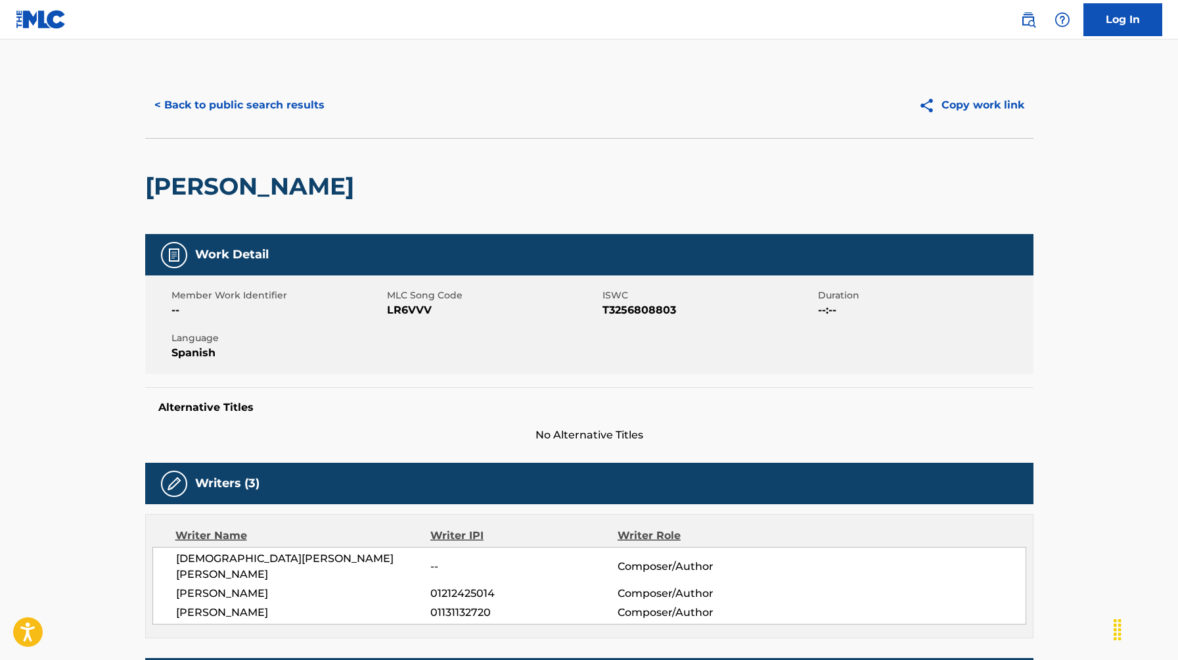
click at [216, 95] on button "< Back to public search results" at bounding box center [239, 105] width 189 height 33
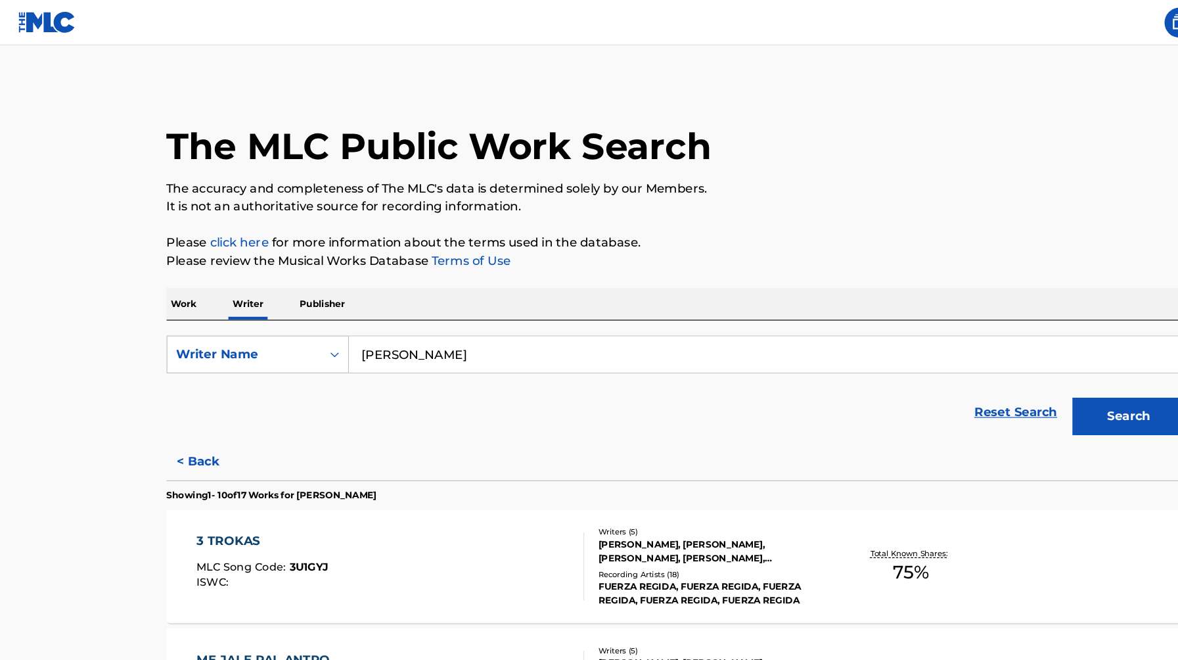
click at [381, 309] on input "Jesús Roberto Laija García" at bounding box center [668, 309] width 728 height 32
click at [370, 311] on input "darey darey castro" at bounding box center [668, 309] width 728 height 32
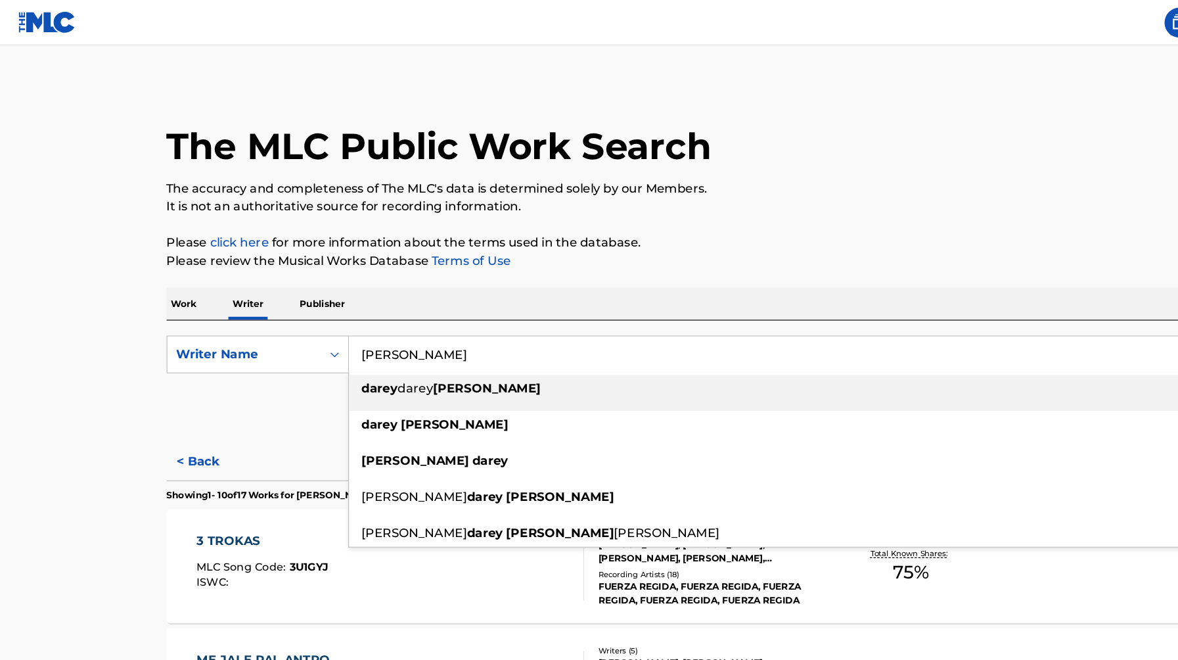
click at [462, 307] on input "darey castro" at bounding box center [668, 309] width 728 height 32
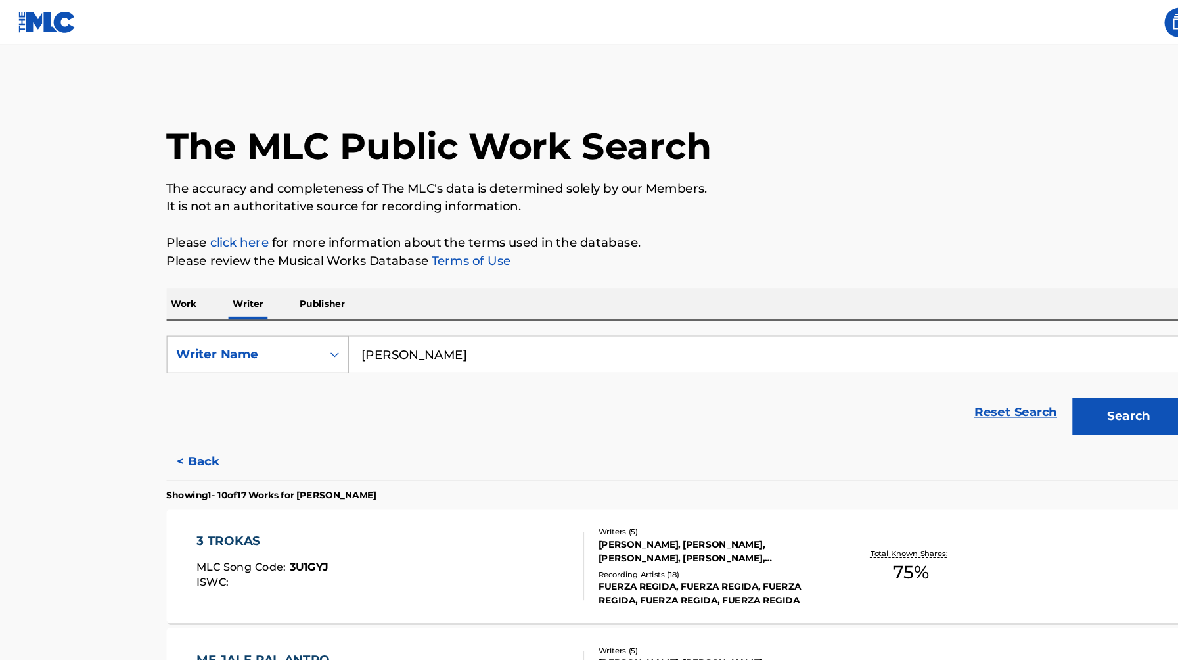
click at [388, 307] on input "darey darey castro" at bounding box center [668, 309] width 728 height 32
click at [360, 309] on input "darey darey castro" at bounding box center [668, 309] width 728 height 32
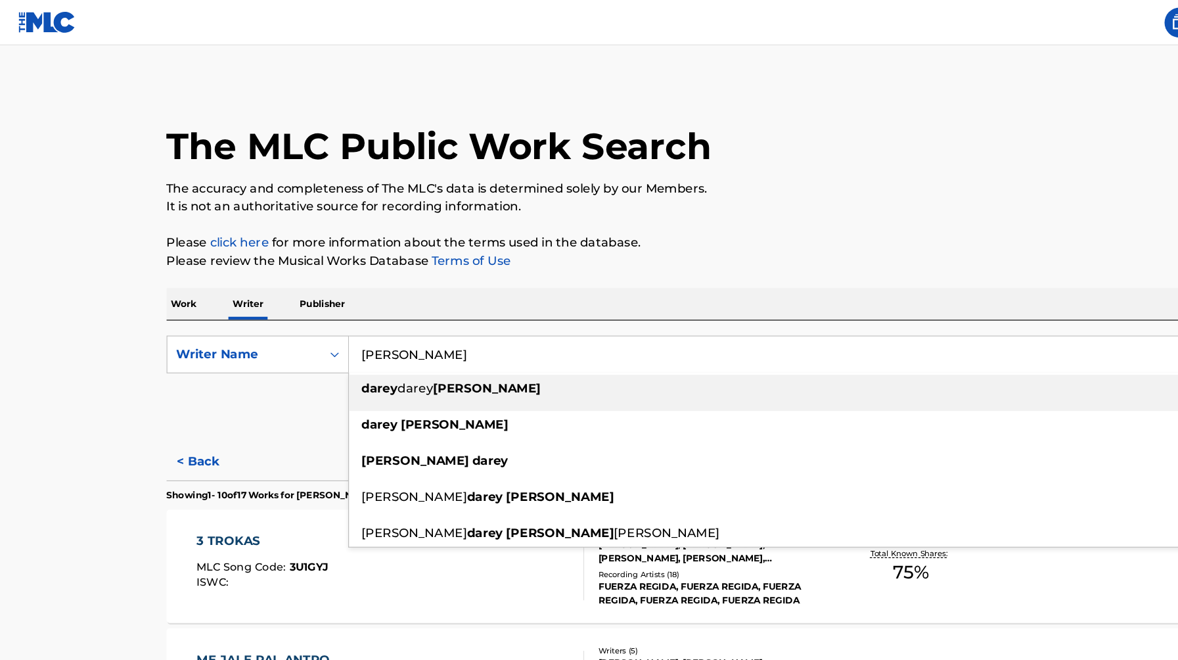
type input "darey castro"
click at [150, 374] on div "Reset Search Search" at bounding box center [589, 359] width 888 height 53
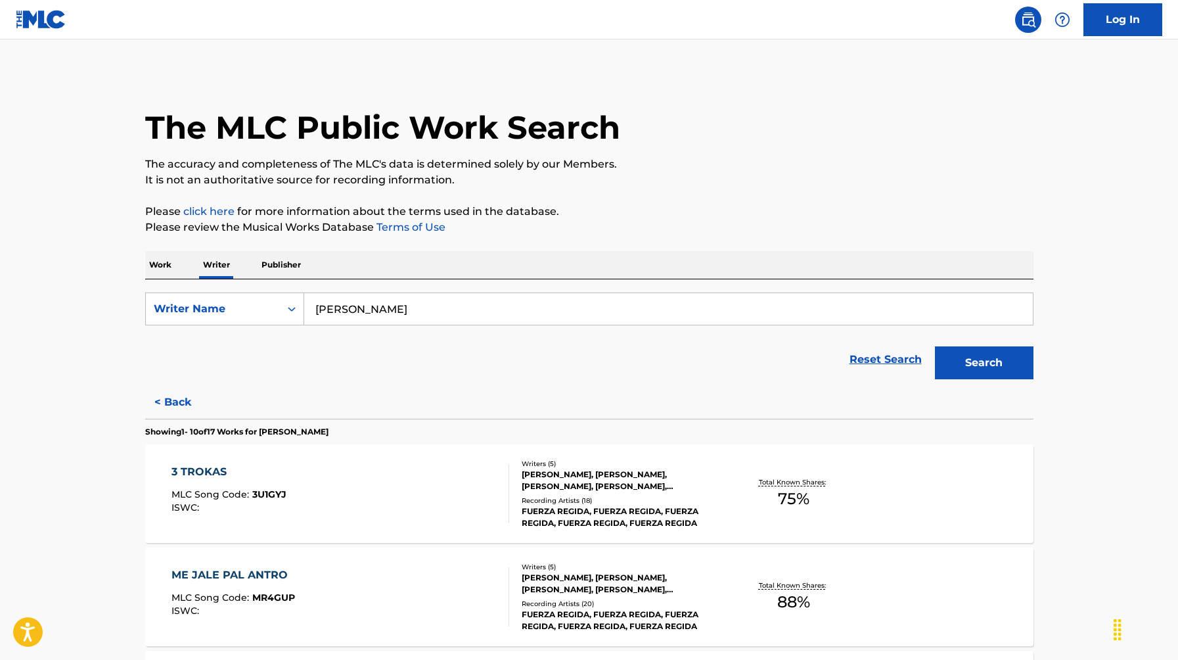
click at [975, 363] on button "Search" at bounding box center [984, 362] width 99 height 33
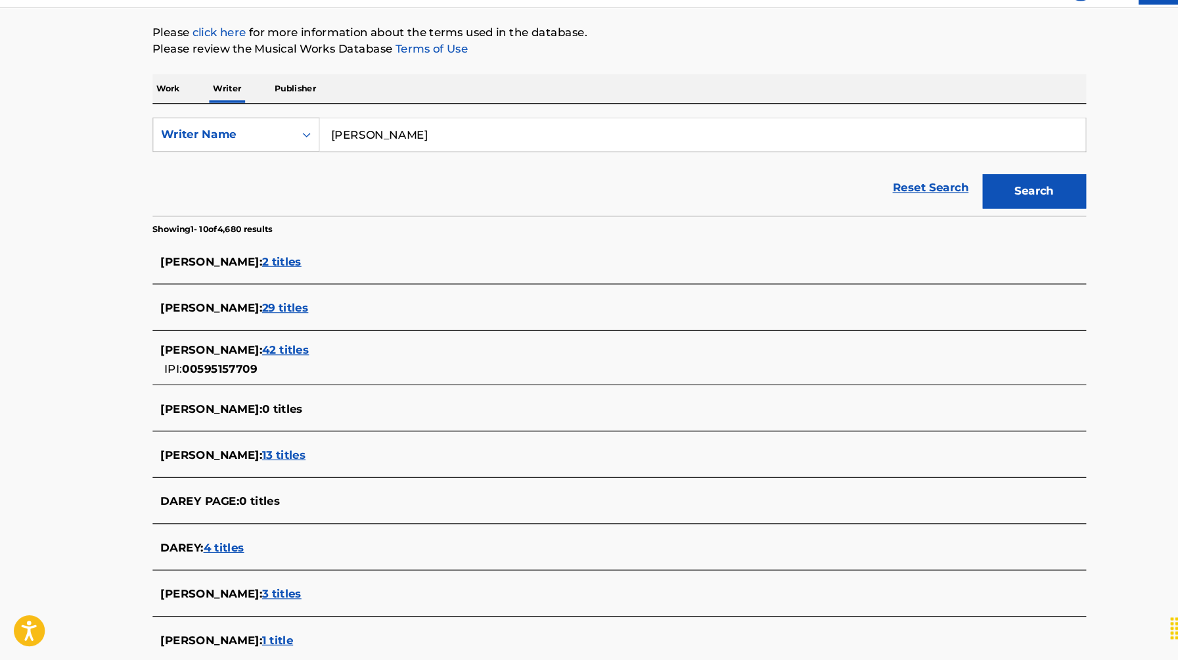
scroll to position [156, 0]
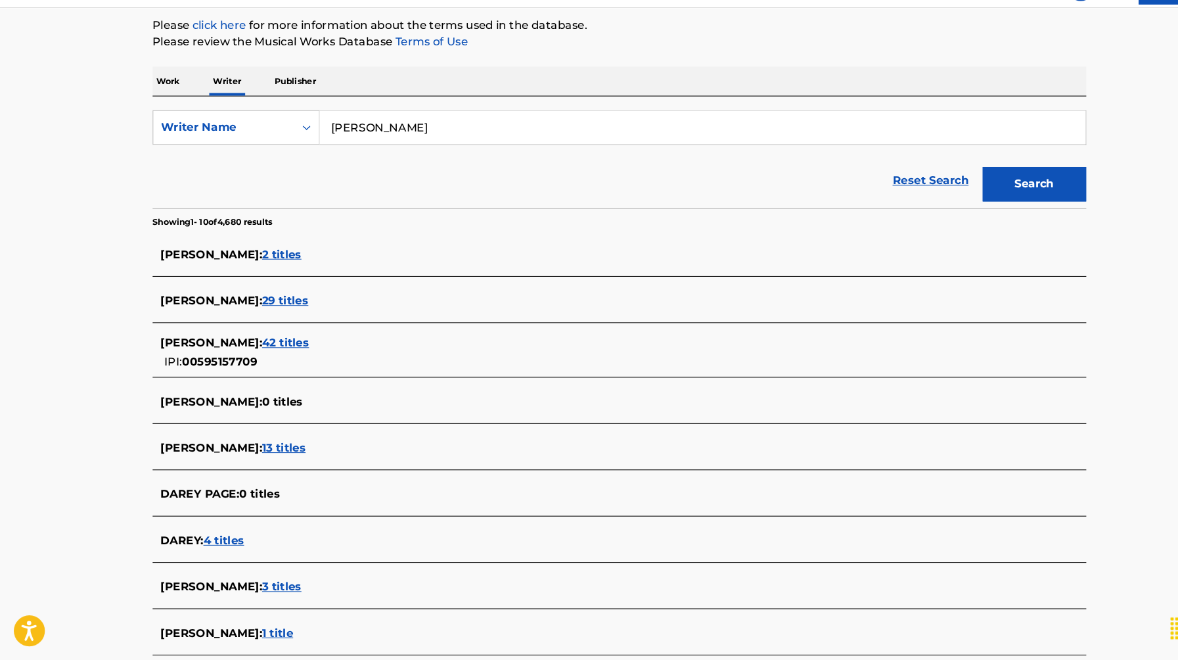
click at [294, 355] on span "42 titles" at bounding box center [272, 357] width 45 height 12
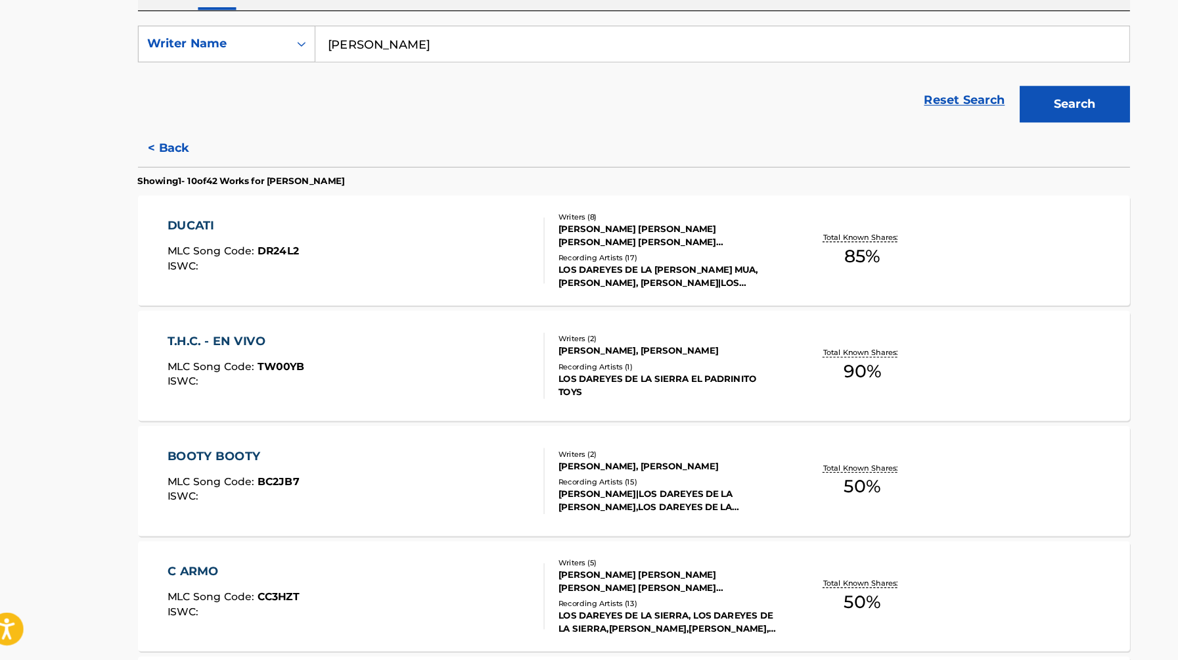
scroll to position [201, 0]
click at [209, 379] on div "T.H.C. - EN VIVO" at bounding box center [232, 374] width 123 height 16
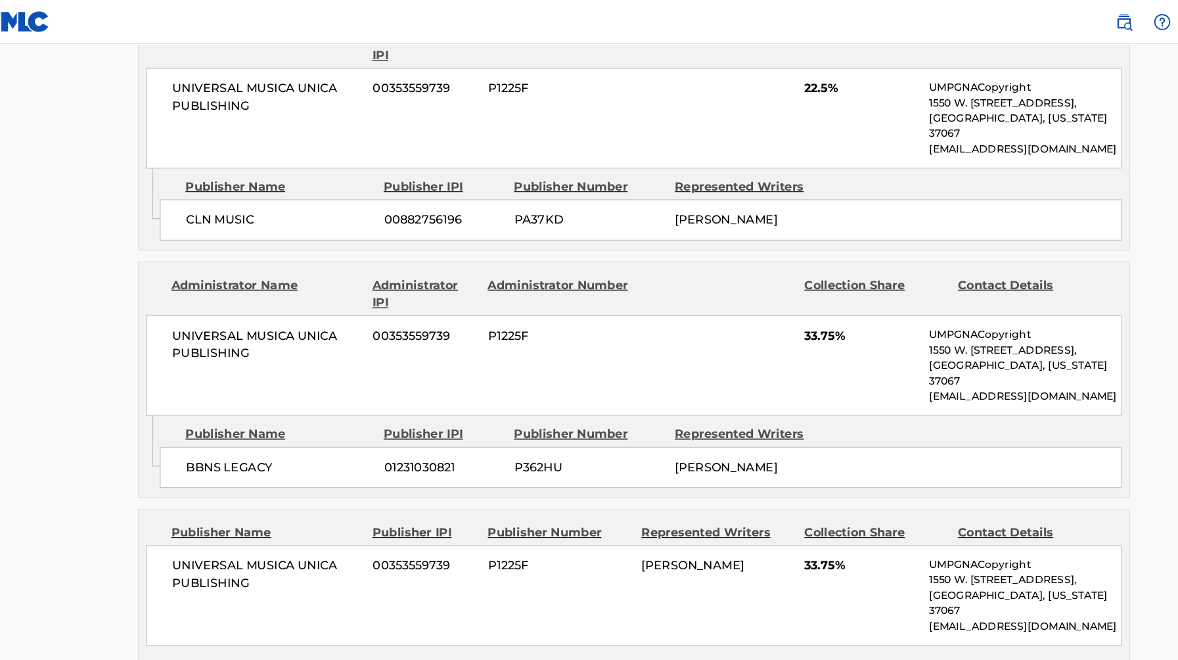
scroll to position [647, 0]
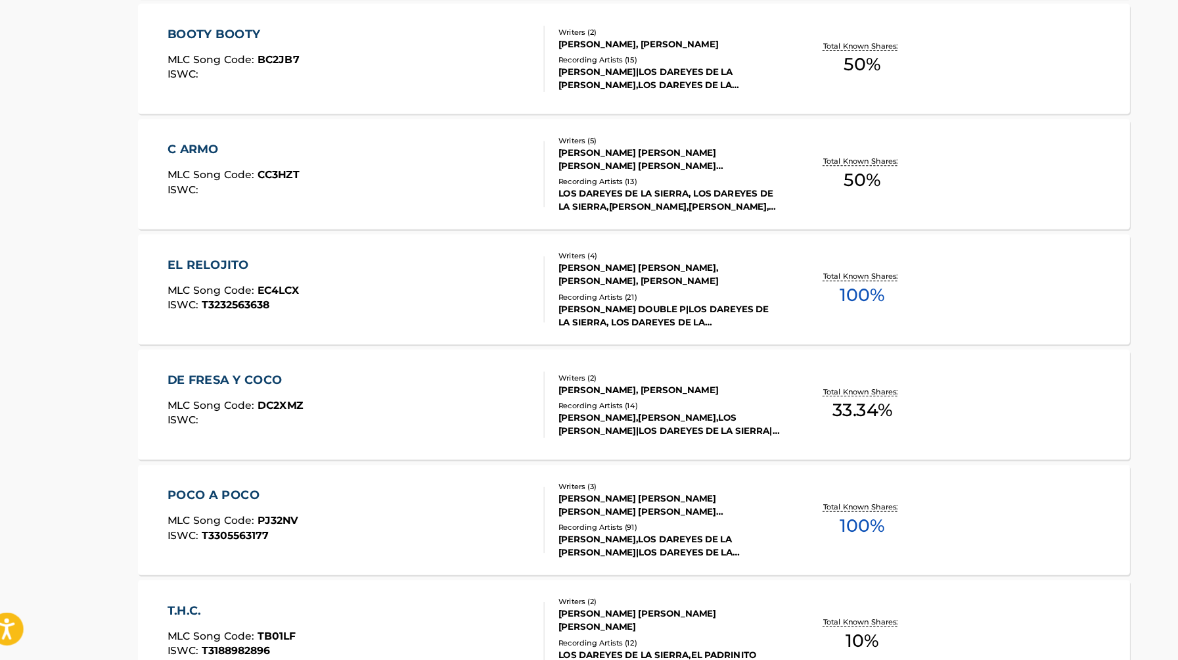
scroll to position [578, 0]
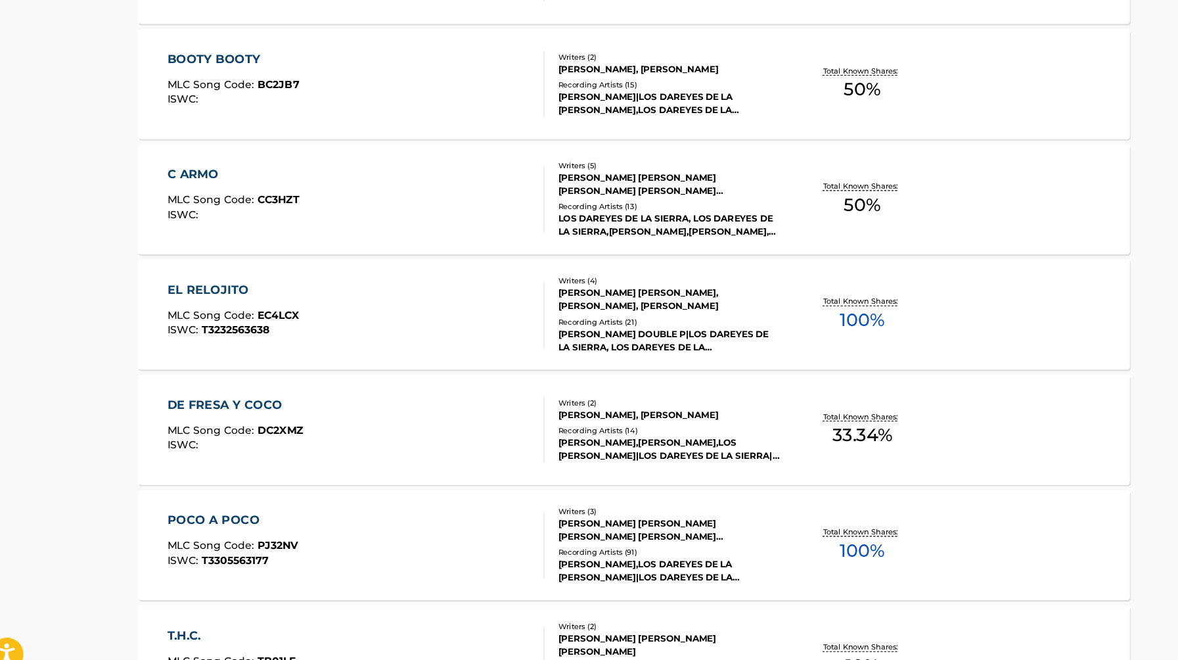
click at [206, 301] on div "EL RELOJITO" at bounding box center [230, 306] width 118 height 16
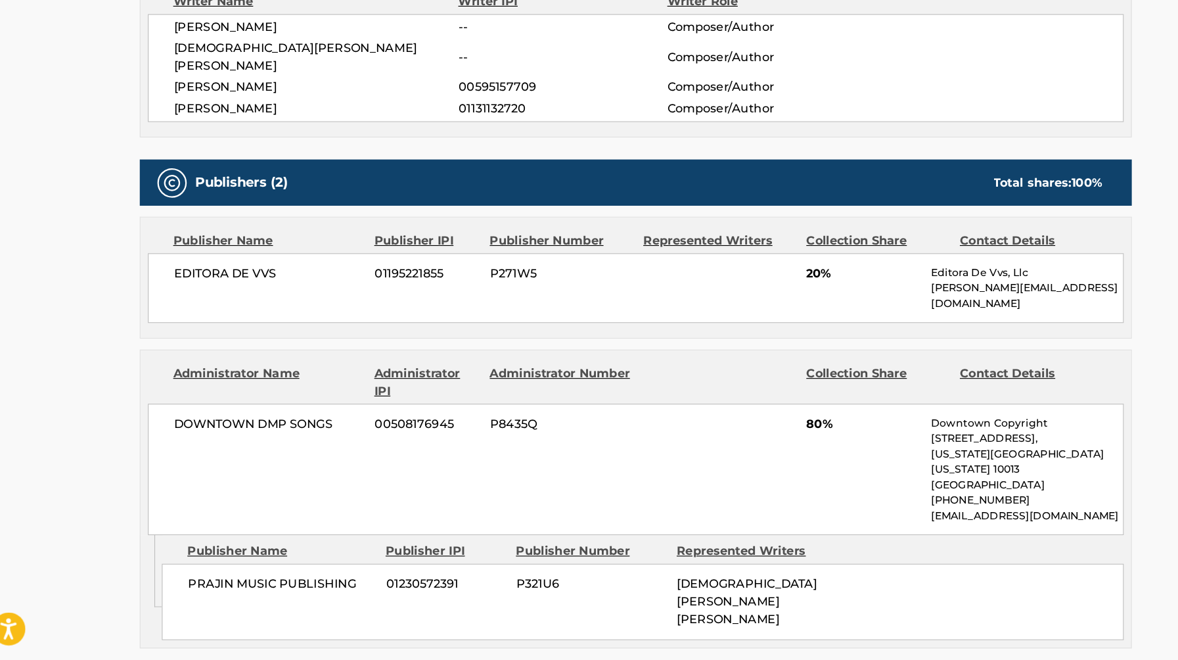
scroll to position [465, 0]
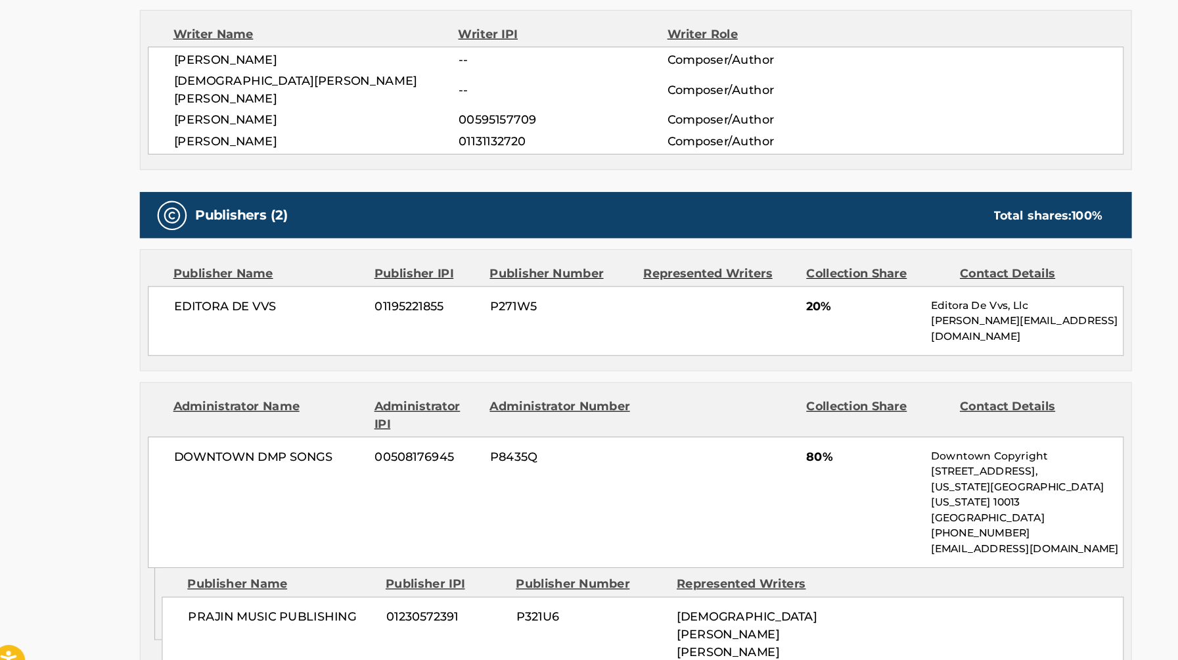
click at [198, 441] on span "DOWNTOWN DMP SONGS" at bounding box center [261, 449] width 170 height 16
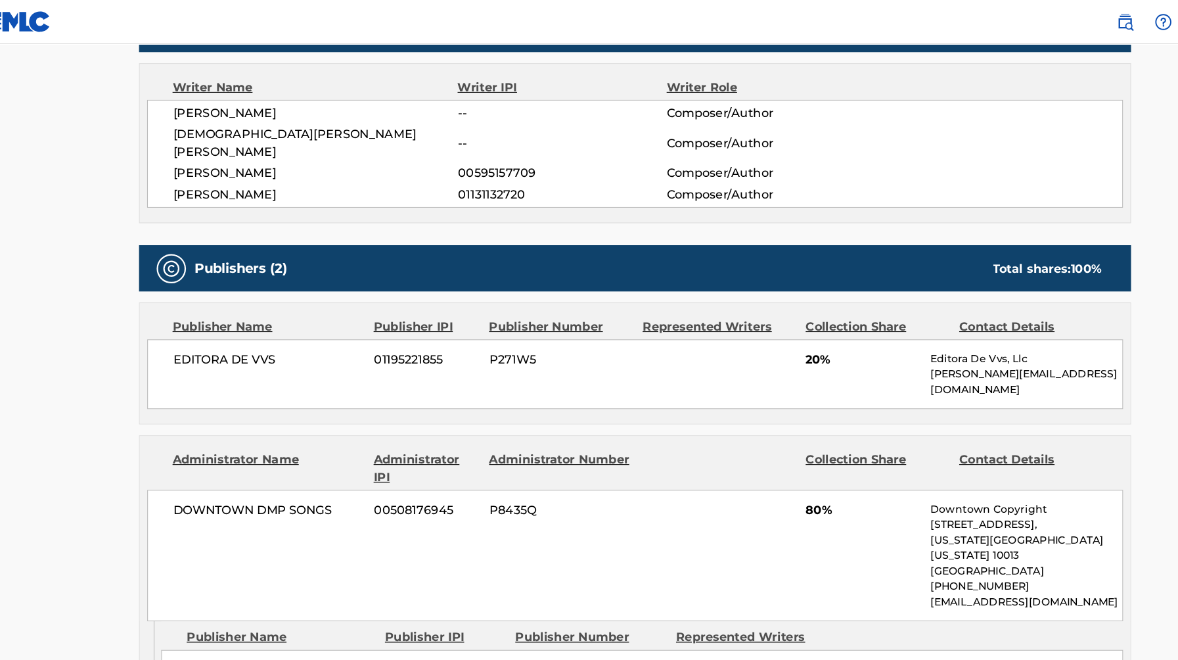
scroll to position [454, 0]
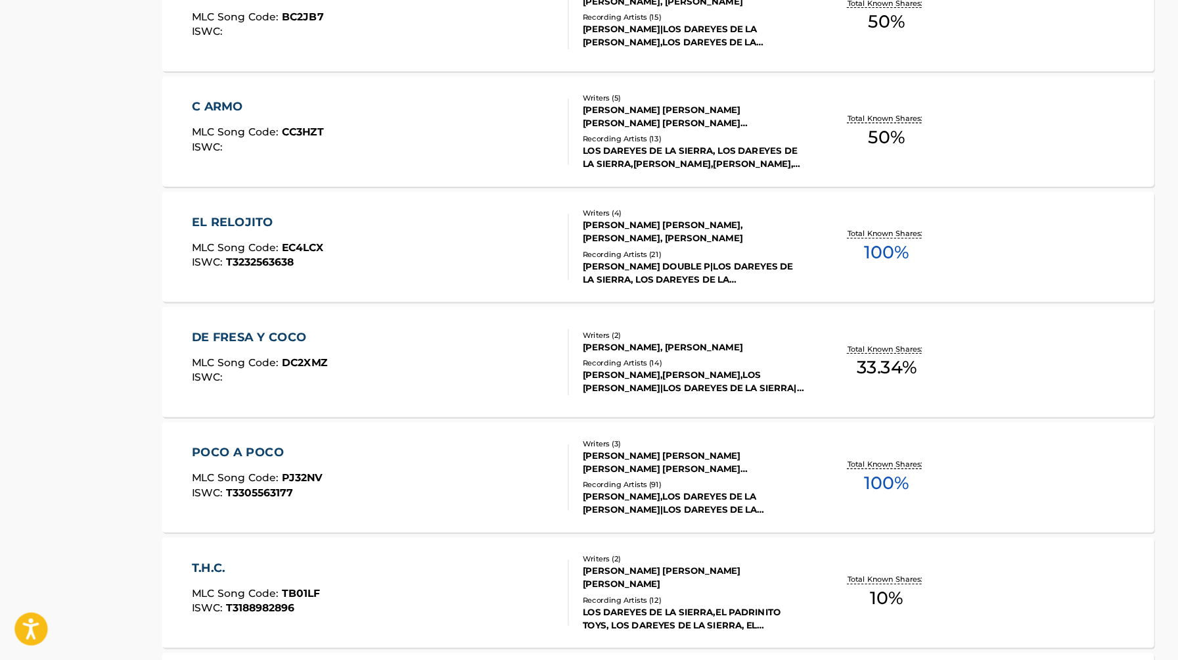
scroll to position [619, 0]
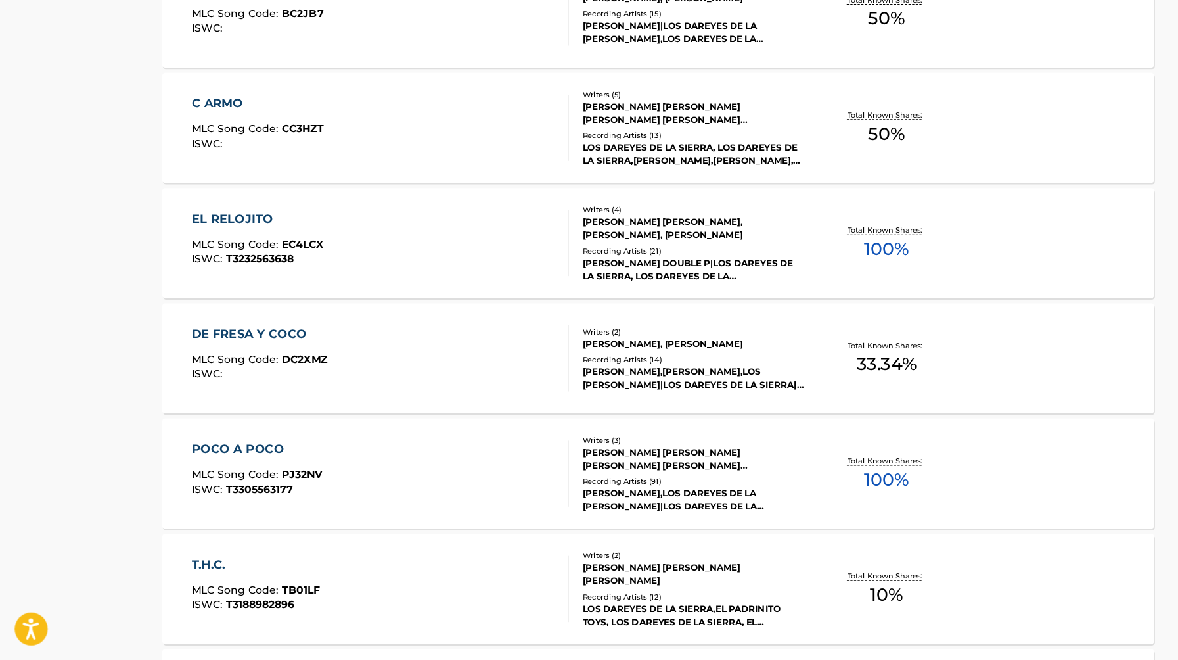
click at [200, 469] on div "POCO A POCO" at bounding box center [229, 471] width 117 height 16
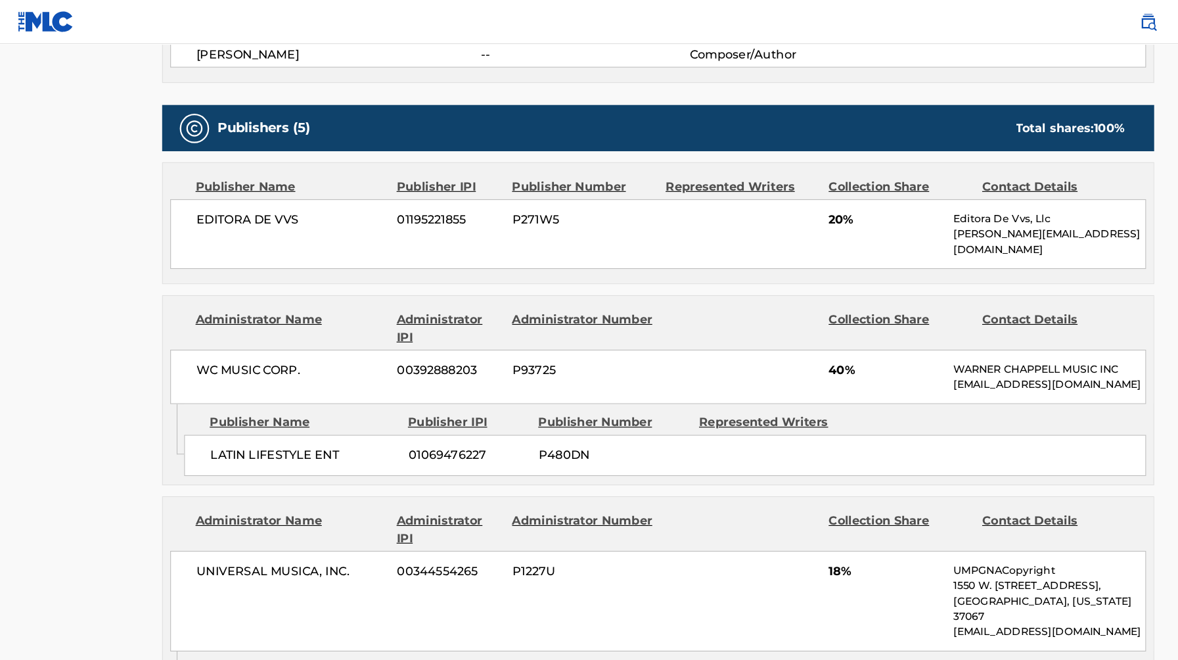
scroll to position [539, 0]
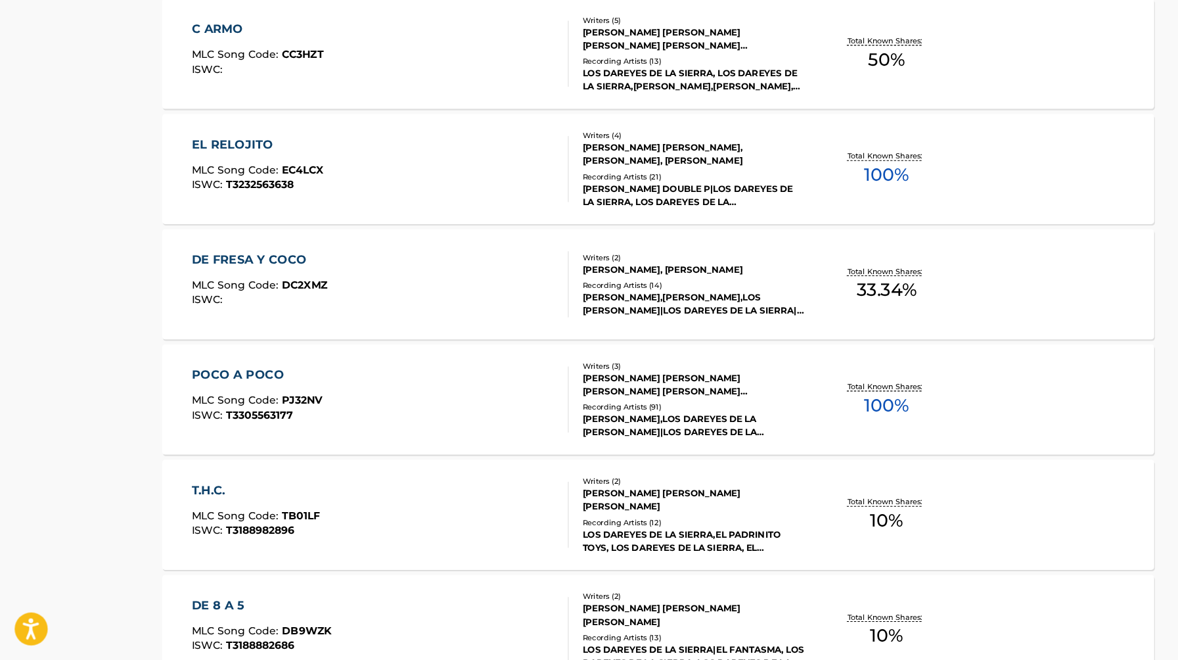
scroll to position [744, 0]
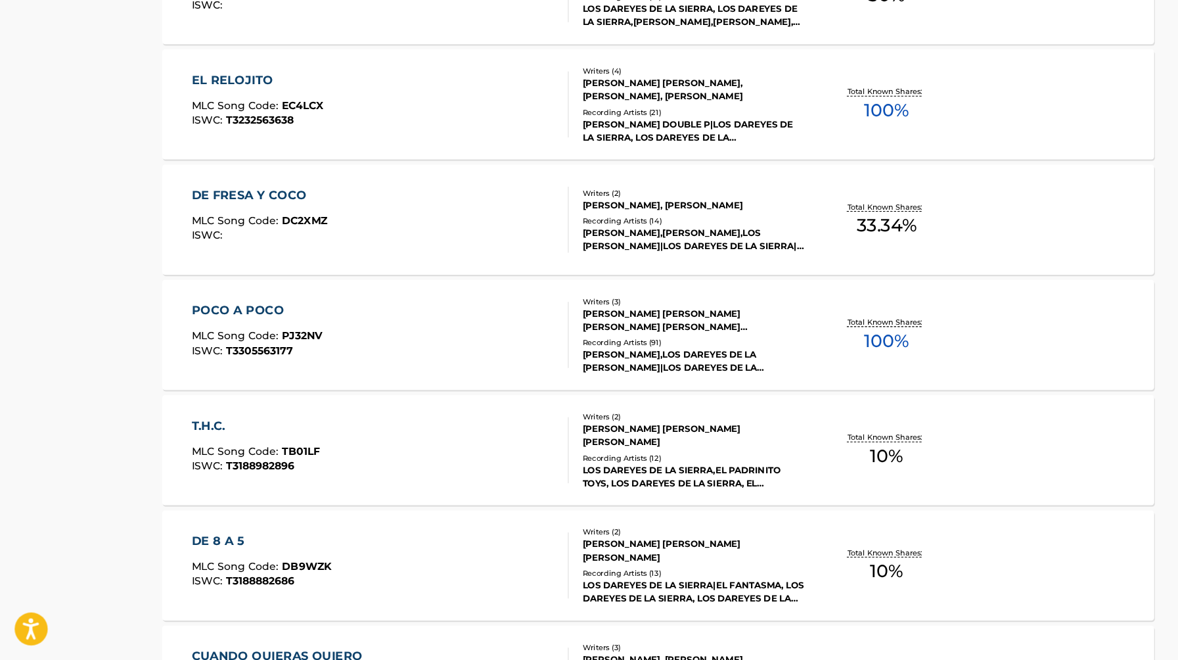
click at [229, 343] on div "POCO A POCO" at bounding box center [229, 347] width 117 height 16
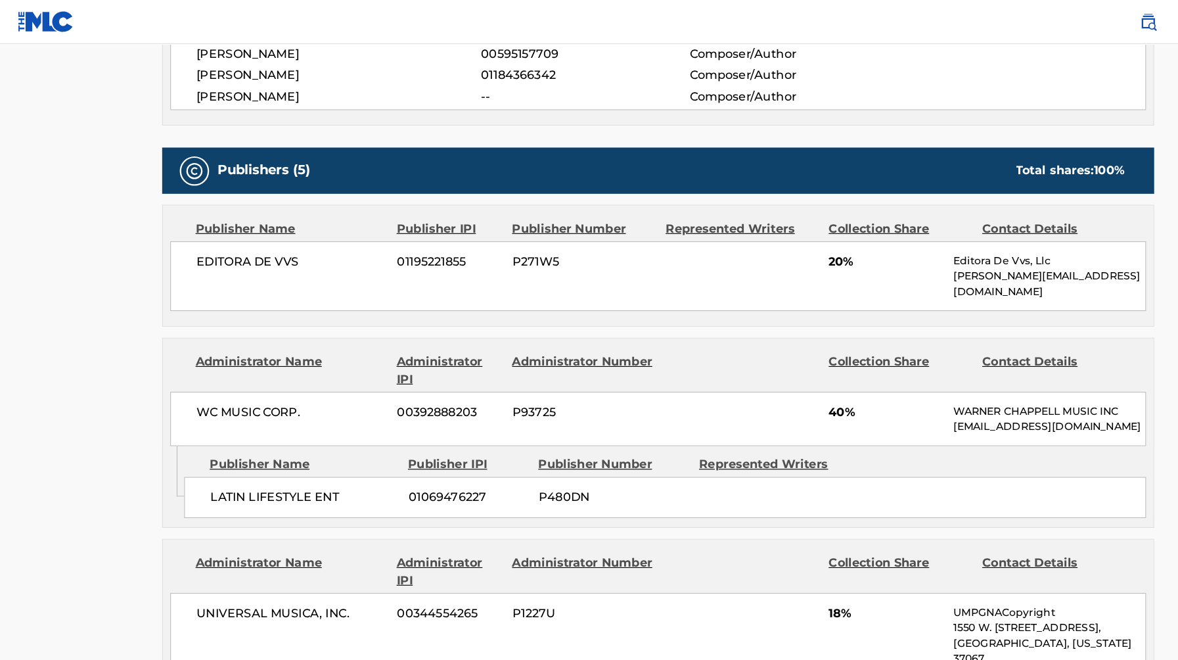
scroll to position [509, 0]
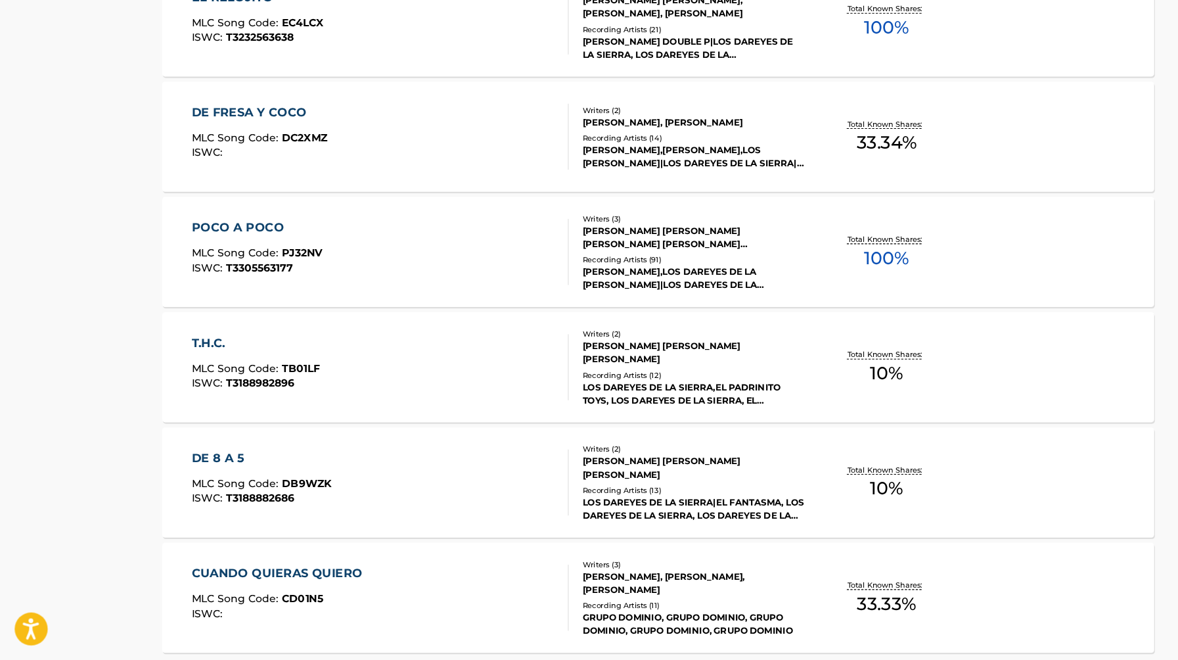
scroll to position [949, 0]
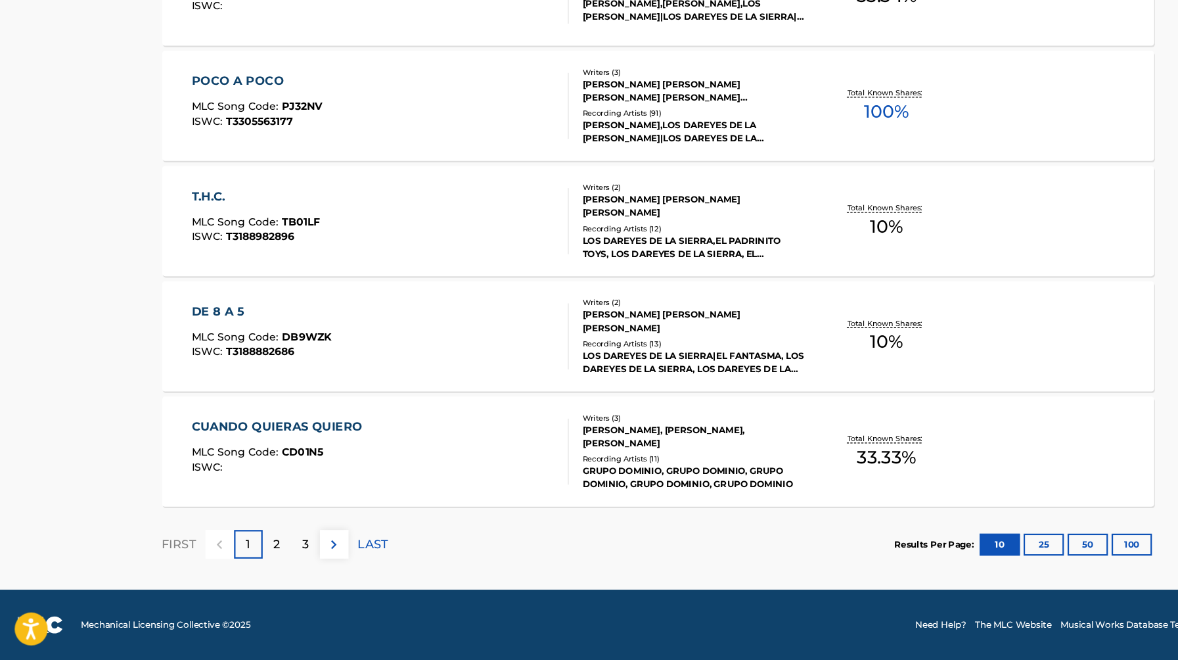
click at [245, 556] on p "2" at bounding box center [248, 556] width 6 height 16
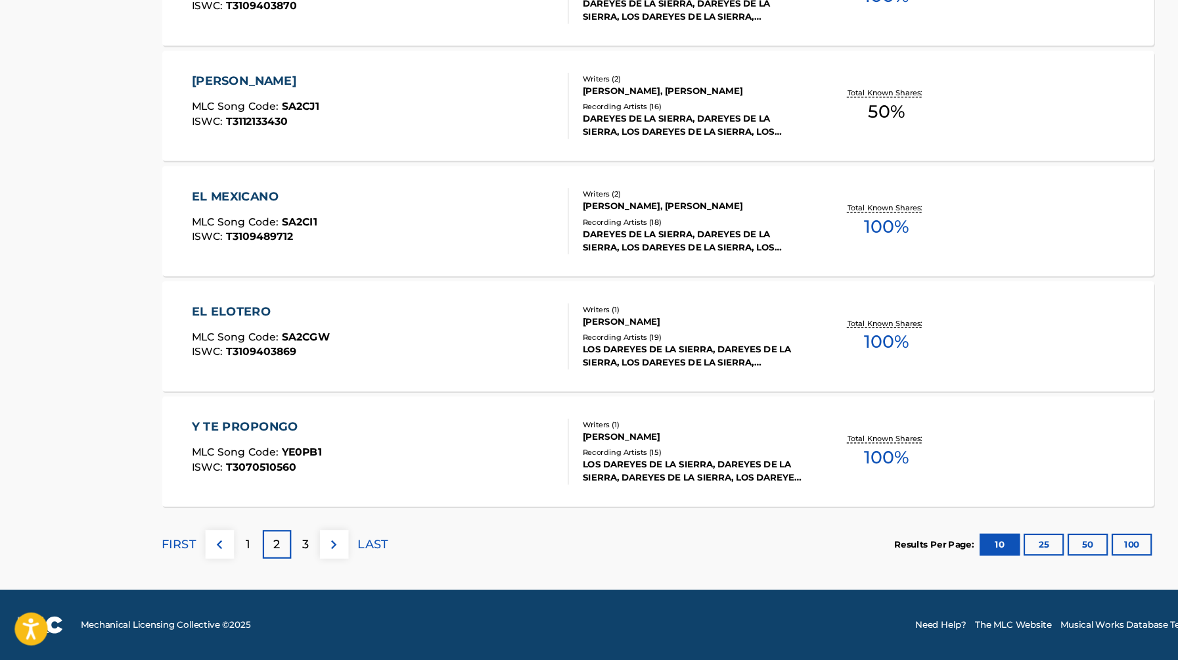
click at [246, 248] on div "EL MEXICANO" at bounding box center [227, 245] width 112 height 16
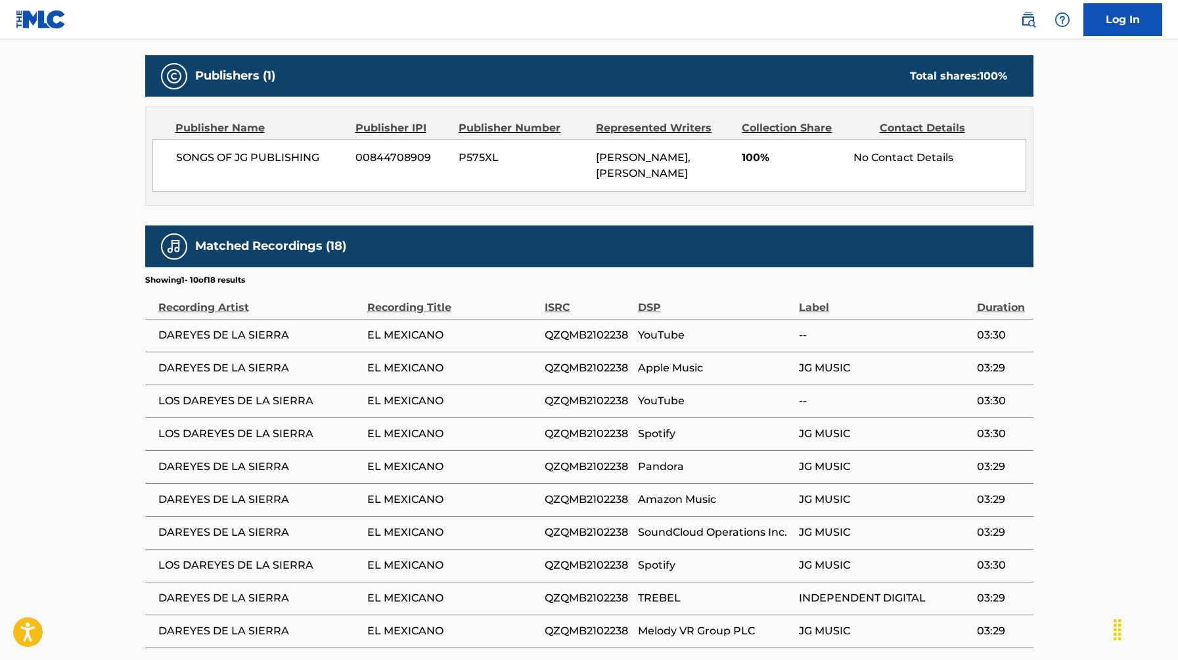
scroll to position [514, 0]
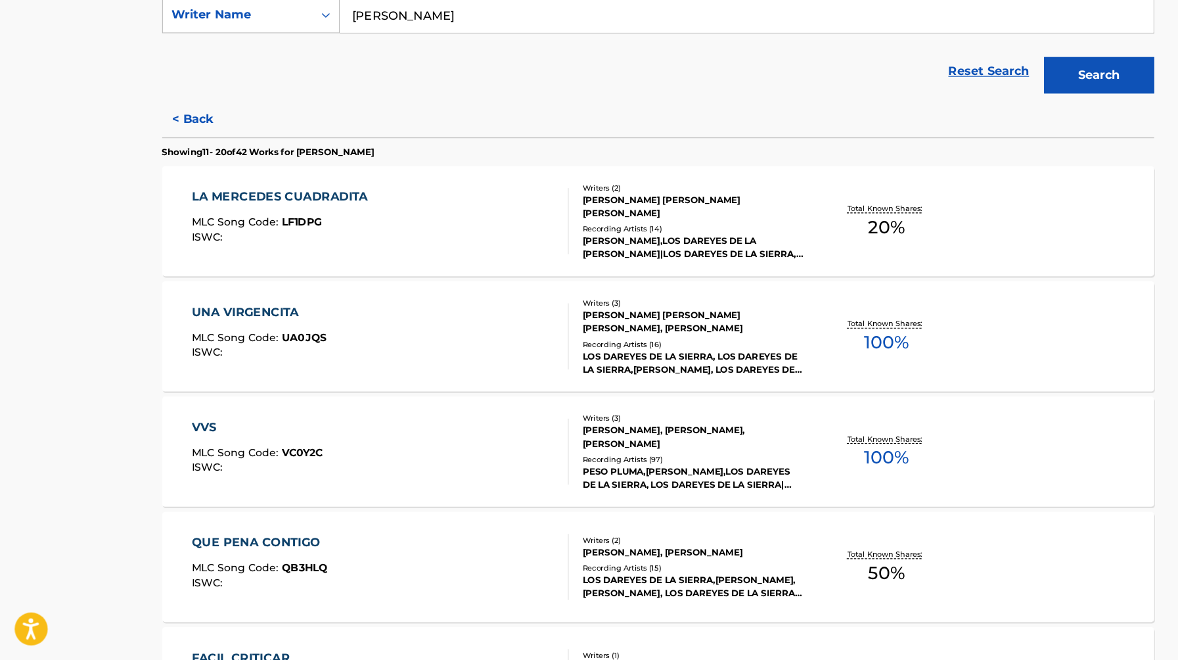
scroll to position [236, 0]
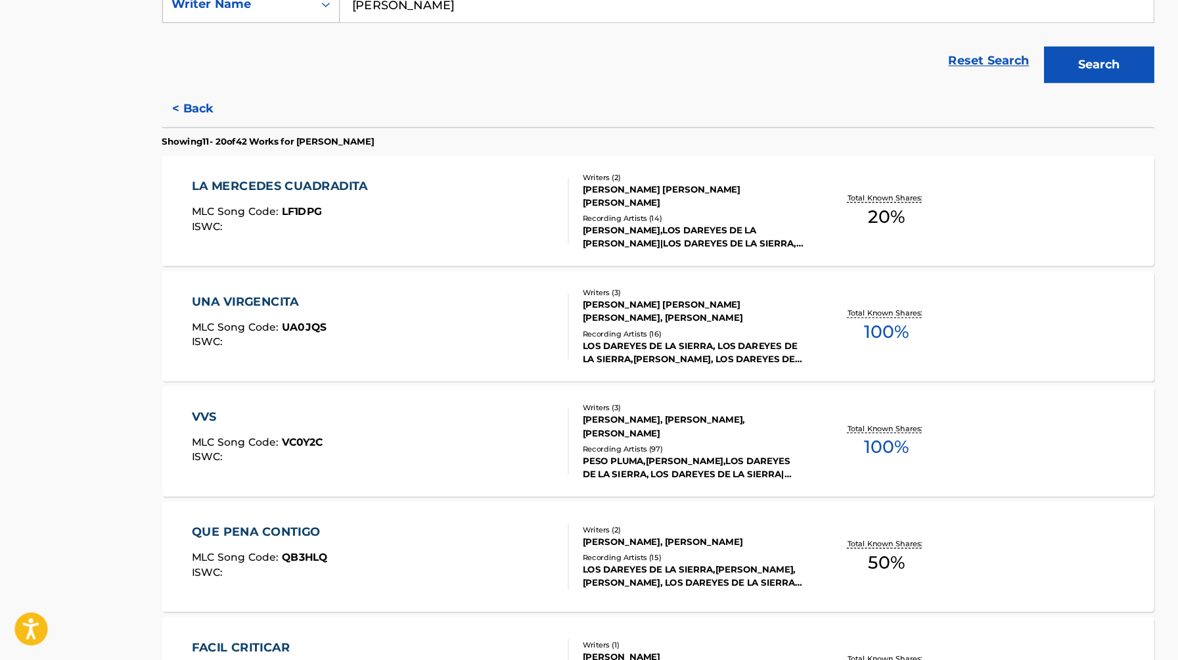
click at [227, 340] on div "UNA VIRGENCITA" at bounding box center [231, 339] width 121 height 16
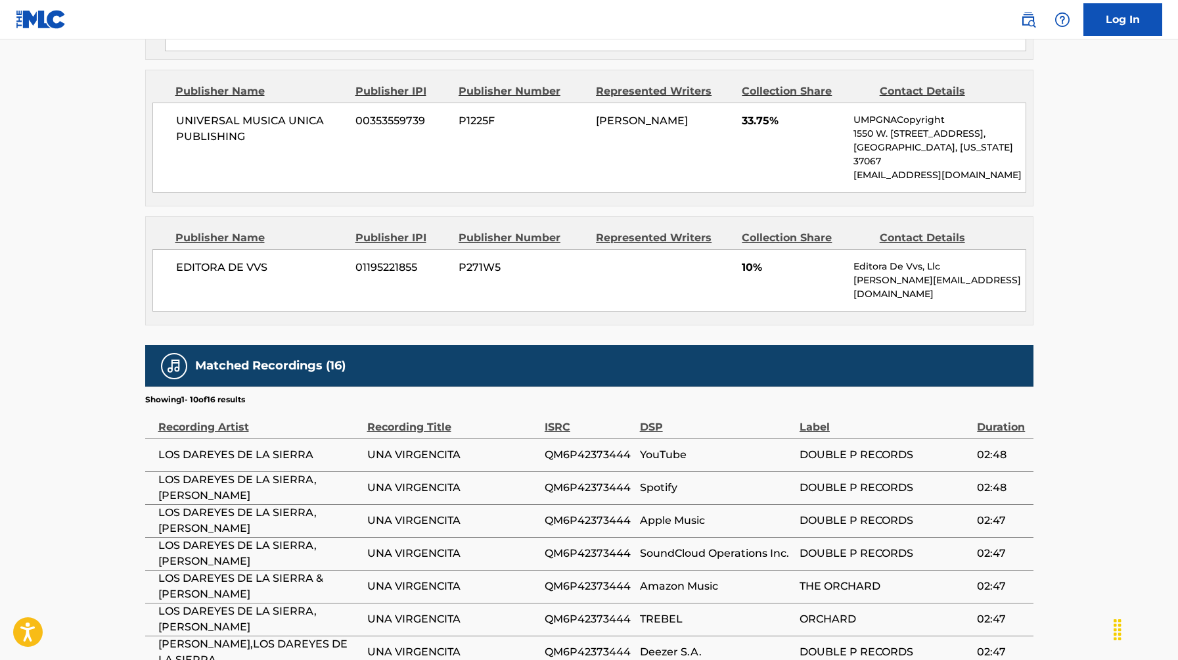
scroll to position [1067, 0]
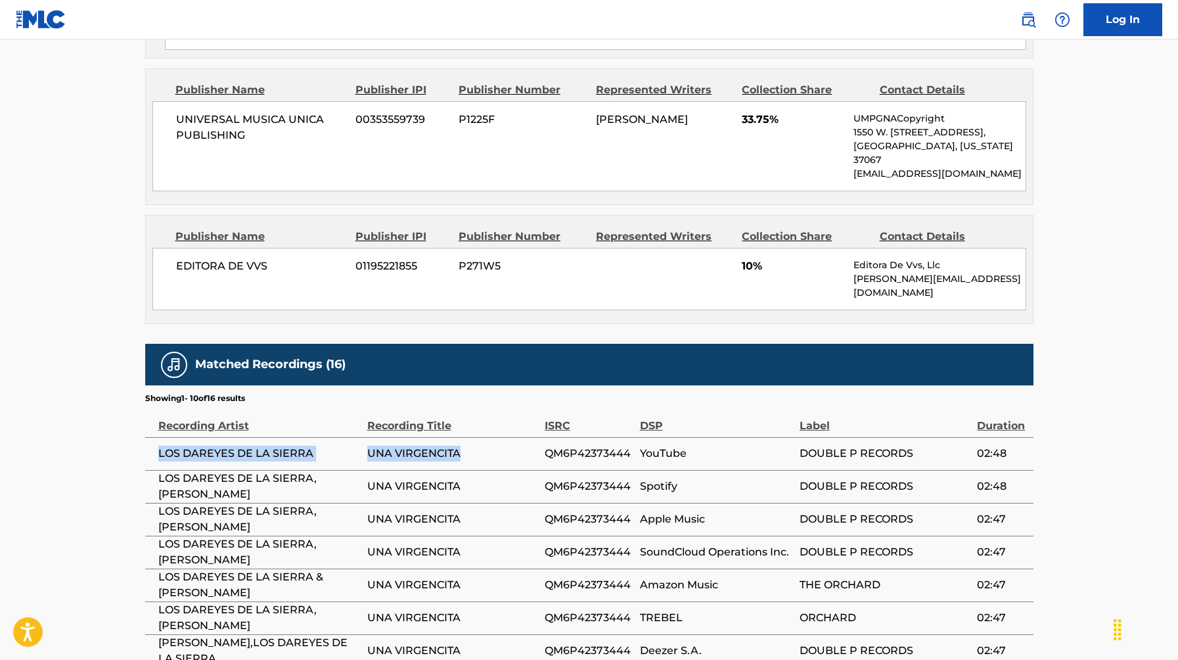
drag, startPoint x: 158, startPoint y: 418, endPoint x: 460, endPoint y: 413, distance: 302.2
click at [460, 437] on tr "LOS DAREYES DE LA SIERRA UNA VIRGENCITA QM6P42373444 YouTube DOUBLE P RECORDS 0…" at bounding box center [589, 453] width 888 height 33
copy tr "LOS DAREYES DE LA SIERRA UNA VIRGENCITA"
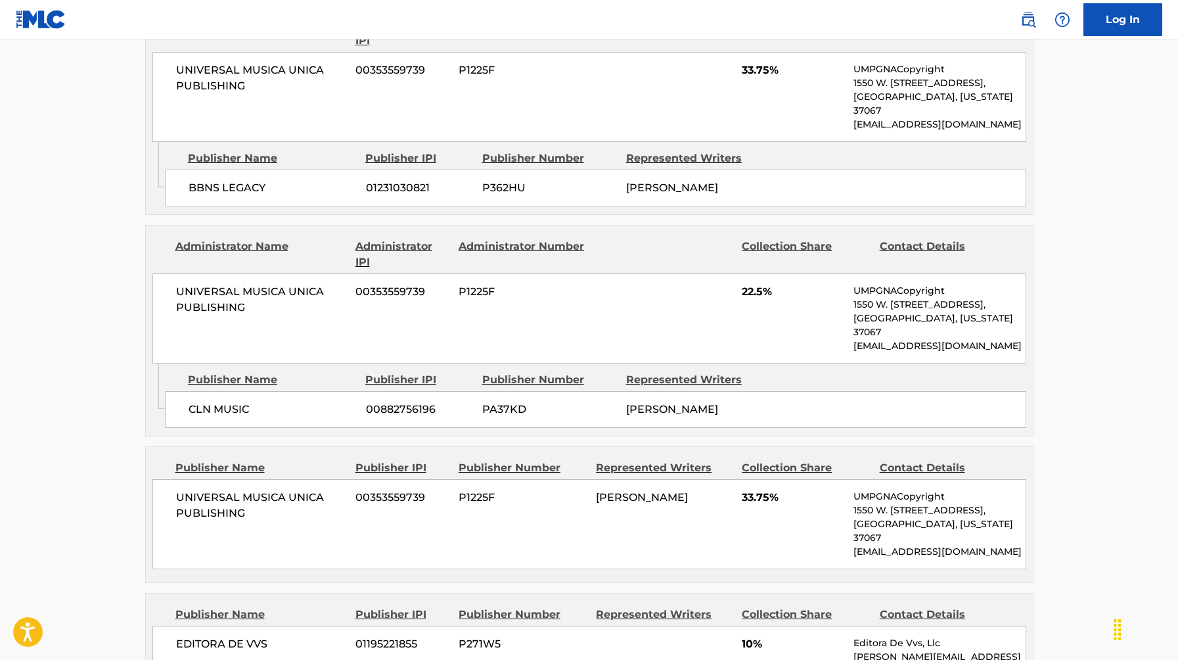
scroll to position [684, 0]
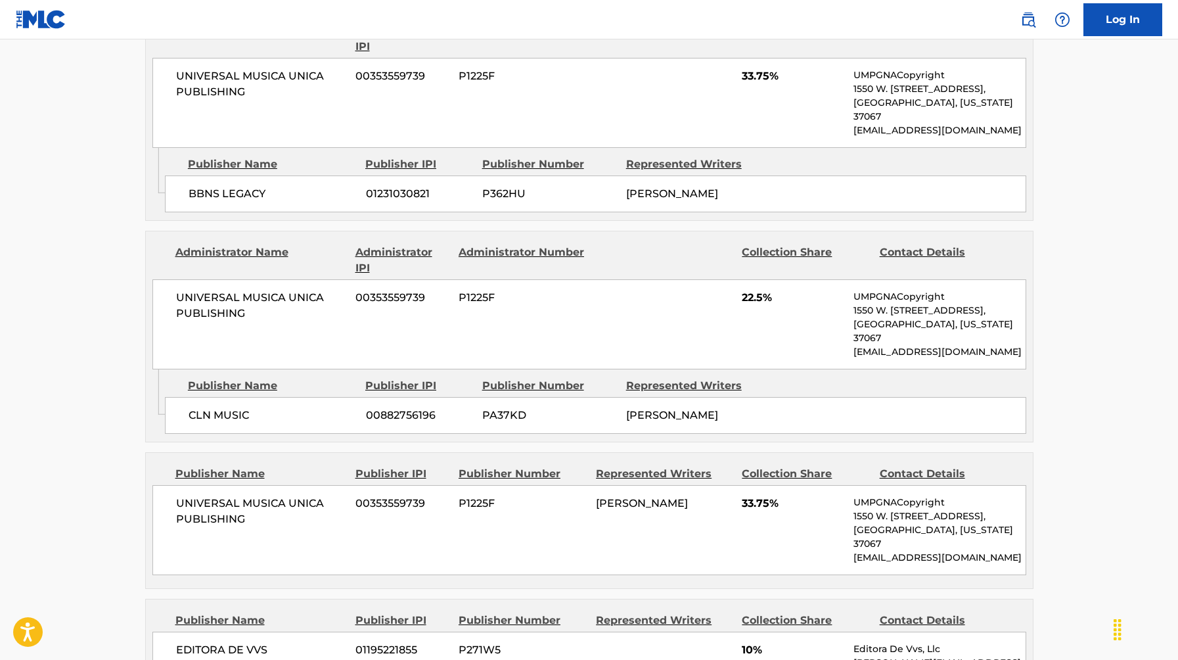
click at [652, 329] on div "UNIVERSAL MUSICA UNICA PUBLISHING 00353559739 P1225F 22.5% UMPGNACopyright 1550…" at bounding box center [589, 324] width 874 height 90
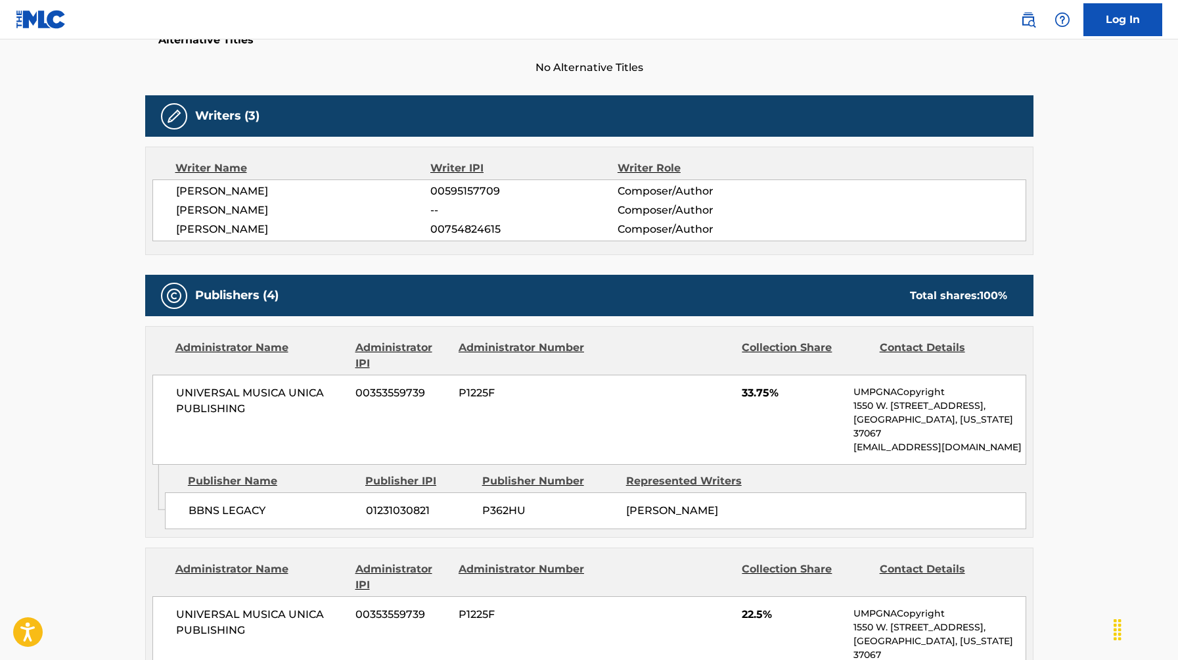
scroll to position [367, 0]
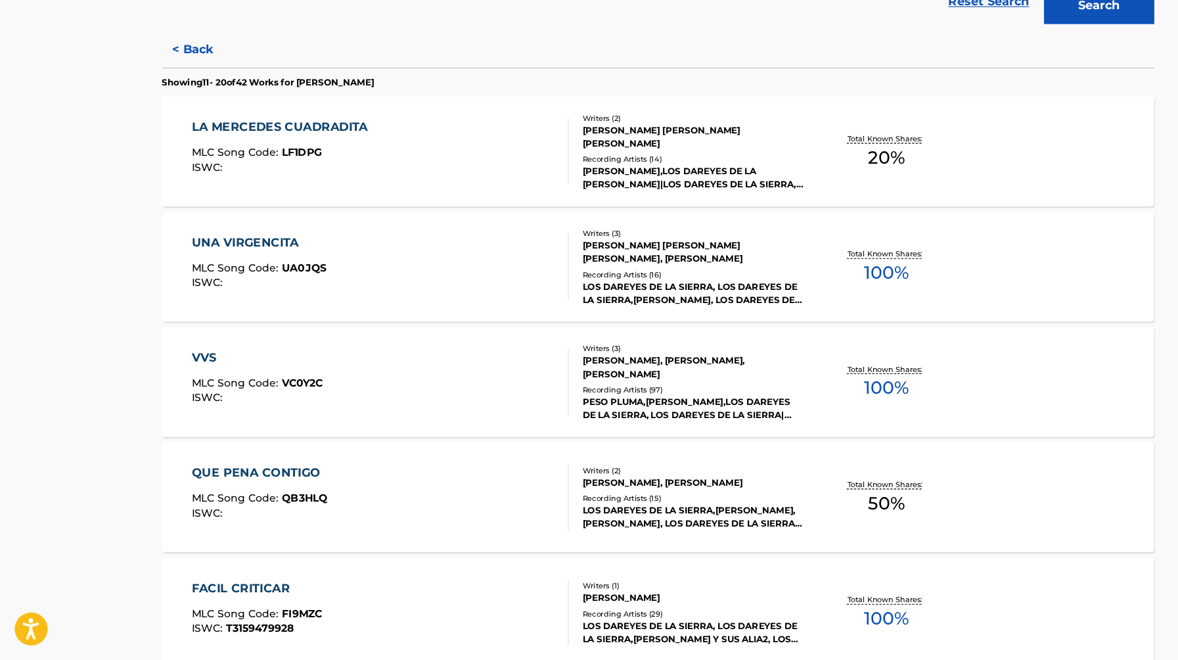
scroll to position [300, 0]
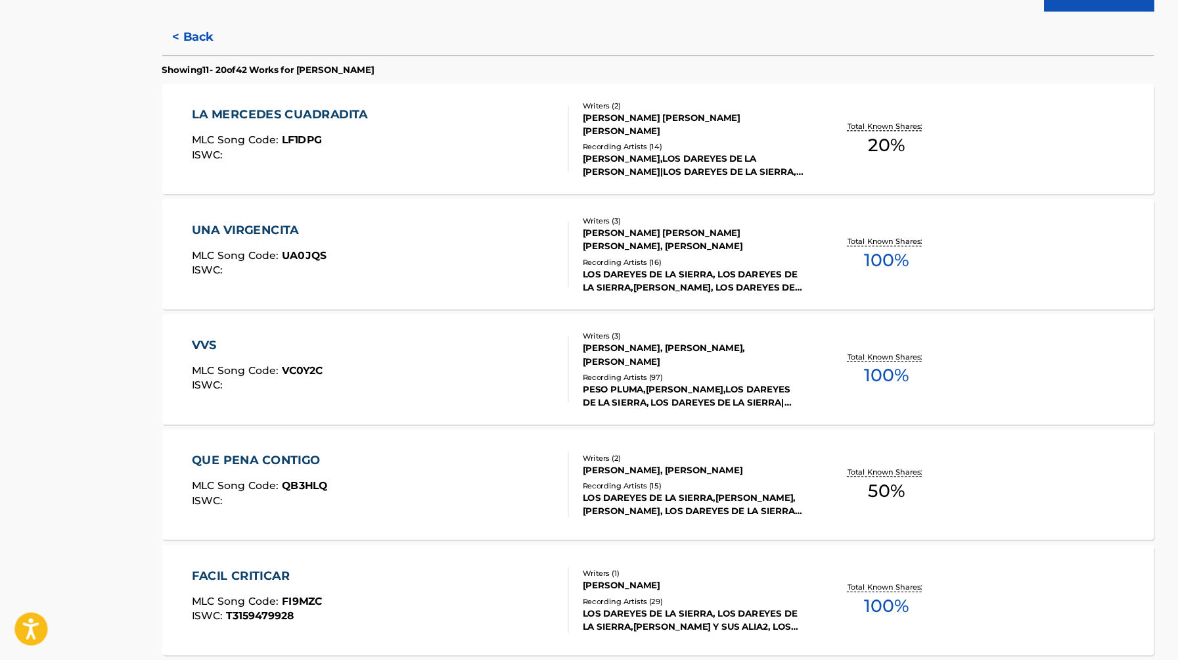
click at [181, 376] on div "VVS" at bounding box center [230, 378] width 118 height 16
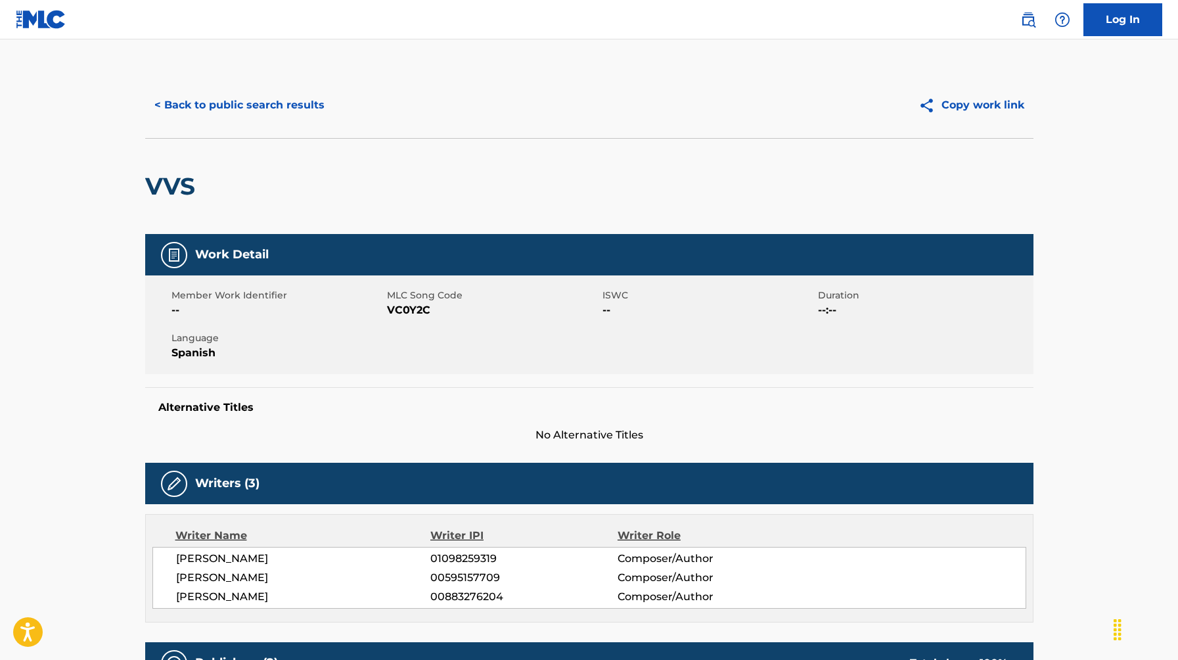
click at [177, 97] on button "< Back to public search results" at bounding box center [239, 105] width 189 height 33
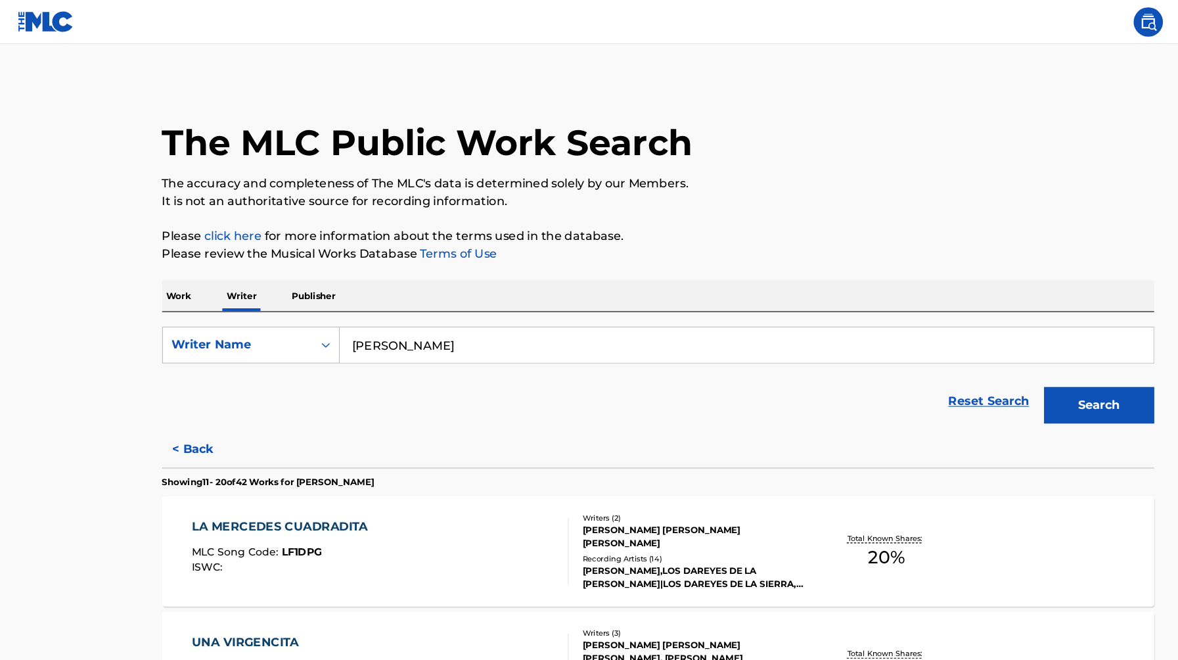
click at [344, 301] on input "darey castro" at bounding box center [668, 309] width 728 height 32
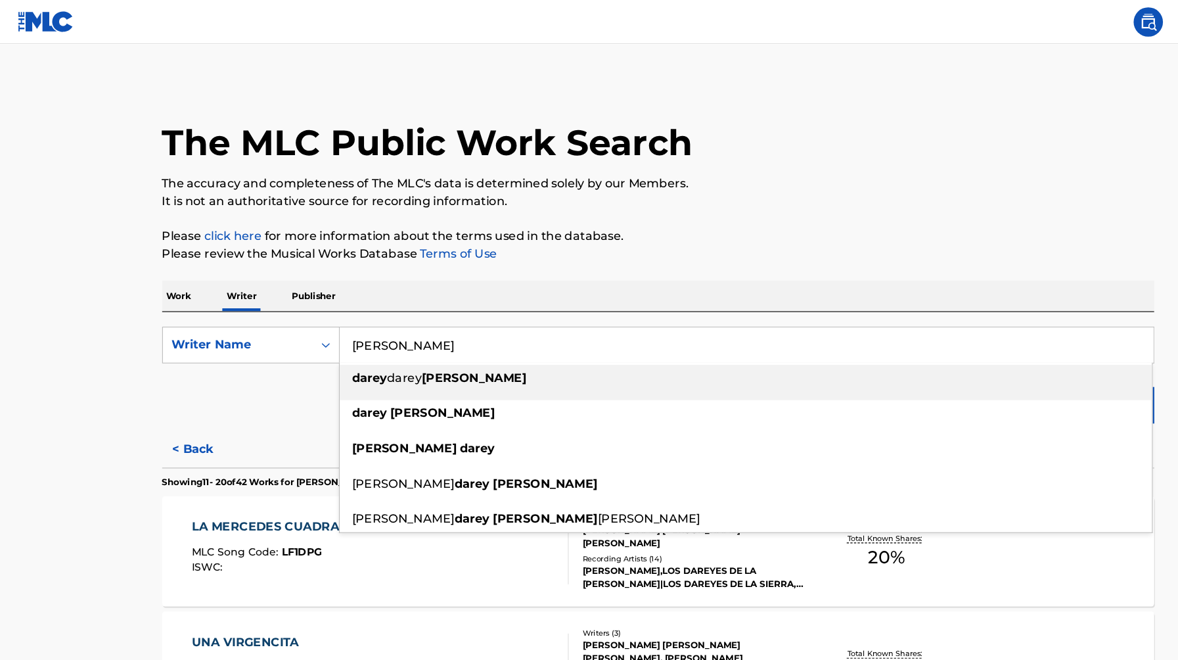
click at [344, 301] on input "darey castro" at bounding box center [668, 309] width 728 height 32
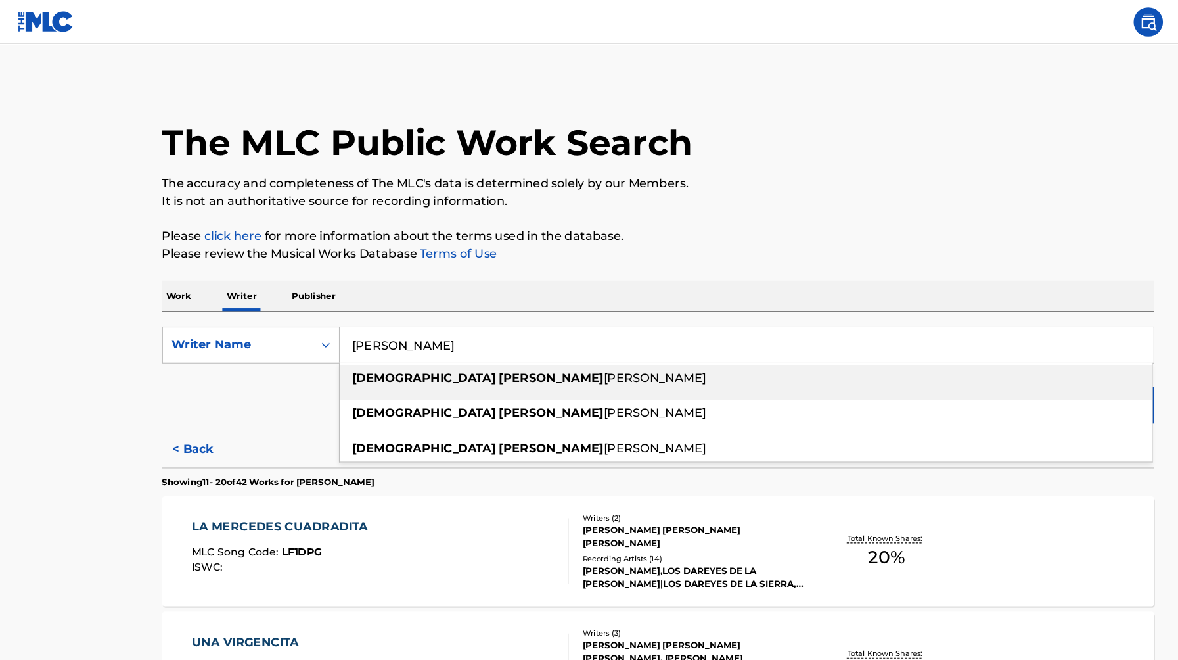
click at [541, 336] on span "nazario" at bounding box center [587, 338] width 92 height 12
type input "christian yamil nazario"
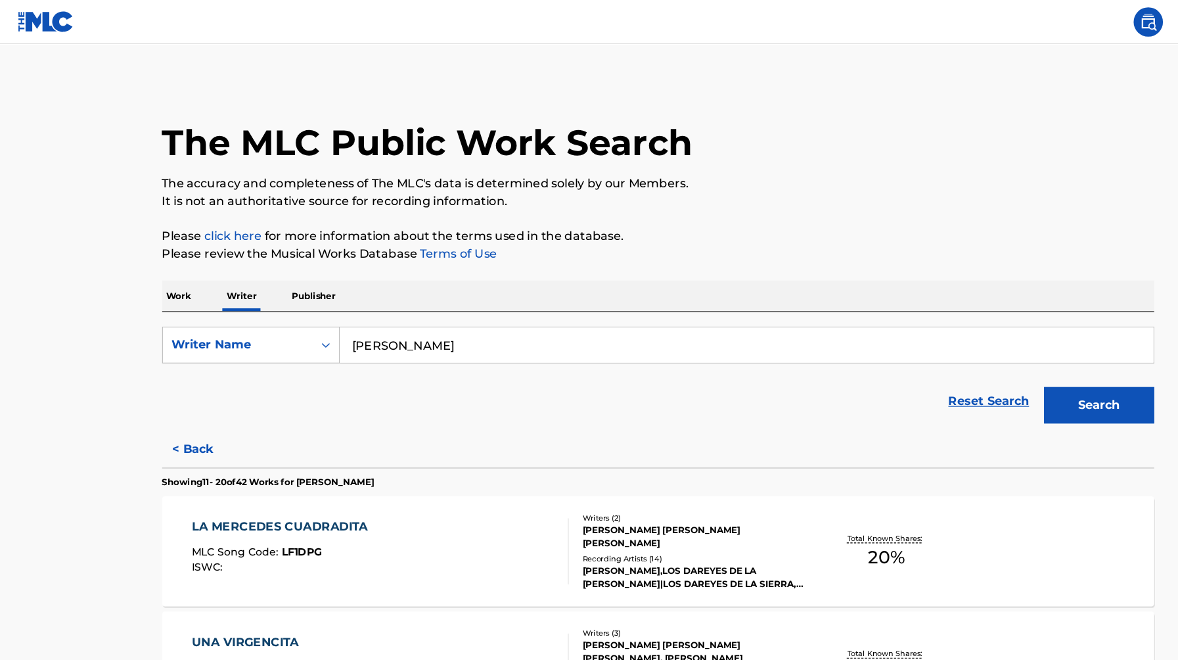
click at [1020, 364] on button "Search" at bounding box center [984, 362] width 99 height 33
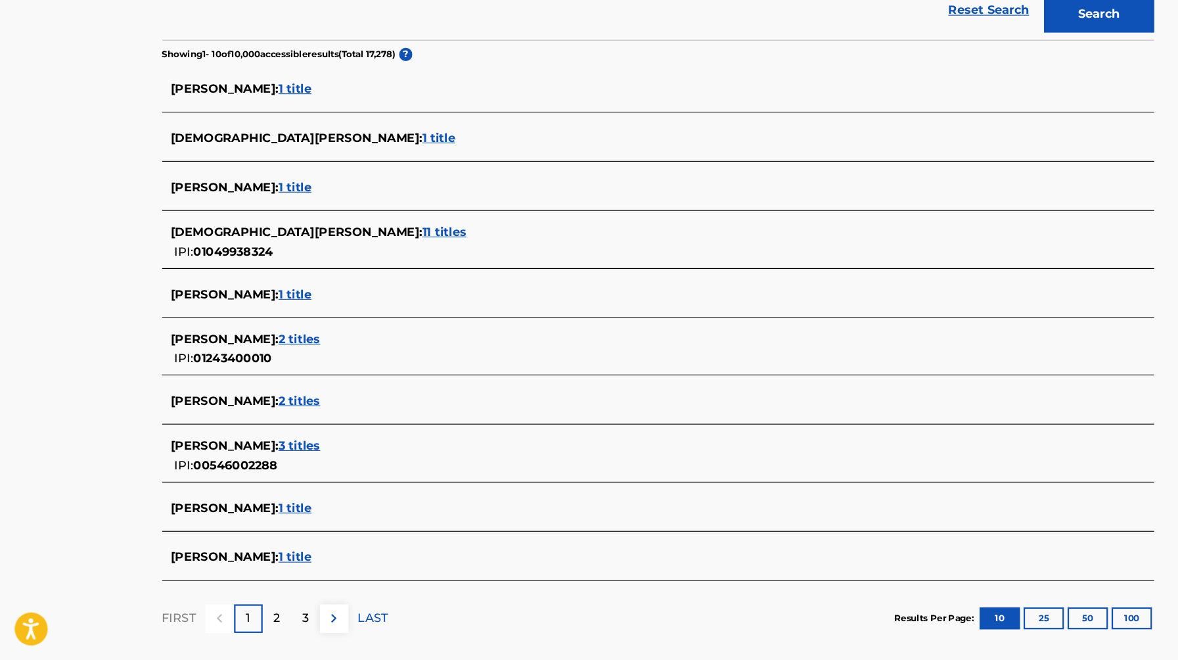
scroll to position [282, 0]
click at [378, 271] on span "11 titles" at bounding box center [397, 275] width 39 height 12
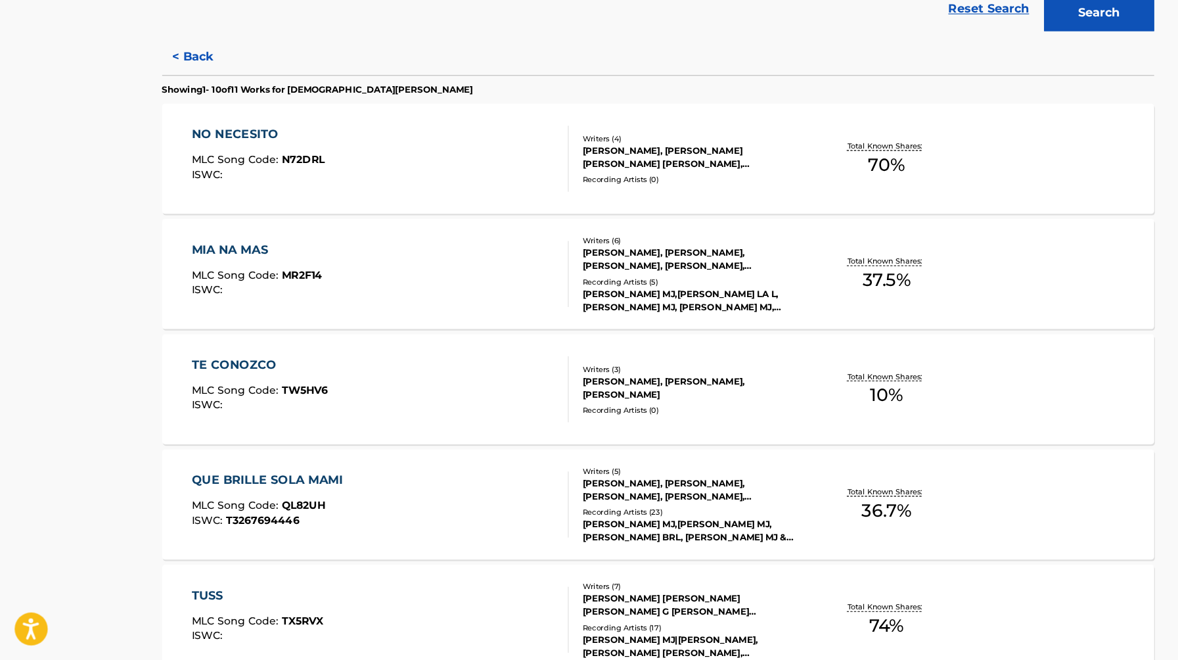
click at [543, 207] on div "CHRISTIAN NAZARIO, CRISTOPHER ANDRES ALVAREZ GARCIA, SERGIO JAVIER AMPUERO VERG…" at bounding box center [621, 210] width 198 height 24
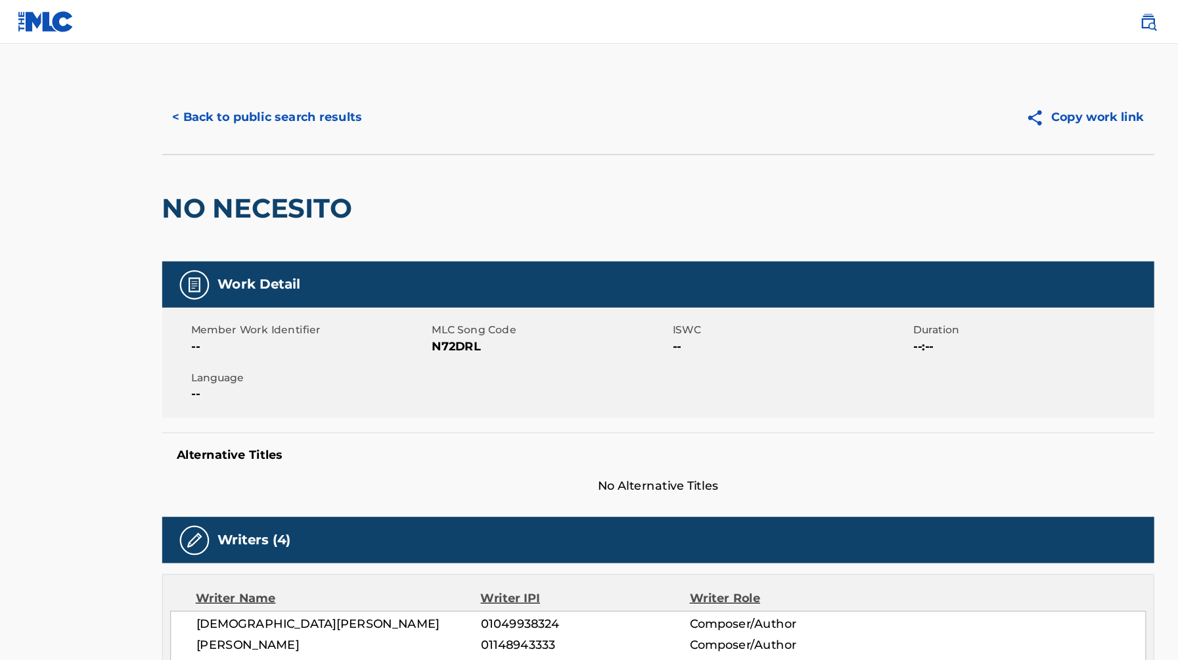
click at [215, 102] on button "< Back to public search results" at bounding box center [239, 105] width 189 height 33
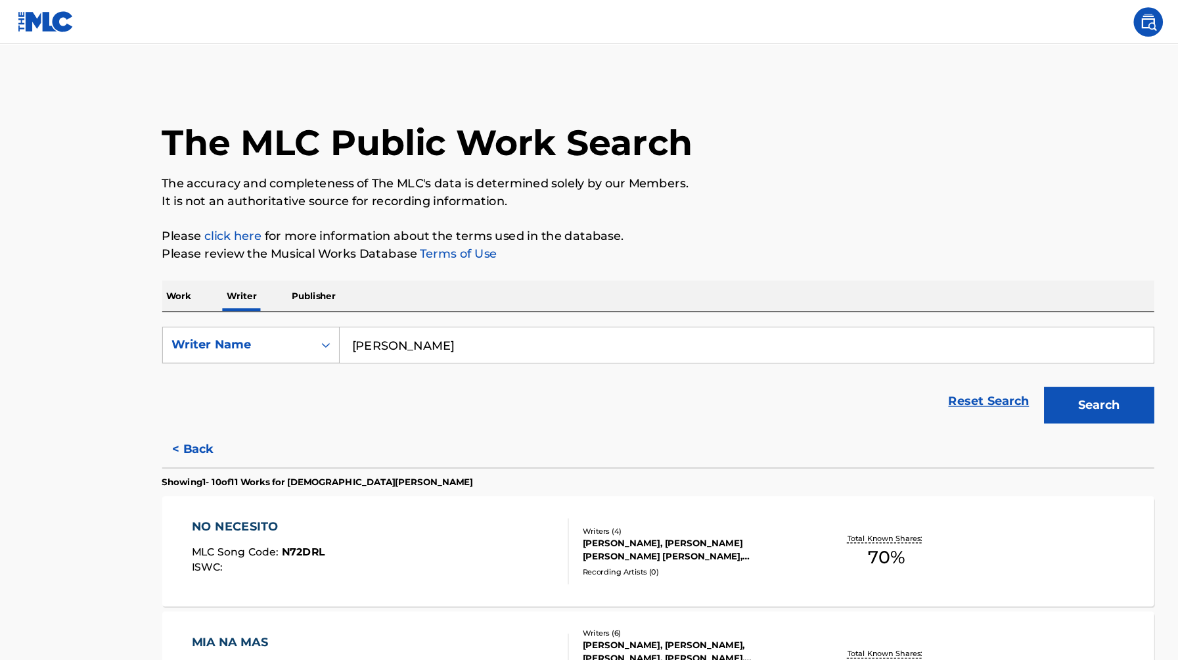
click at [391, 306] on input "christian yamil nazario" at bounding box center [668, 309] width 728 height 32
paste input "Samuel David Jimenez Image: Steve Granitz, WireImage"
drag, startPoint x: 661, startPoint y: 303, endPoint x: 448, endPoint y: 303, distance: 212.8
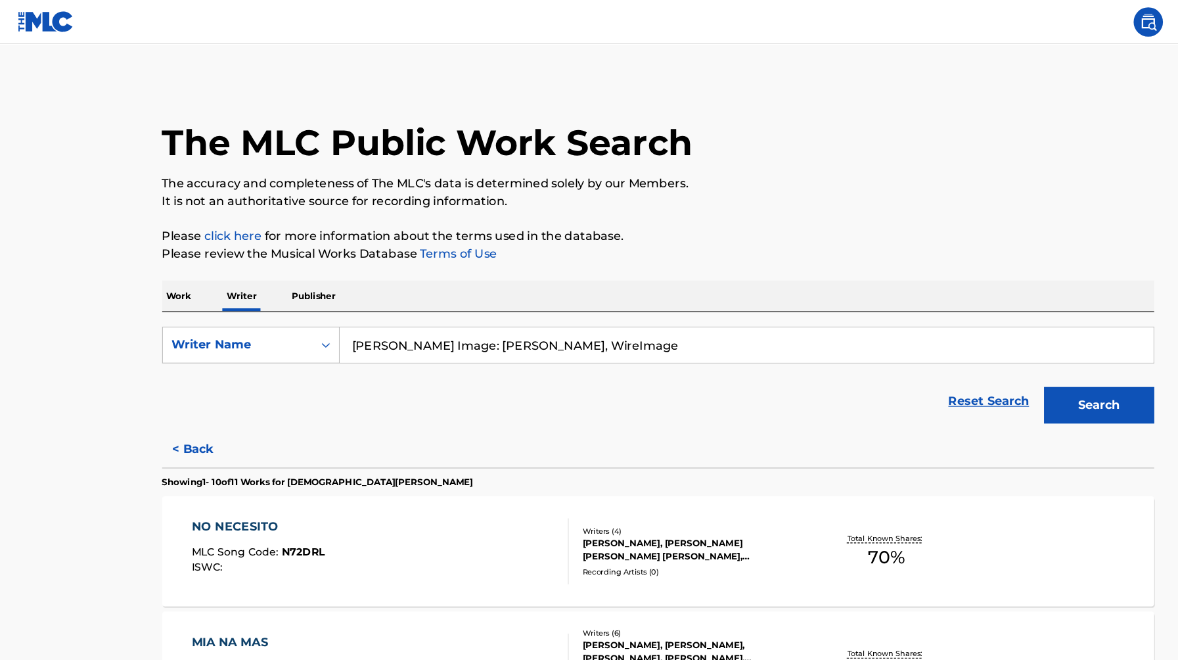
click at [448, 303] on input "Samuel David Jimenez Image: Steve Granitz, WireImage" at bounding box center [668, 309] width 728 height 32
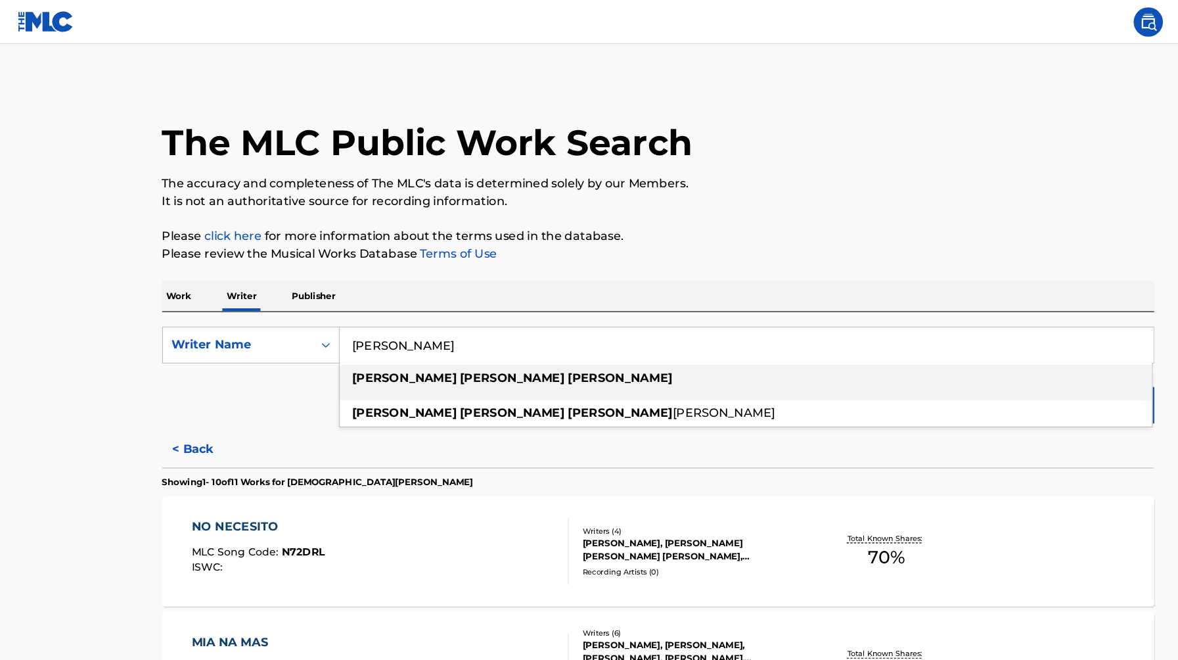
type input "Samuel David Jimenez"
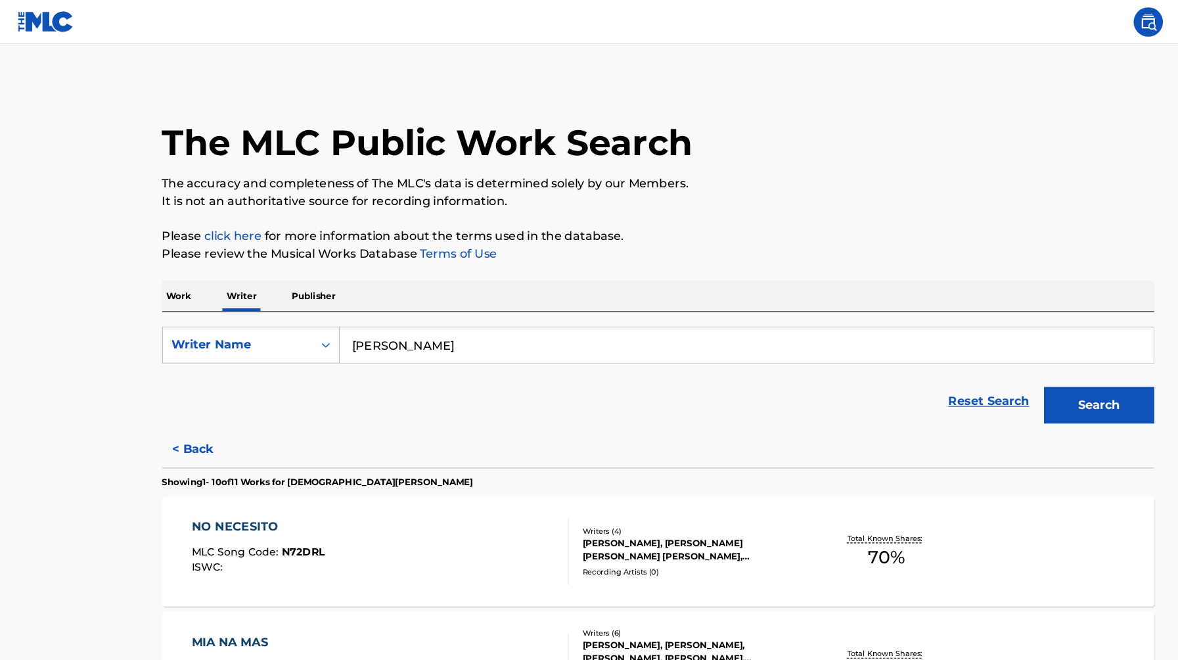
click at [990, 359] on button "Search" at bounding box center [984, 362] width 99 height 33
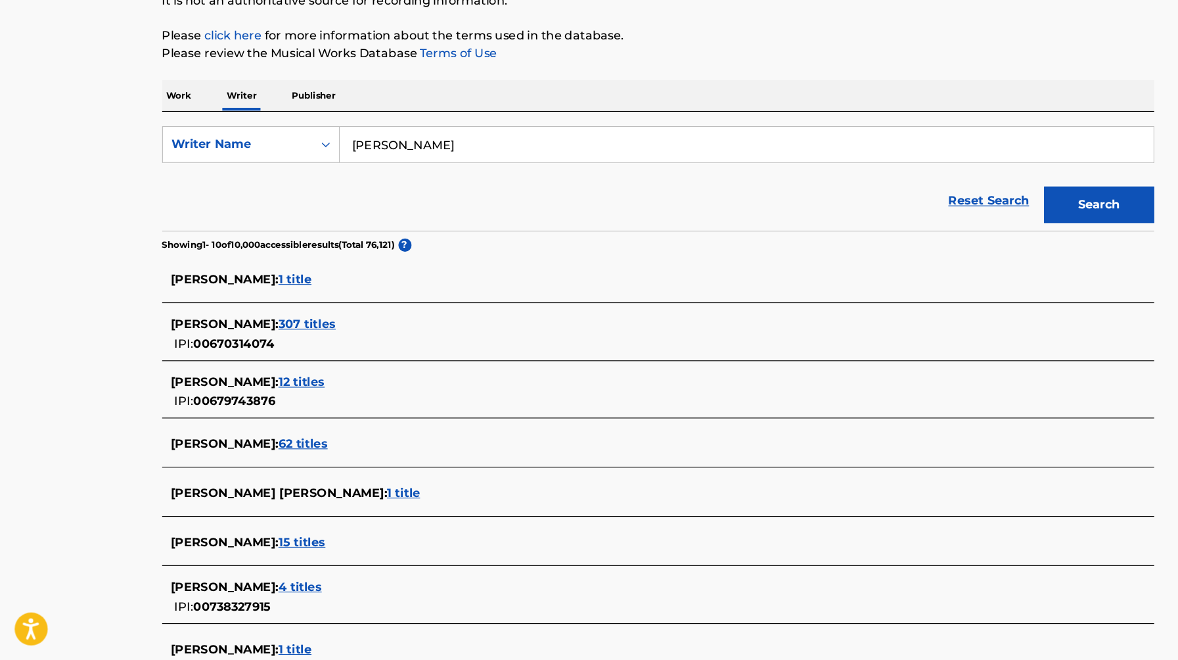
scroll to position [122, 0]
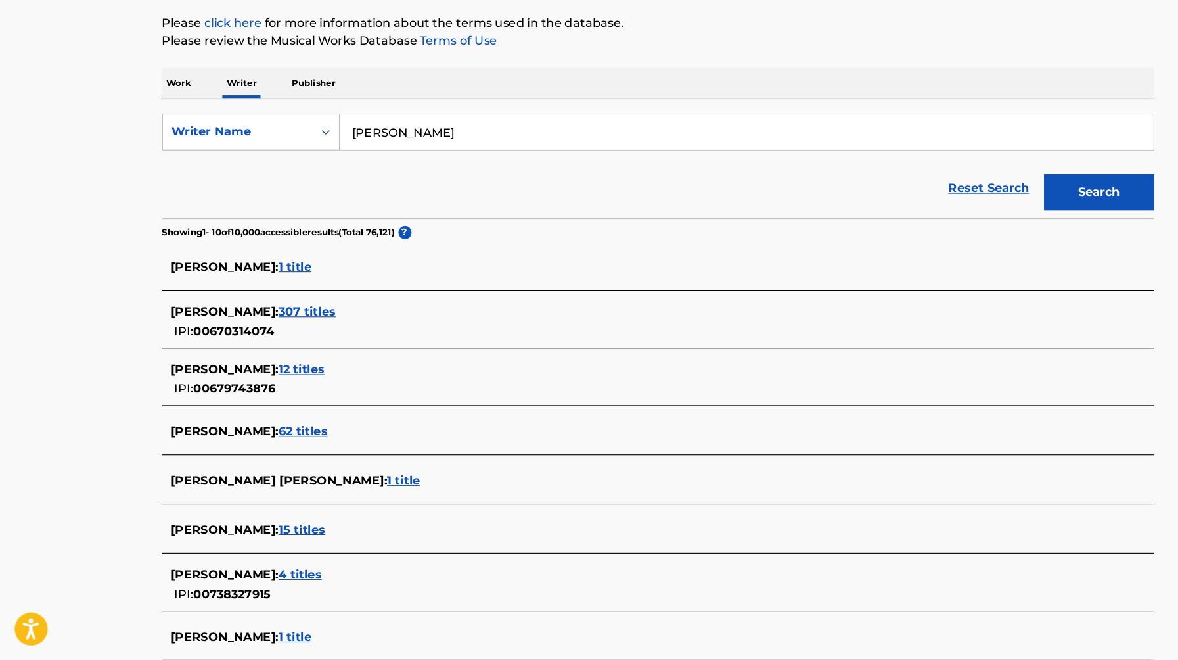
click at [301, 352] on span "307 titles" at bounding box center [275, 348] width 51 height 12
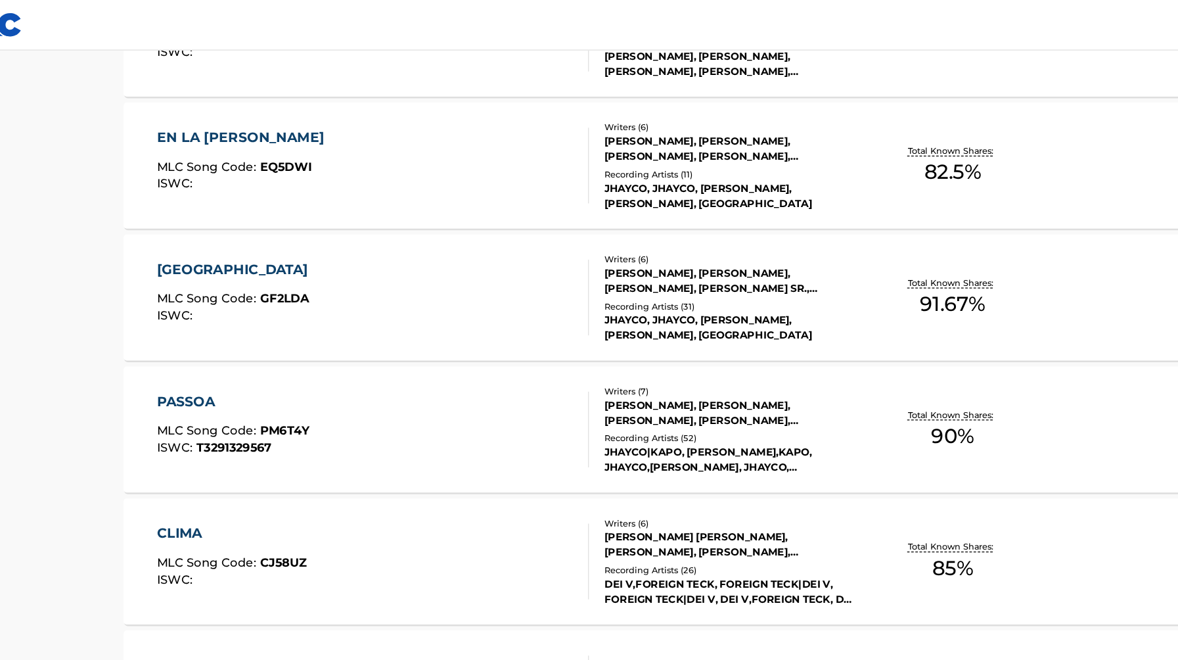
scroll to position [464, 0]
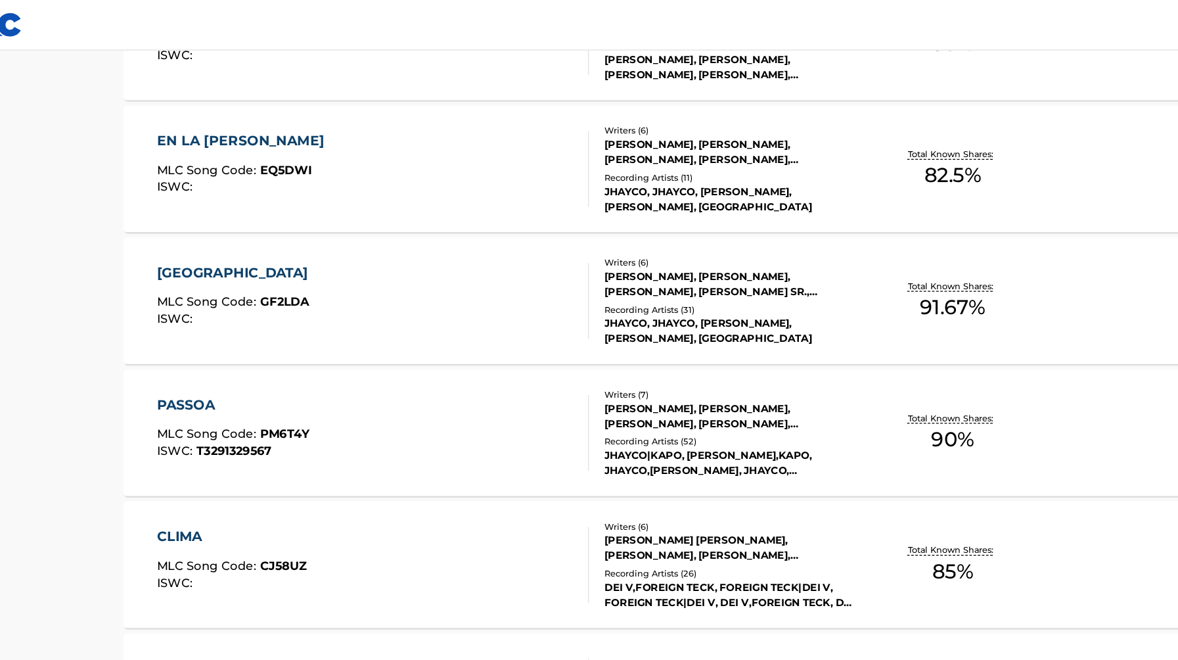
click at [194, 213] on div "GRECIA" at bounding box center [233, 214] width 125 height 16
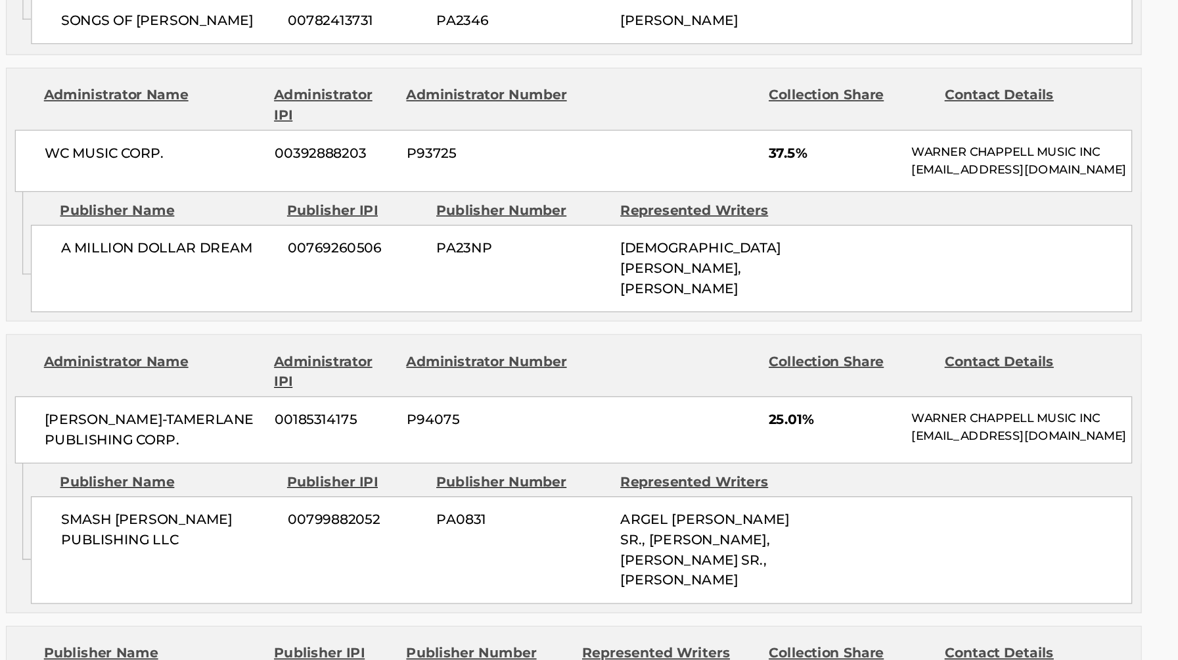
scroll to position [1033, 0]
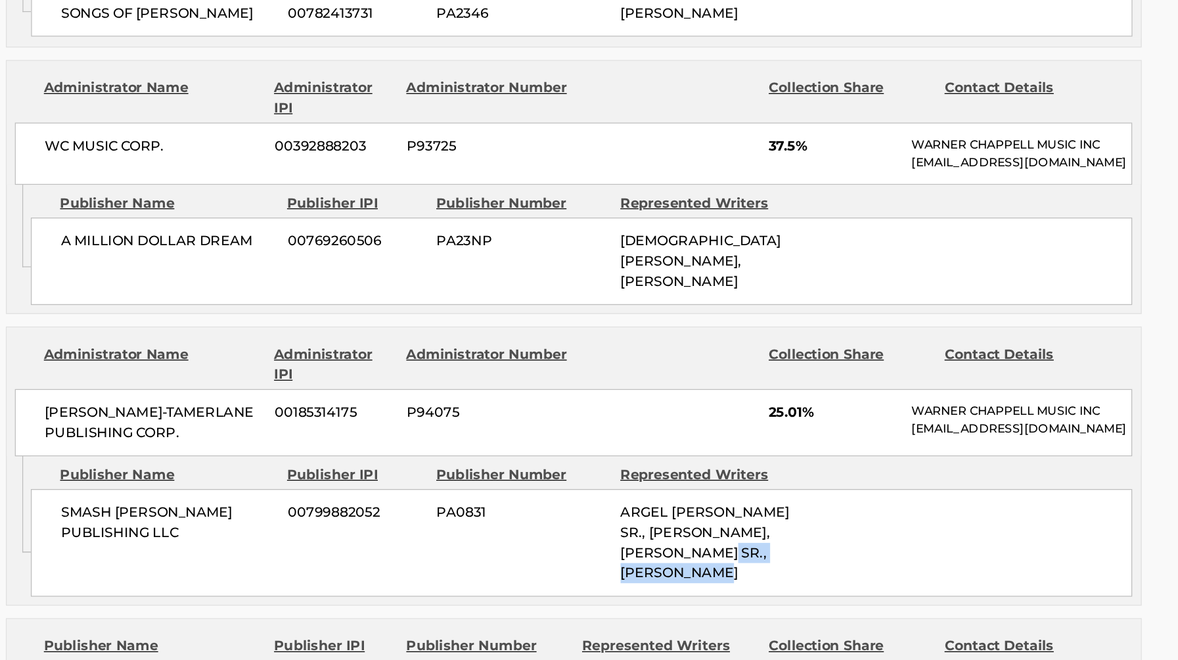
drag, startPoint x: 720, startPoint y: 526, endPoint x: 754, endPoint y: 540, distance: 36.8
click at [754, 540] on div "ARGEL ARMANDO LARA CUESTA SR., SAMUEL DAVID JIMENEZ, ARGEL ARMANDO LARA CUESTA …" at bounding box center [693, 567] width 134 height 63
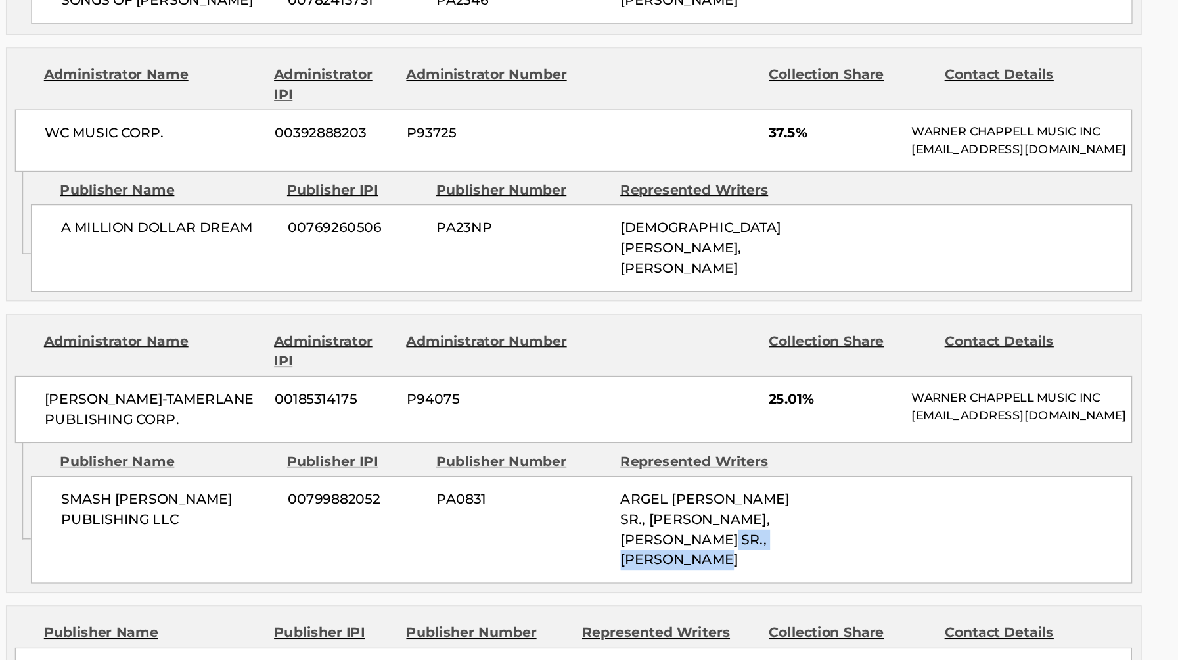
scroll to position [1044, 0]
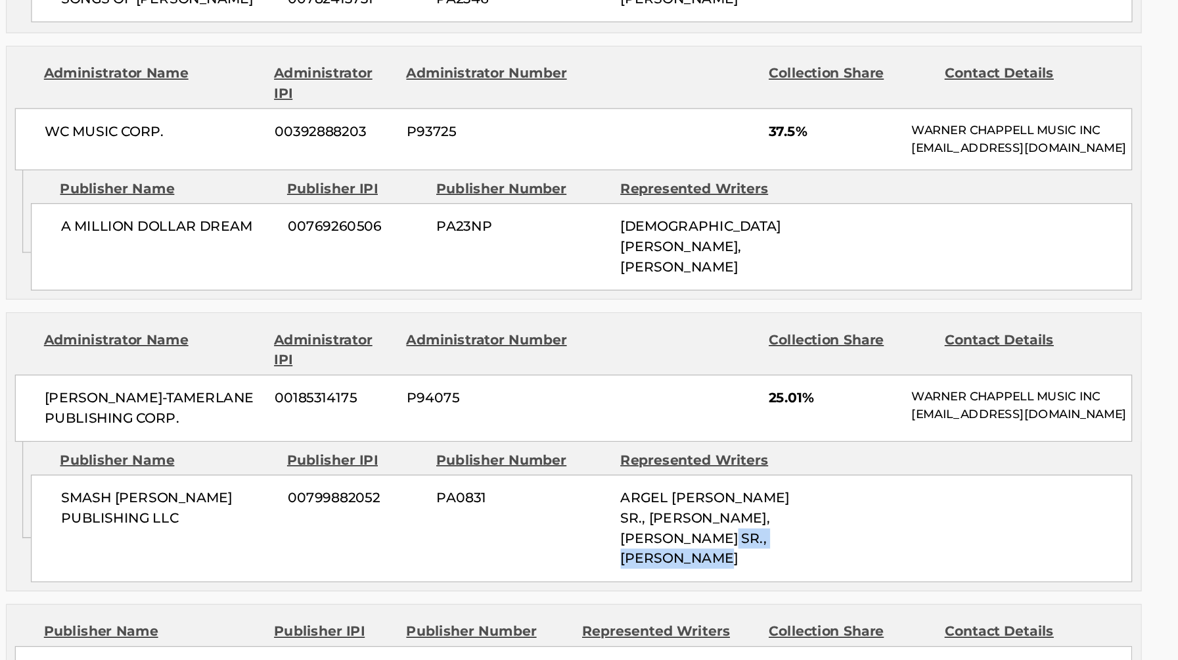
click at [732, 533] on div "ARGEL ARMANDO LARA CUESTA SR., SAMUEL DAVID JIMENEZ, ARGEL ARMANDO LARA CUESTA …" at bounding box center [693, 556] width 134 height 63
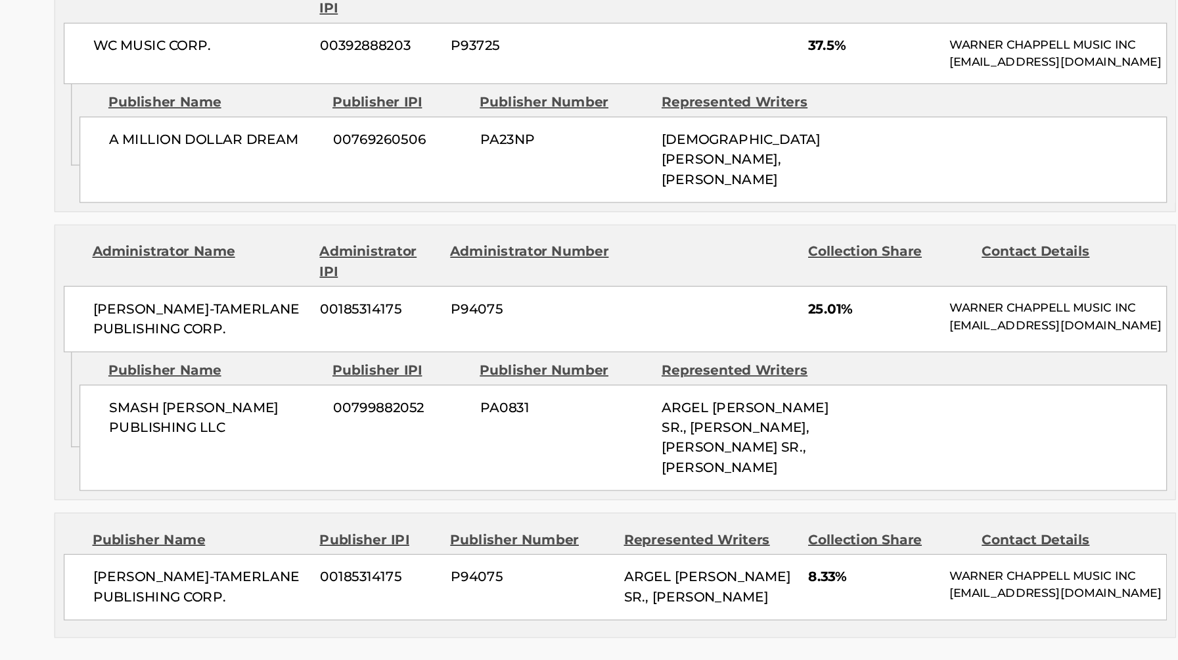
scroll to position [1140, 0]
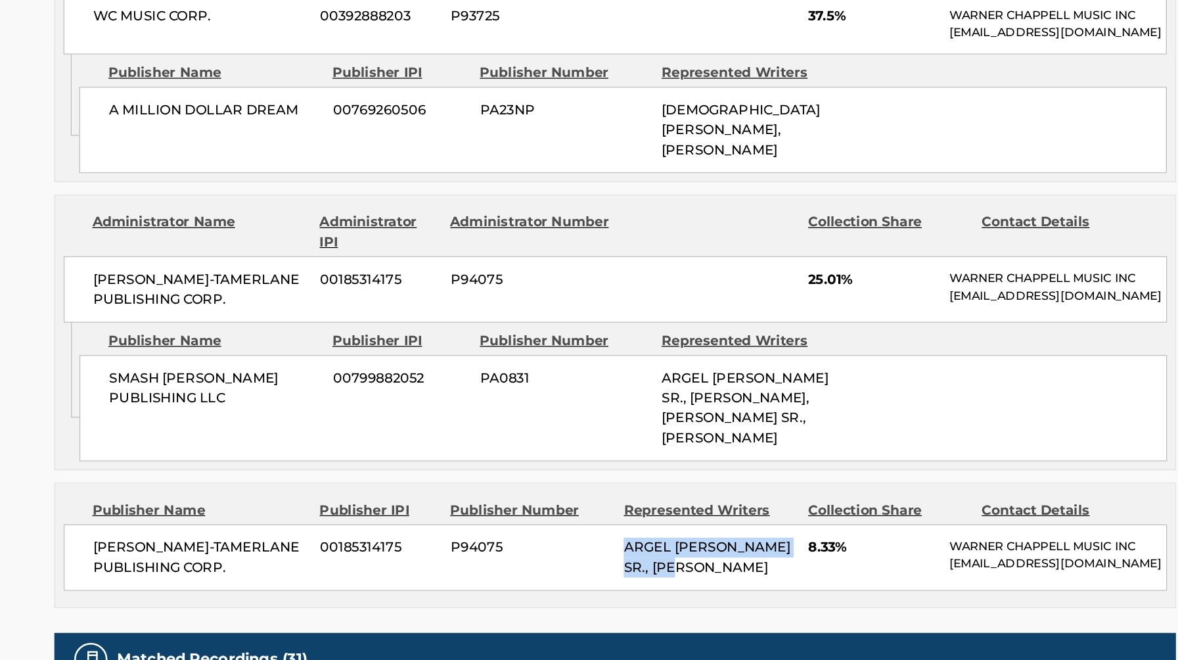
drag, startPoint x: 598, startPoint y: 552, endPoint x: 652, endPoint y: 575, distance: 58.3
click at [652, 575] on div "ARGEL ARMANDO LARA CUESTA SR., ARGEL ARMANDO LARA CUESTA SR." at bounding box center [664, 578] width 136 height 32
click at [692, 585] on div "ARGEL ARMANDO LARA CUESTA SR., ARGEL ARMANDO LARA CUESTA SR." at bounding box center [664, 578] width 136 height 32
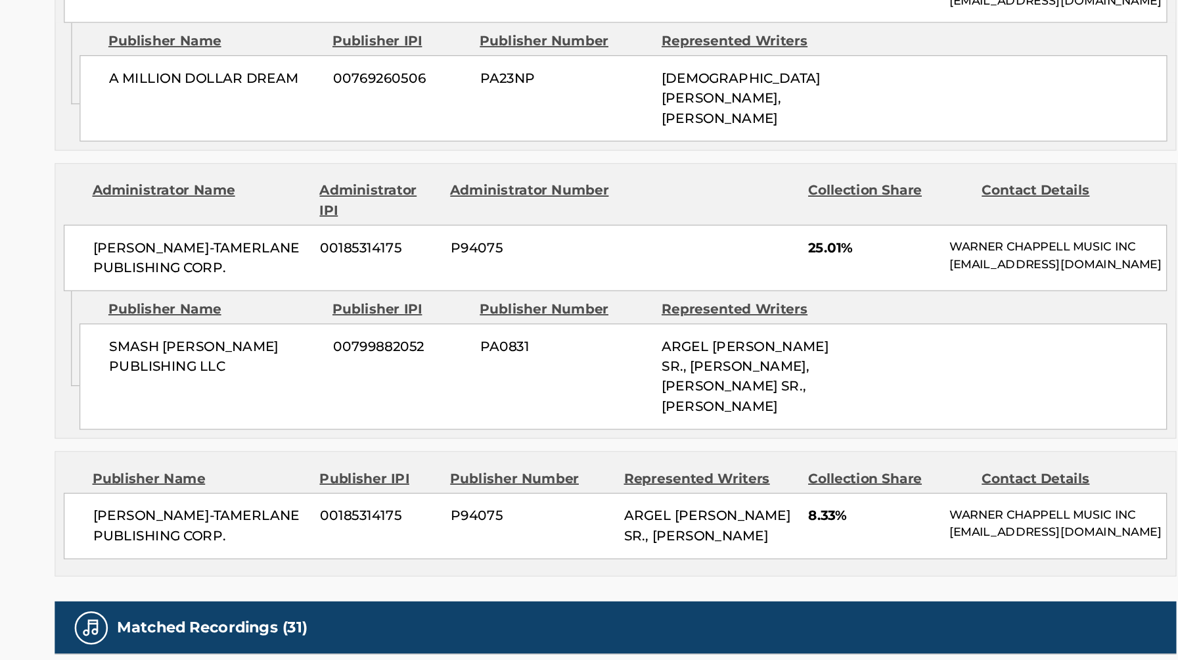
scroll to position [1168, 0]
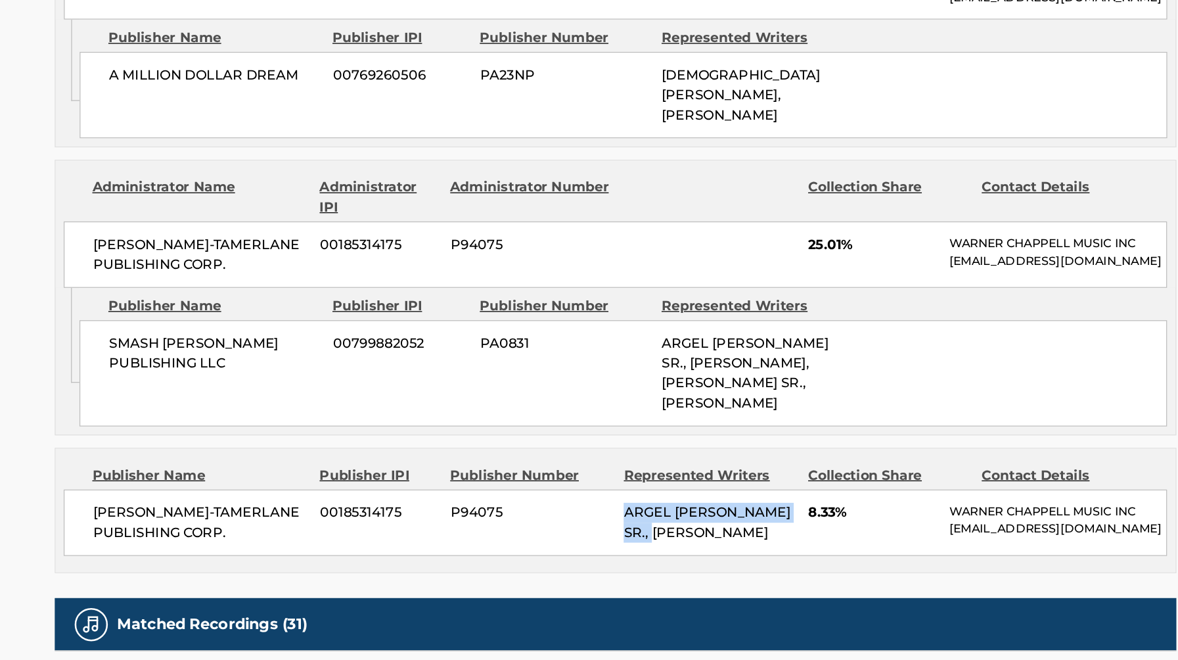
drag, startPoint x: 596, startPoint y: 525, endPoint x: 638, endPoint y: 536, distance: 42.9
click at [638, 536] on span "ARGEL ARMANDO LARA CUESTA SR., ARGEL ARMANDO LARA CUESTA SR." at bounding box center [662, 550] width 132 height 28
copy span "ARGEL ARMANDO LARA CUESTA"
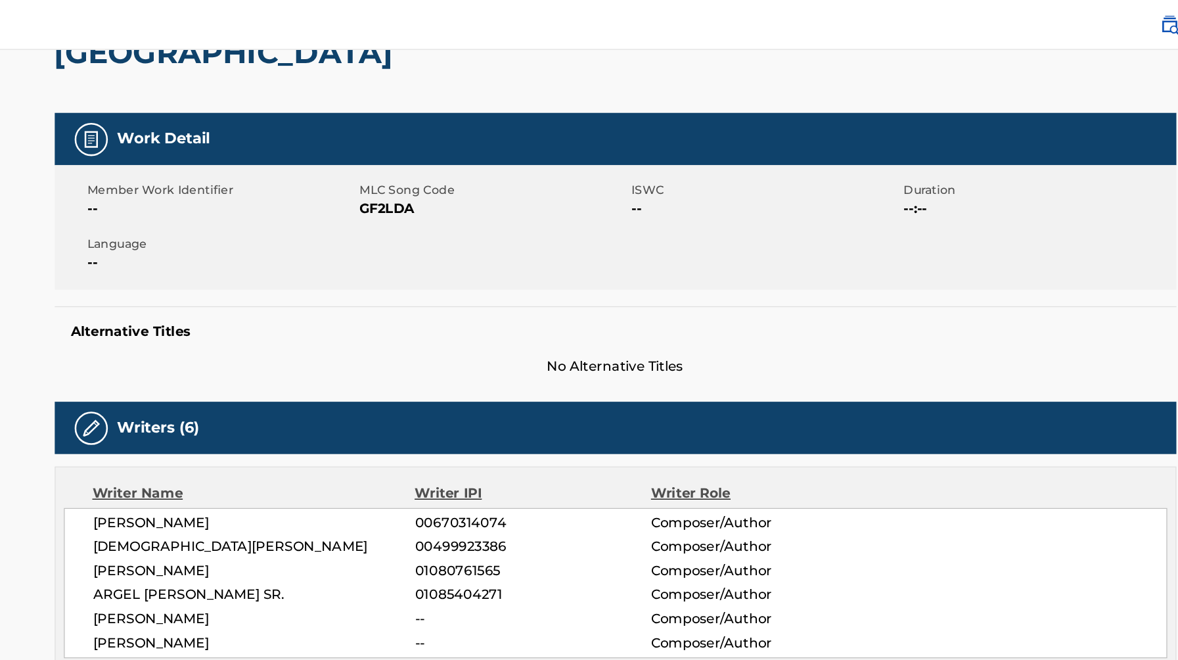
scroll to position [0, 0]
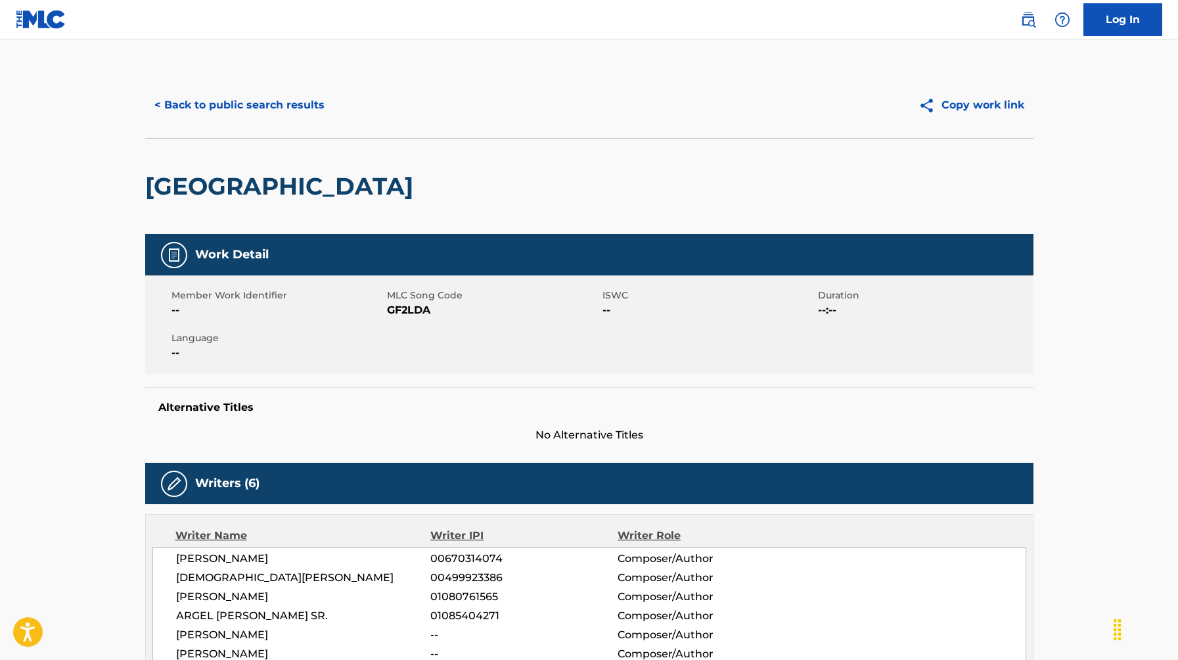
click at [203, 103] on button "< Back to public search results" at bounding box center [239, 105] width 189 height 33
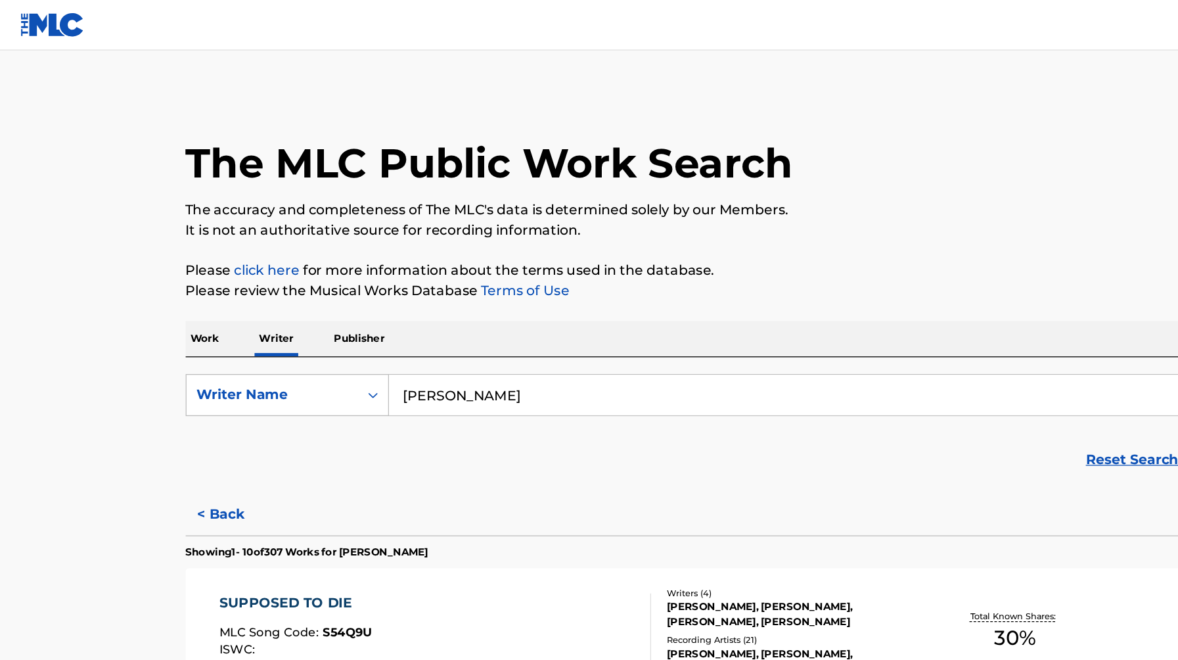
click at [359, 297] on input "Samuel David Jimenez" at bounding box center [668, 309] width 728 height 32
click at [935, 346] on button "Search" at bounding box center [984, 362] width 99 height 33
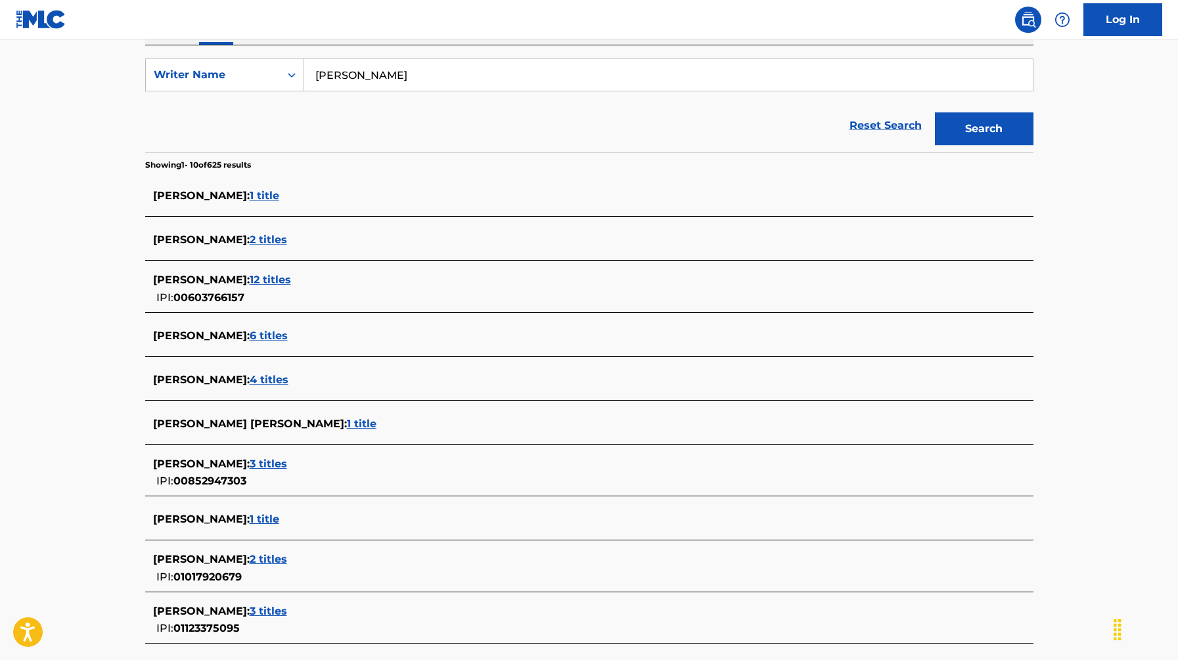
scroll to position [218, 0]
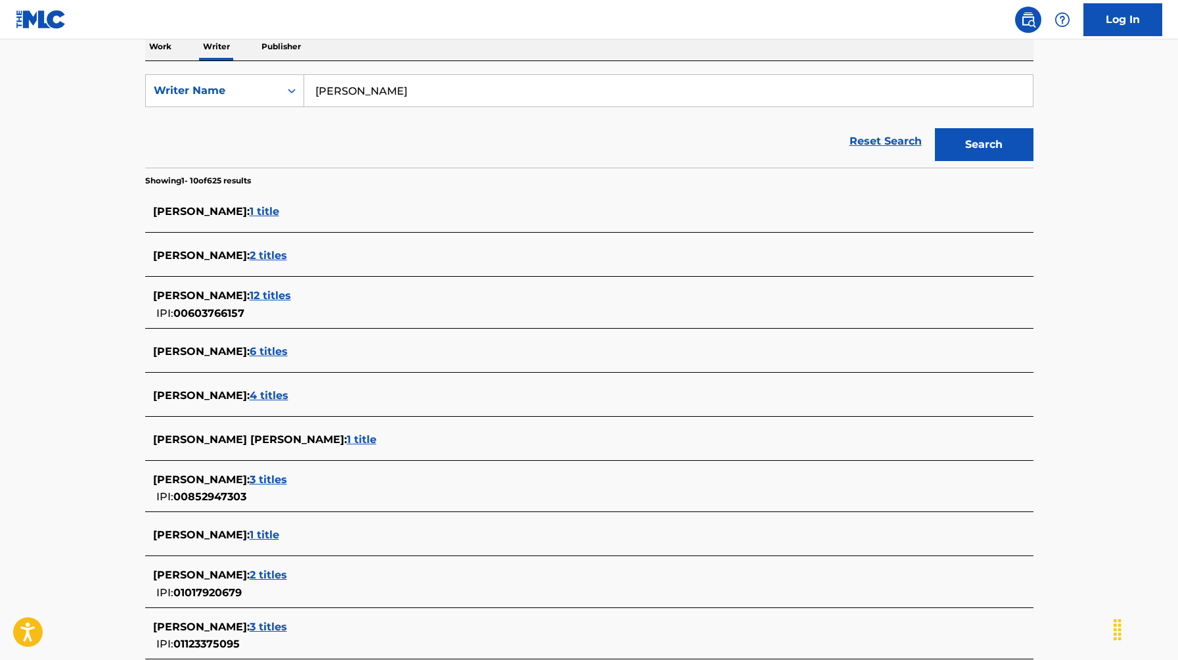
click at [393, 83] on input "Salomon Villeda" at bounding box center [668, 91] width 728 height 32
paste input "ón Villada Hoyos"
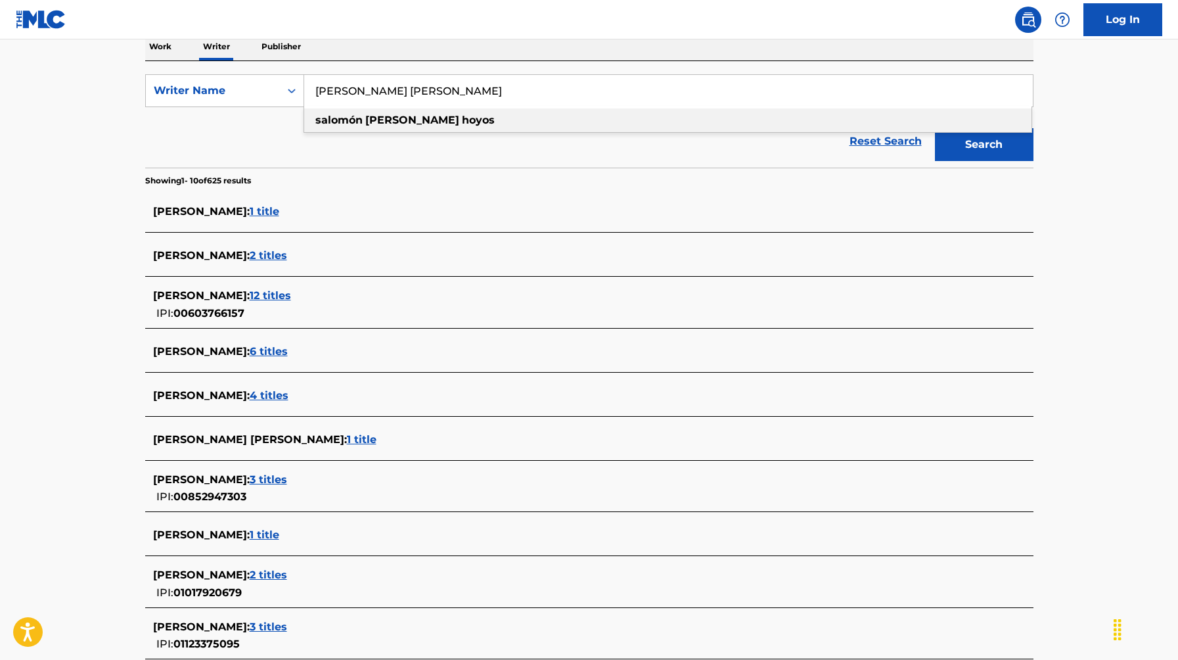
click at [520, 122] on div "salomón villada hoyos" at bounding box center [667, 120] width 727 height 24
type input "salomón villada hoyos"
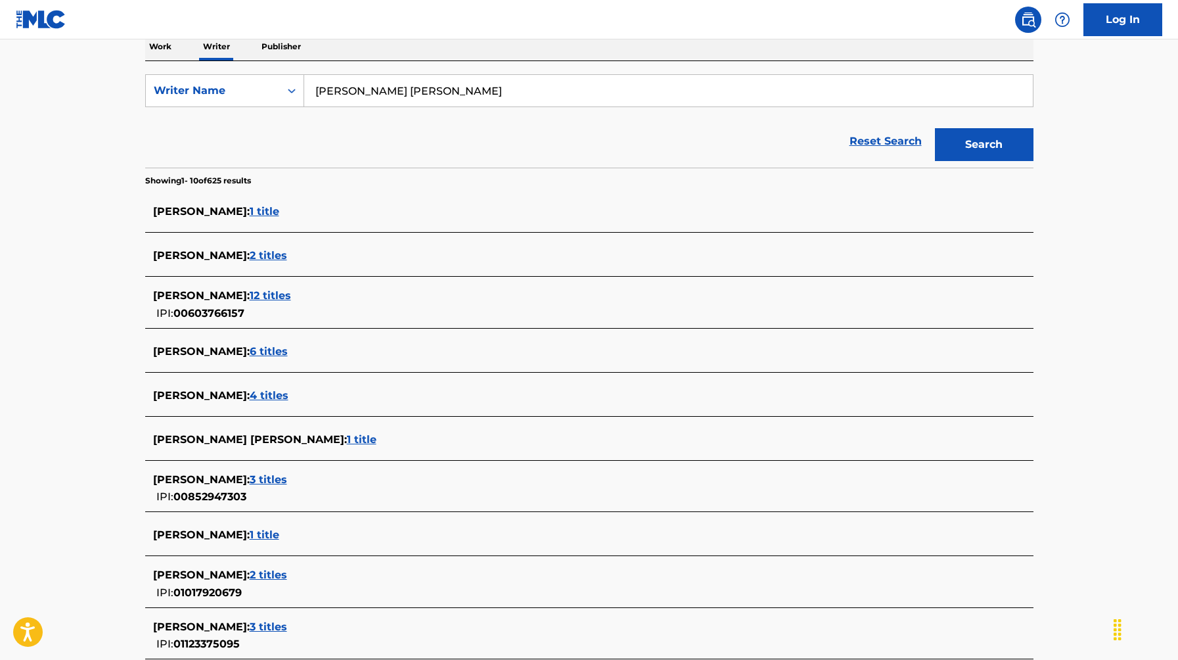
click at [935, 128] on button "Search" at bounding box center [984, 144] width 99 height 33
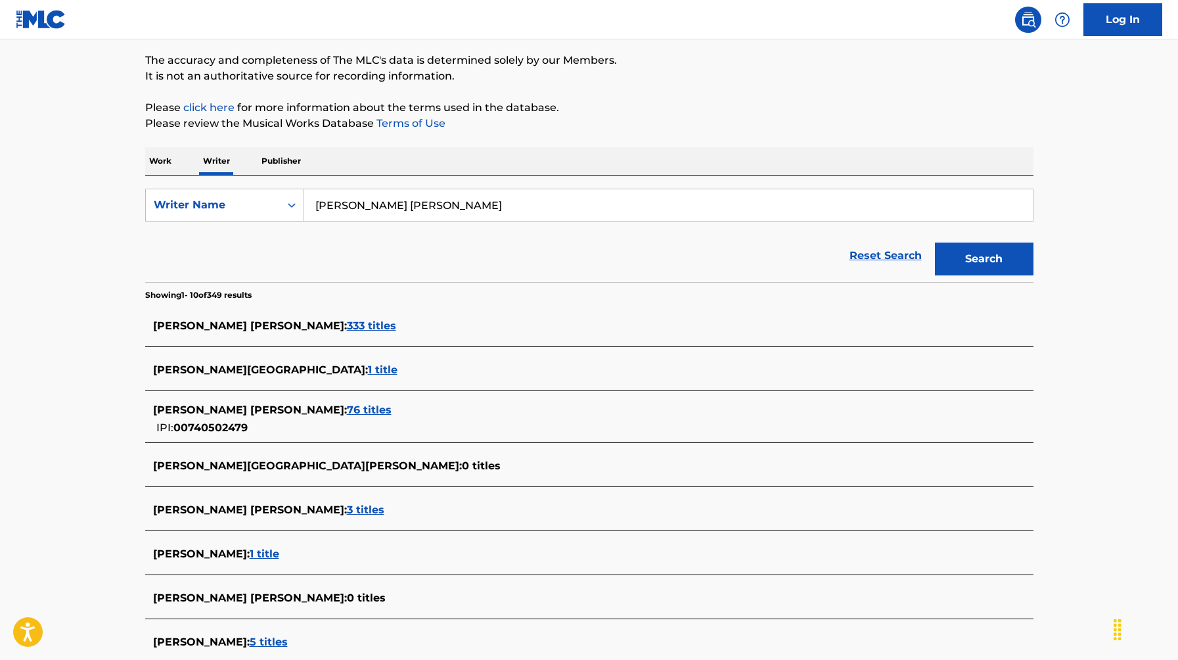
scroll to position [109, 0]
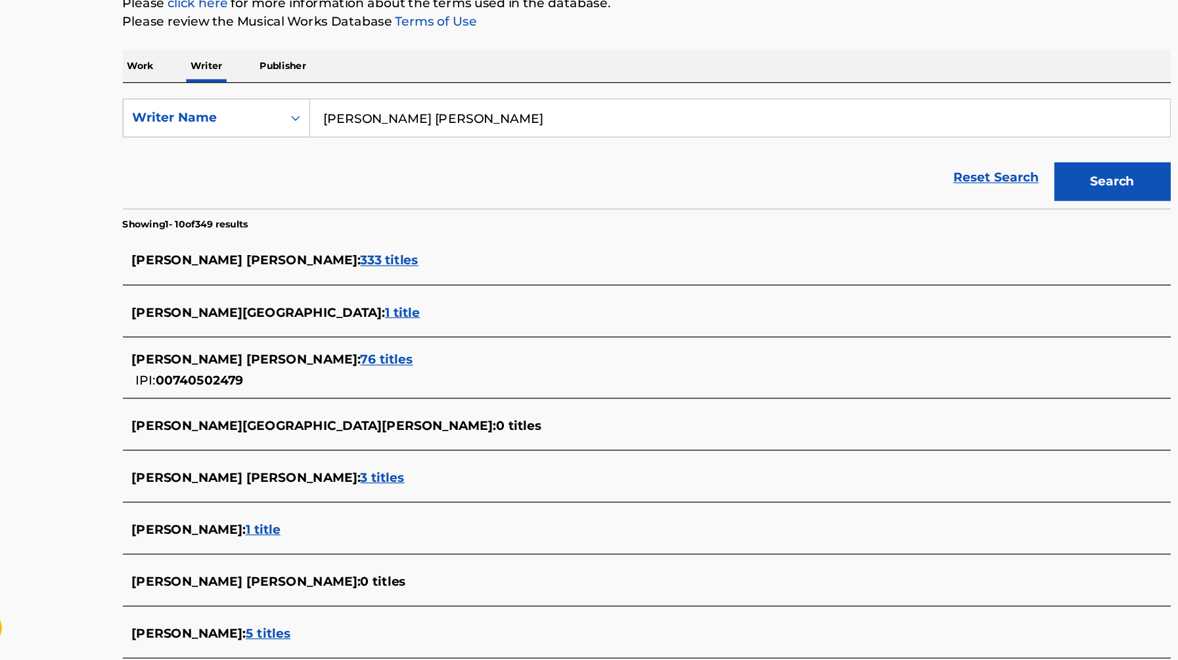
click at [347, 318] on span "333 titles" at bounding box center [371, 320] width 49 height 12
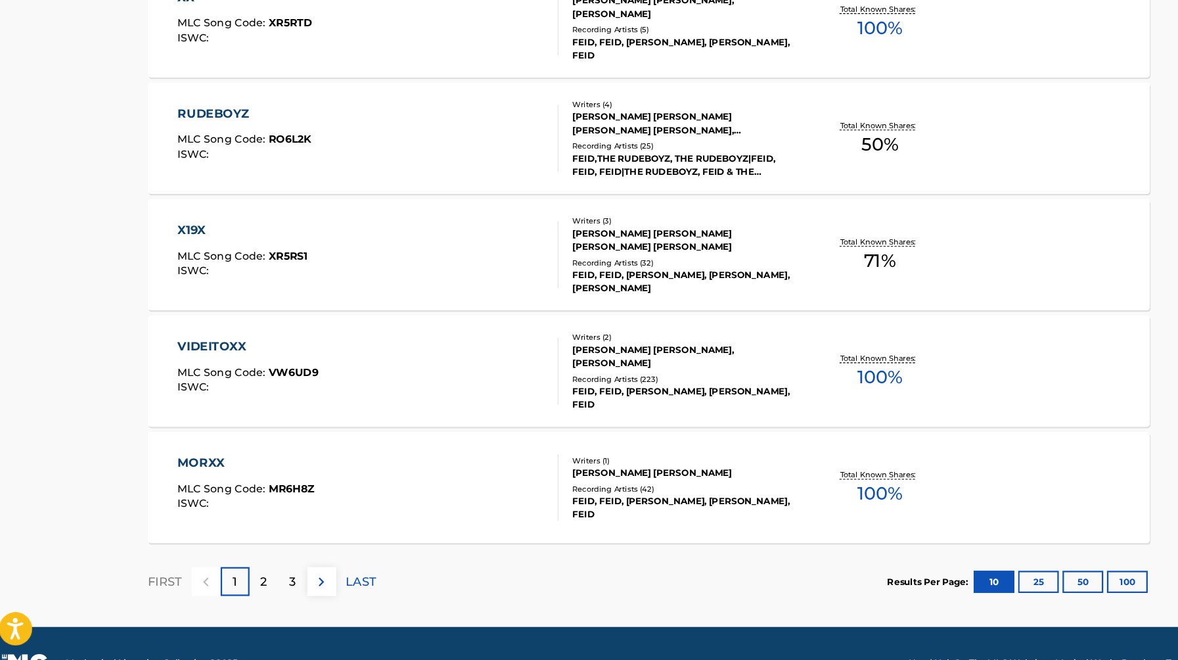
scroll to position [949, 0]
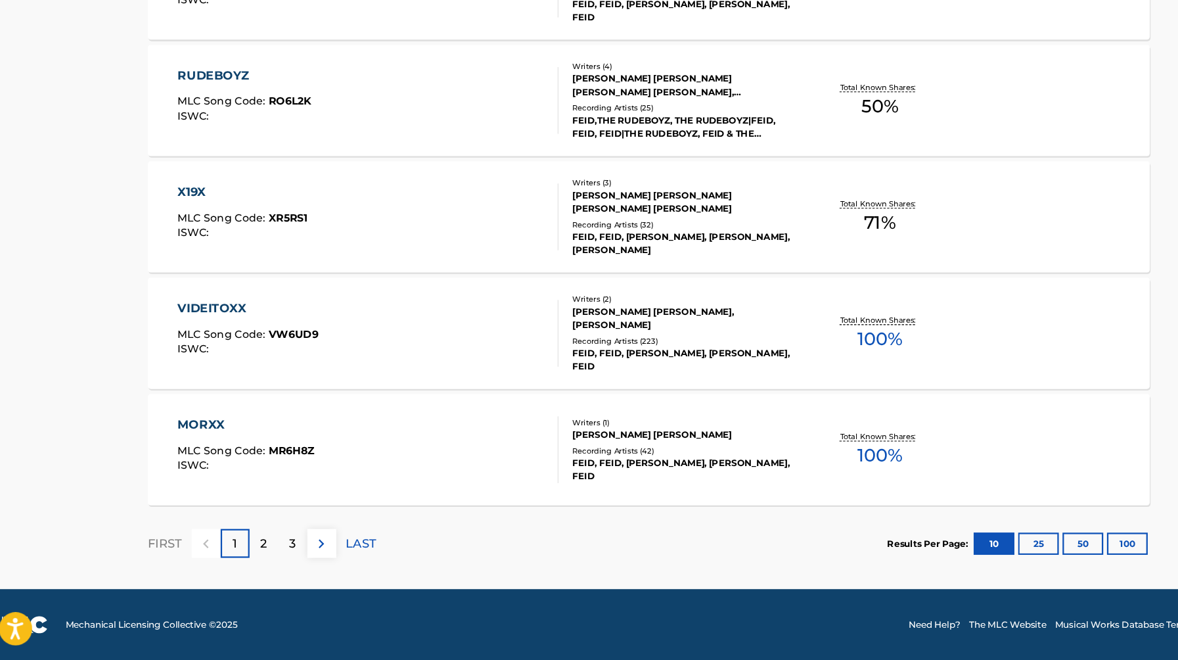
click at [242, 552] on div "2" at bounding box center [248, 556] width 26 height 26
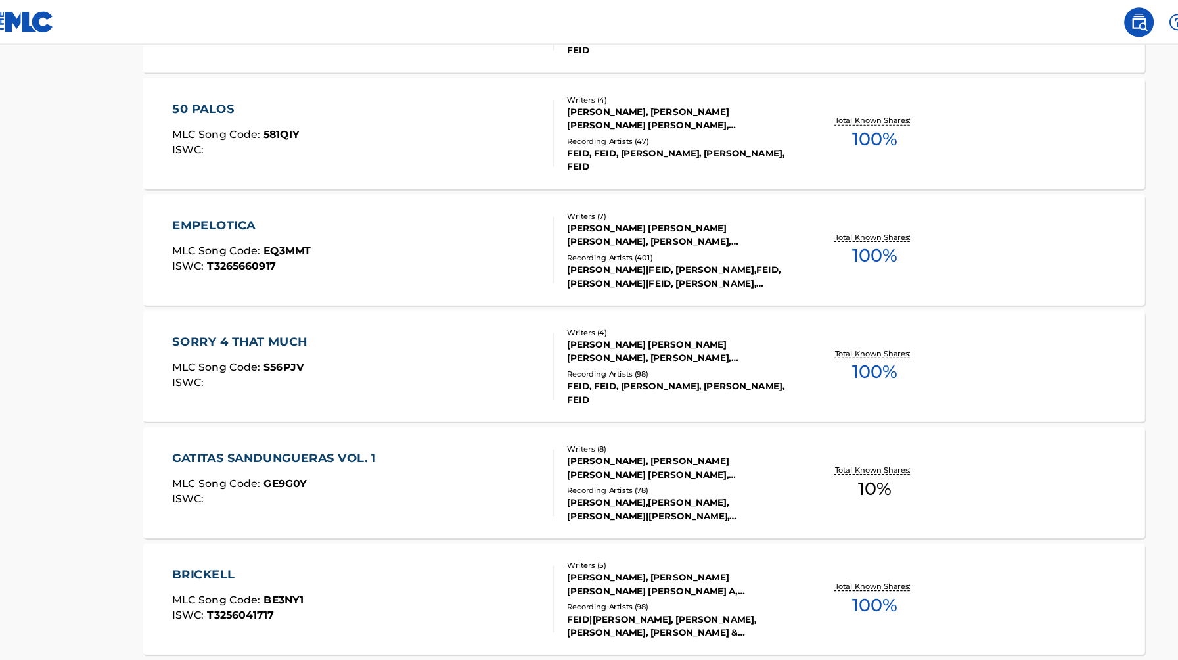
scroll to position [474, 0]
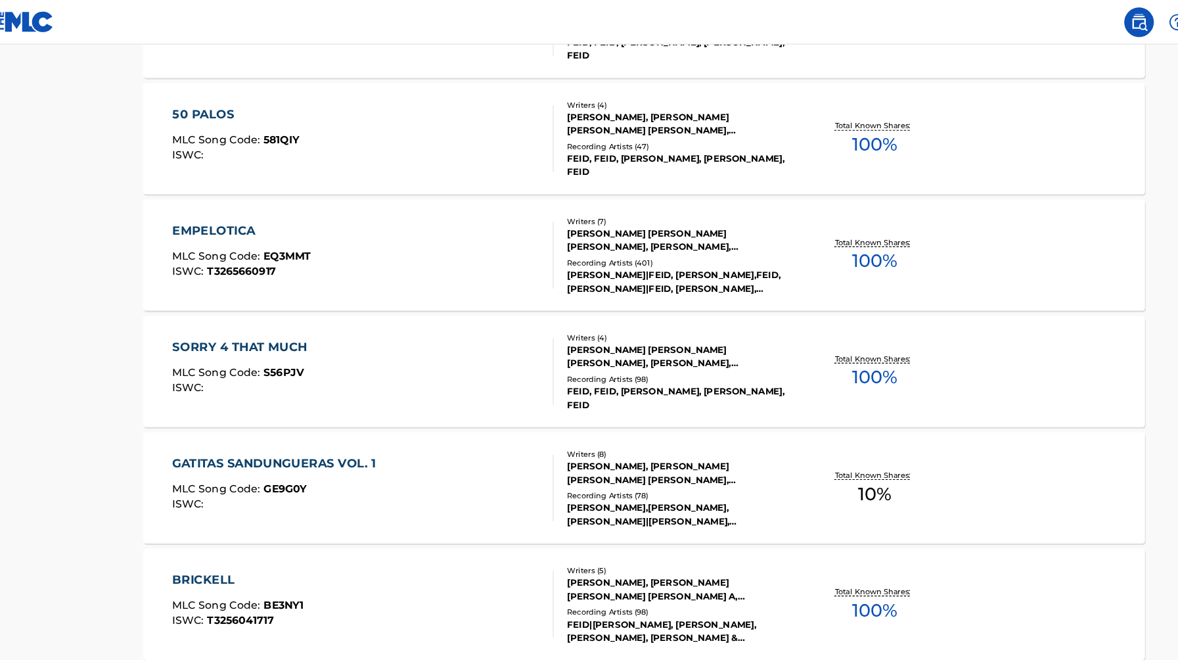
click at [570, 313] on div "SALOMON VILLADA HOYOS, JOHAN ESTEBAN ESPINOSA CUERVO, ESTEBAN HIGUITA ESTRADA, …" at bounding box center [621, 316] width 198 height 24
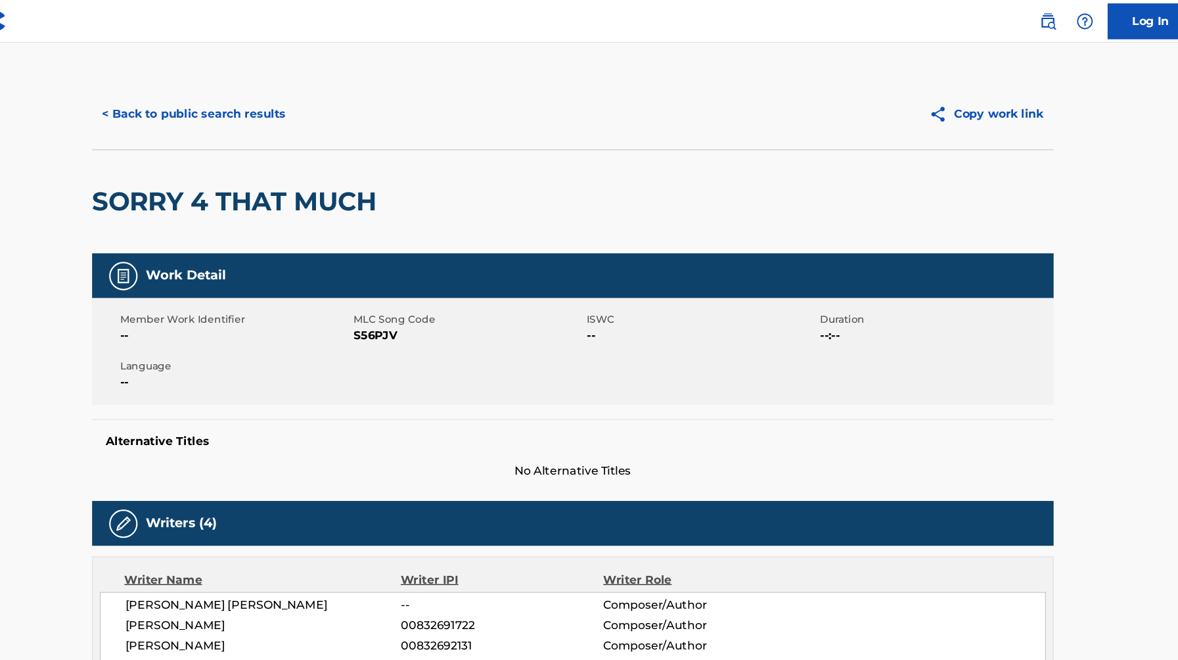
click at [217, 104] on button "< Back to public search results" at bounding box center [239, 105] width 189 height 33
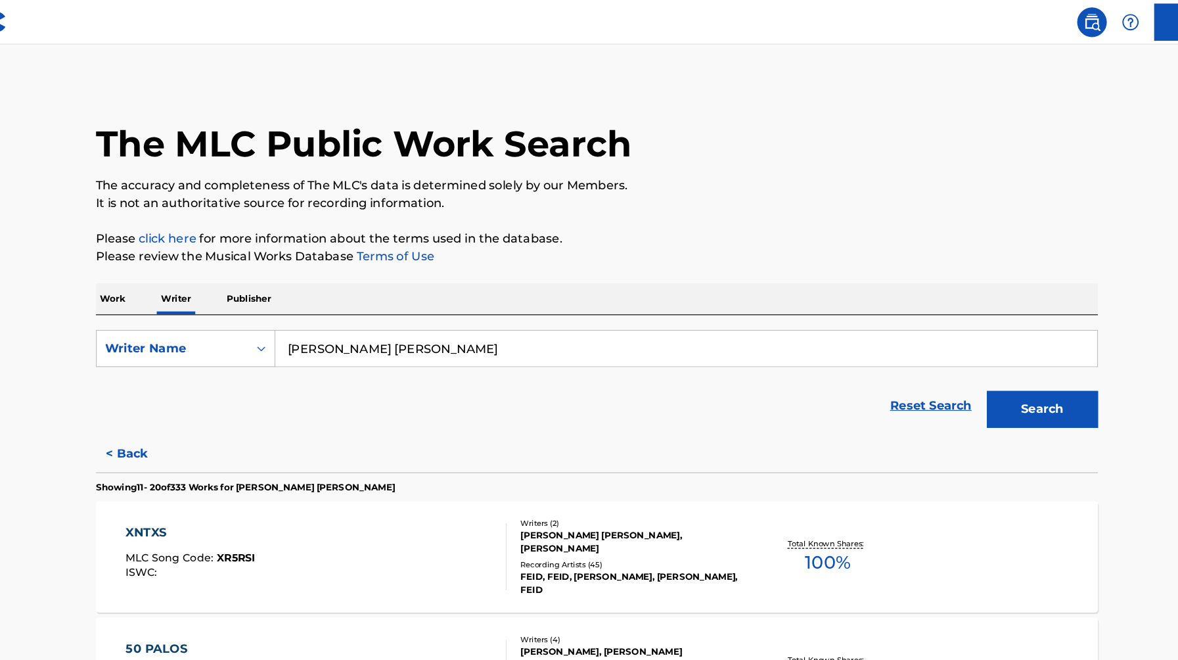
click at [394, 313] on input "salomón villada hoyos" at bounding box center [668, 309] width 728 height 32
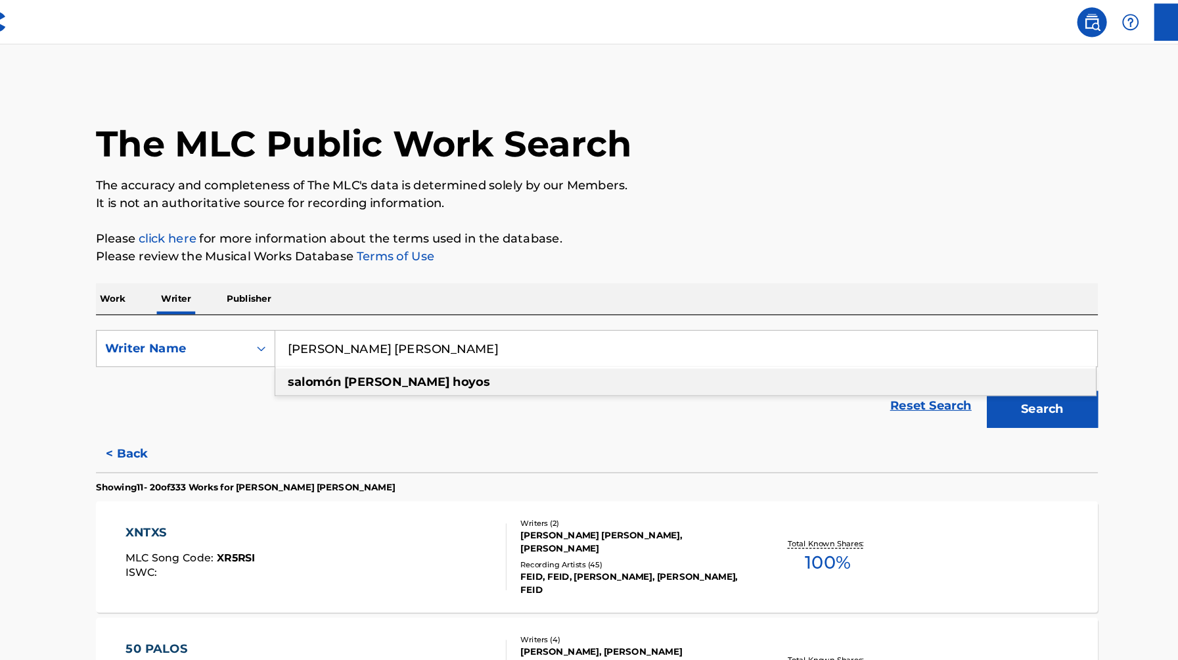
click at [394, 313] on input "salomón villada hoyos" at bounding box center [668, 309] width 728 height 32
paste input "Natanael Rubén Cano Monge"
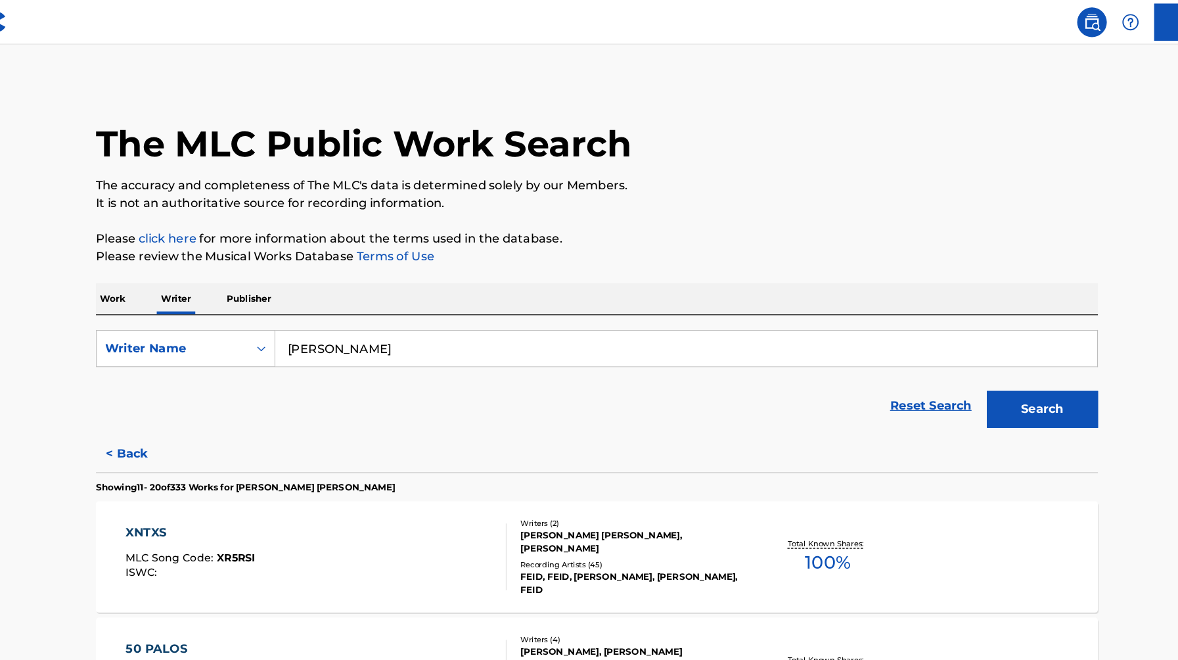
type input "Natanael Rubén Cano Monge"
click at [696, 362] on div "Reset Search Search" at bounding box center [589, 359] width 888 height 53
click at [998, 366] on button "Search" at bounding box center [984, 362] width 99 height 33
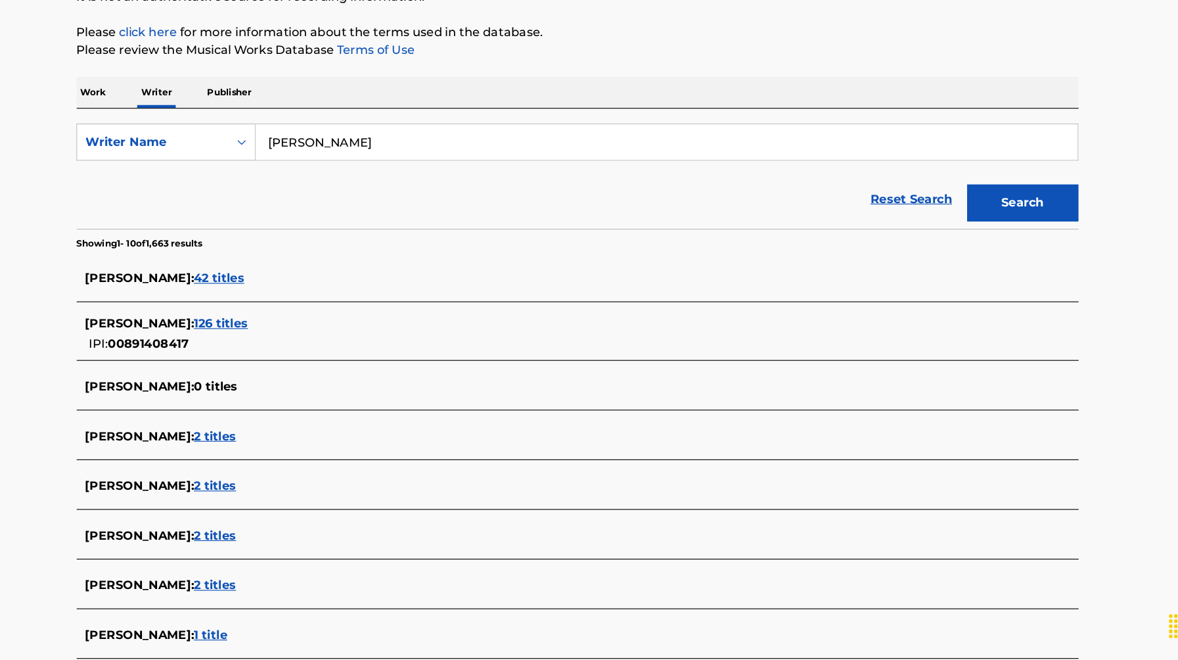
scroll to position [112, 0]
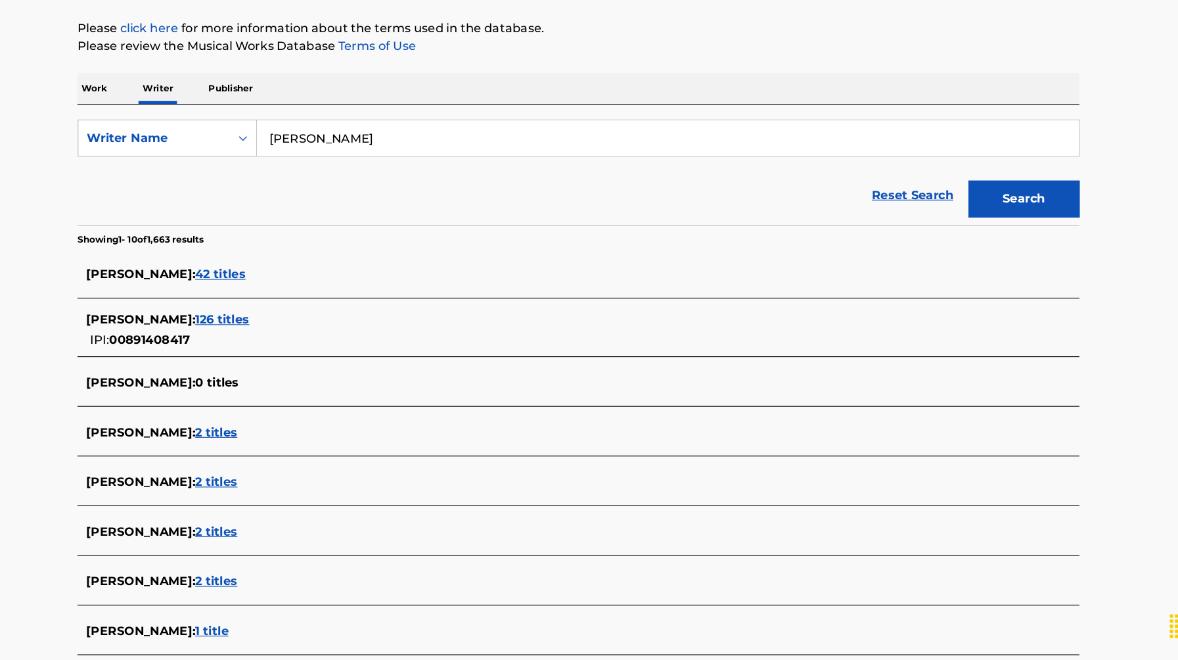
click at [298, 355] on span "126 titles" at bounding box center [274, 357] width 48 height 12
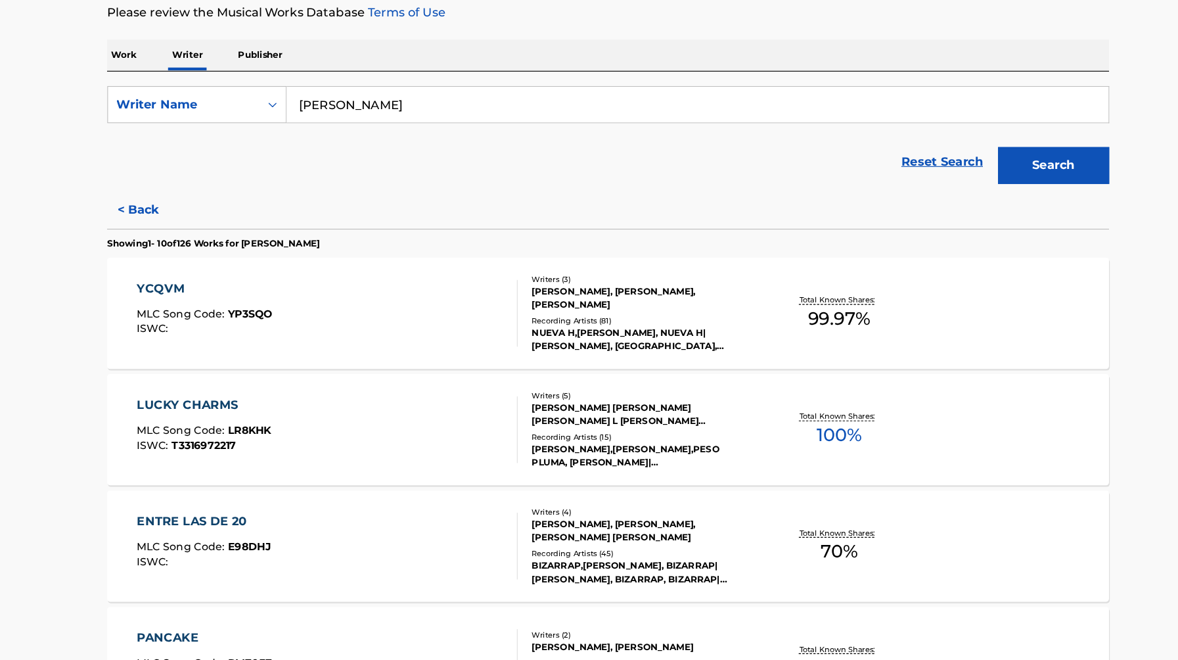
scroll to position [145, 0]
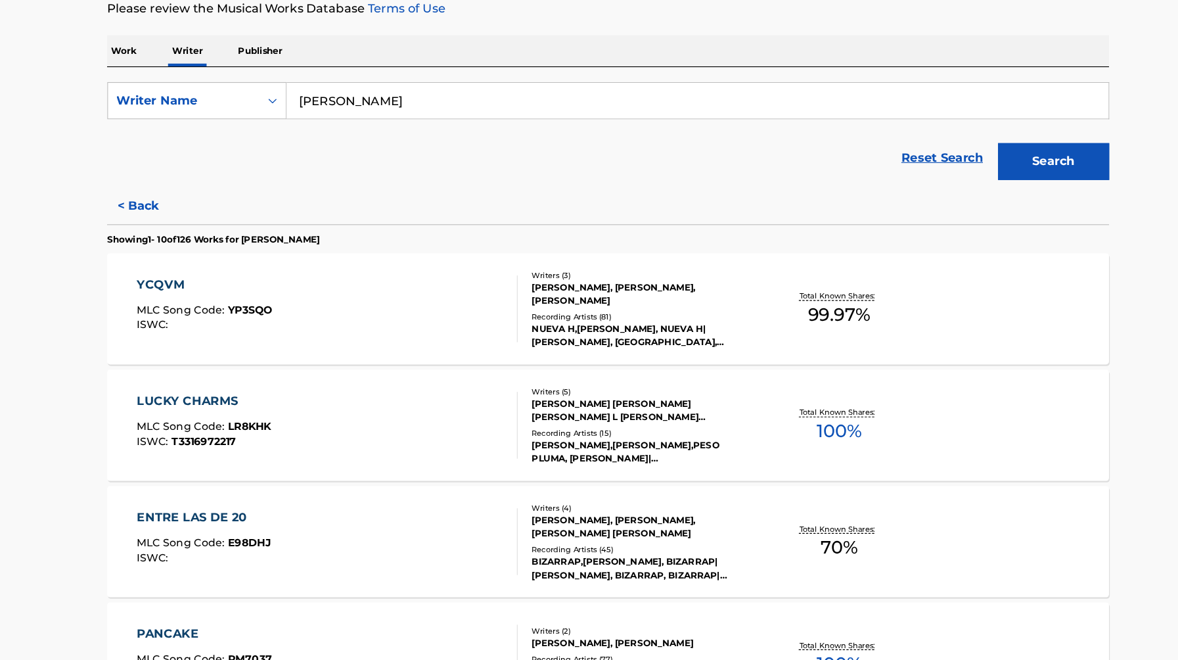
click at [237, 427] on div "LUCKY CHARMS" at bounding box center [230, 430] width 119 height 16
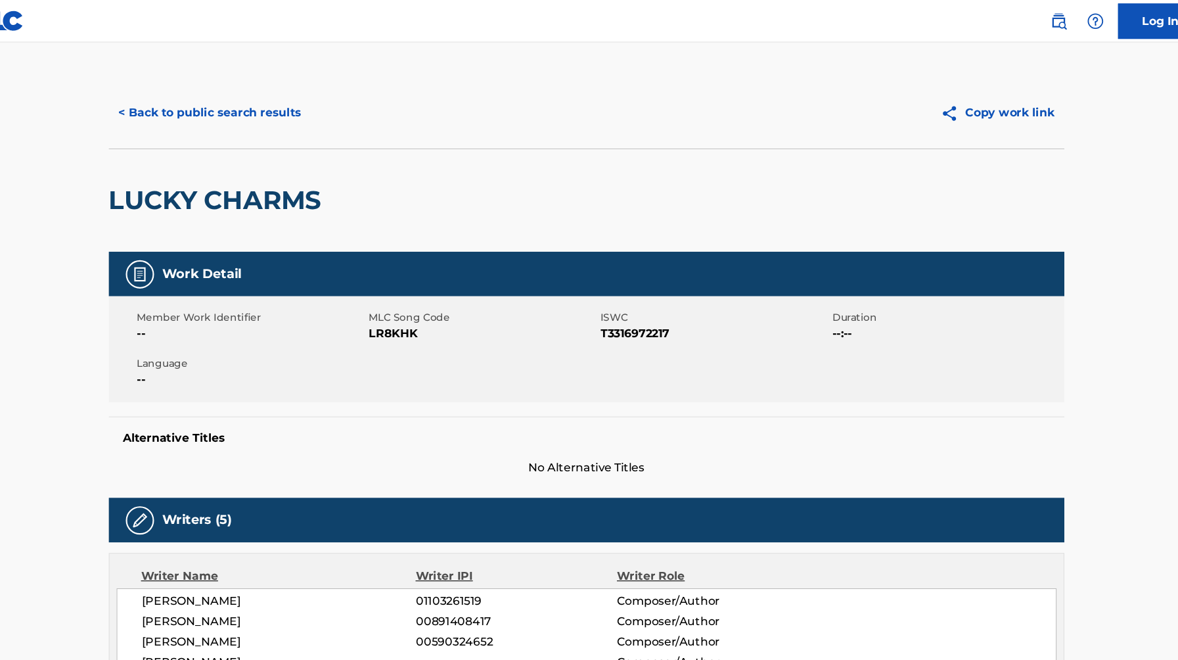
click at [200, 98] on button "< Back to public search results" at bounding box center [239, 105] width 189 height 33
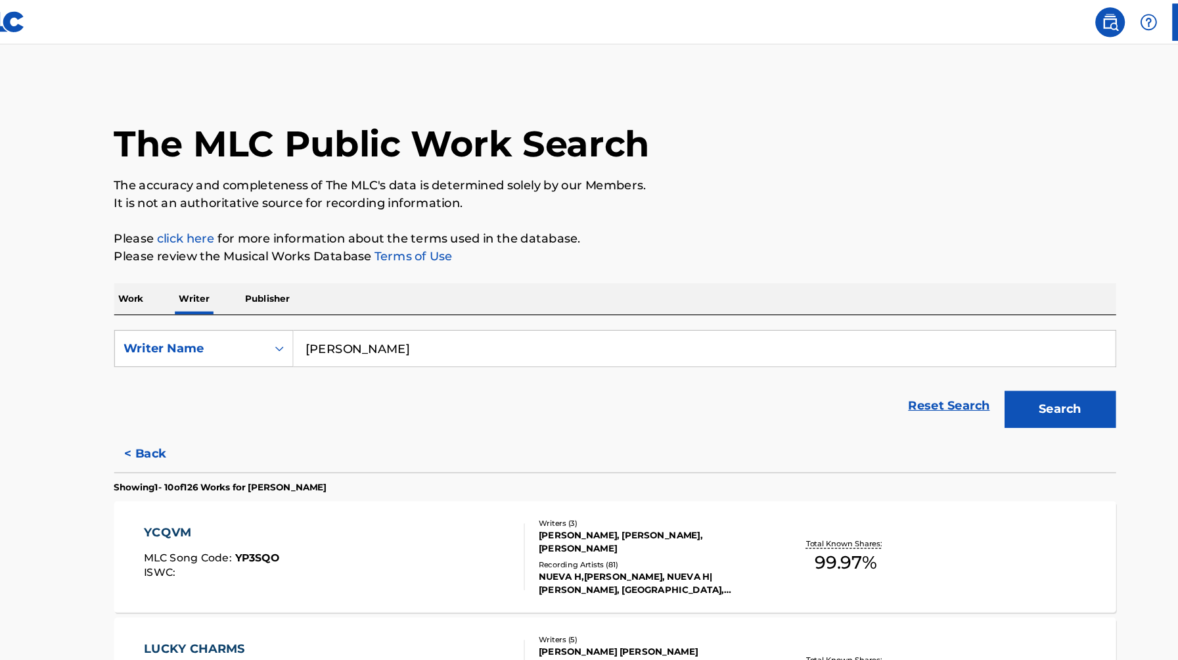
click at [175, 263] on div "Work Writer Publisher" at bounding box center [589, 265] width 888 height 28
click at [168, 263] on p "Work" at bounding box center [160, 265] width 30 height 28
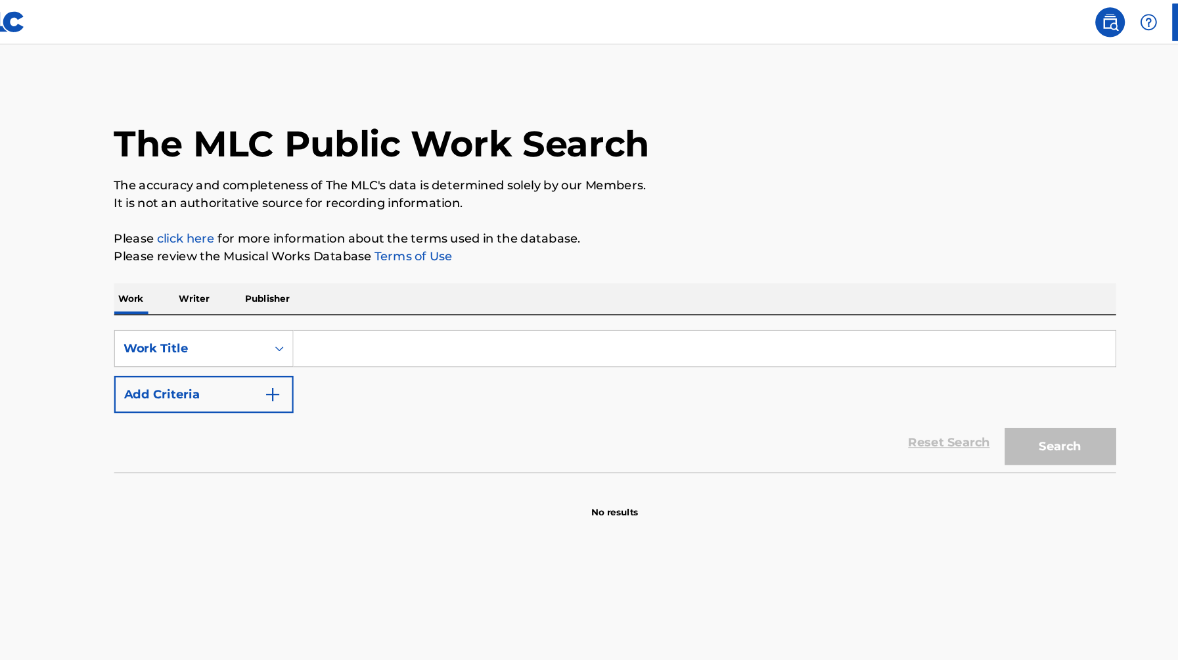
click at [370, 302] on input "Search Form" at bounding box center [668, 309] width 728 height 32
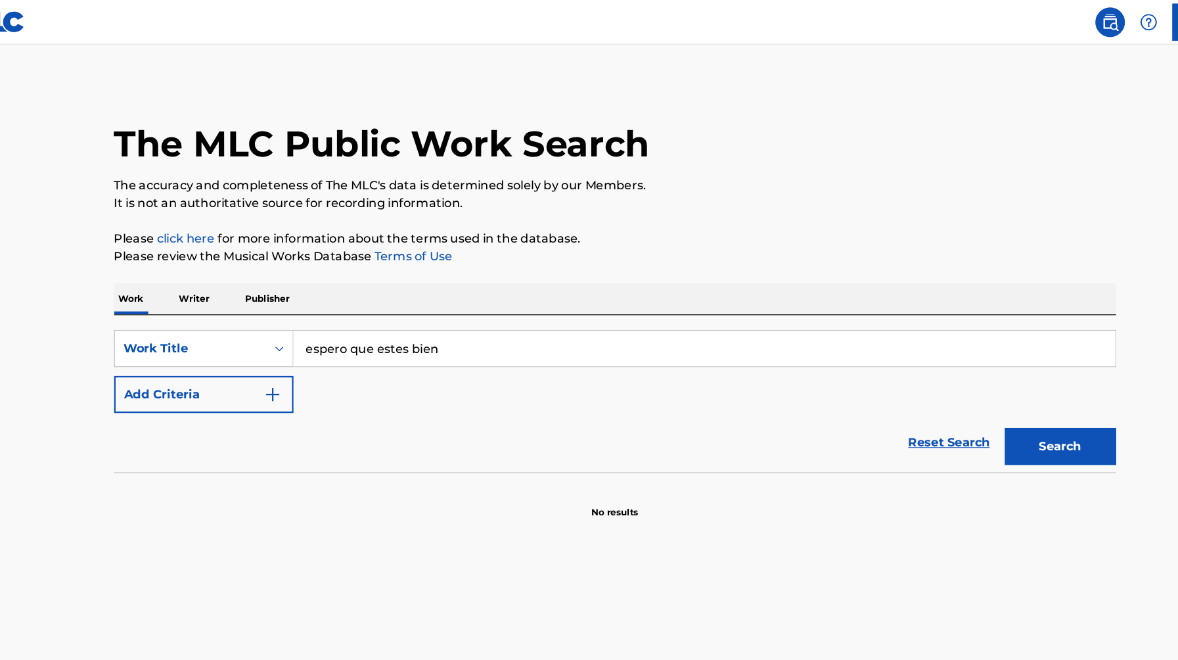
type input "espero que estes bien"
click at [202, 348] on button "Add Criteria" at bounding box center [224, 349] width 159 height 33
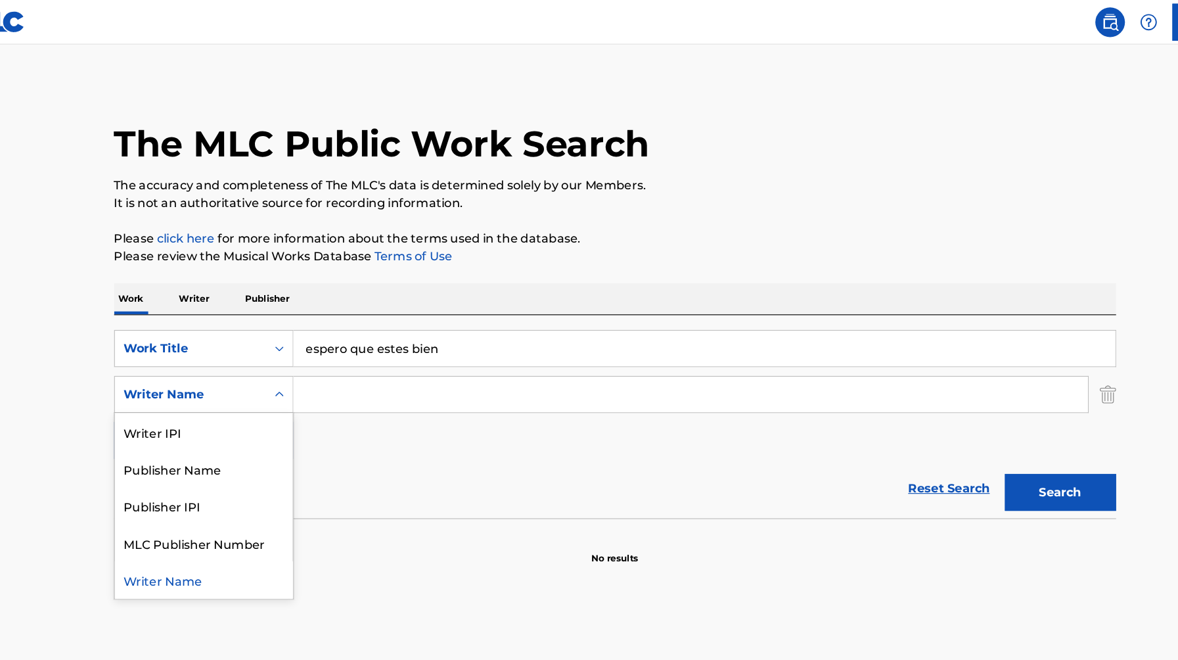
click at [228, 354] on div "Writer Name" at bounding box center [213, 350] width 118 height 16
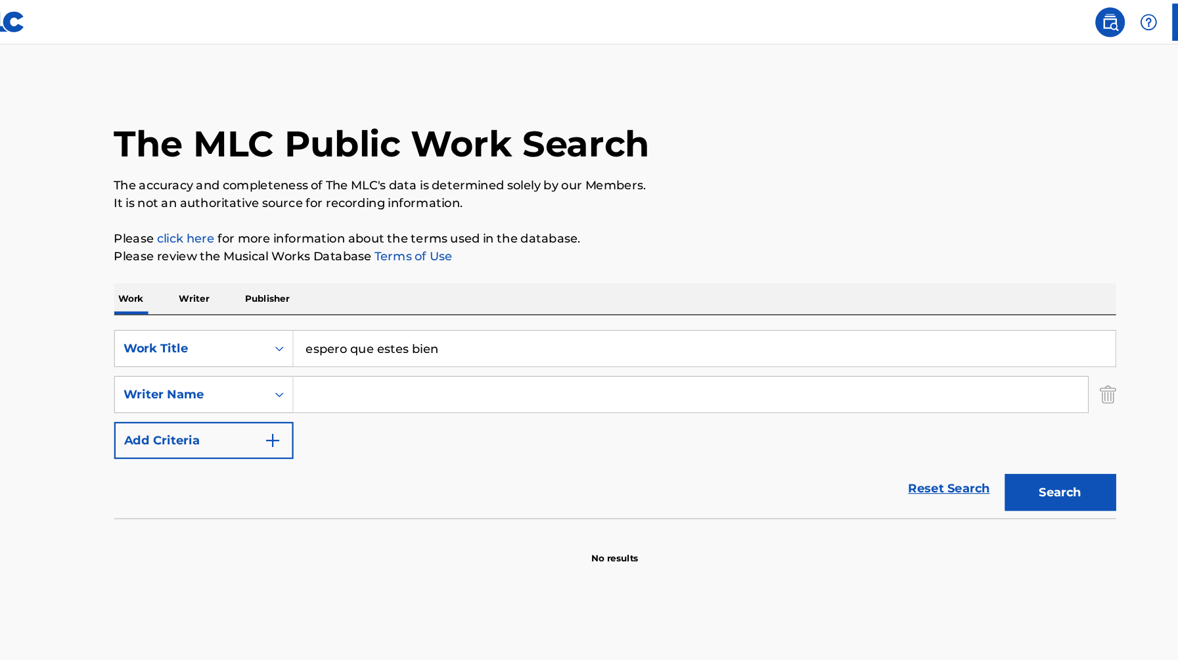
click at [348, 349] on input "Search Form" at bounding box center [656, 350] width 704 height 32
paste input "Michael Torres"
type input "Michael Torres"
click at [950, 436] on button "Search" at bounding box center [984, 436] width 99 height 33
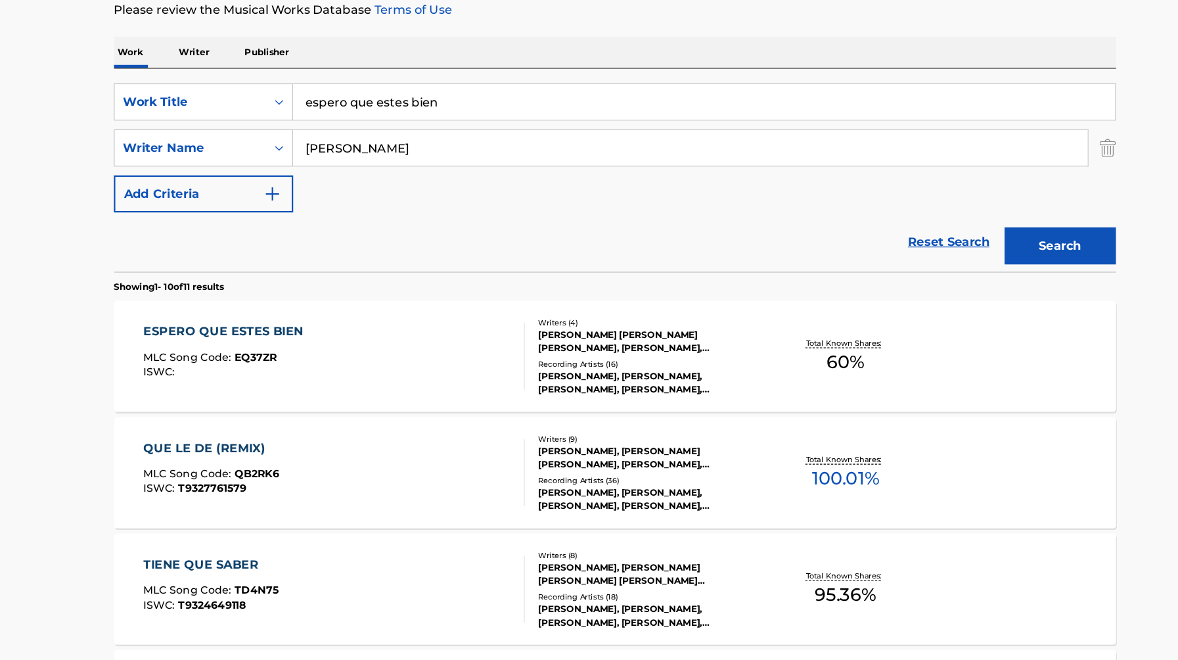
scroll to position [143, 0]
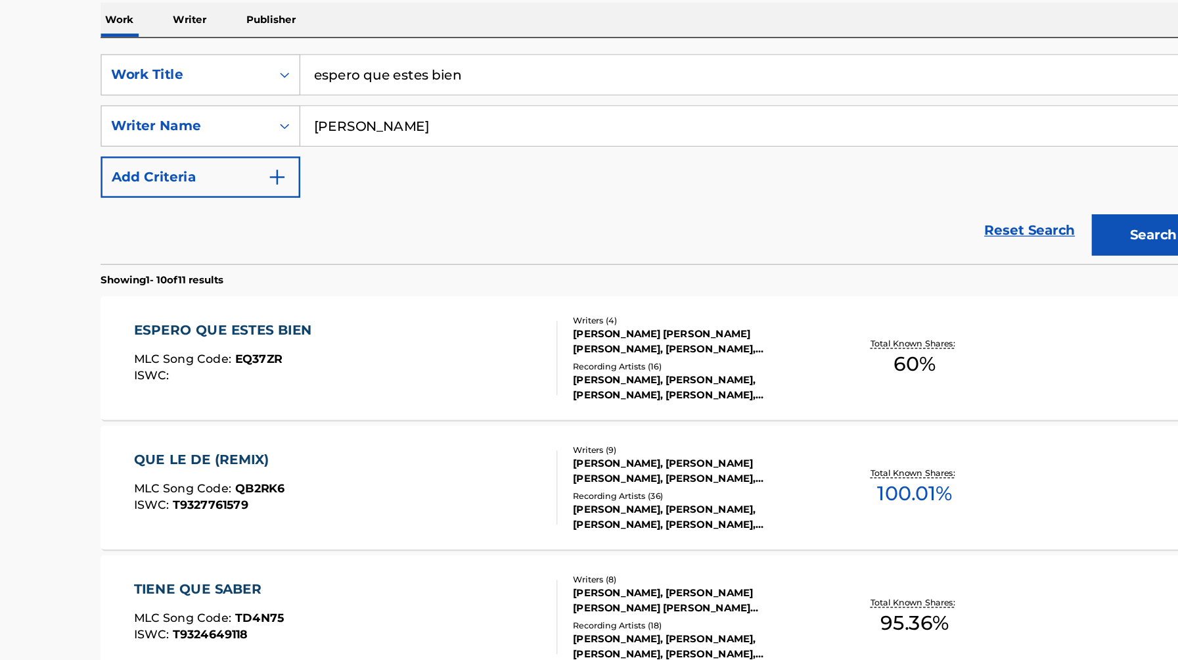
click at [255, 367] on div "ESPERO QUE ESTES BIEN" at bounding box center [245, 369] width 148 height 16
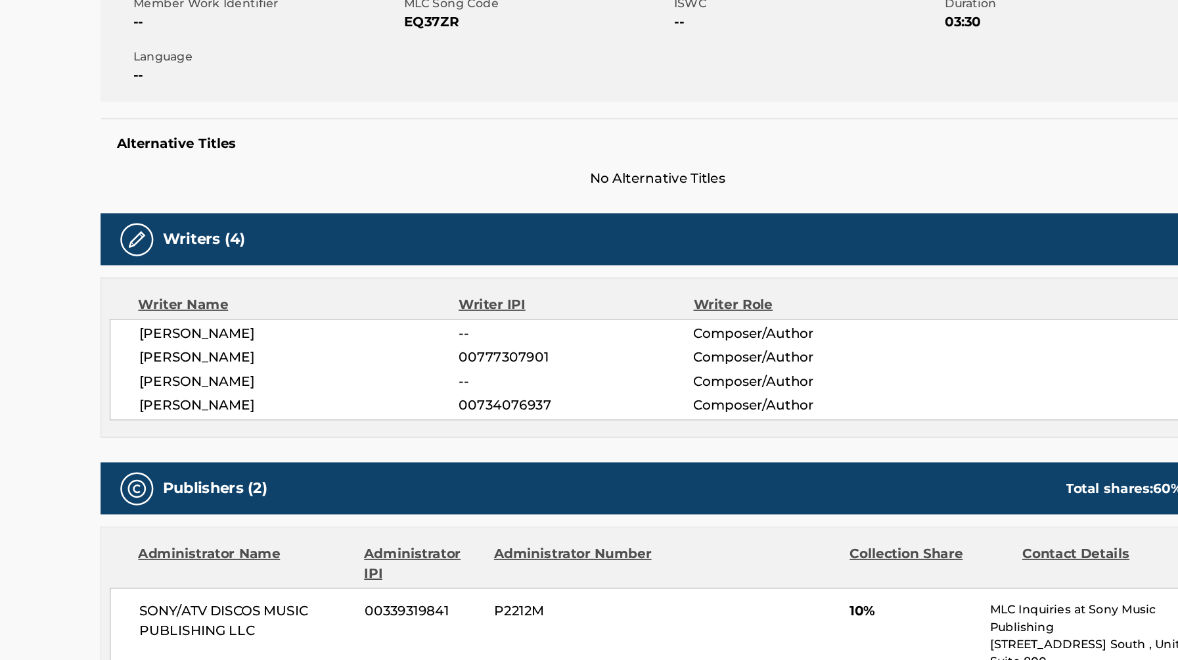
scroll to position [175, 0]
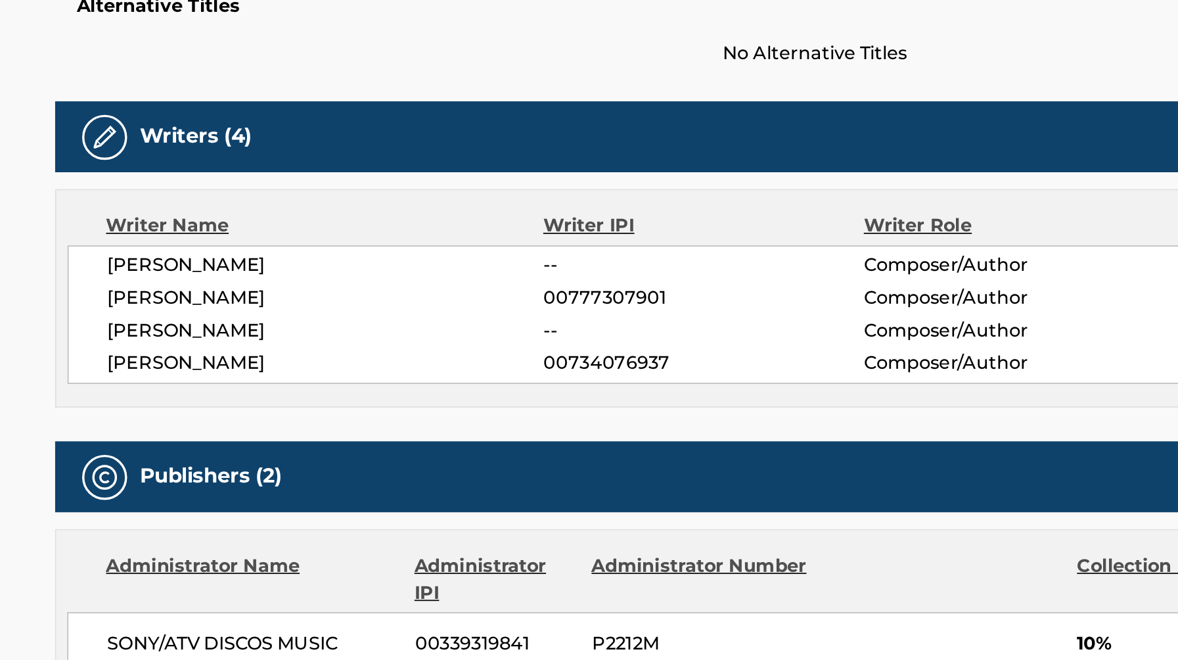
drag, startPoint x: 177, startPoint y: 418, endPoint x: 380, endPoint y: 416, distance: 203.0
click at [380, 416] on span "JEAN CARLOS ESPINELL HERNANDEZ" at bounding box center [303, 422] width 255 height 16
copy span "JEAN CARLOS ESPINELL HERNANDEZ"
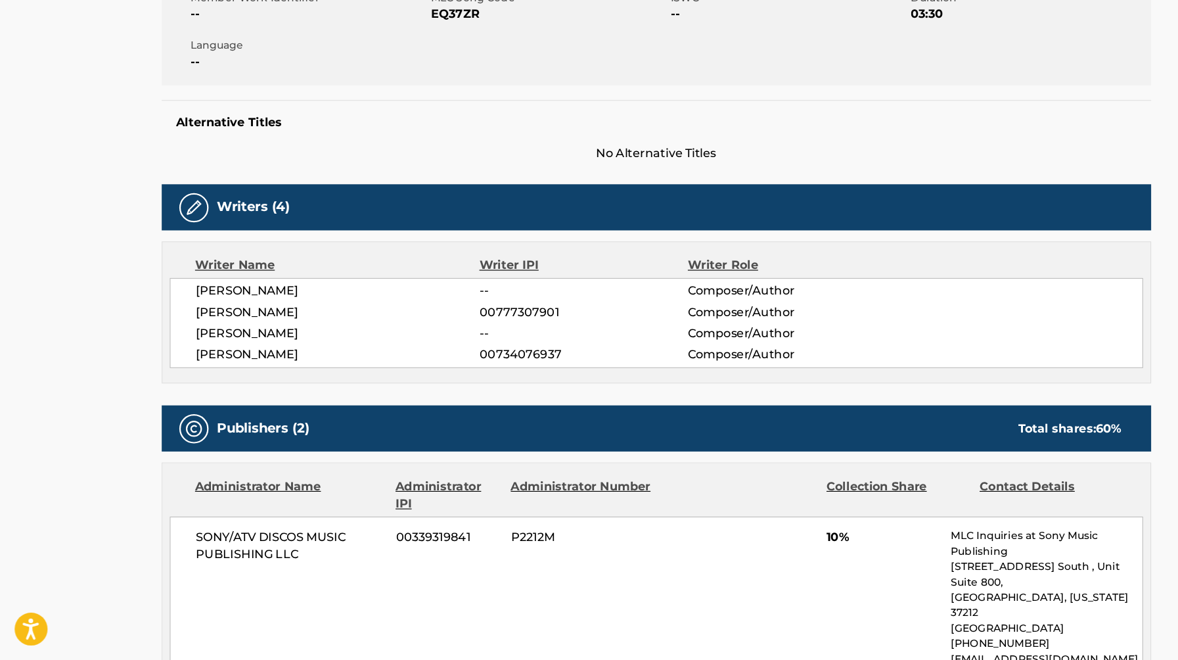
scroll to position [247, 0]
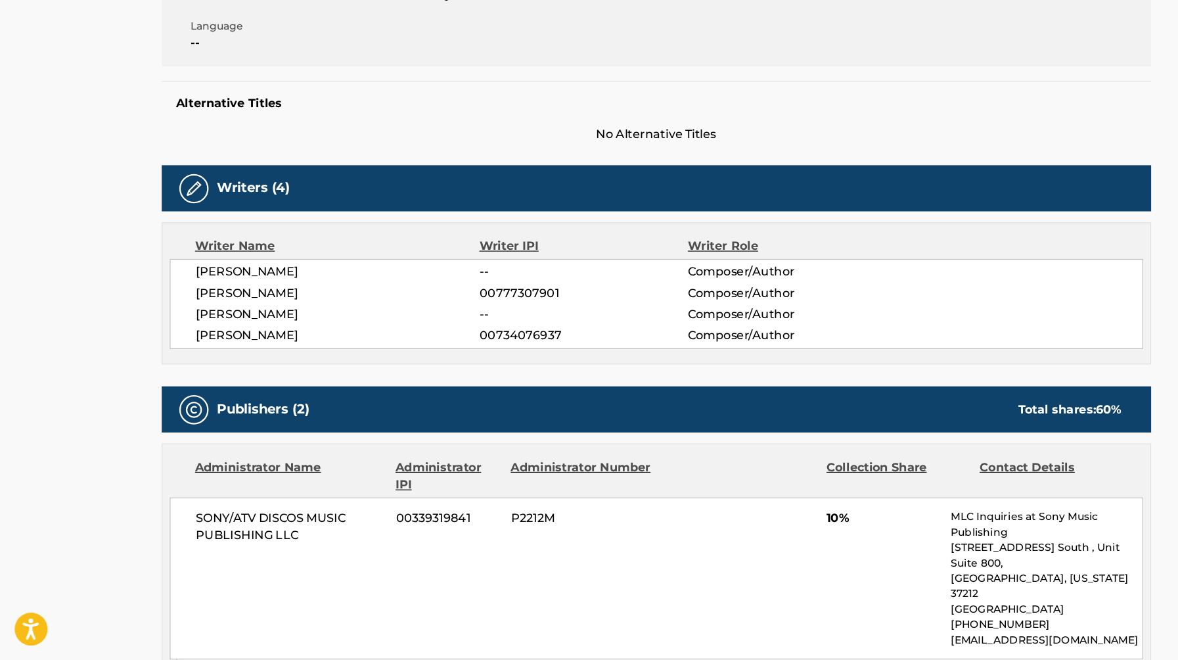
copy span "JEAN CARLOS ESPINELL HERNANDEZ"
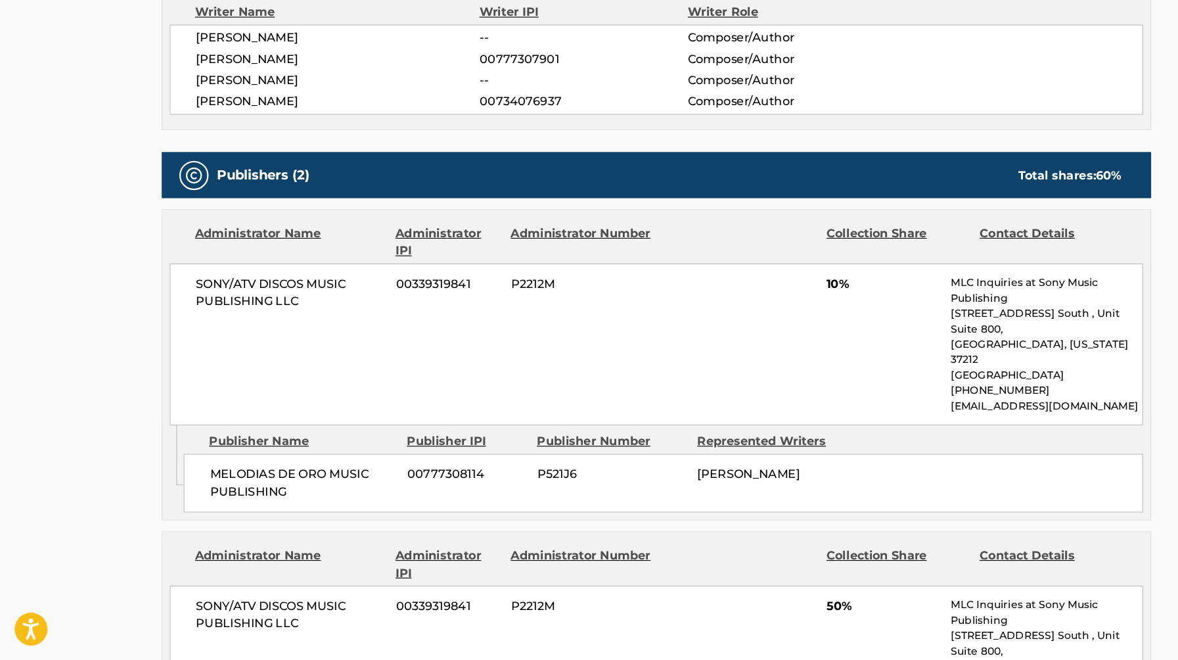
click at [289, 349] on div "SONY/ATV DISCOS MUSIC PUBLISHING LLC 00339319841 P2212M 10% MLC Inquiries at So…" at bounding box center [589, 375] width 874 height 145
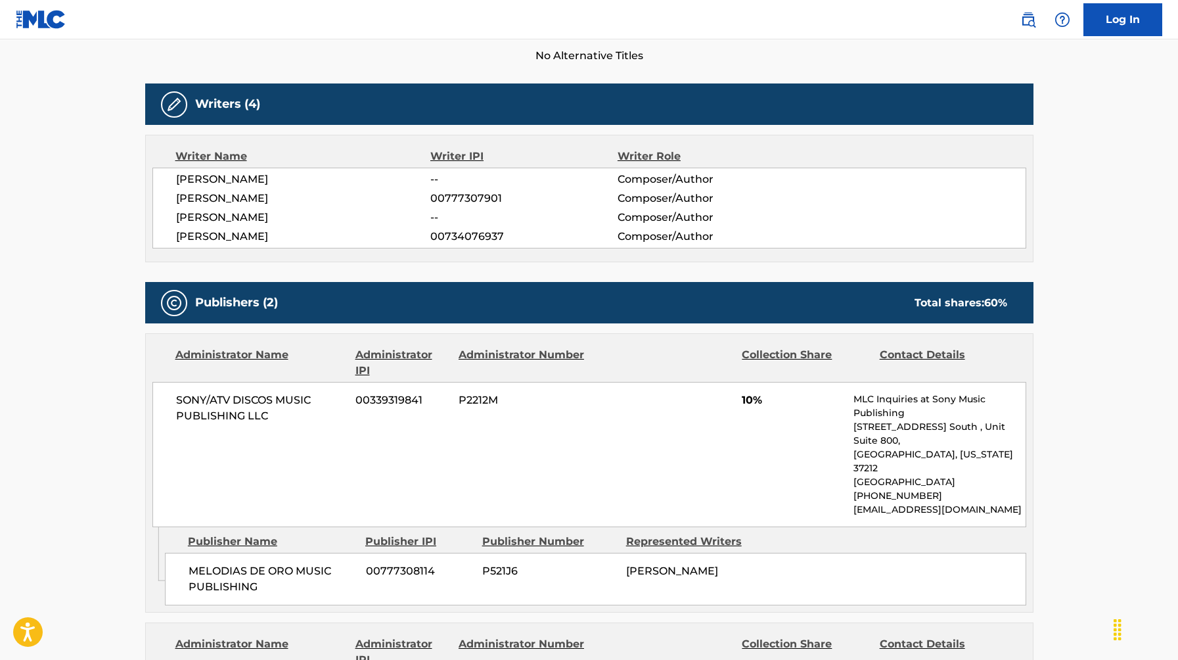
scroll to position [377, 0]
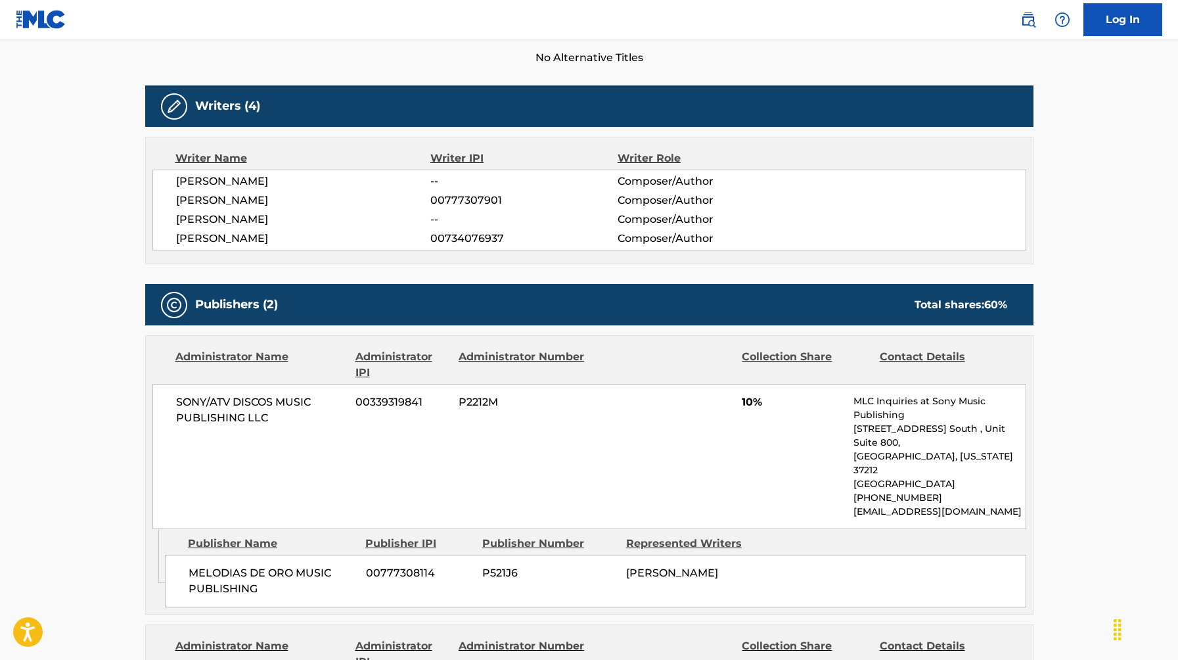
drag, startPoint x: 174, startPoint y: 218, endPoint x: 394, endPoint y: 218, distance: 220.1
click at [394, 218] on div "JULIO EMMANUEL BATISTA SANTOS -- Composer/Author ORLANDO JOVANI CEPEDA MATOS 00…" at bounding box center [589, 209] width 874 height 81
copy span "JEAN CARLOS ESPINELL HERNANDEZ"
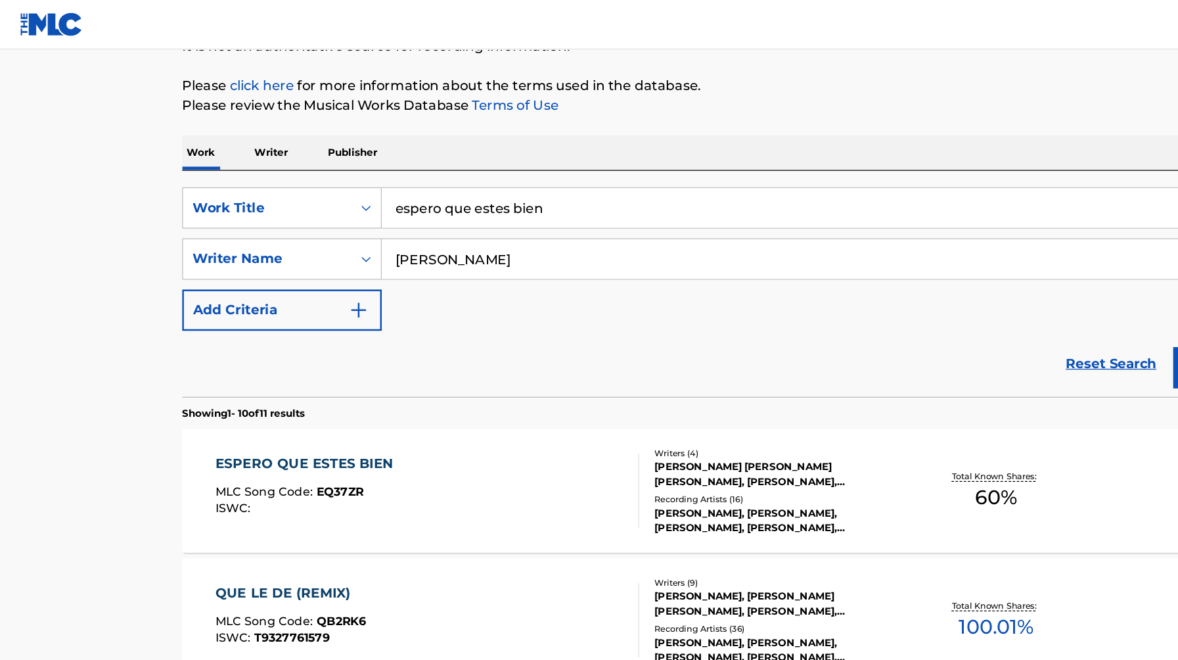
click at [235, 129] on div "Work Writer Publisher" at bounding box center [589, 122] width 888 height 28
click at [223, 124] on p "Writer" at bounding box center [216, 122] width 35 height 28
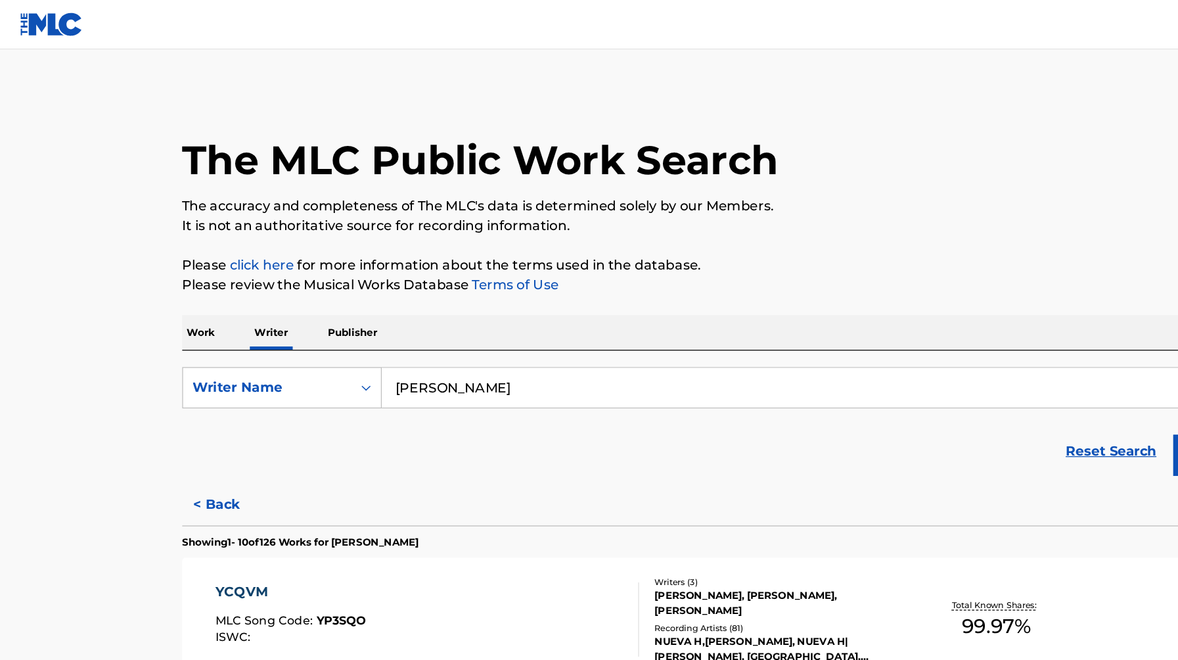
click at [446, 305] on input "Natanael Rubén Cano Monge" at bounding box center [668, 309] width 728 height 32
paste input "JEAN CARLOS ESPINELL HERNANDEZ"
type input "=JEAN CARLOS ESPINELL HERNAN"
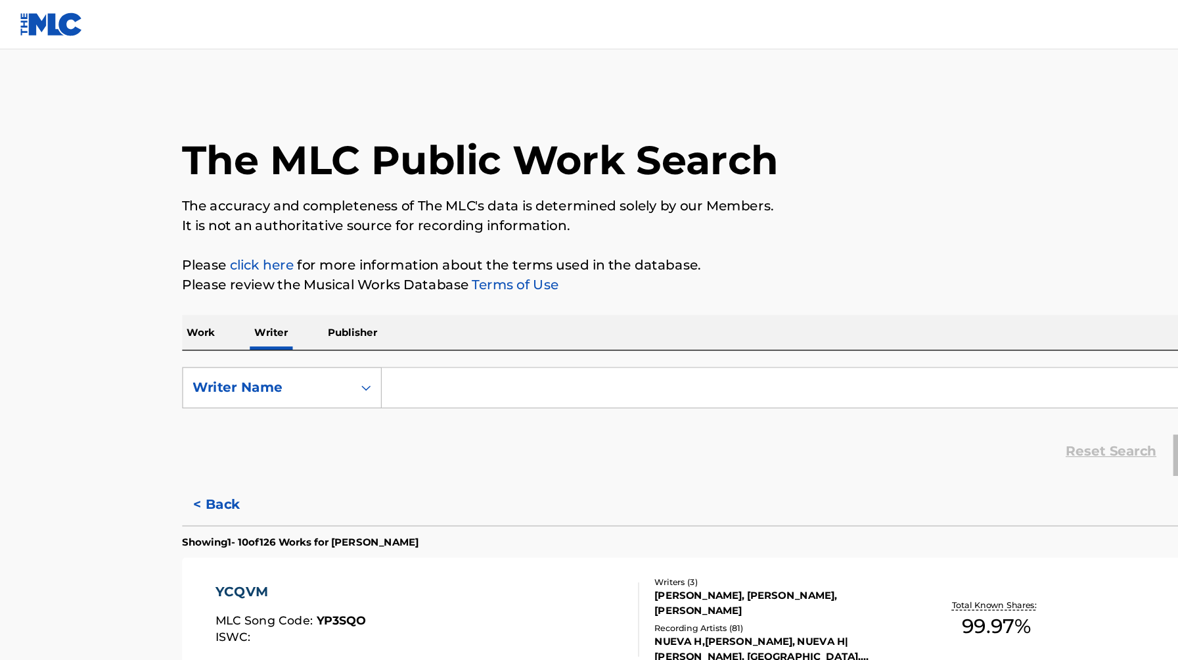
paste input "JEAN CARLOS ESPINELL HERNANDEZ"
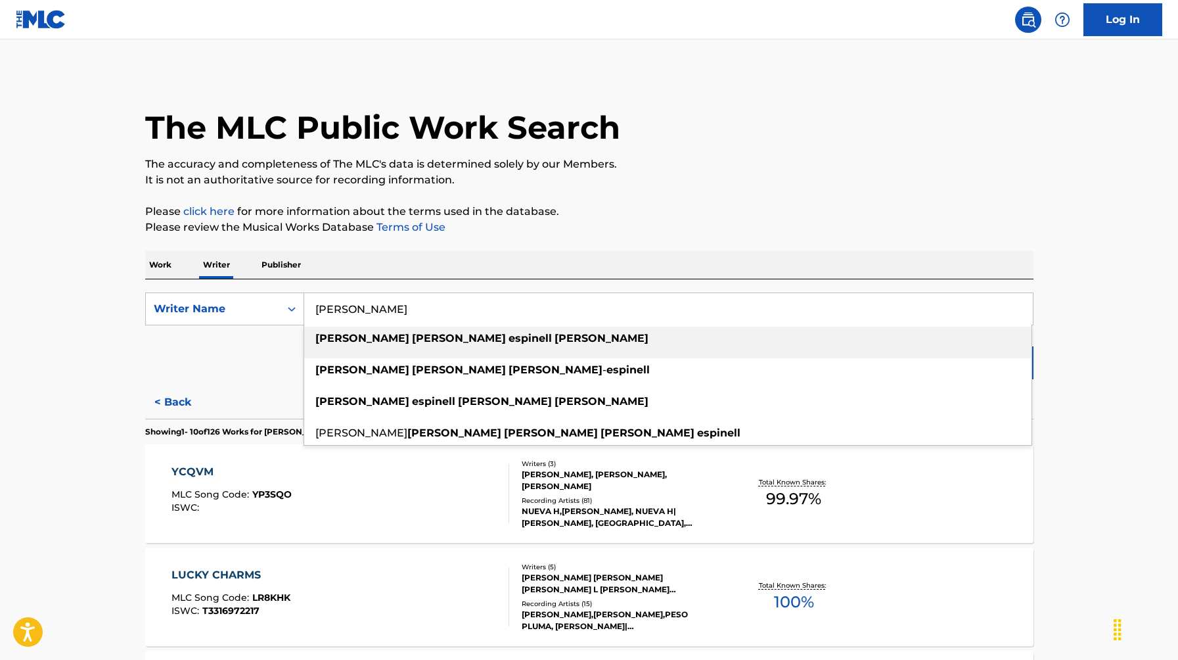
click at [572, 327] on div "jean carlos espinell hernandez" at bounding box center [667, 338] width 727 height 24
type input "jean carlos espinell hernandez"
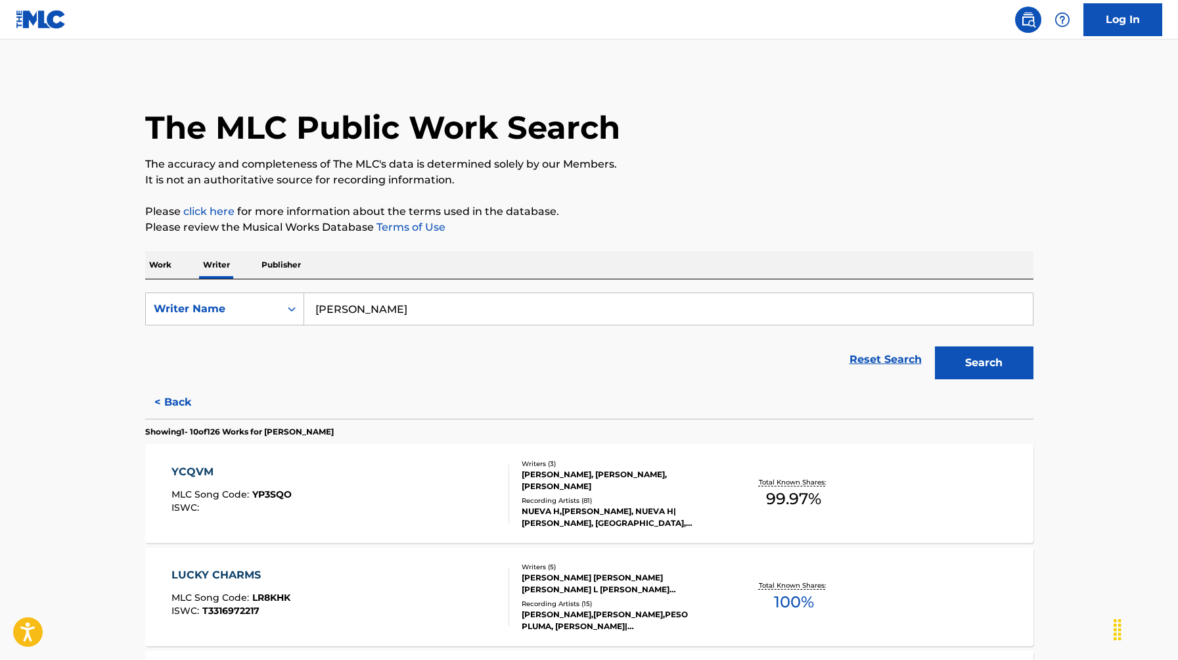
click at [970, 365] on button "Search" at bounding box center [984, 362] width 99 height 33
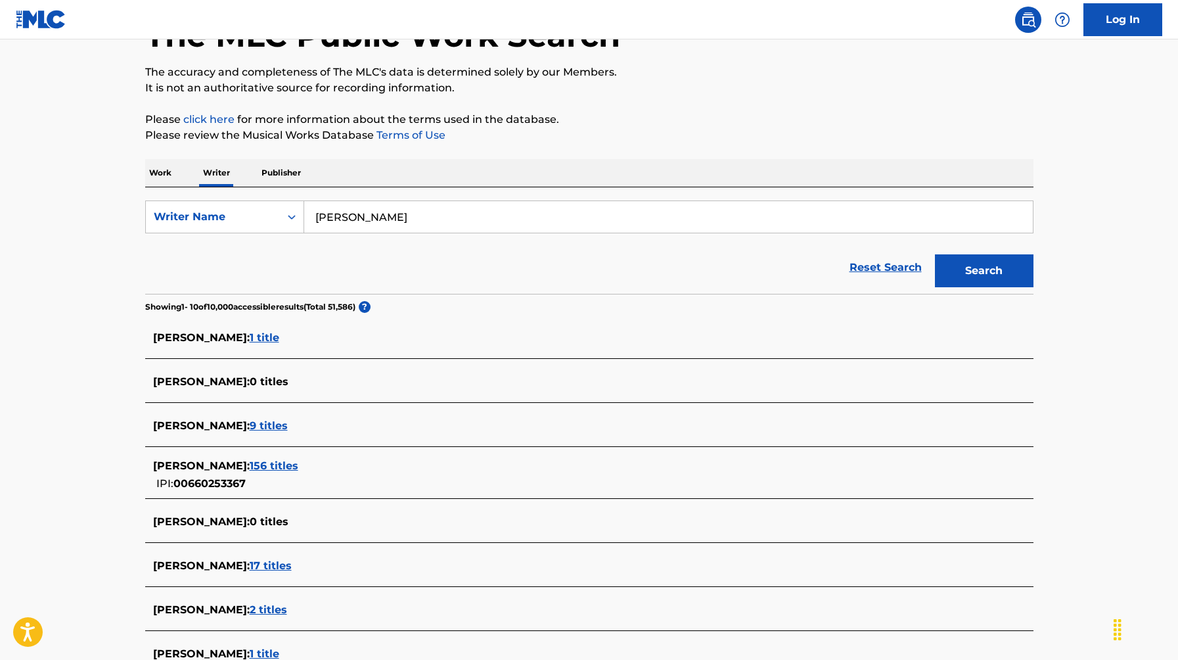
scroll to position [95, 0]
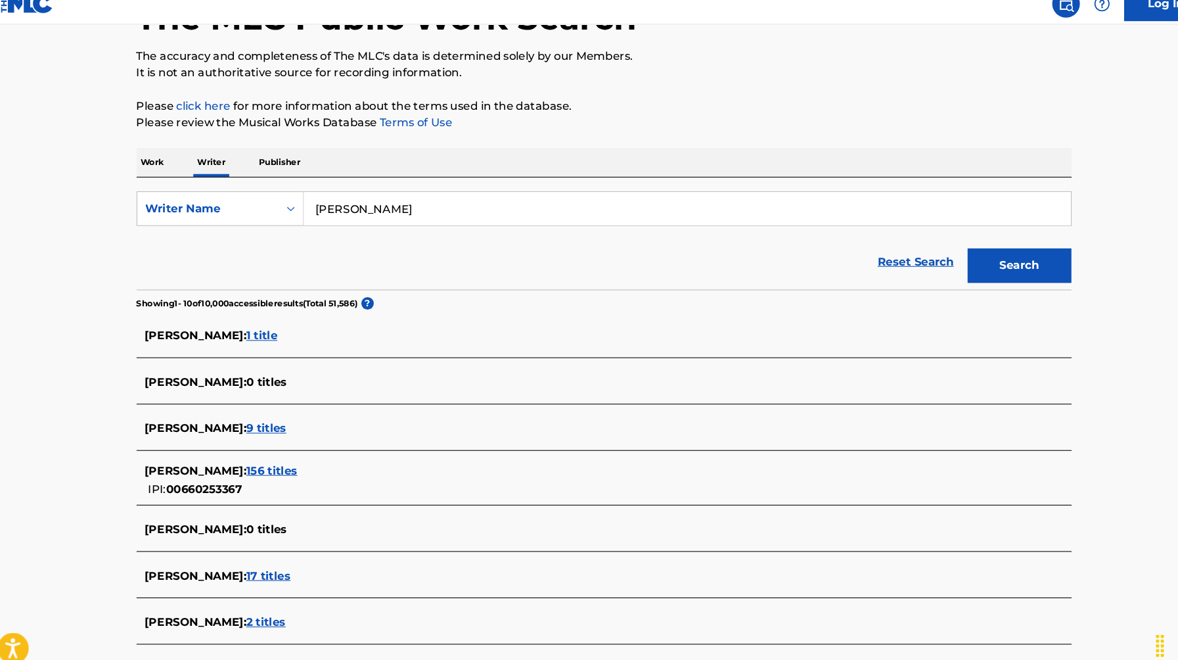
click at [298, 464] on span "156 titles" at bounding box center [274, 463] width 49 height 12
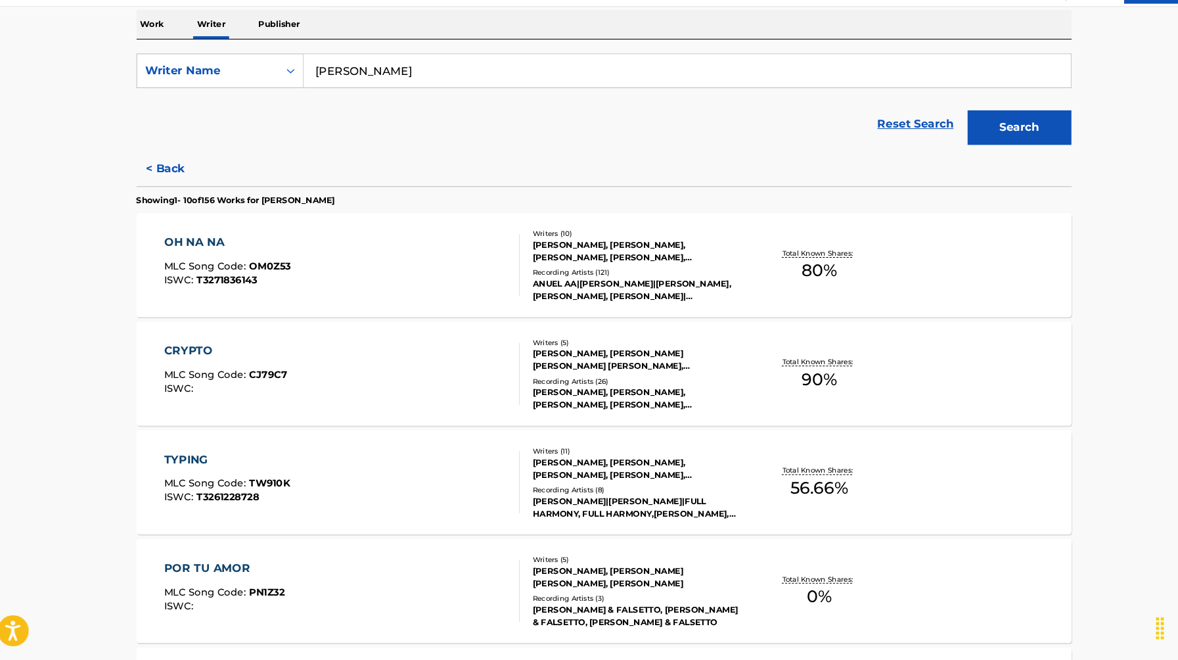
scroll to position [217, 0]
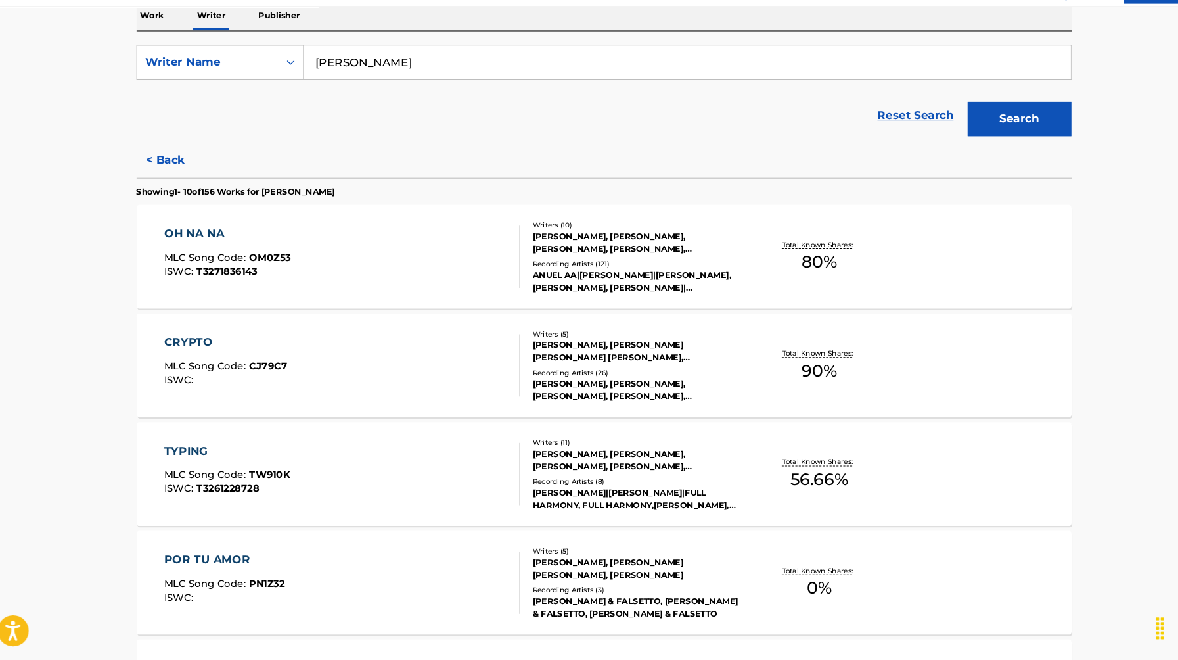
click at [210, 255] on div "OH NA NA" at bounding box center [231, 255] width 120 height 16
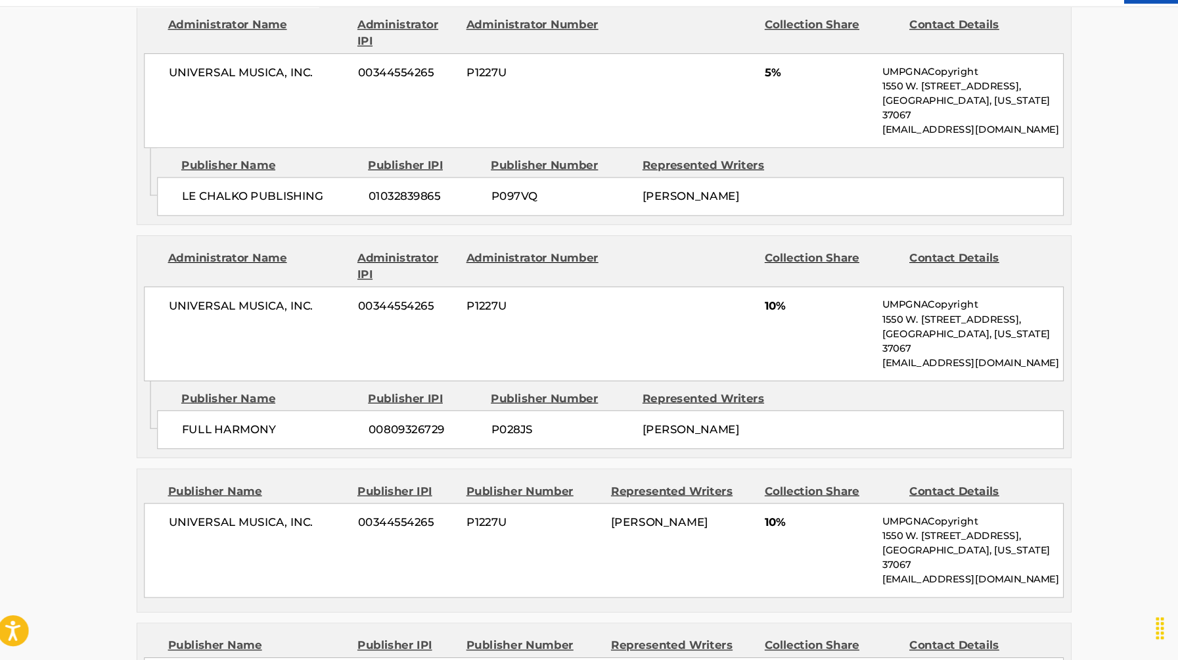
scroll to position [806, 0]
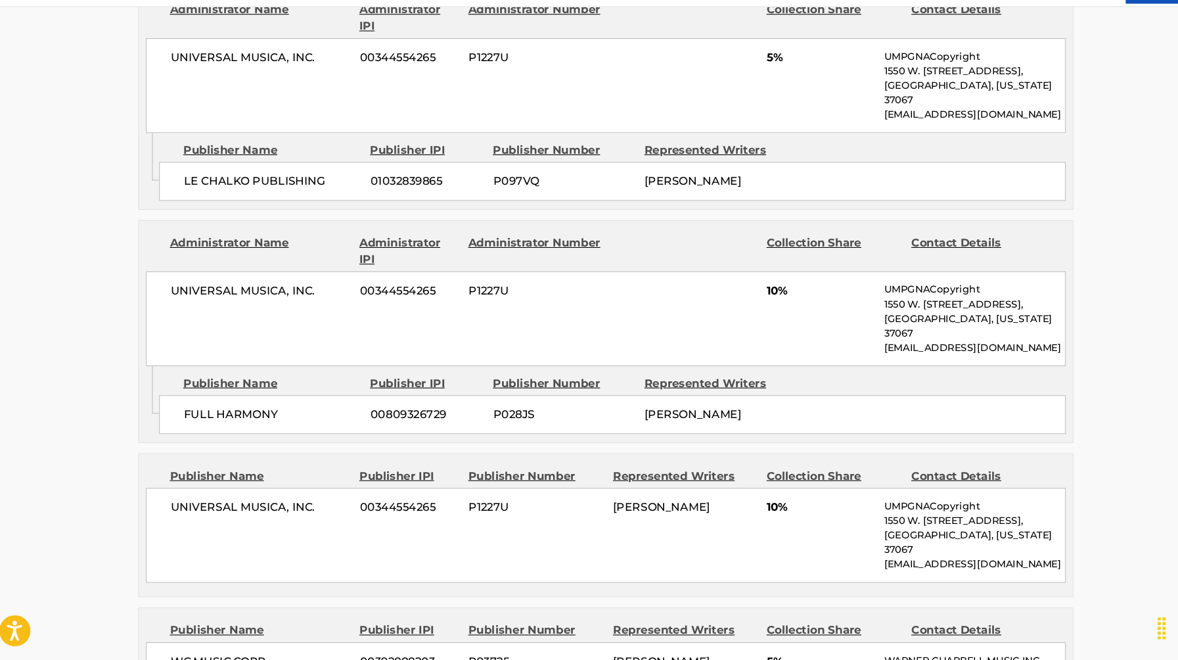
drag, startPoint x: 626, startPoint y: 404, endPoint x: 758, endPoint y: 429, distance: 134.4
click at [758, 429] on div "JEAN CARLOS HERNANDEZ-ESPINELL" at bounding box center [693, 426] width 134 height 16
click at [617, 419] on div "FULL HARMONY 00809326729 P028JS JEAN CARLOS HERNANDEZ-ESPINELL" at bounding box center [595, 426] width 861 height 37
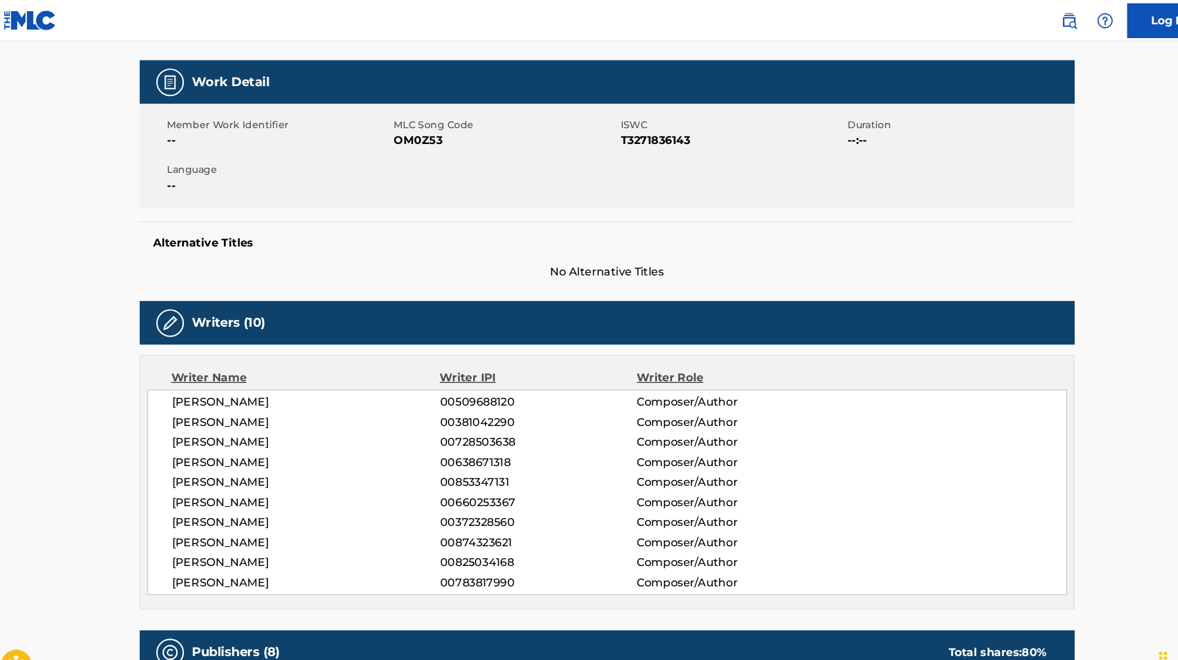
scroll to position [0, 0]
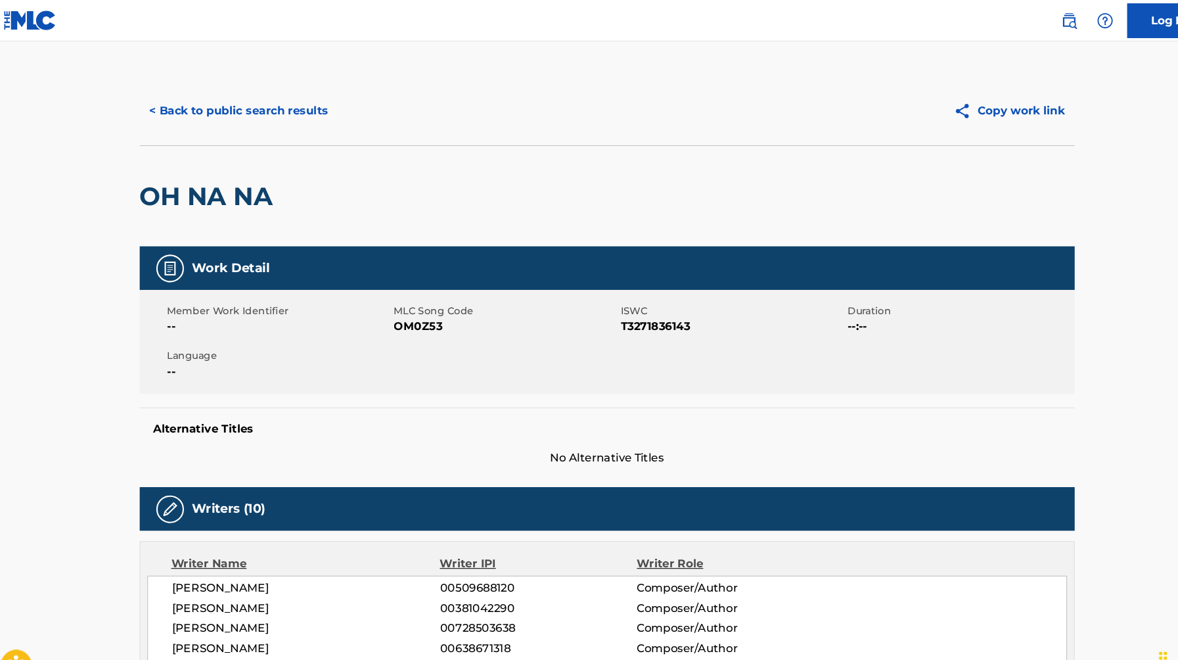
click at [220, 91] on button "< Back to public search results" at bounding box center [239, 105] width 189 height 33
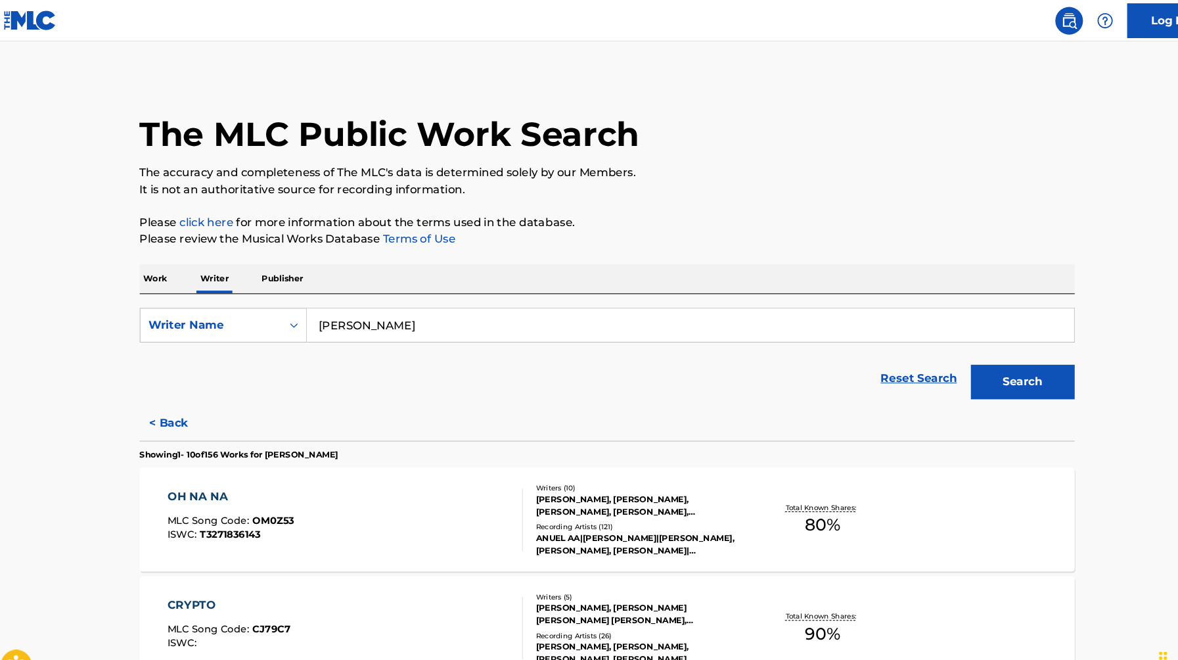
click at [445, 307] on input "jean carlos espinell hernandez" at bounding box center [668, 309] width 728 height 32
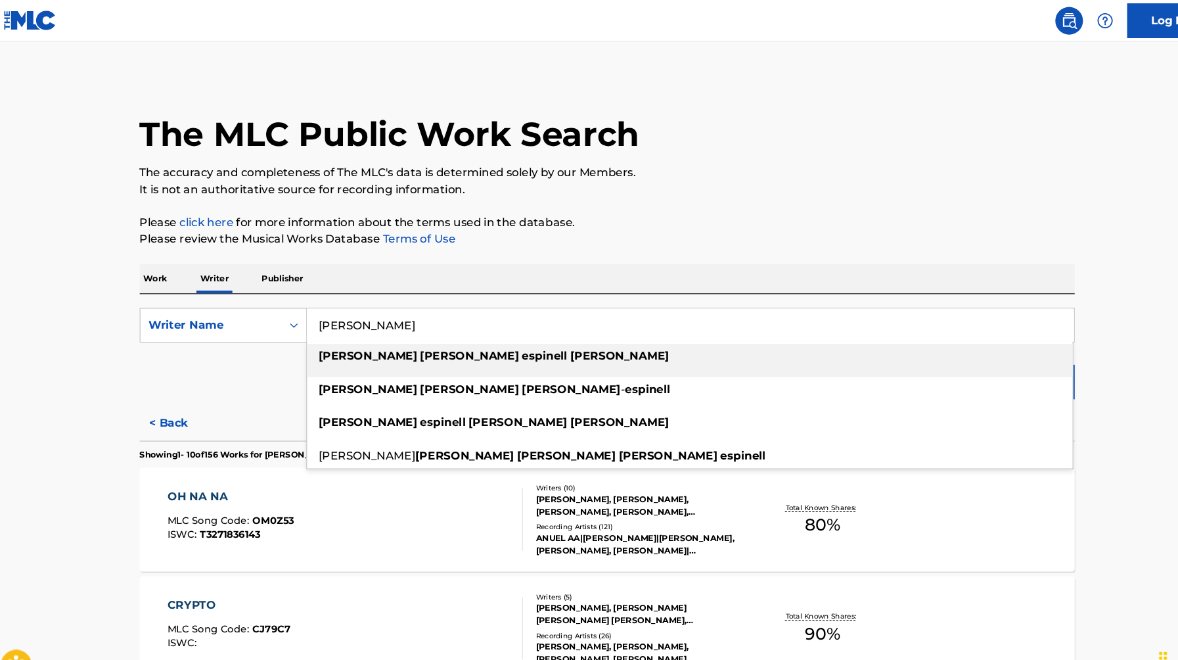
click at [445, 307] on input "jean carlos espinell hernandez" at bounding box center [668, 309] width 728 height 32
paste input "Jesus Ivan Leal Reyes"
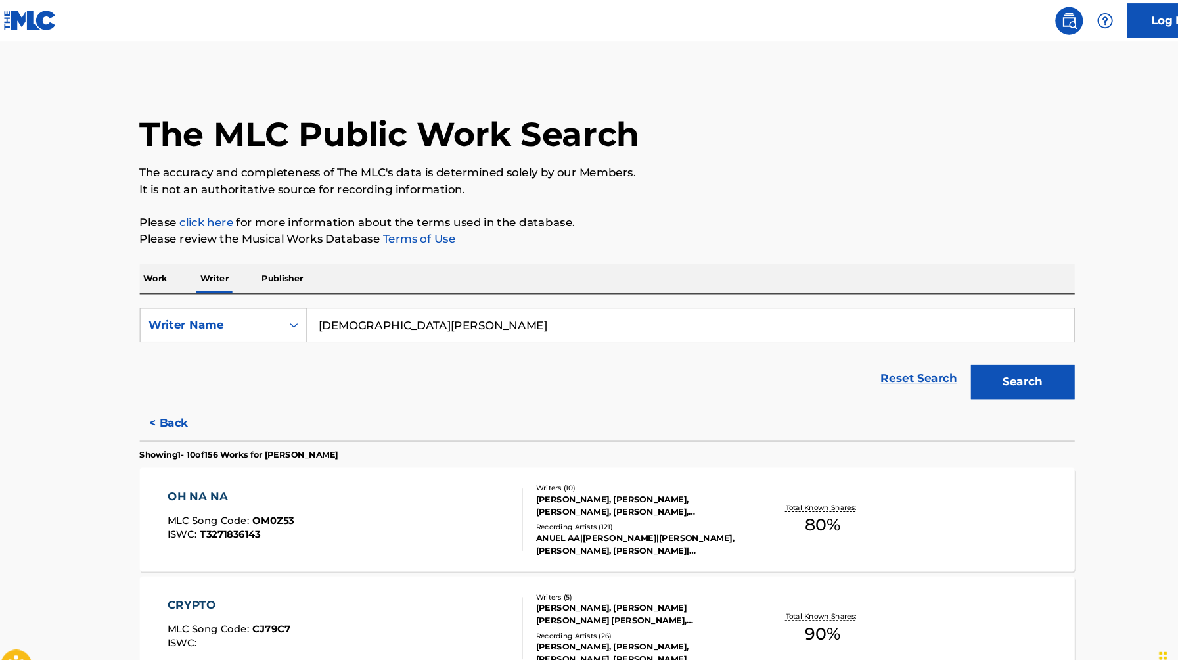
type input "Jesus Ivan Leal Reyes"
click at [935, 346] on button "Search" at bounding box center [984, 362] width 99 height 33
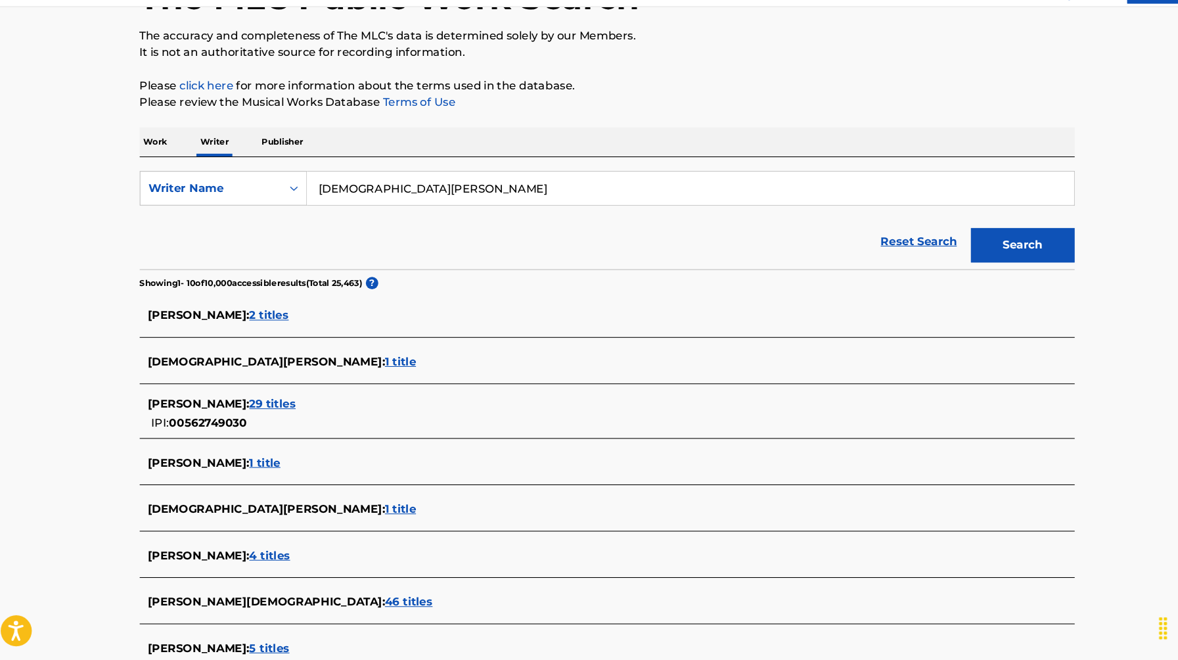
scroll to position [106, 0]
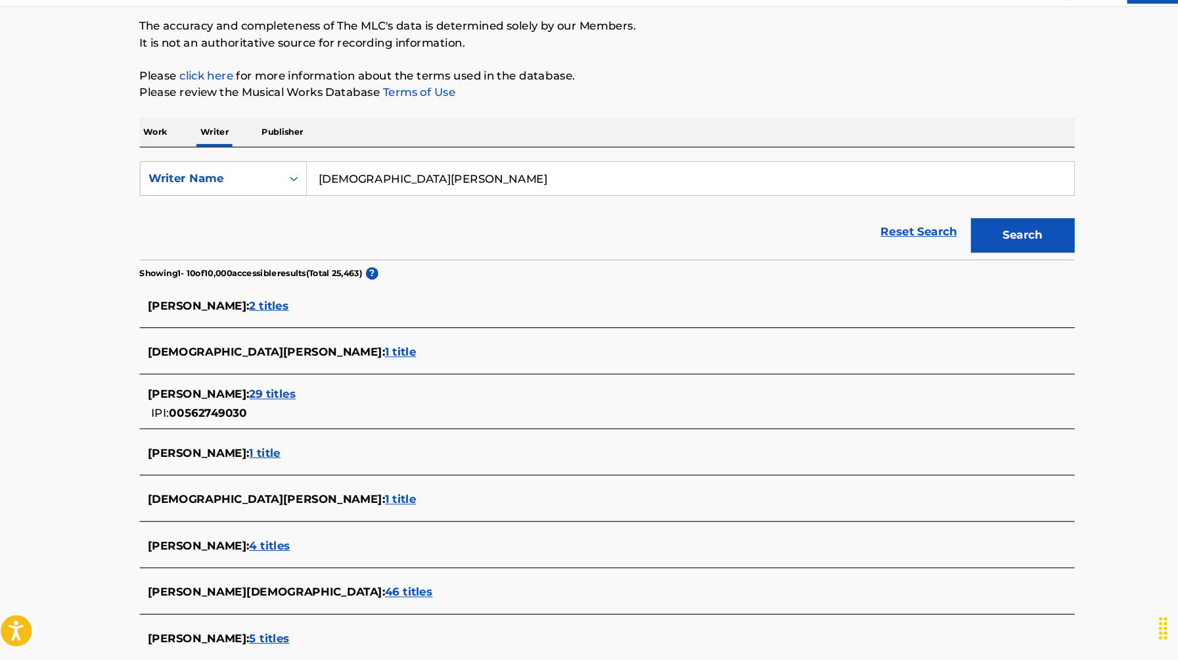
click at [250, 407] on span "29 titles" at bounding box center [272, 407] width 44 height 12
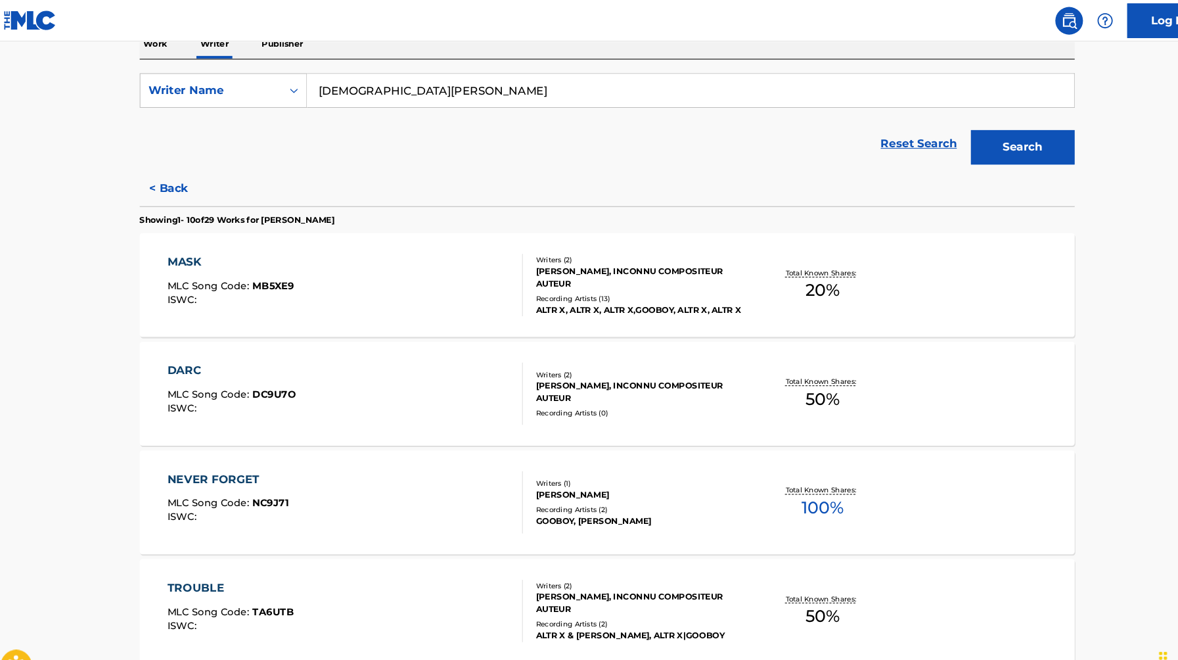
scroll to position [143, 0]
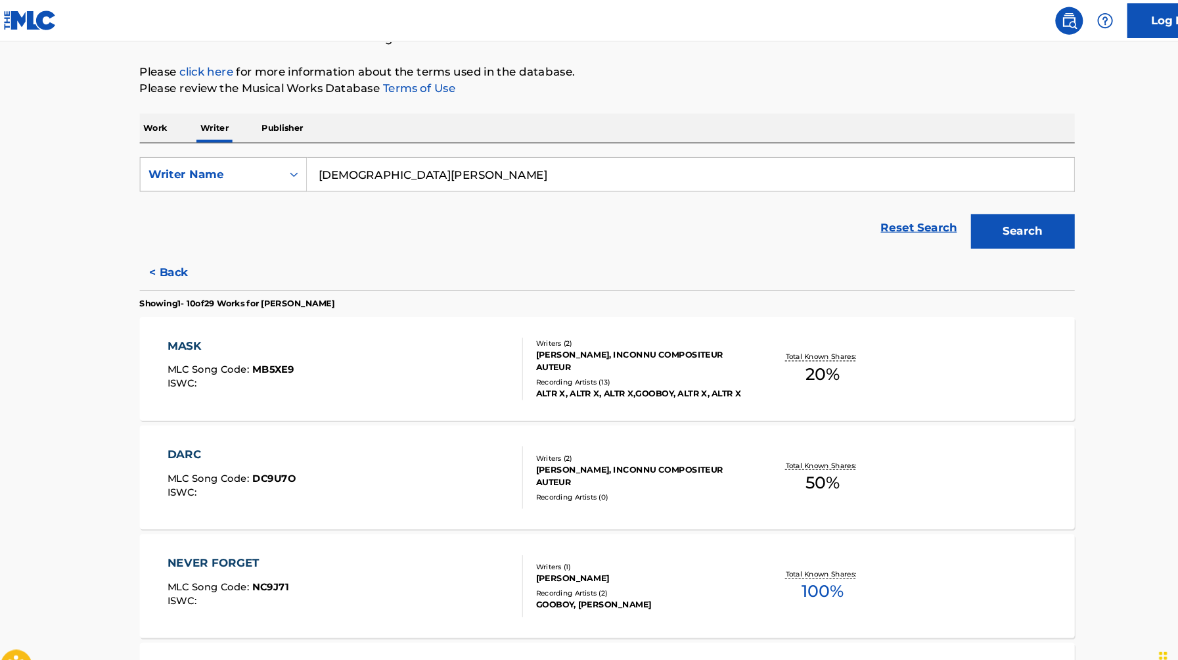
click at [149, 253] on button "< Back" at bounding box center [184, 258] width 79 height 33
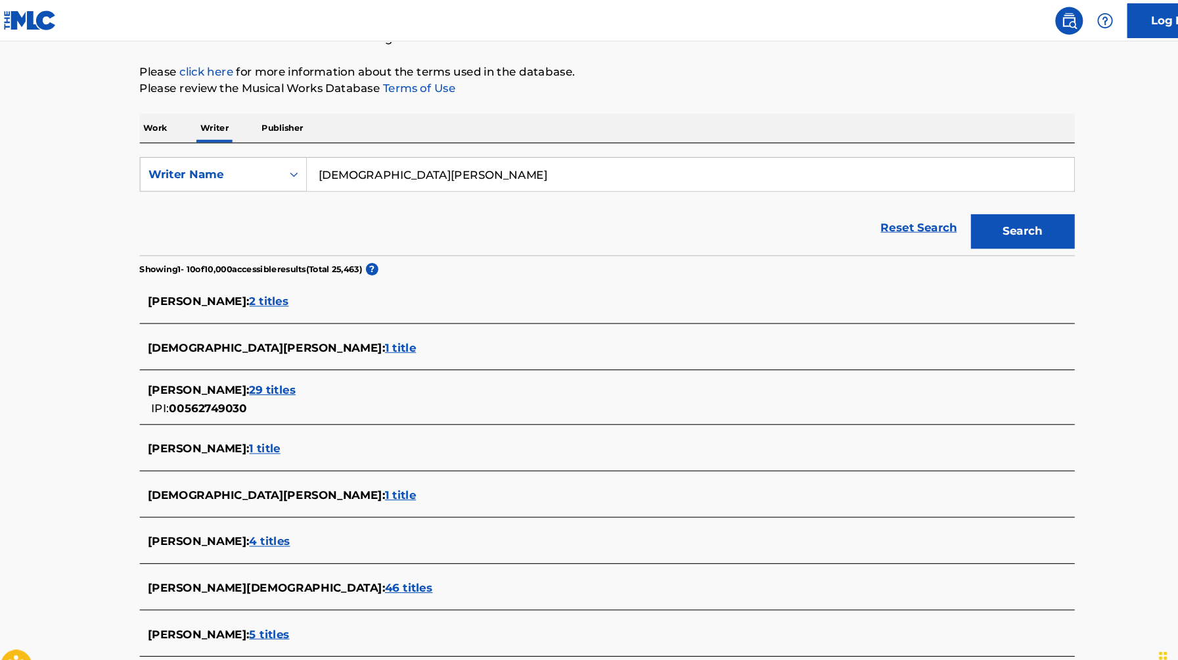
click at [287, 284] on span "2 titles" at bounding box center [268, 286] width 37 height 12
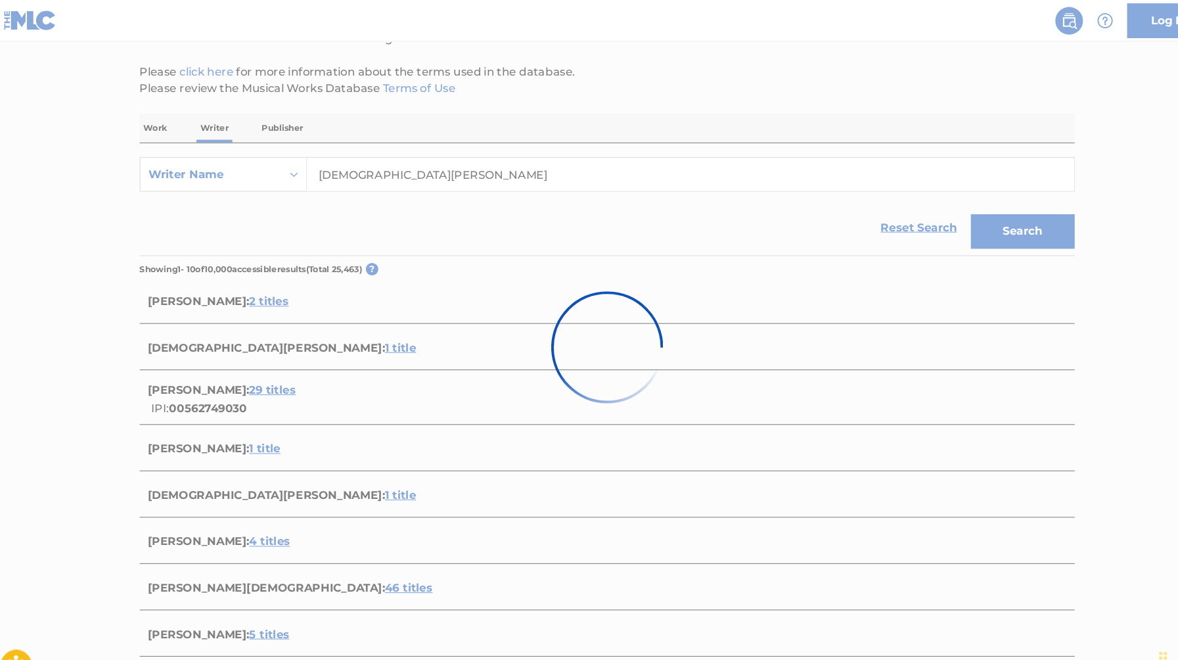
scroll to position [118, 0]
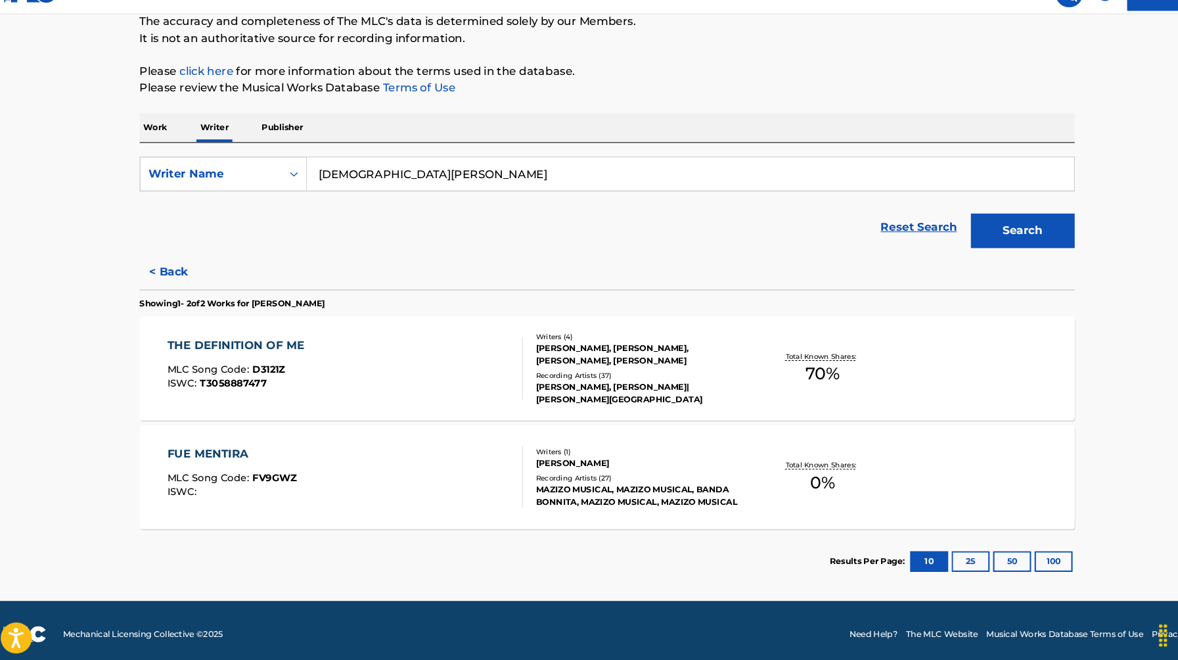
click at [161, 286] on button "< Back" at bounding box center [184, 284] width 79 height 33
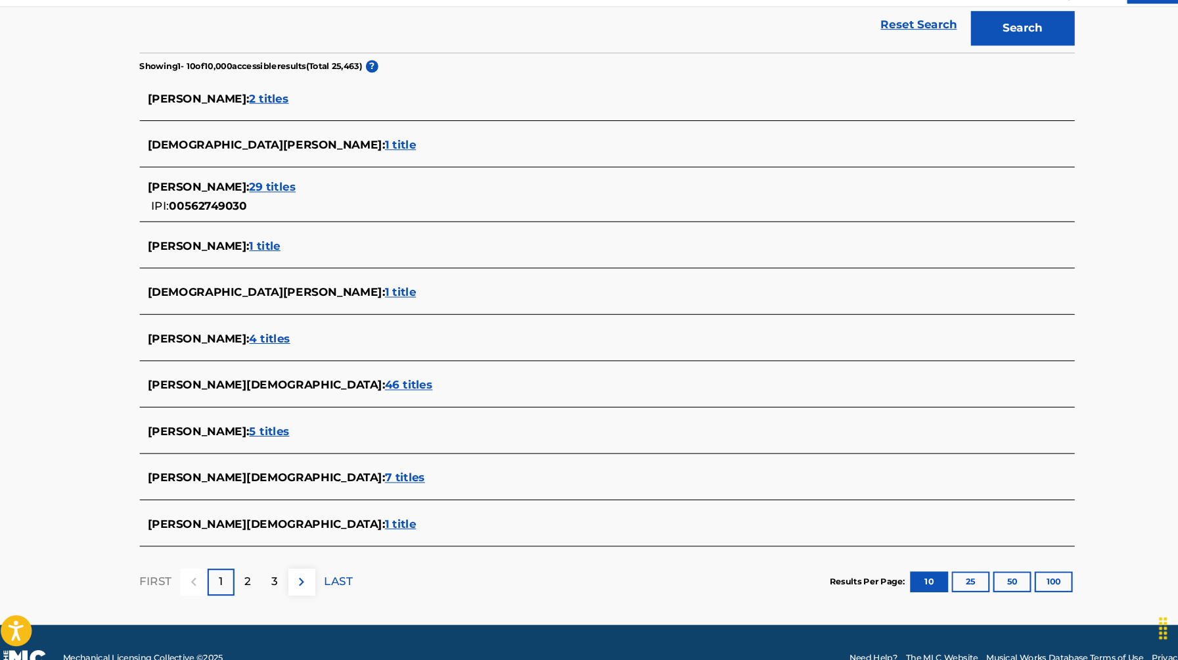
scroll to position [307, 0]
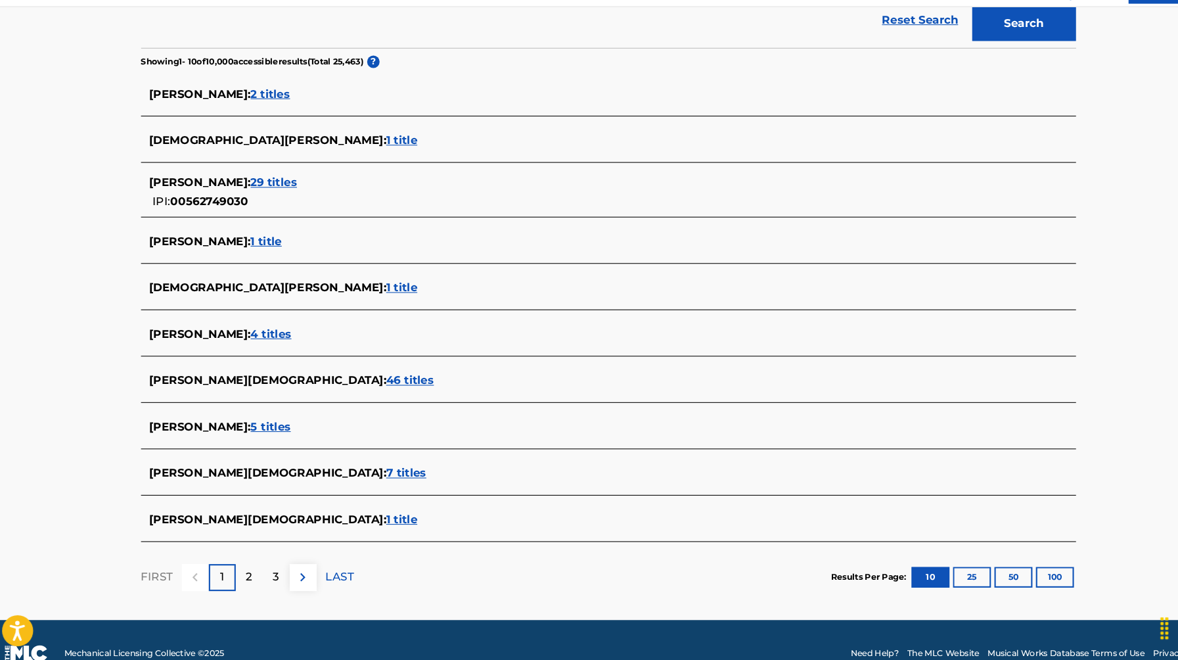
click at [240, 578] on div "2" at bounding box center [248, 581] width 26 height 26
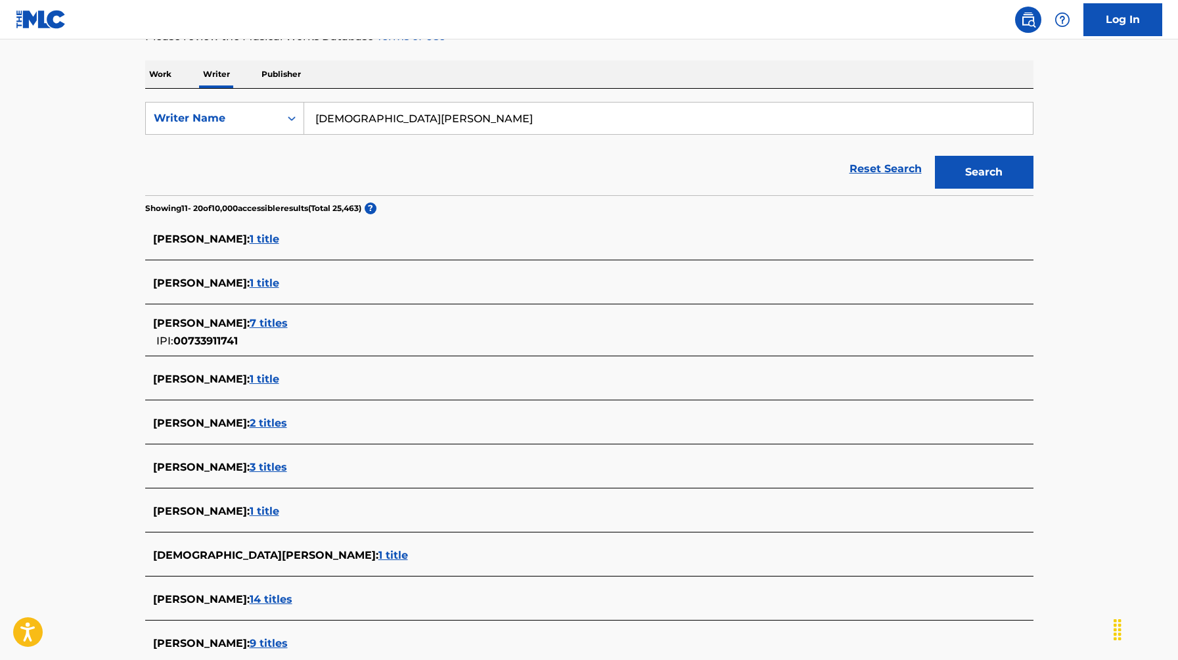
scroll to position [187, 0]
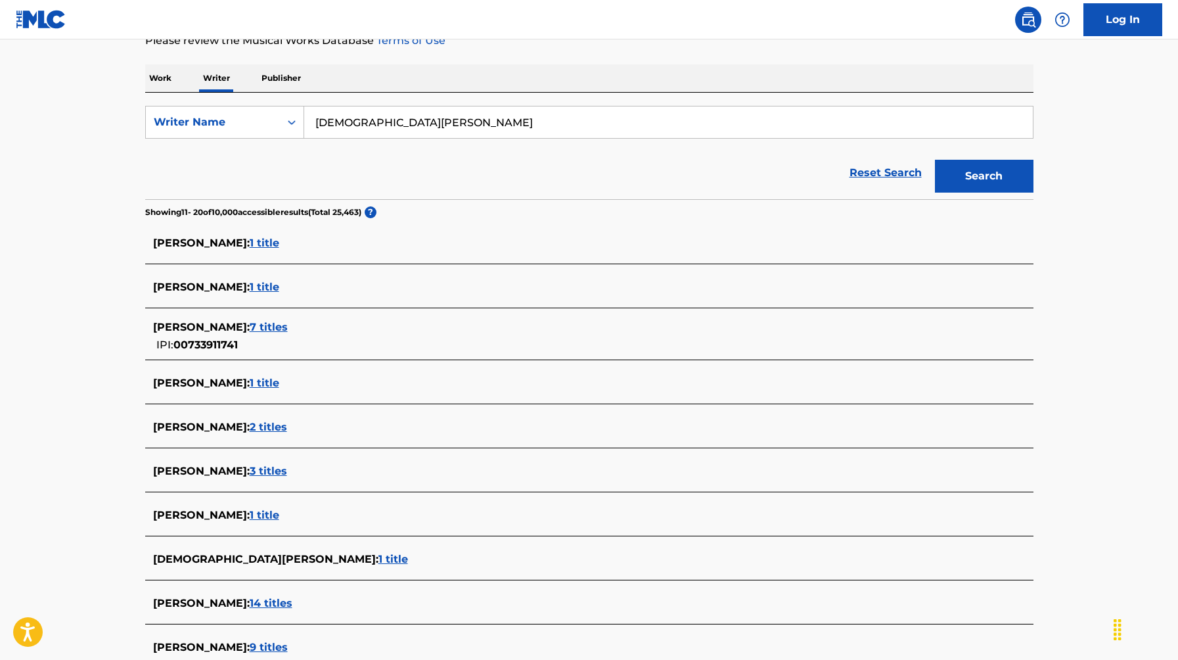
click at [339, 168] on div "Reset Search Search" at bounding box center [589, 172] width 888 height 53
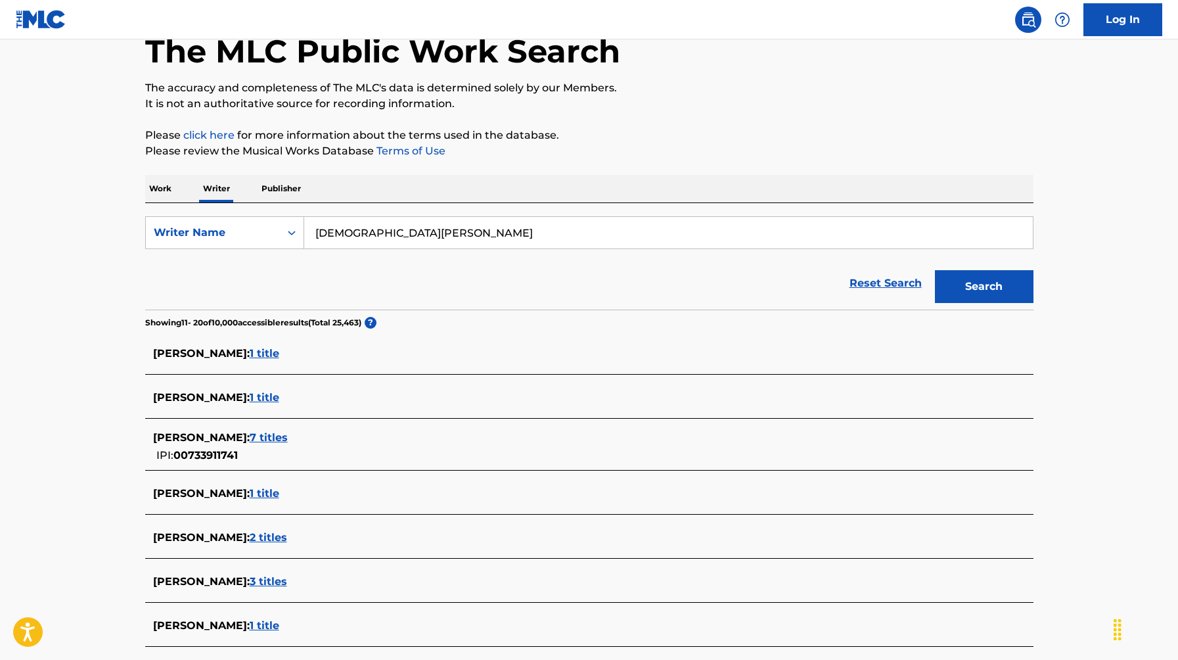
scroll to position [0, 0]
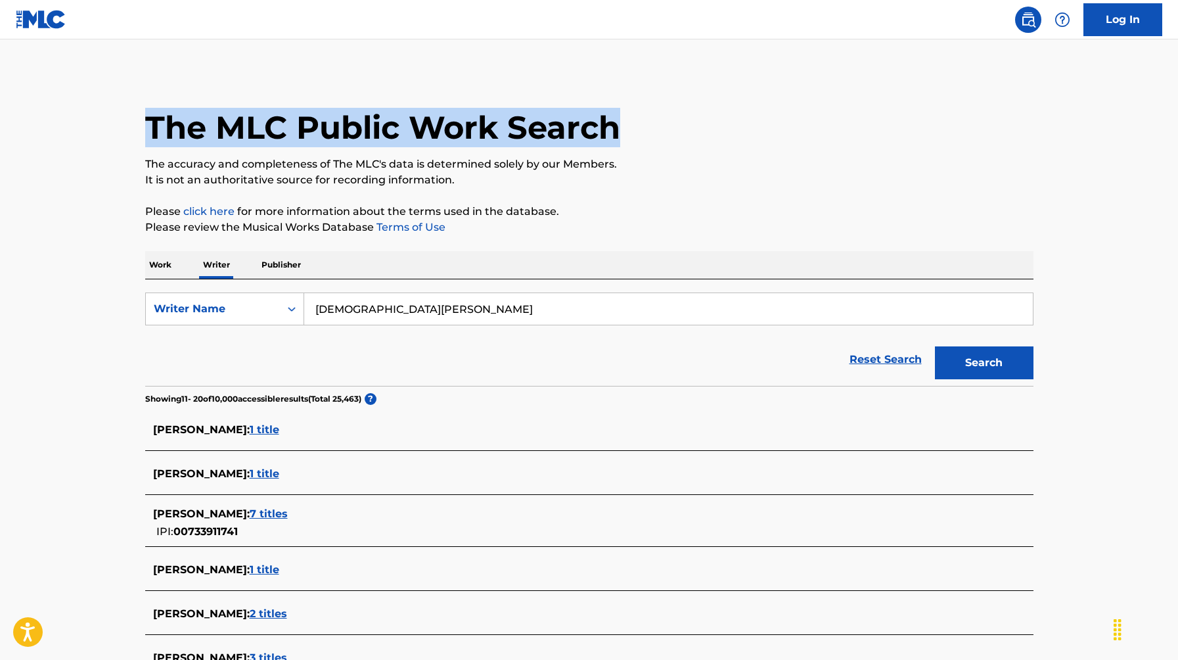
drag, startPoint x: 154, startPoint y: 129, endPoint x: 779, endPoint y: 141, distance: 625.5
click at [776, 140] on div "The MLC Public Work Search" at bounding box center [589, 120] width 888 height 96
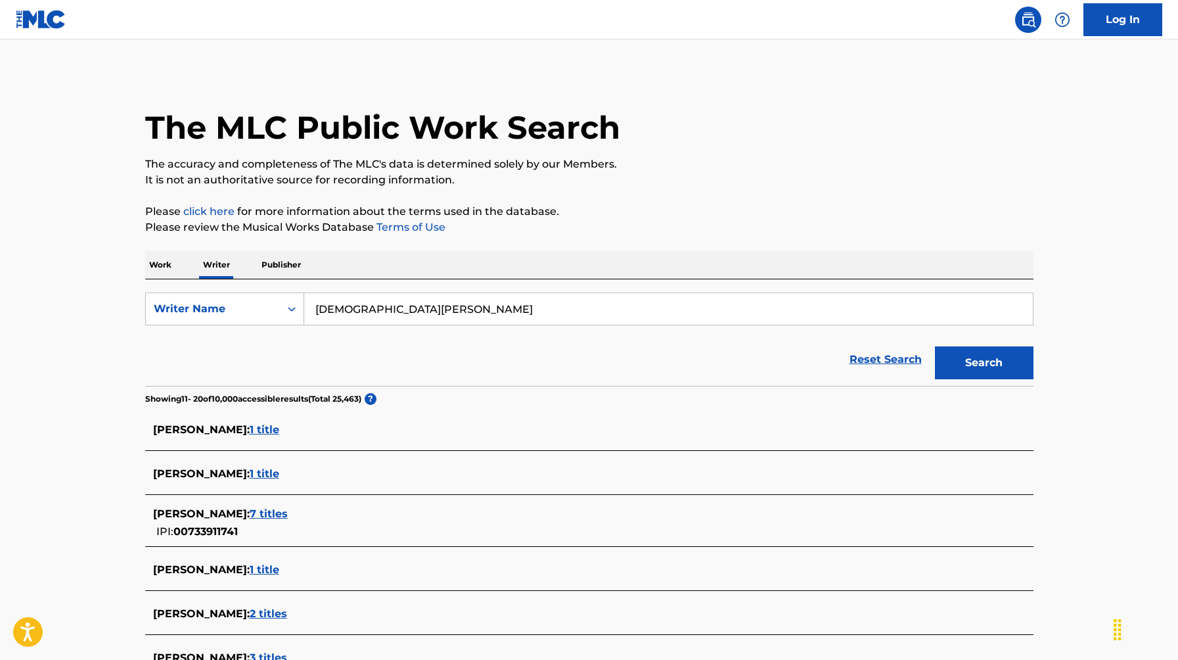
click at [648, 126] on div "The MLC Public Work Search" at bounding box center [589, 120] width 888 height 96
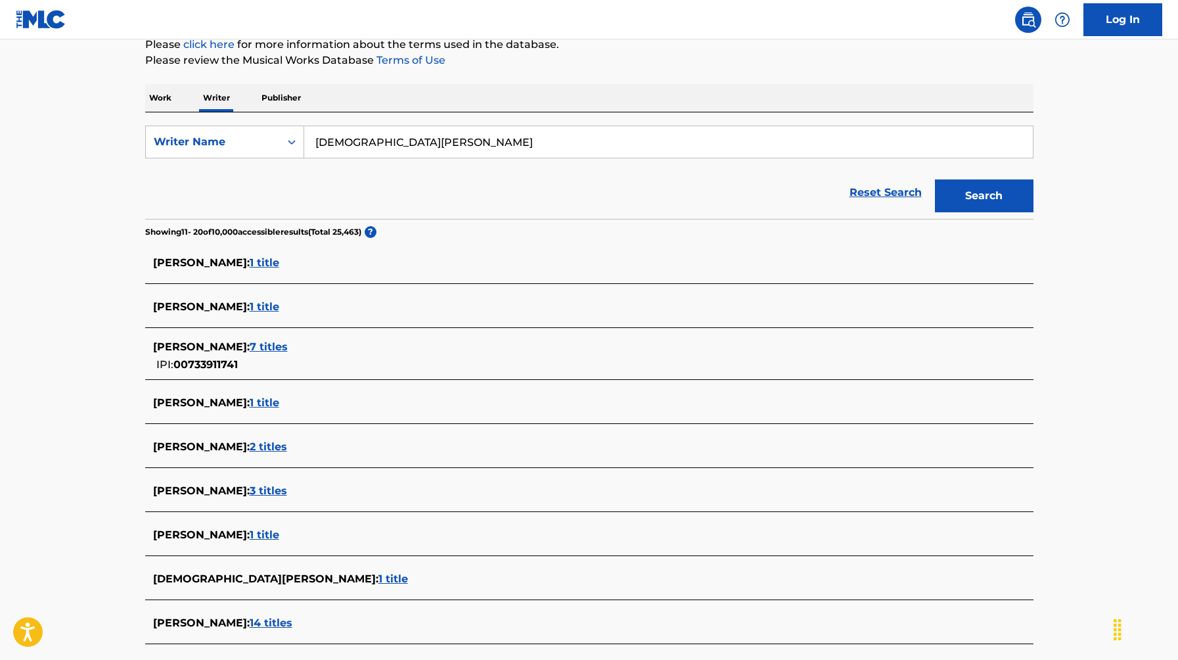
scroll to position [171, 0]
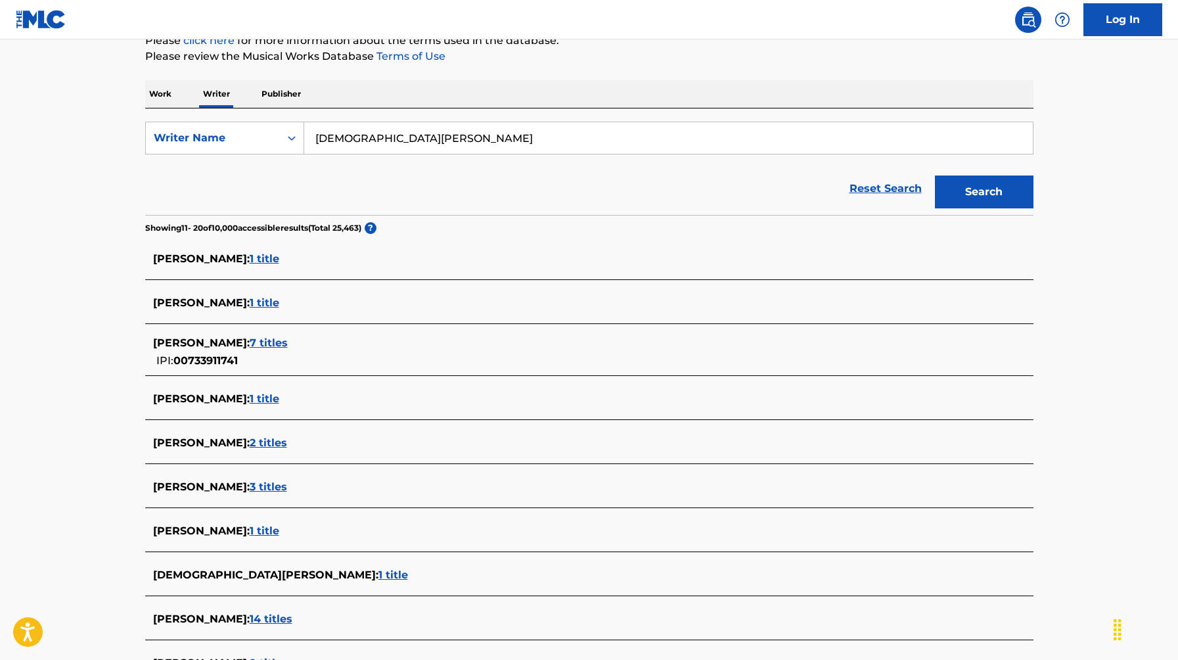
click at [273, 345] on span "7 titles" at bounding box center [269, 342] width 38 height 12
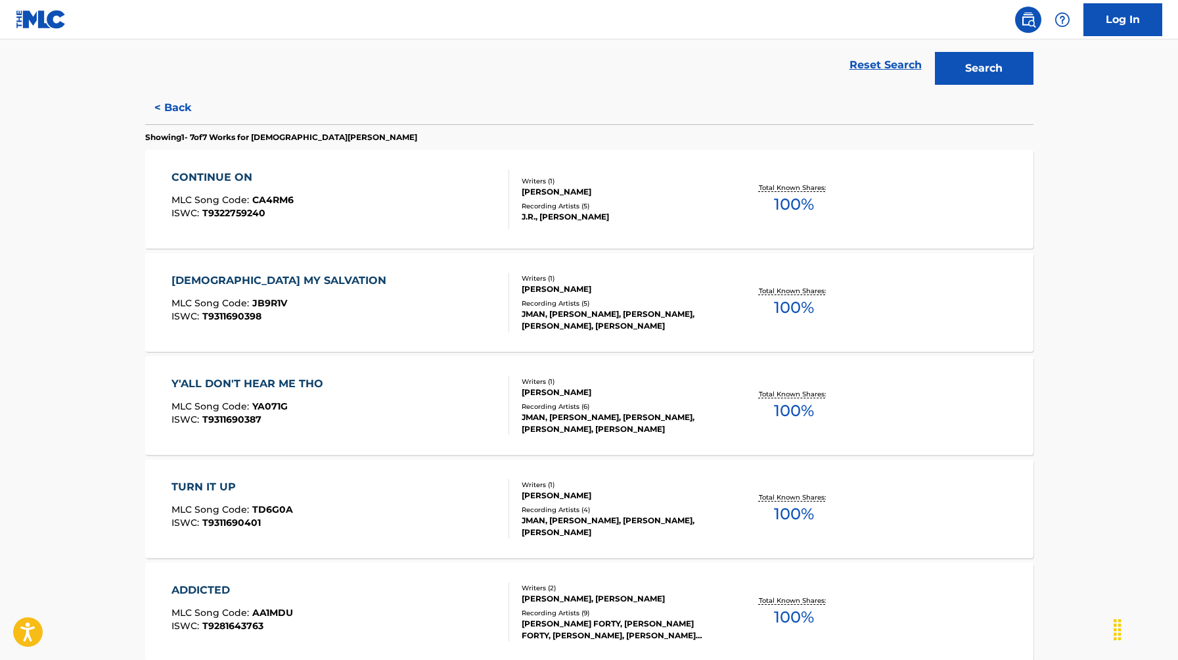
scroll to position [297, 0]
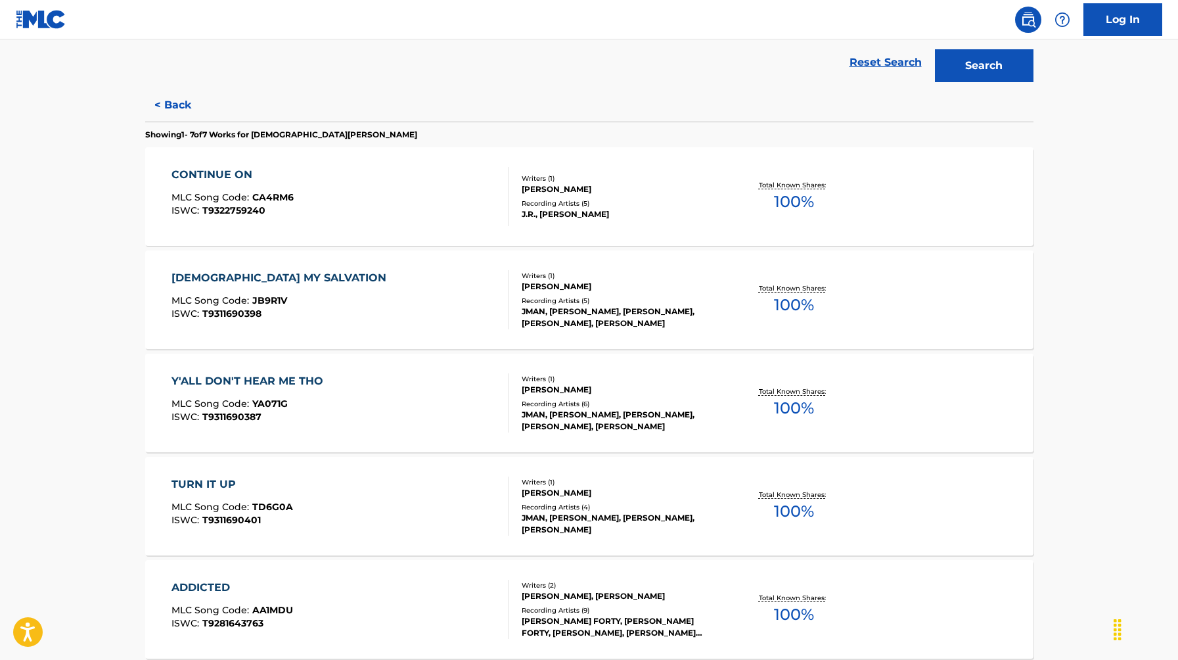
click at [170, 98] on button "< Back" at bounding box center [184, 105] width 79 height 33
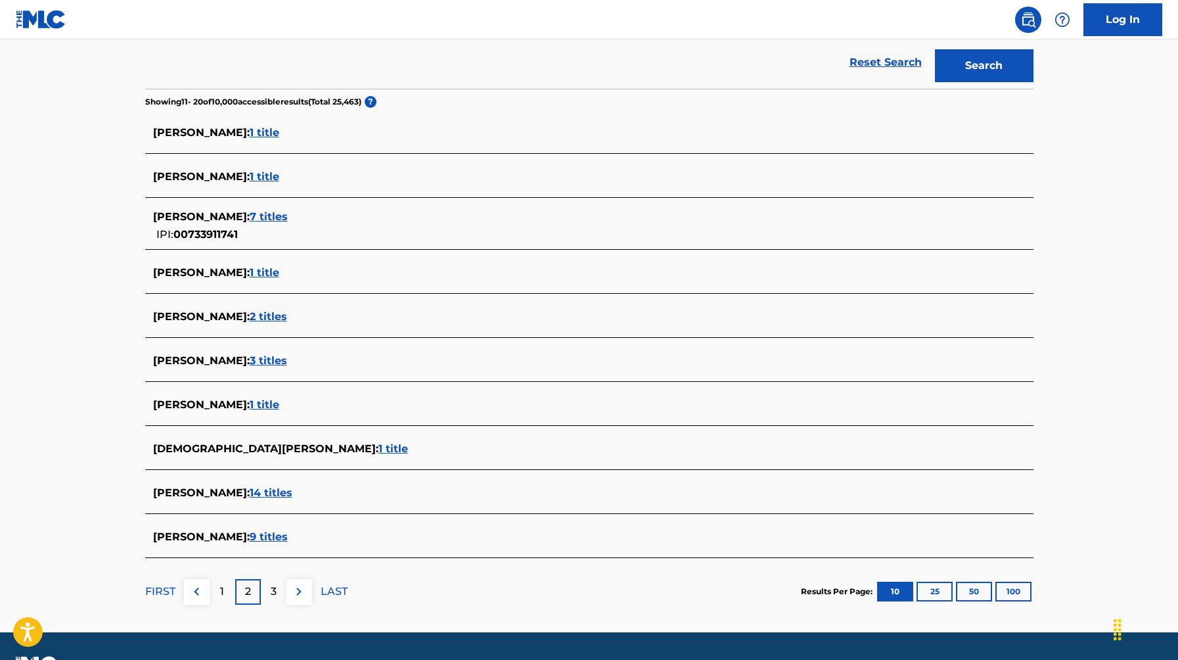
scroll to position [332, 0]
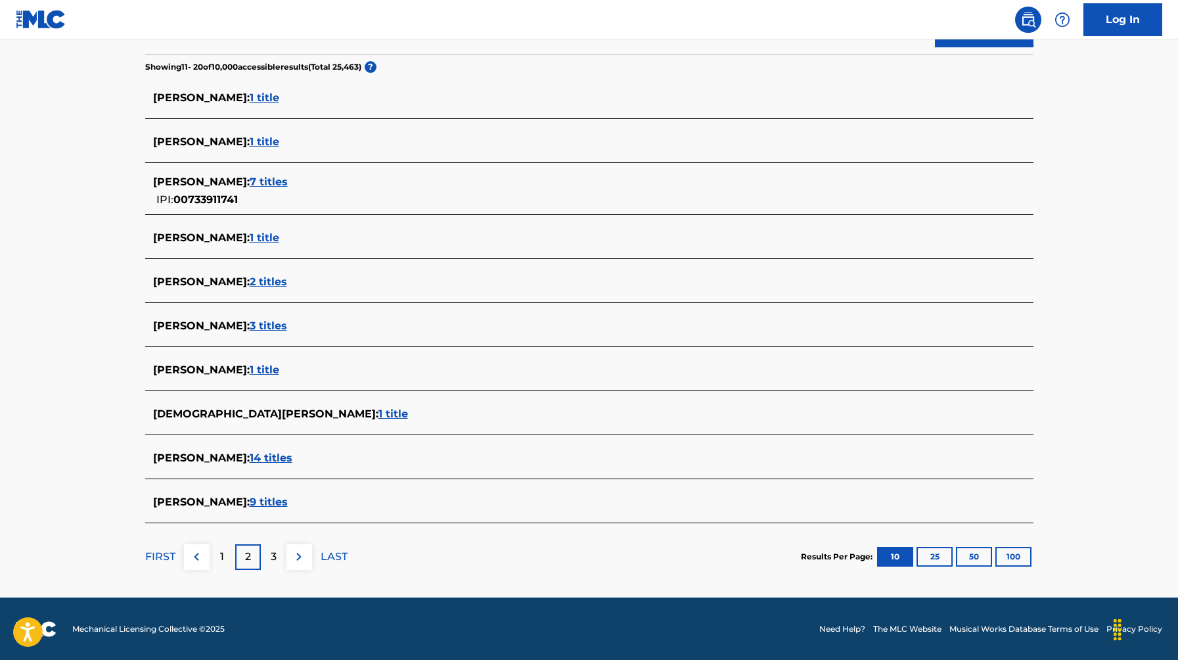
click at [226, 545] on div "1" at bounding box center [223, 557] width 26 height 26
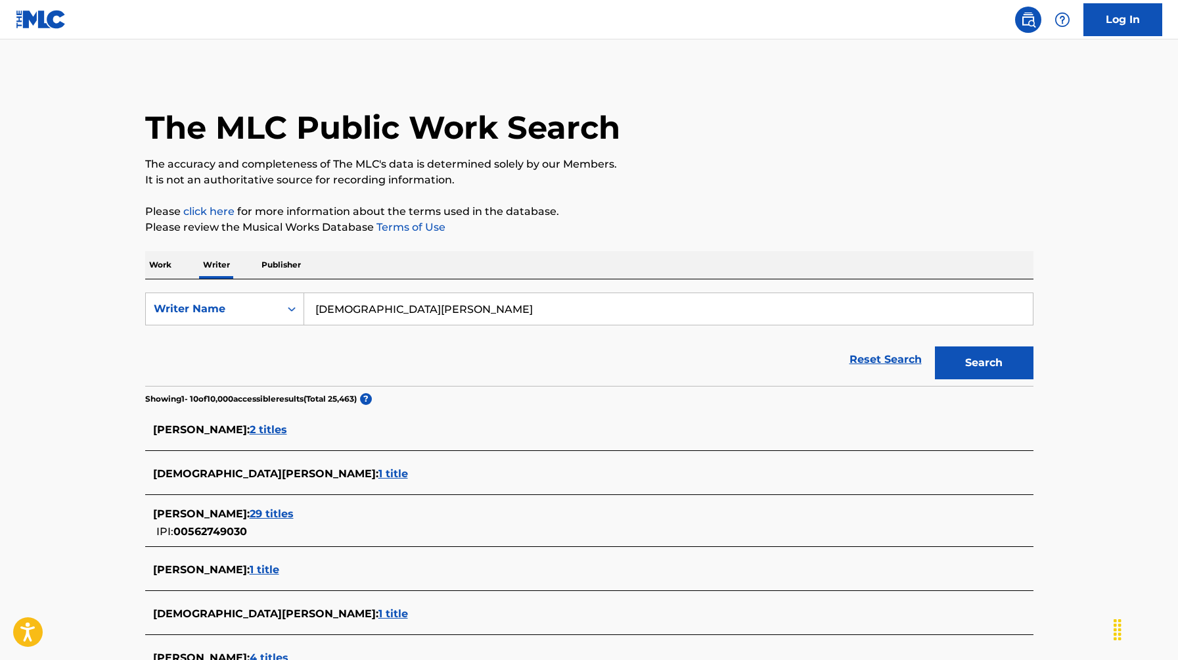
click at [484, 308] on input "Jesus Ivan Leal Reyes" at bounding box center [668, 309] width 728 height 32
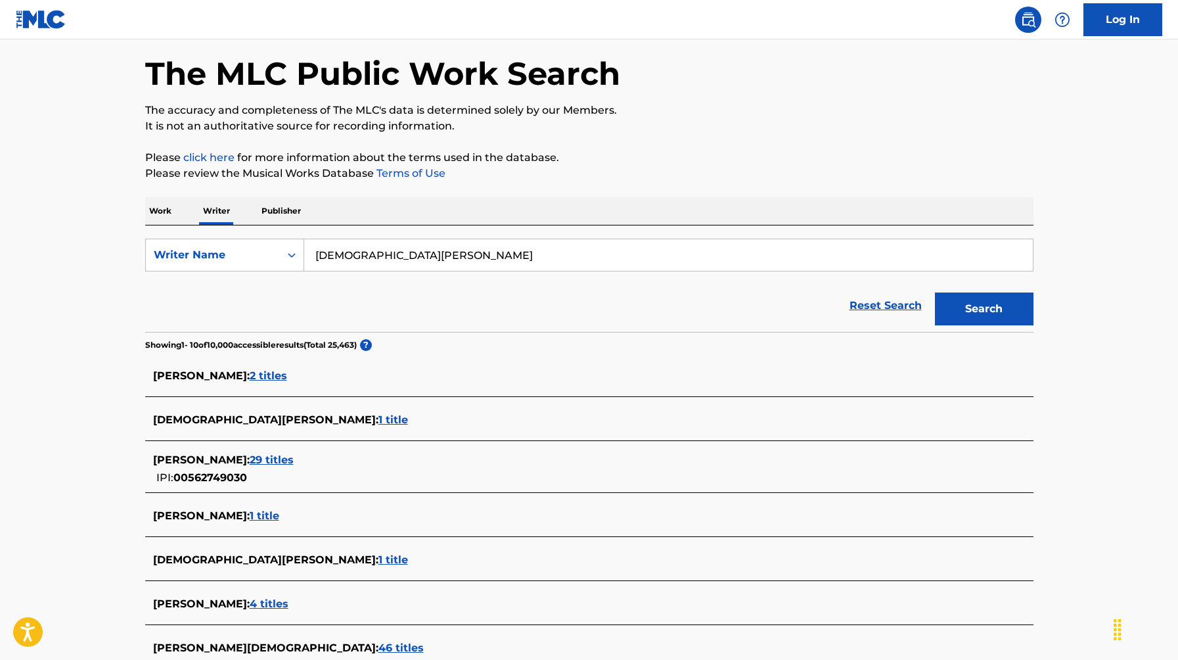
scroll to position [55, 0]
click at [255, 460] on span "29 titles" at bounding box center [272, 459] width 44 height 12
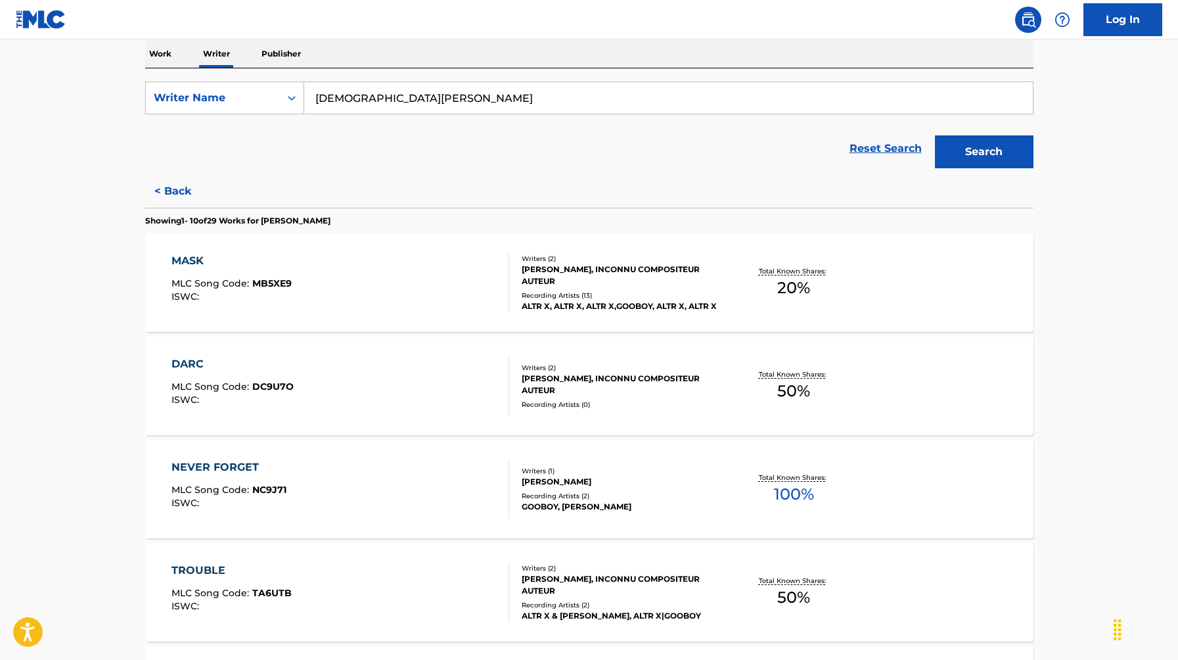
scroll to position [0, 0]
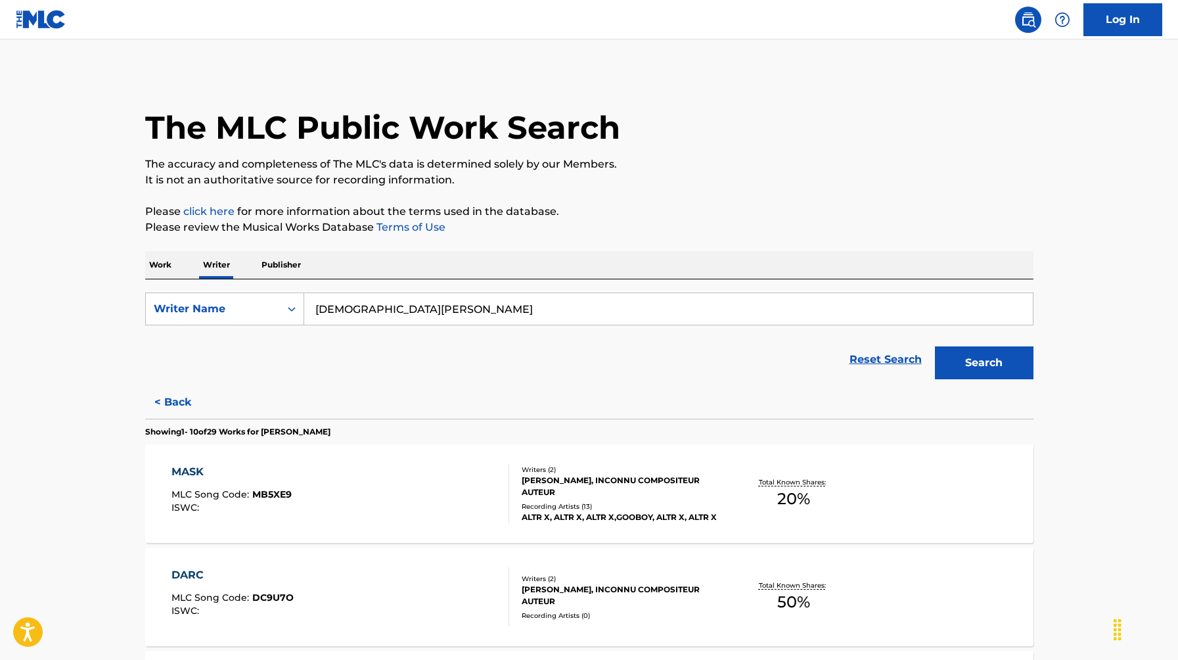
click at [164, 382] on div "Reset Search Search" at bounding box center [589, 359] width 888 height 53
click at [164, 398] on button "< Back" at bounding box center [184, 402] width 79 height 33
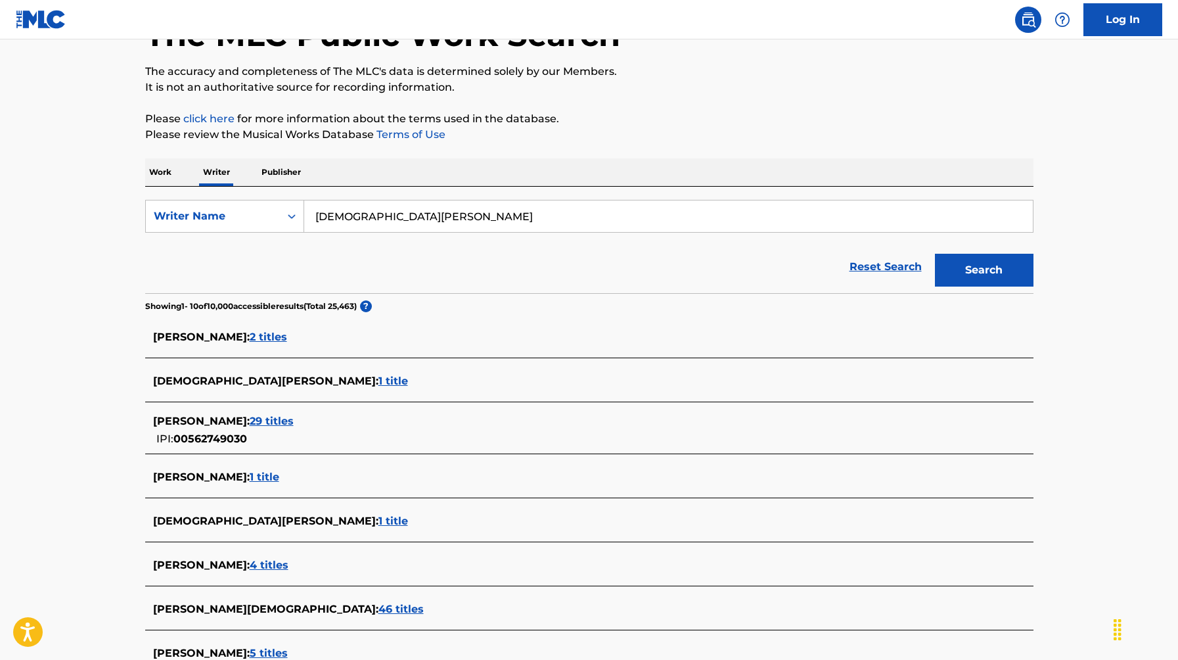
scroll to position [97, 0]
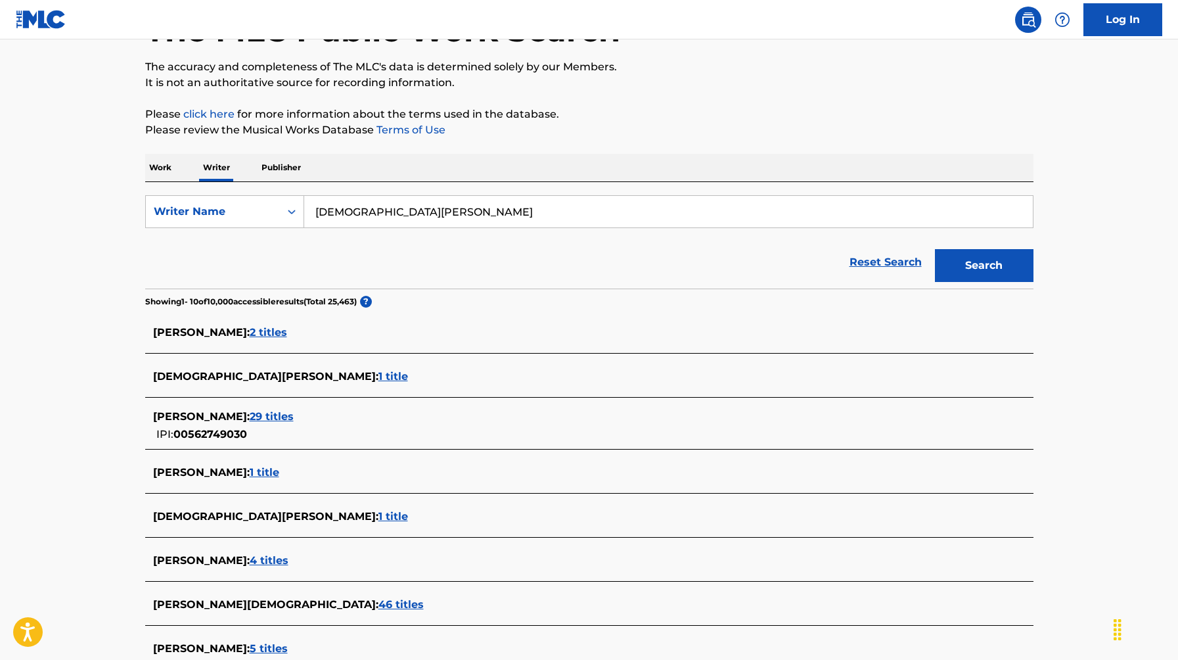
click at [279, 470] on span "1 title" at bounding box center [265, 472] width 30 height 12
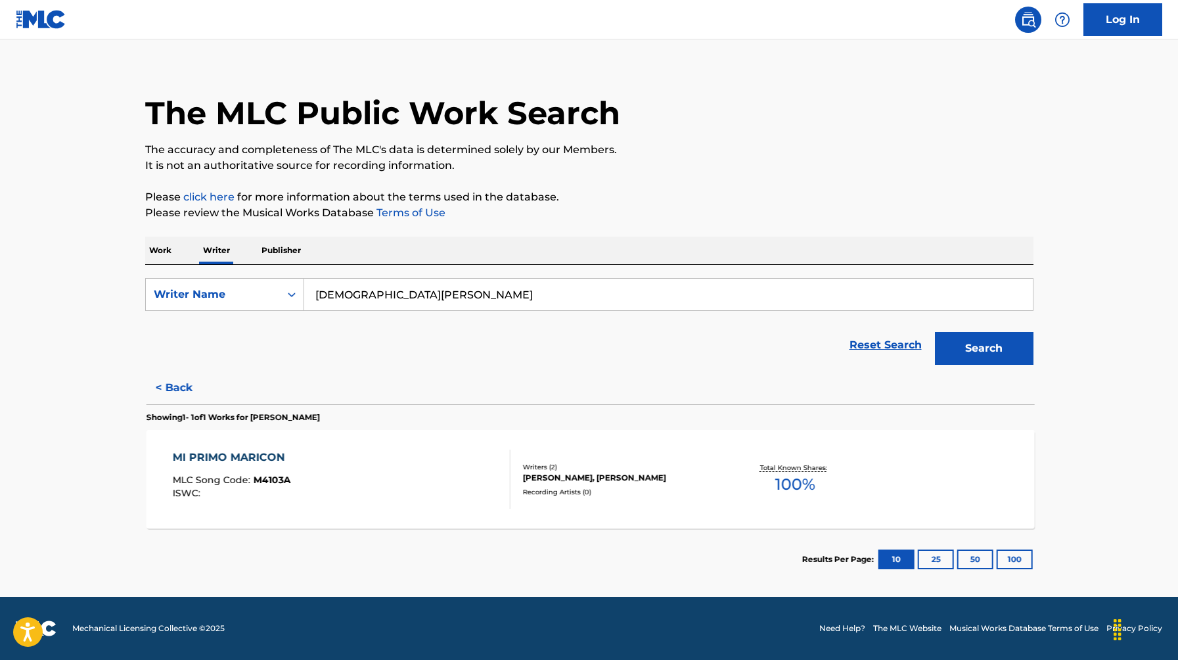
scroll to position [14, 0]
click at [167, 393] on button "< Back" at bounding box center [184, 387] width 79 height 33
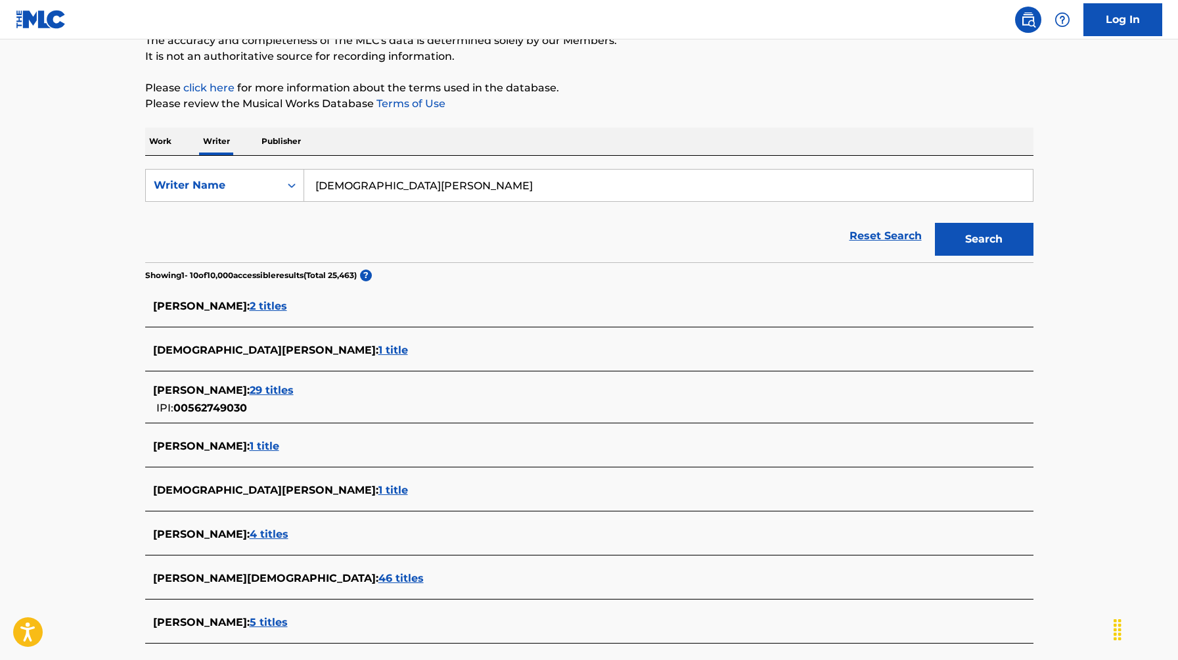
click at [378, 488] on span "1 title" at bounding box center [393, 489] width 30 height 12
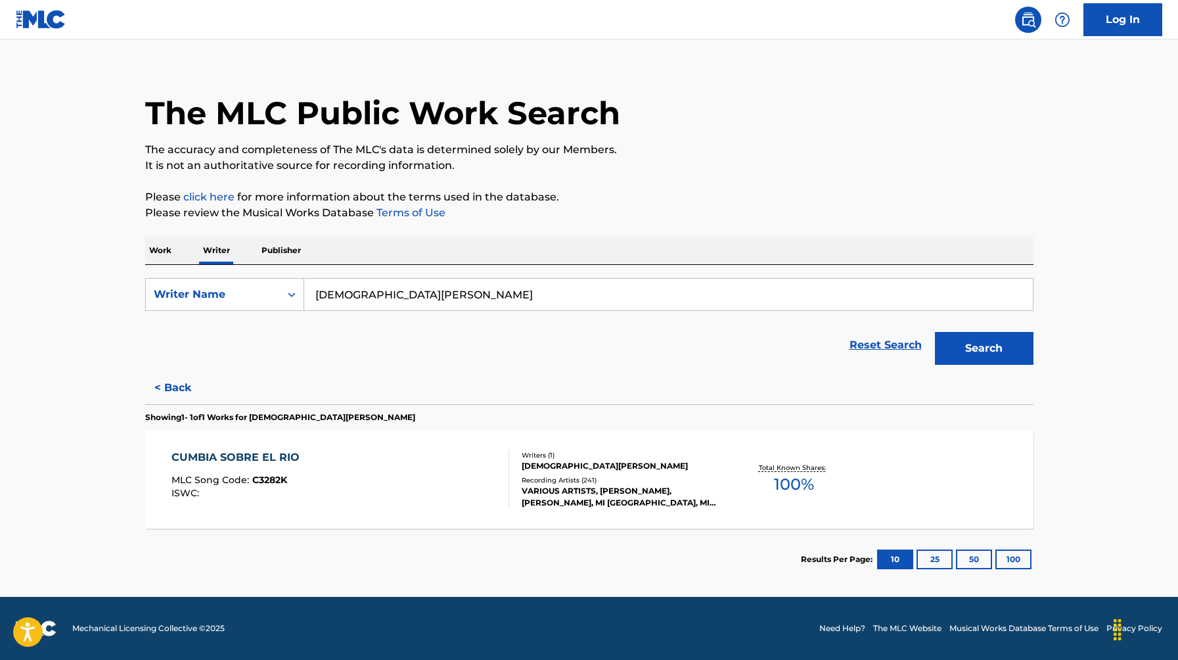
click at [158, 377] on button "< Back" at bounding box center [184, 387] width 79 height 33
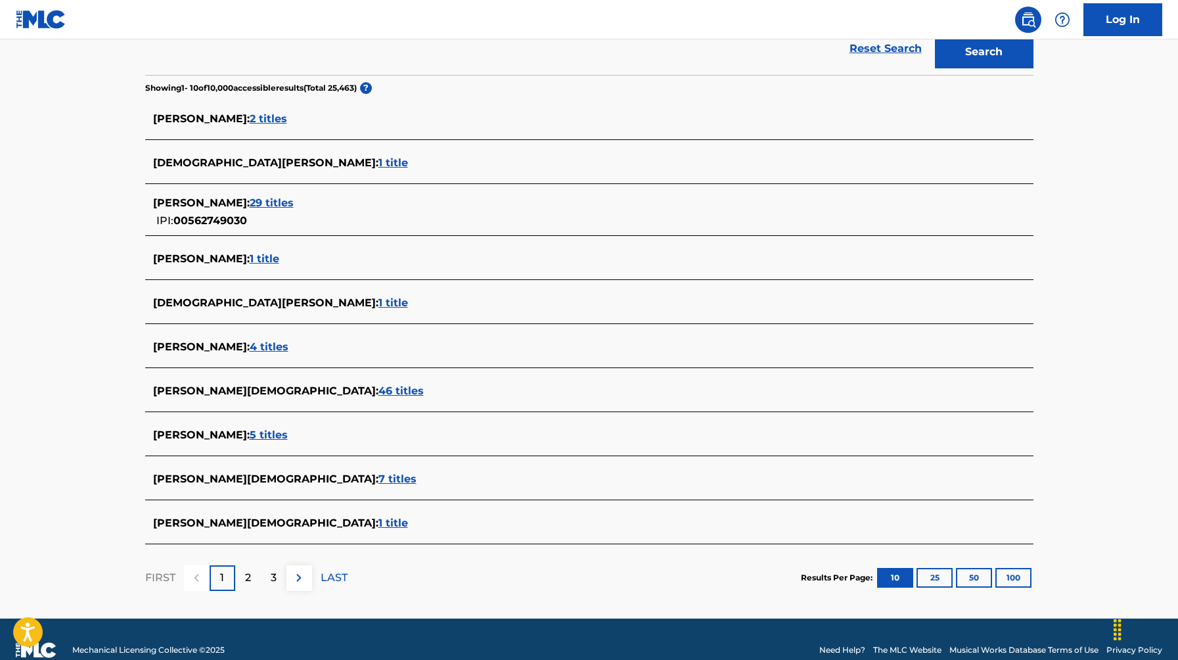
scroll to position [324, 0]
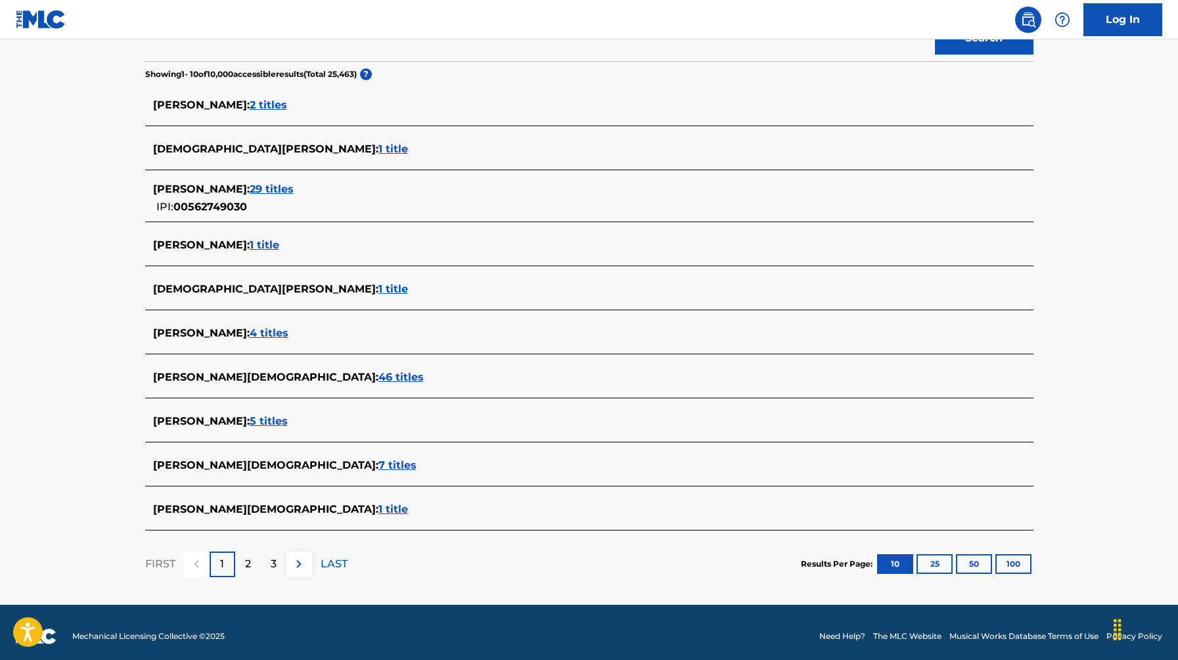
click at [248, 563] on p "2" at bounding box center [248, 564] width 6 height 16
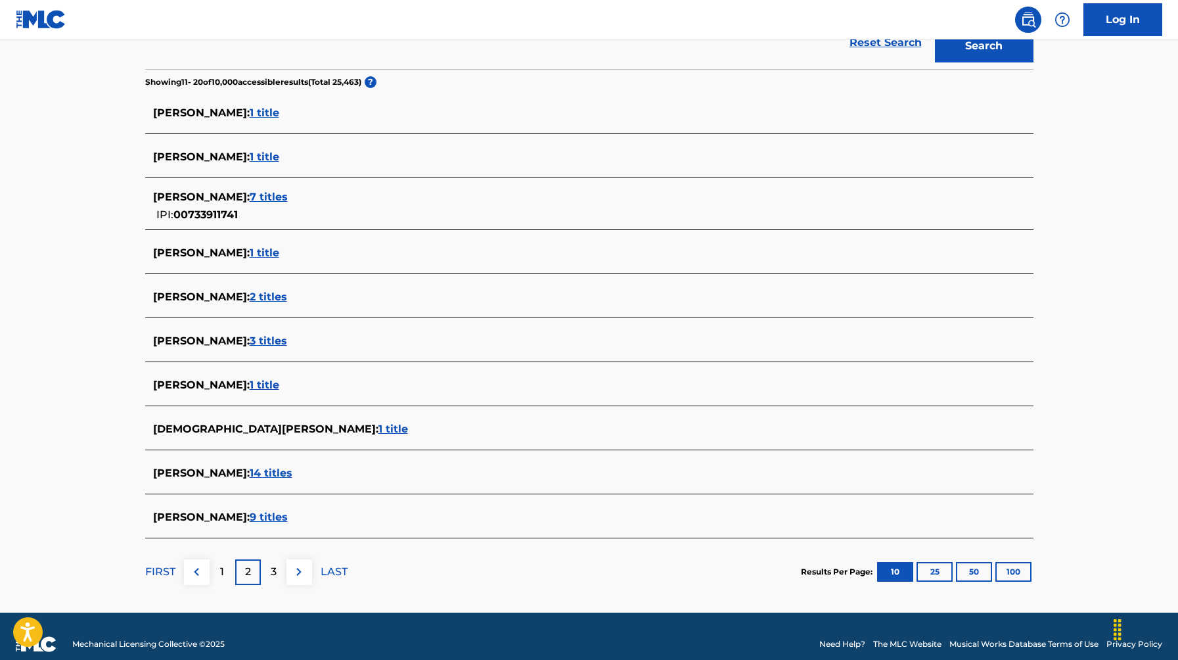
scroll to position [318, 0]
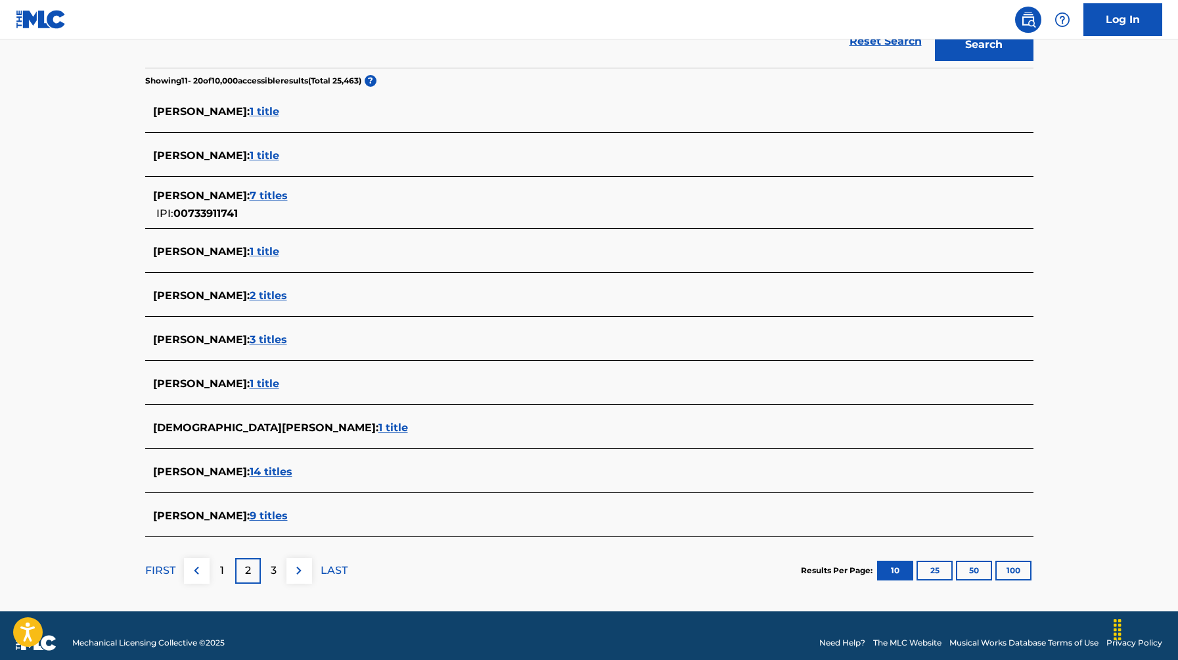
click at [265, 570] on div "3" at bounding box center [274, 571] width 26 height 26
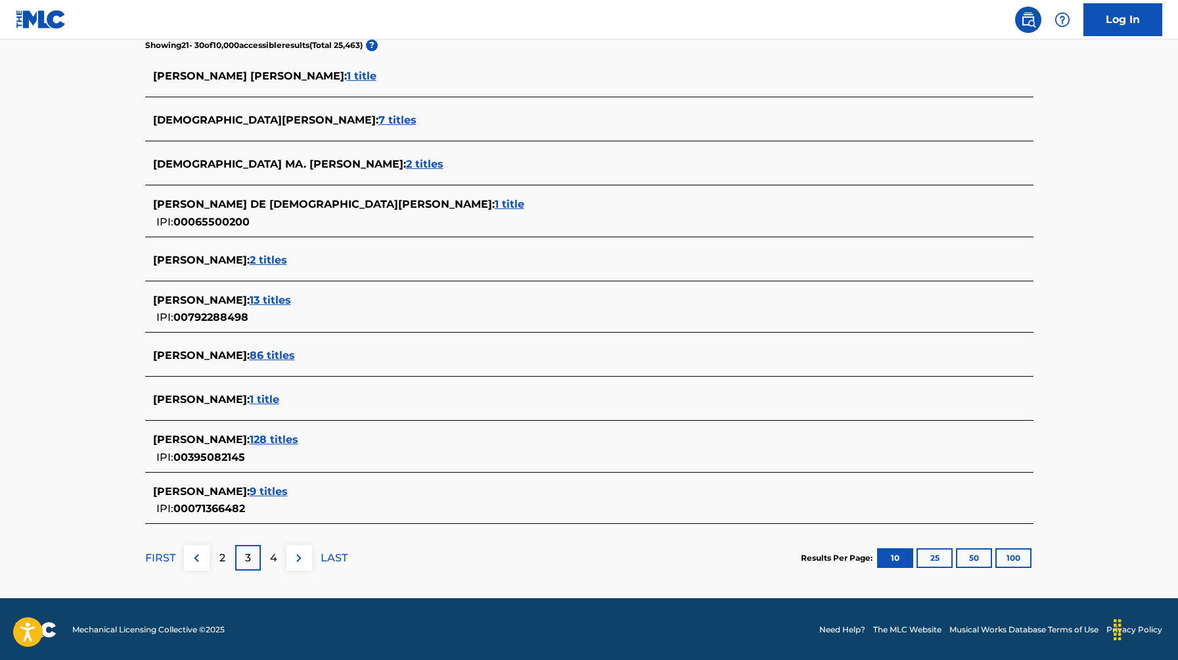
scroll to position [0, 0]
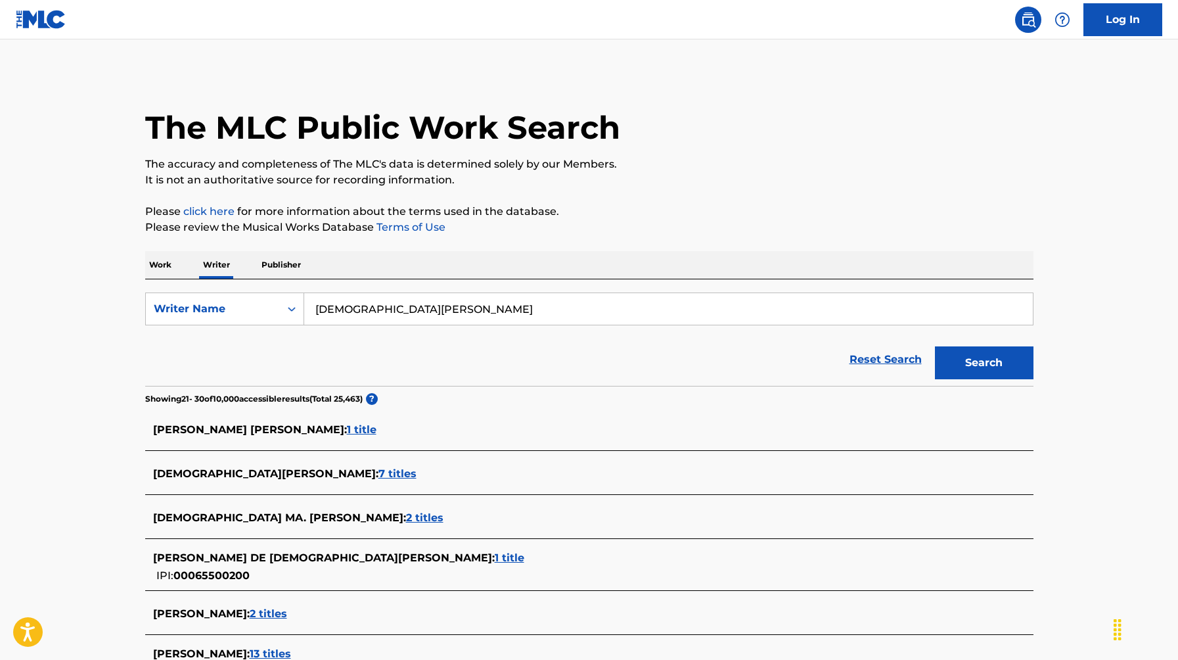
click at [166, 268] on p "Work" at bounding box center [160, 265] width 30 height 28
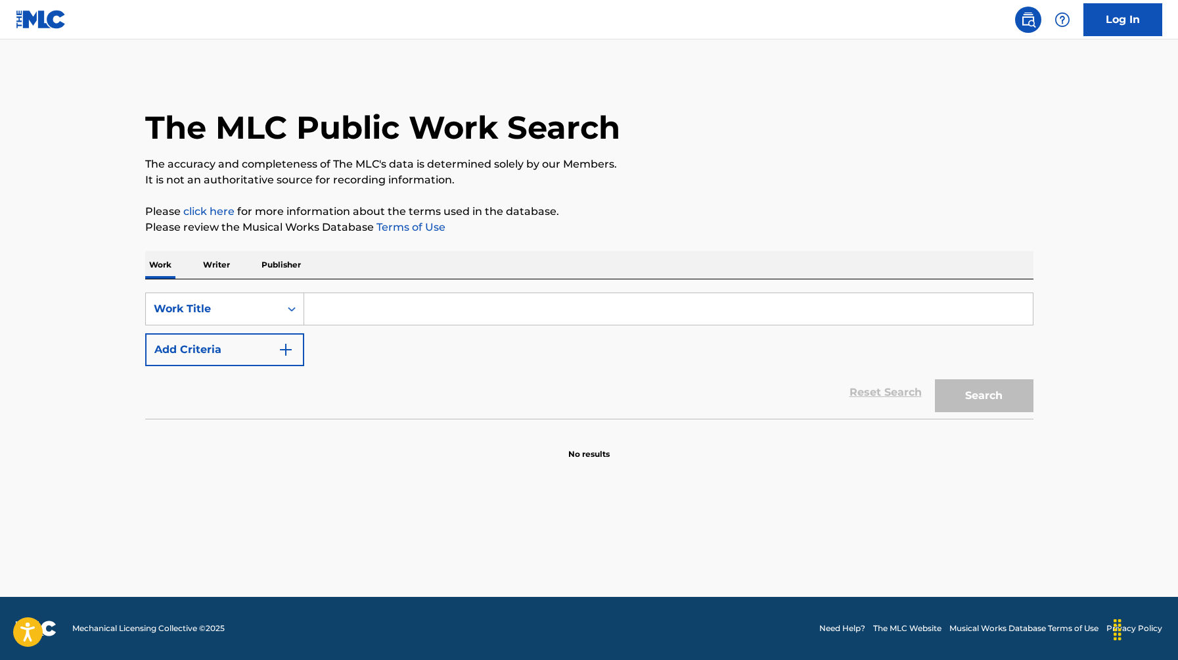
click at [376, 307] on input "Search Form" at bounding box center [668, 309] width 728 height 32
click at [352, 314] on input "Search Form" at bounding box center [668, 309] width 728 height 32
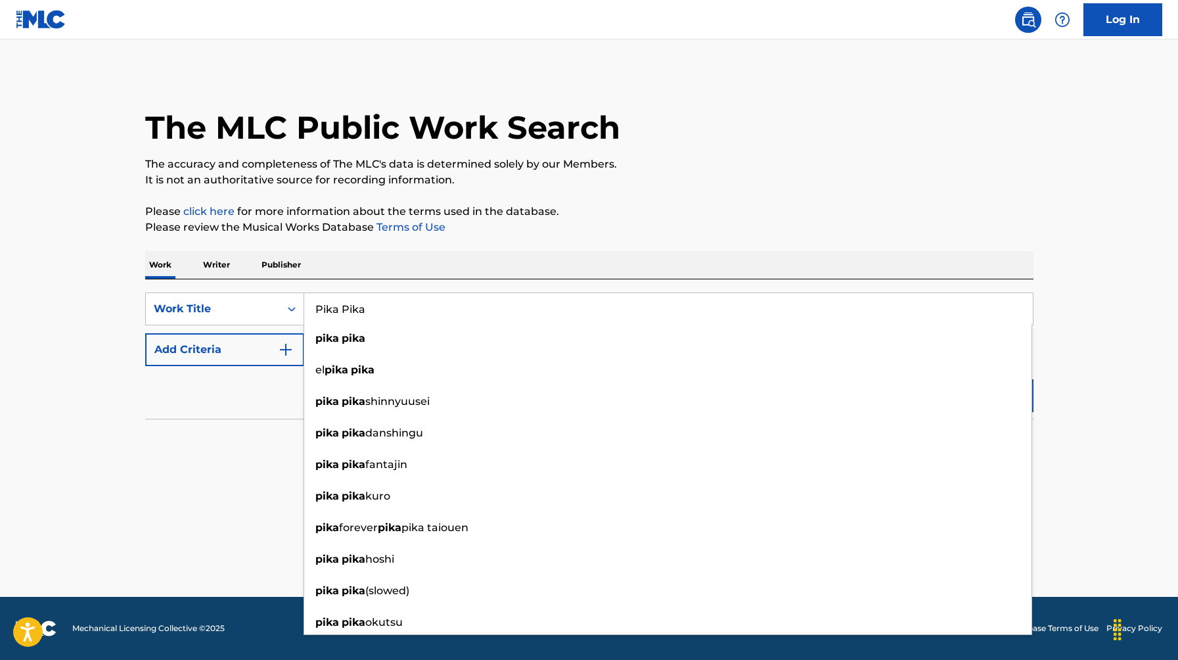
type input "Pika Pika"
click at [195, 417] on div "Reset Search Search" at bounding box center [589, 392] width 888 height 53
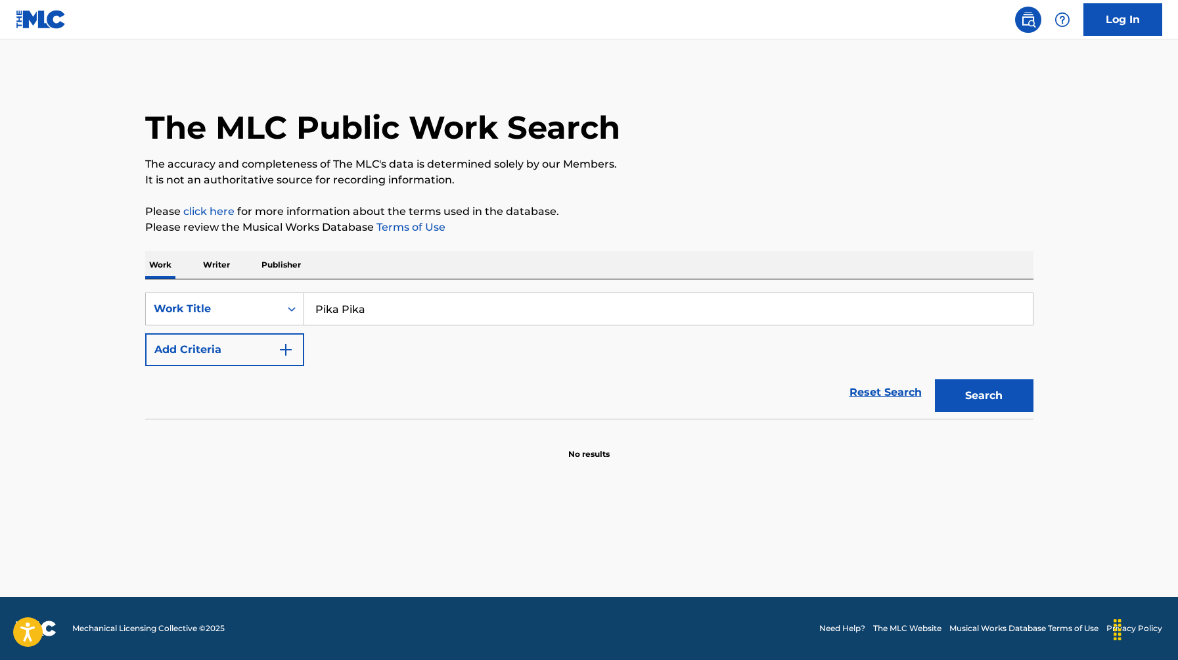
click at [227, 350] on button "Add Criteria" at bounding box center [224, 349] width 159 height 33
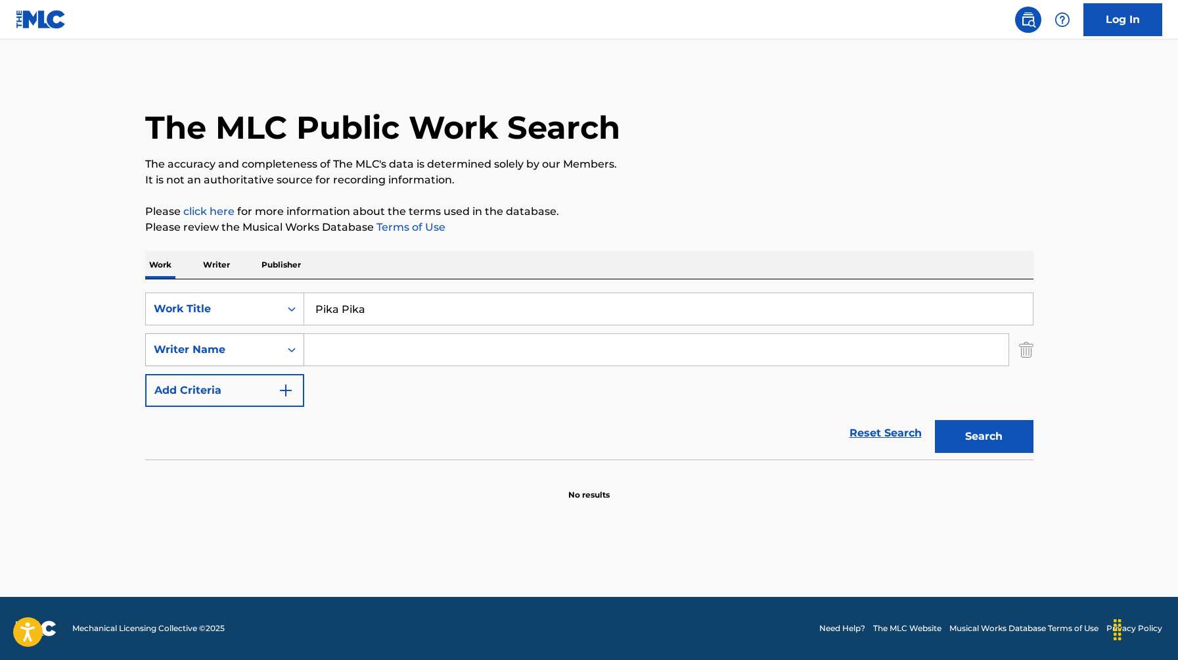
click at [235, 355] on div "Writer Name" at bounding box center [213, 350] width 118 height 16
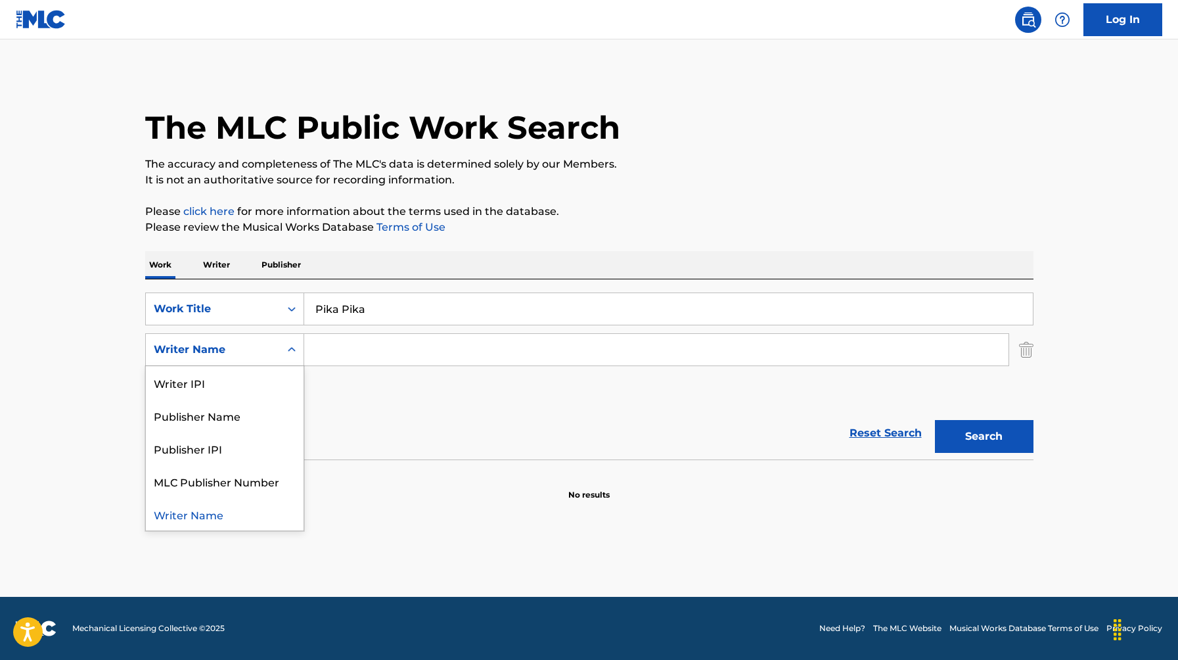
click at [403, 357] on input "Search Form" at bounding box center [656, 350] width 704 height 32
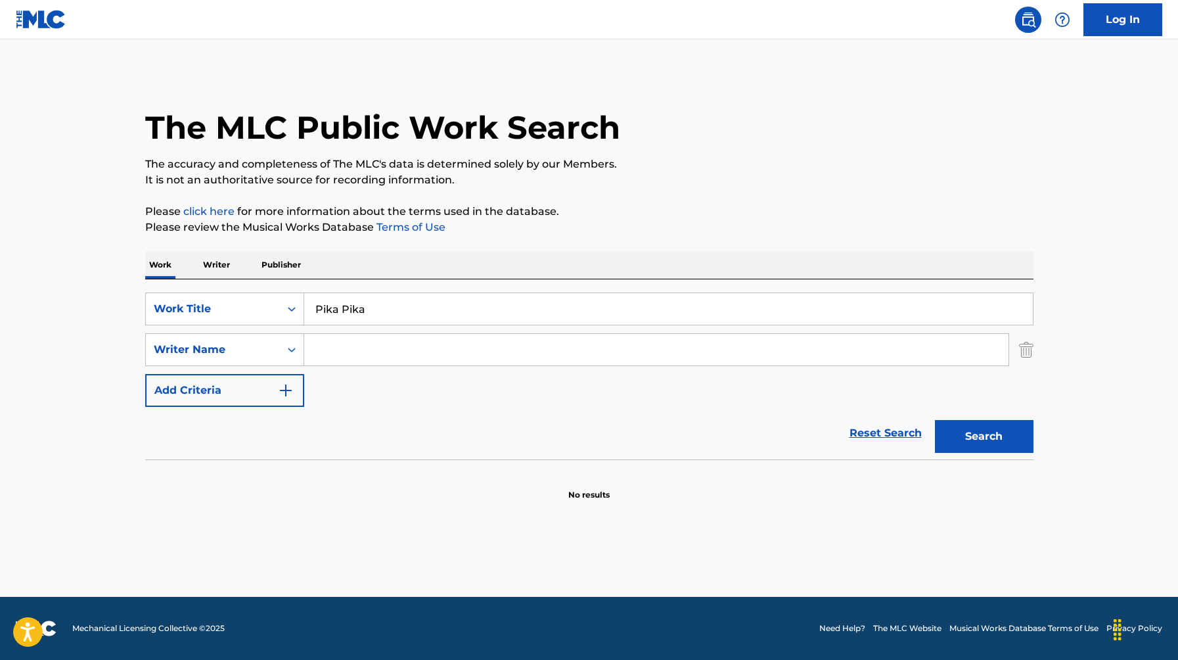
paste input "Chuyin"
click at [401, 356] on input "Chuyin" at bounding box center [656, 350] width 704 height 32
type input "Chuyin"
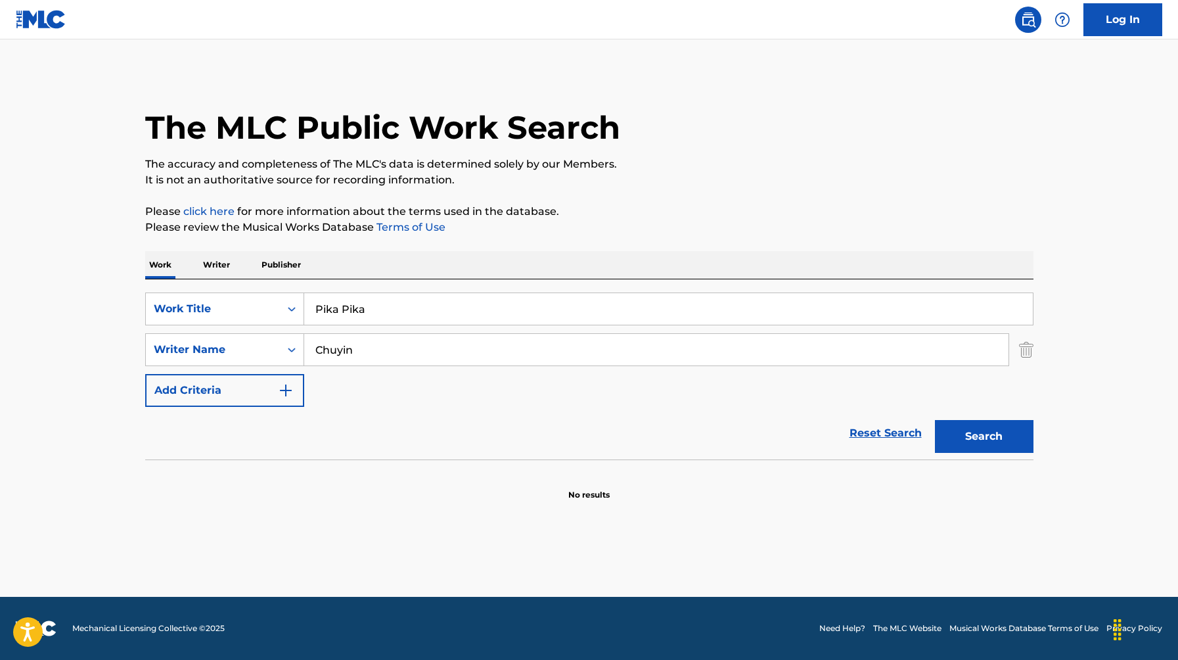
click at [935, 420] on button "Search" at bounding box center [984, 436] width 99 height 33
type input "Jesus Ortiz"
click at [935, 420] on button "Search" at bounding box center [984, 436] width 99 height 33
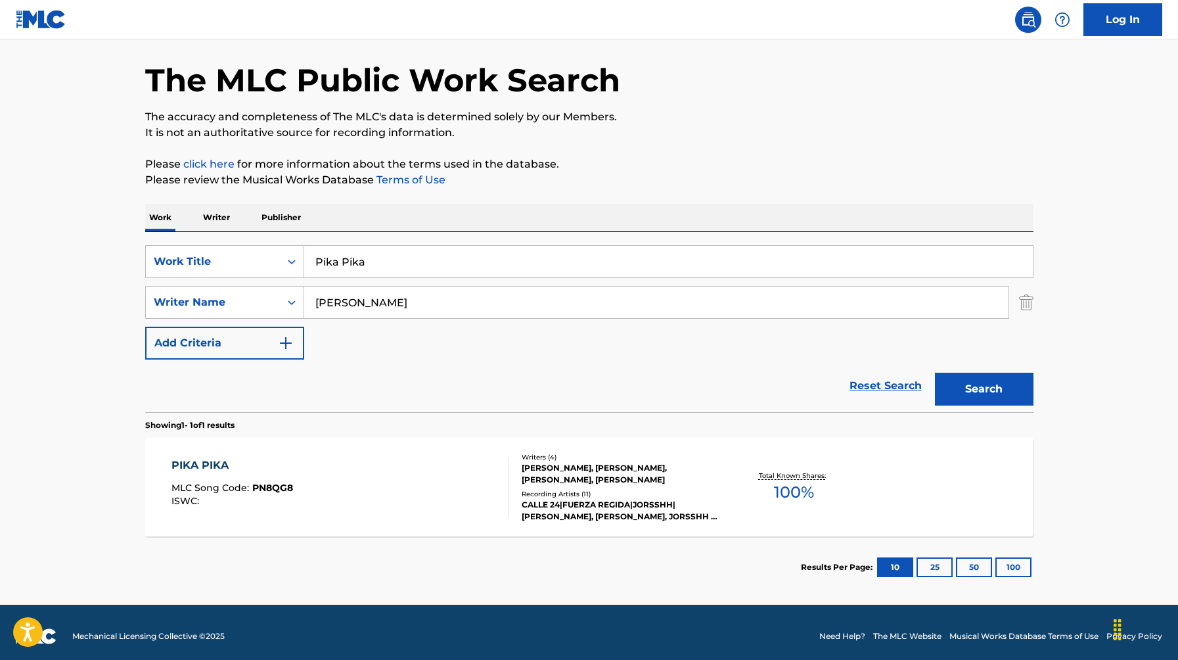
scroll to position [55, 0]
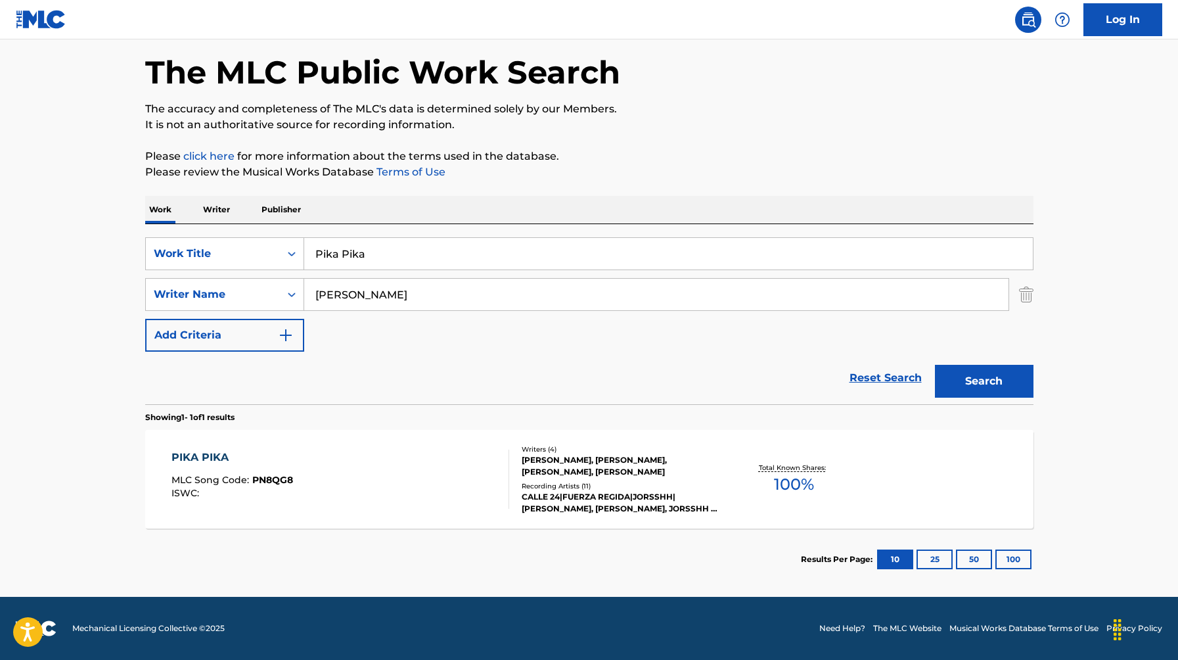
click at [322, 457] on div "PIKA PIKA MLC Song Code : PN8QG8 ISWC :" at bounding box center [340, 478] width 338 height 59
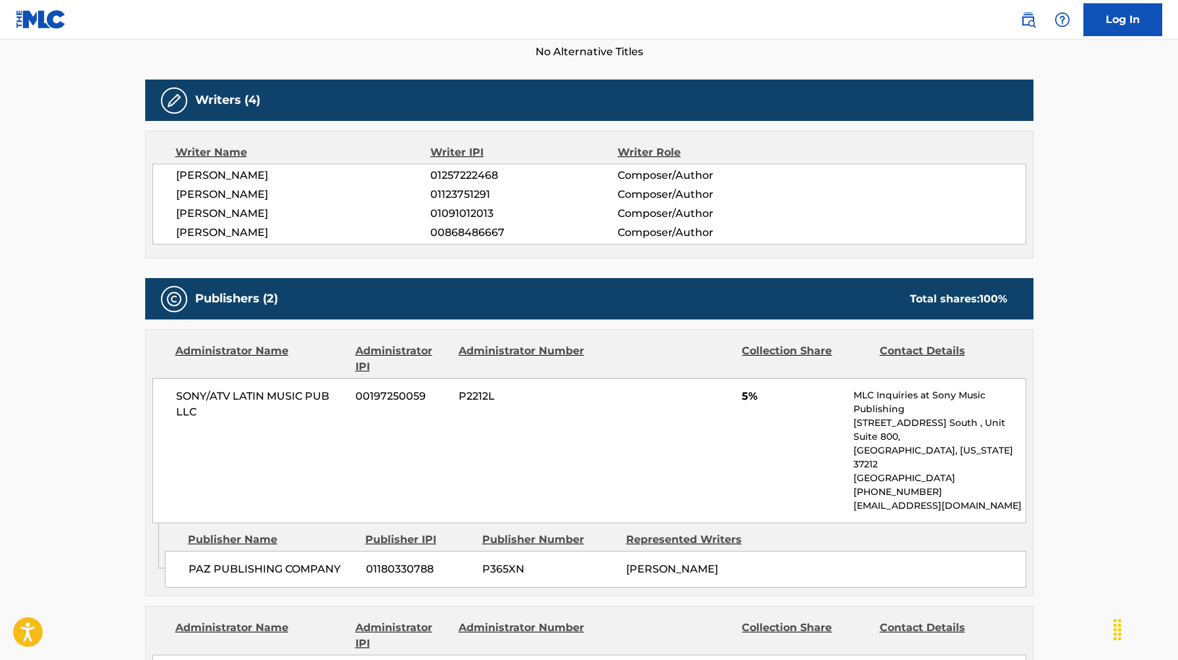
scroll to position [372, 0]
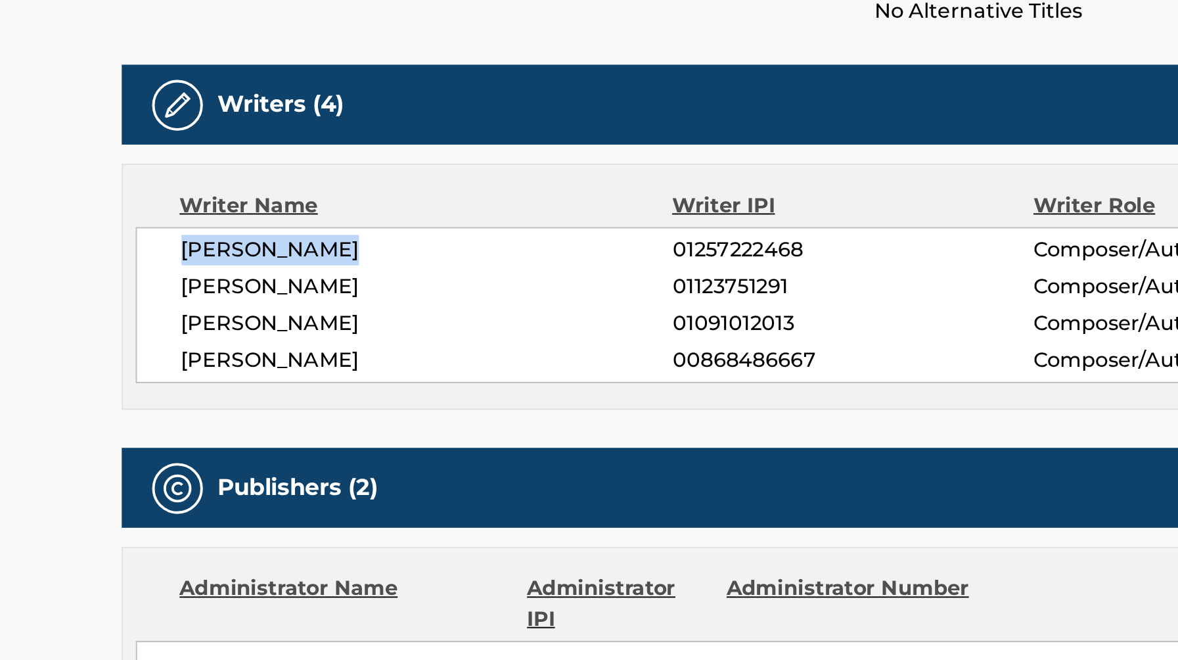
drag, startPoint x: 176, startPoint y: 185, endPoint x: 272, endPoint y: 185, distance: 95.9
click at [272, 185] on span "JESUS ESCOBAR" at bounding box center [303, 187] width 255 height 16
click at [210, 204] on span "JORGE SANCHEZ" at bounding box center [303, 206] width 255 height 16
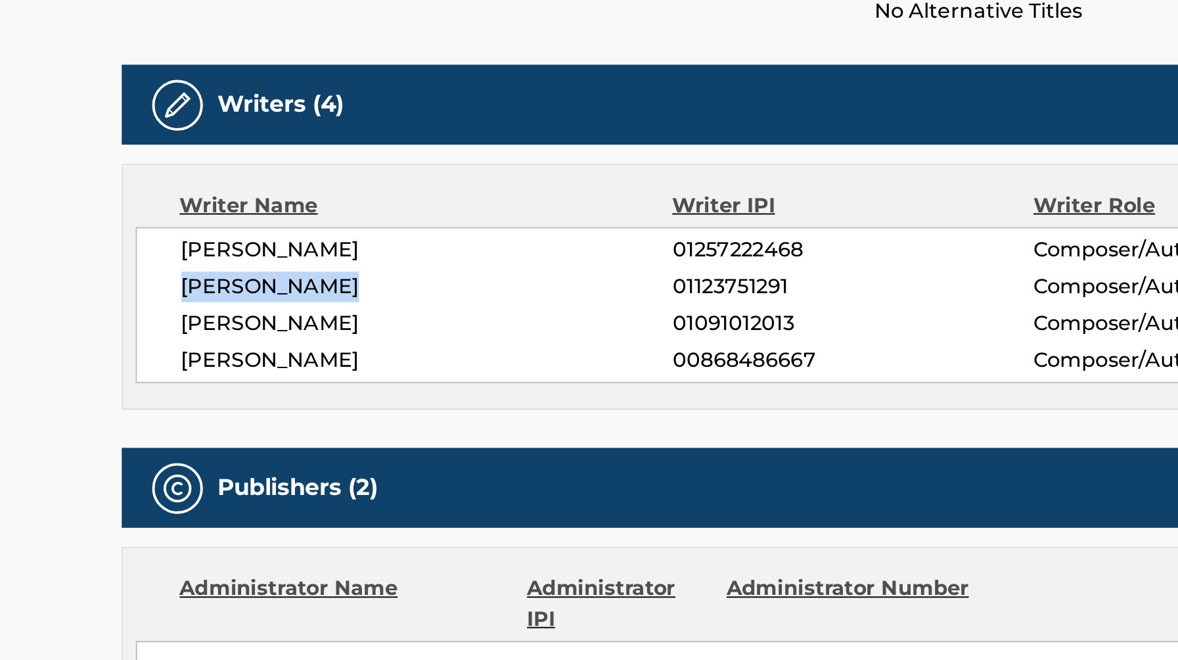
drag, startPoint x: 171, startPoint y: 204, endPoint x: 328, endPoint y: 204, distance: 157.7
click at [328, 204] on div "JESUS ESCOBAR 01257222468 Composer/Author JORGE SANCHEZ 01123751291 Composer/Au…" at bounding box center [589, 215] width 874 height 81
click at [219, 235] on div "JESUS ESCOBAR 01257222468 Composer/Author JORGE SANCHEZ 01123751291 Composer/Au…" at bounding box center [589, 215] width 874 height 81
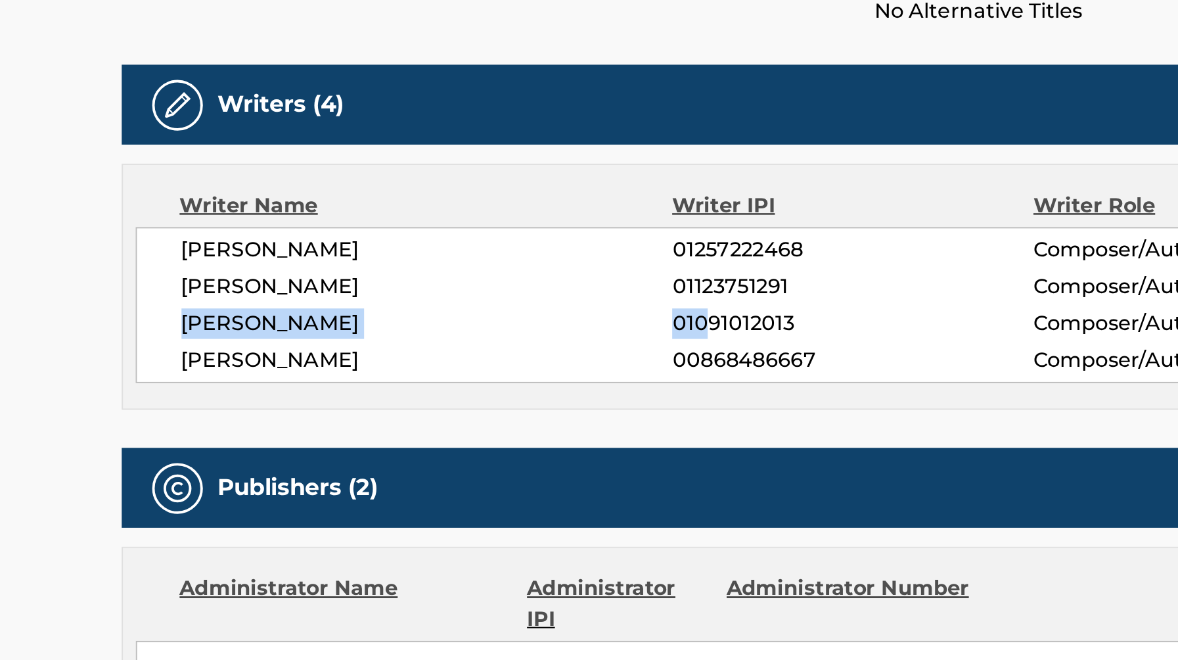
drag, startPoint x: 164, startPoint y: 227, endPoint x: 455, endPoint y: 227, distance: 291.0
click at [453, 227] on div "JESUS ESCOBAR 01257222468 Composer/Author JORGE SANCHEZ 01123751291 Composer/Au…" at bounding box center [589, 215] width 874 height 81
click at [378, 257] on div "Writer Name Writer IPI Writer Role JESUS ESCOBAR 01257222468 Composer/Author JO…" at bounding box center [589, 205] width 888 height 127
drag, startPoint x: 388, startPoint y: 223, endPoint x: 161, endPoint y: 223, distance: 227.3
click at [161, 223] on div "JESUS ESCOBAR 01257222468 Composer/Author JORGE SANCHEZ 01123751291 Composer/Au…" at bounding box center [589, 215] width 874 height 81
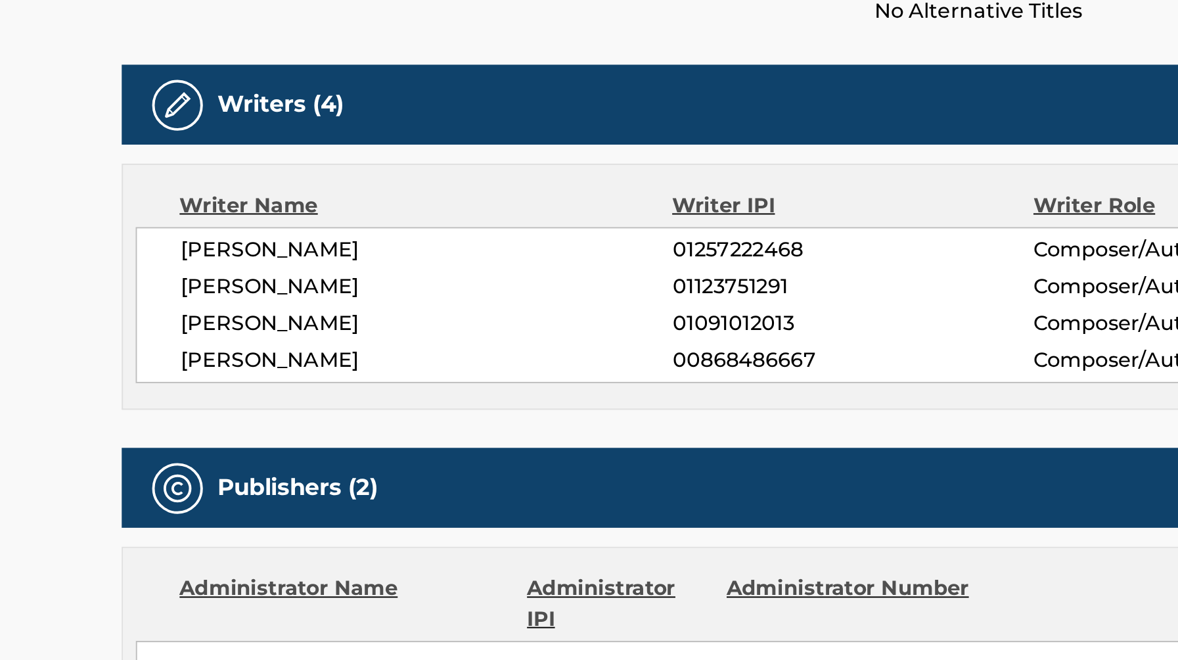
drag, startPoint x: 172, startPoint y: 237, endPoint x: 369, endPoint y: 237, distance: 196.4
click at [361, 237] on div "JESUS ESCOBAR 01257222468 Composer/Author JORGE SANCHEZ 01123751291 Composer/Au…" at bounding box center [589, 215] width 874 height 81
click at [312, 209] on span "JORGE SANCHEZ" at bounding box center [303, 206] width 255 height 16
drag, startPoint x: 175, startPoint y: 185, endPoint x: 277, endPoint y: 185, distance: 101.2
click at [277, 185] on span "JESUS ESCOBAR" at bounding box center [303, 187] width 255 height 16
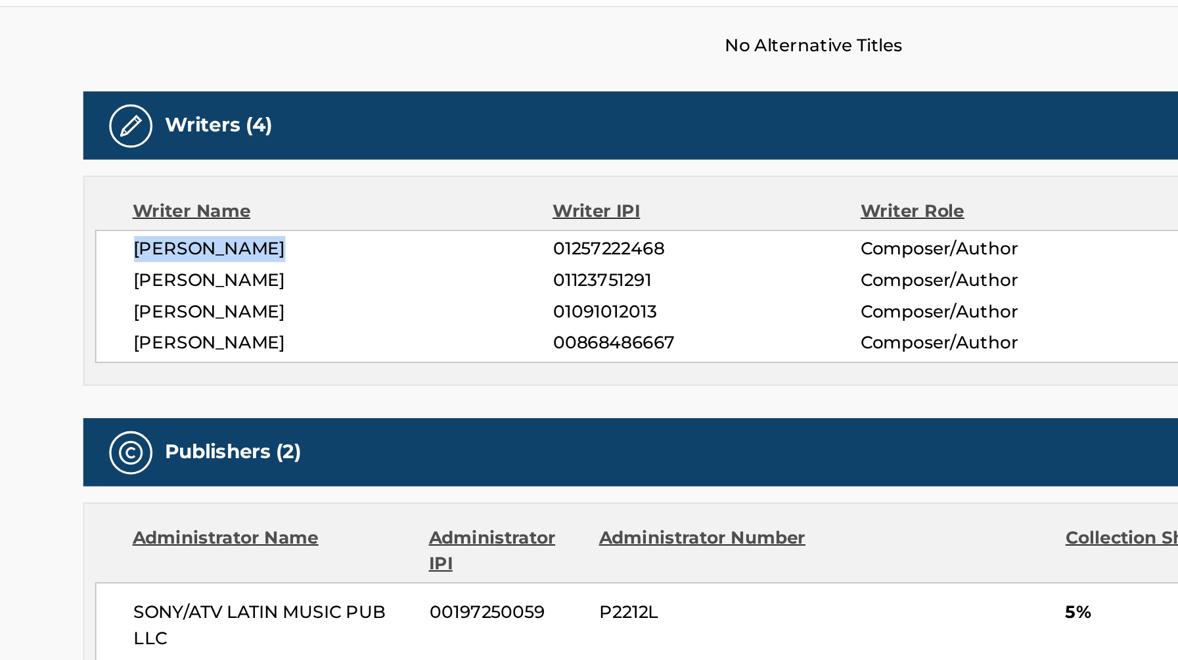
copy span "JESUS ESCOBAR"
click at [597, 131] on div "Writers (4)" at bounding box center [589, 111] width 888 height 41
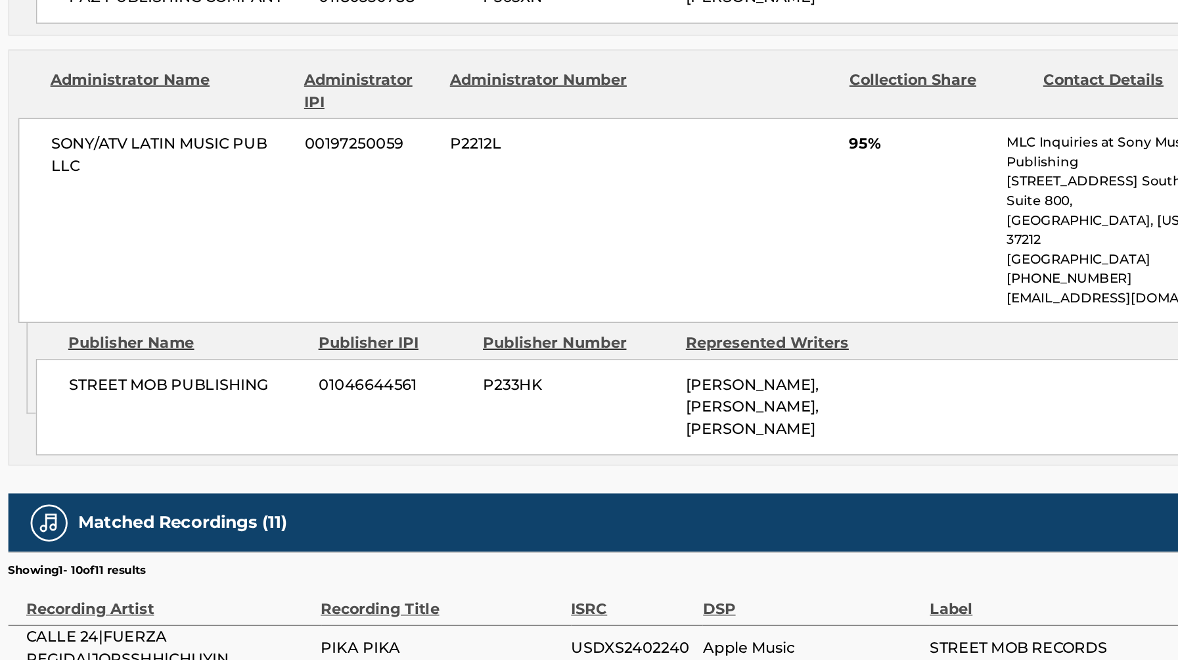
scroll to position [769, 0]
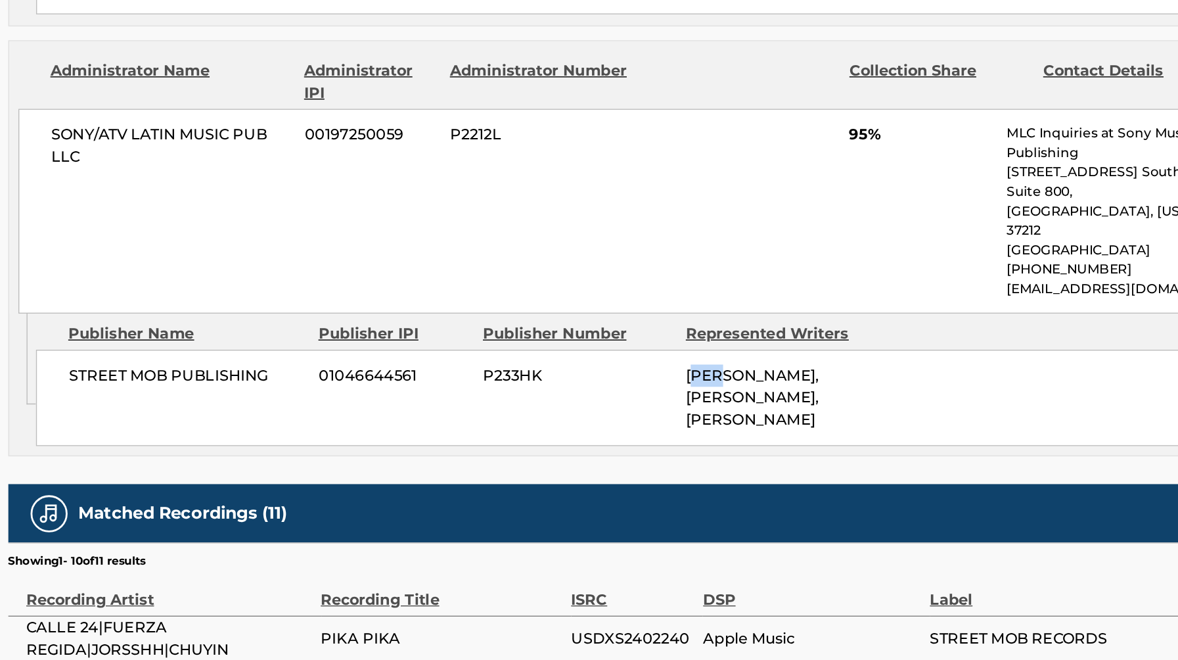
drag, startPoint x: 630, startPoint y: 401, endPoint x: 684, endPoint y: 401, distance: 53.9
click at [664, 451] on span "JESUS ESCOBAR, JORGE SANCHEZ, DIEGO ARMANDO MILLAN MEDRANO" at bounding box center [673, 473] width 95 height 44
click at [460, 439] on div "STREET MOB PUBLISHING 01046644561 P233HK JESUS ESCOBAR, JORGE SANCHEZ, DIEGO AR…" at bounding box center [595, 473] width 861 height 68
